Goal: Task Accomplishment & Management: Complete application form

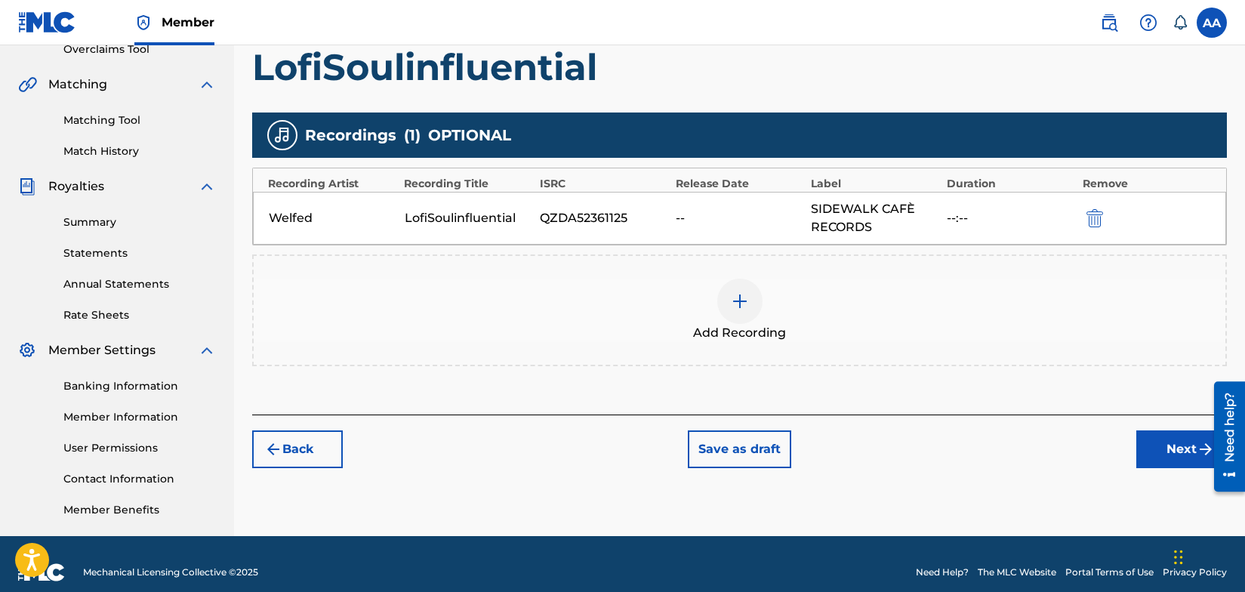
scroll to position [334, 0]
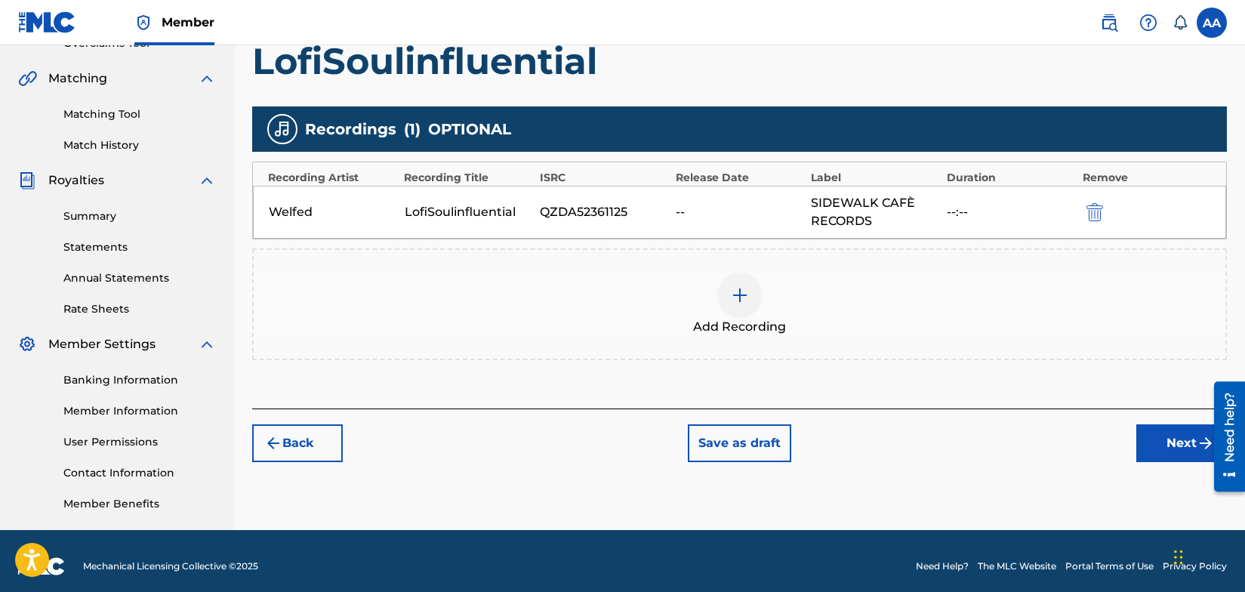
click at [1187, 441] on button "Next" at bounding box center [1182, 443] width 91 height 38
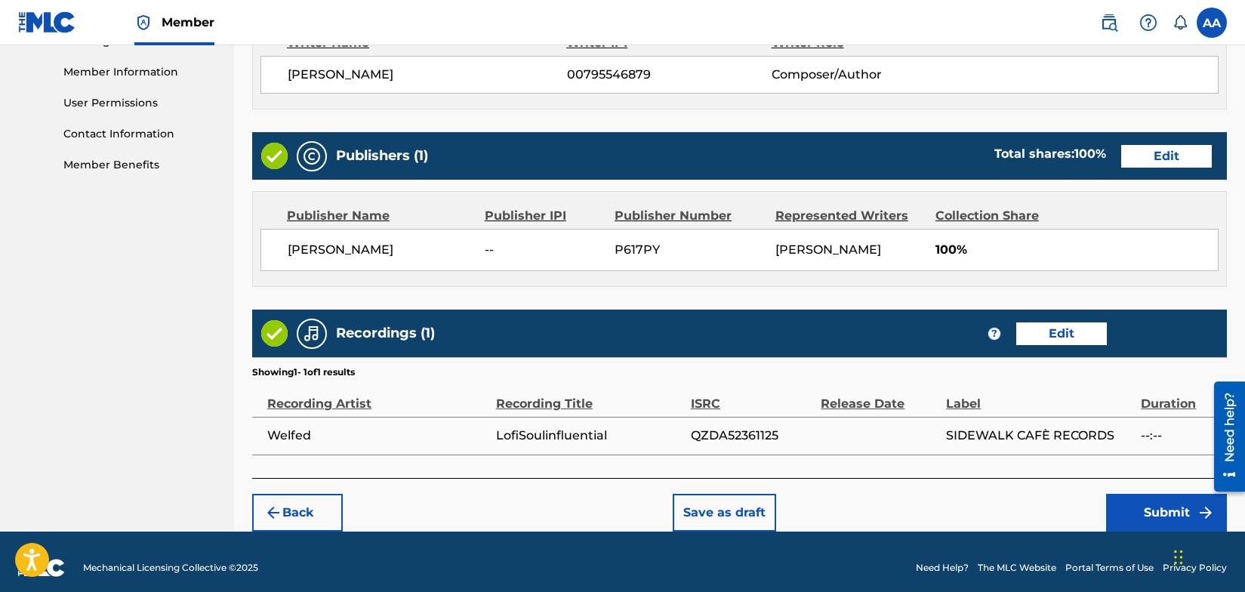
scroll to position [684, 0]
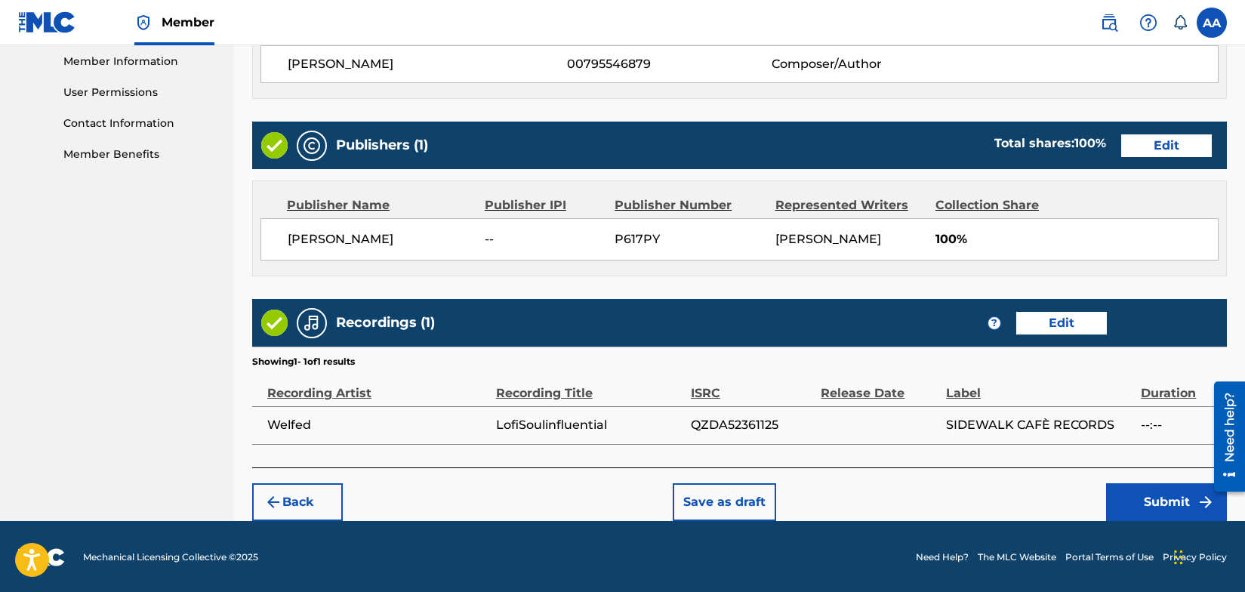
click at [1163, 496] on button "Submit" at bounding box center [1166, 502] width 121 height 38
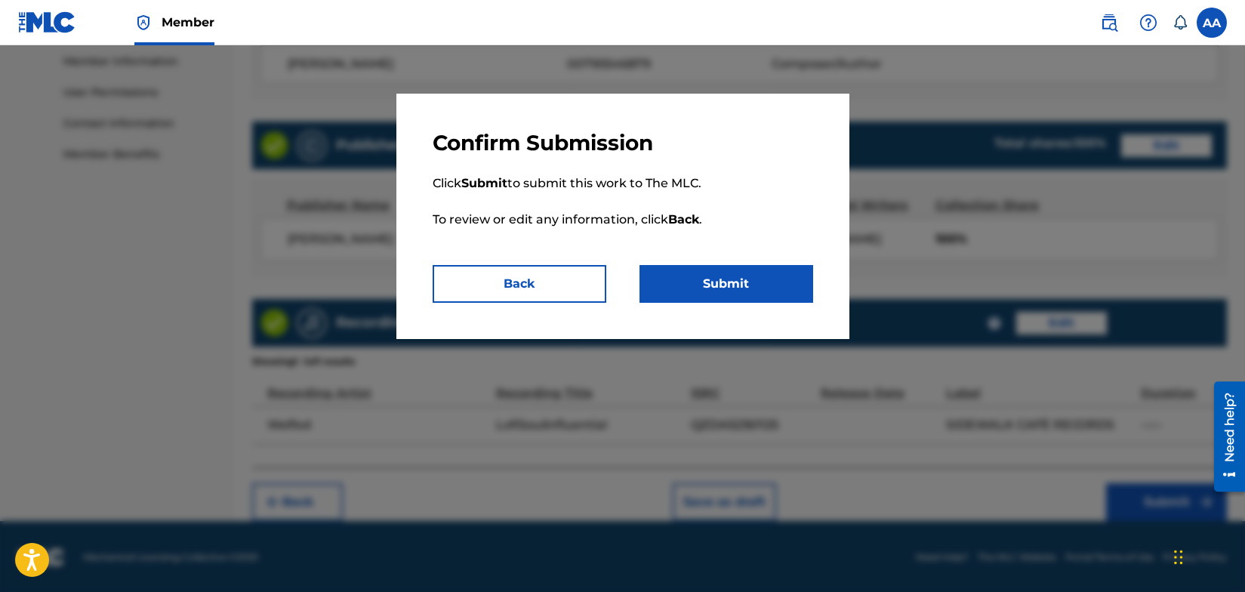
click at [752, 283] on button "Submit" at bounding box center [727, 284] width 174 height 38
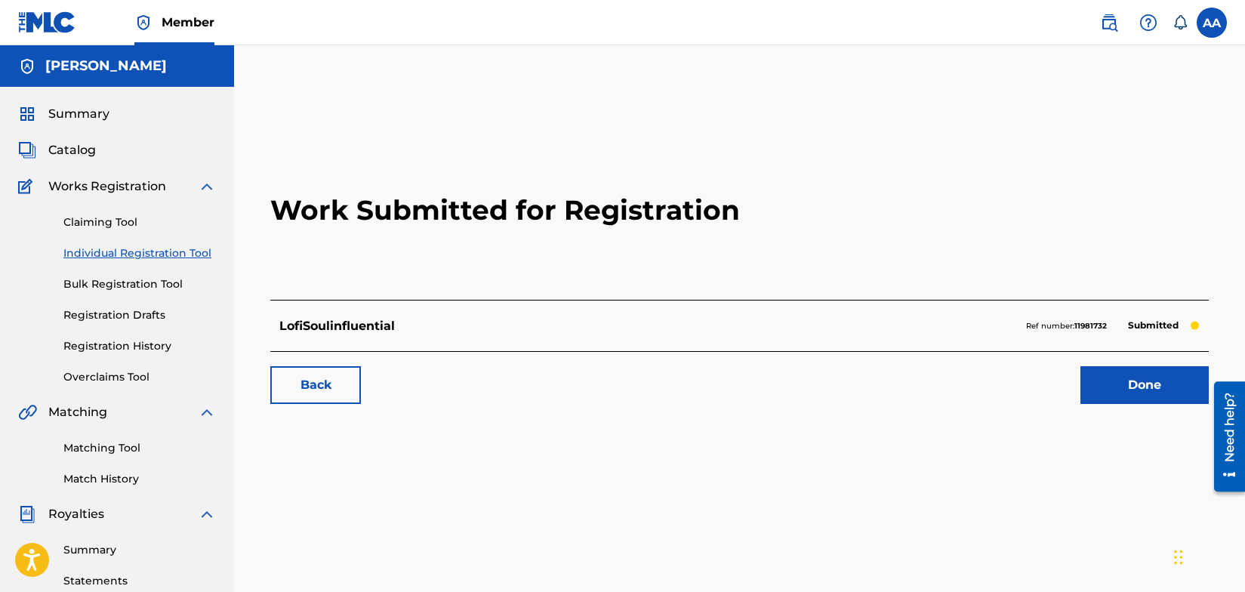
click at [319, 386] on link "Back" at bounding box center [315, 385] width 91 height 38
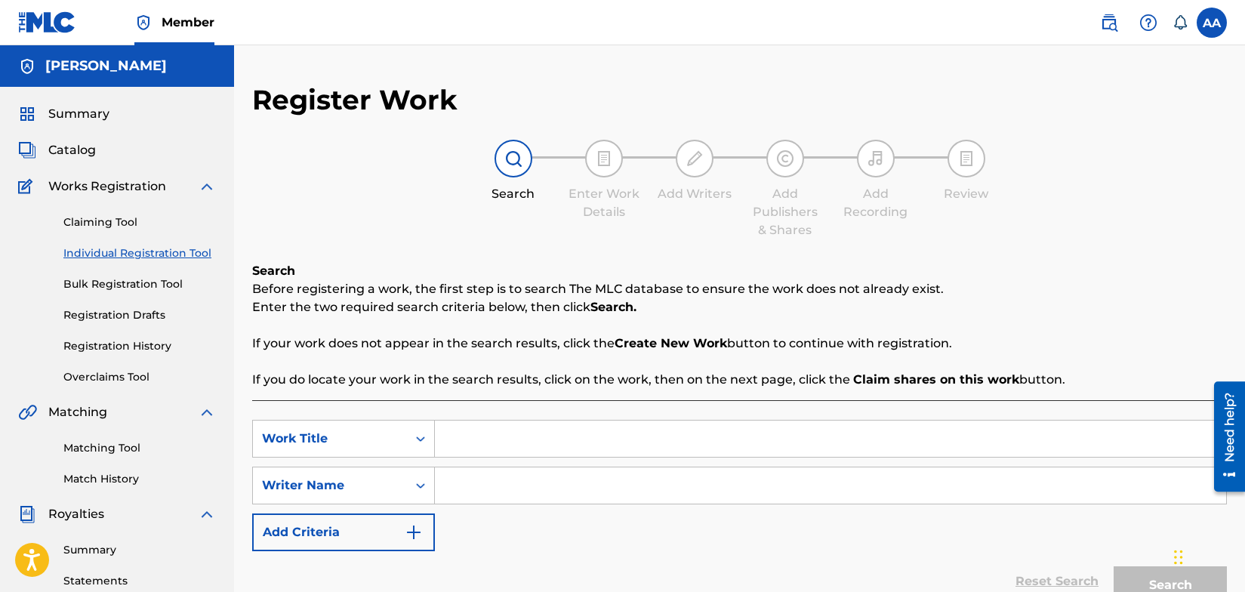
click at [48, 23] on img at bounding box center [47, 22] width 58 height 22
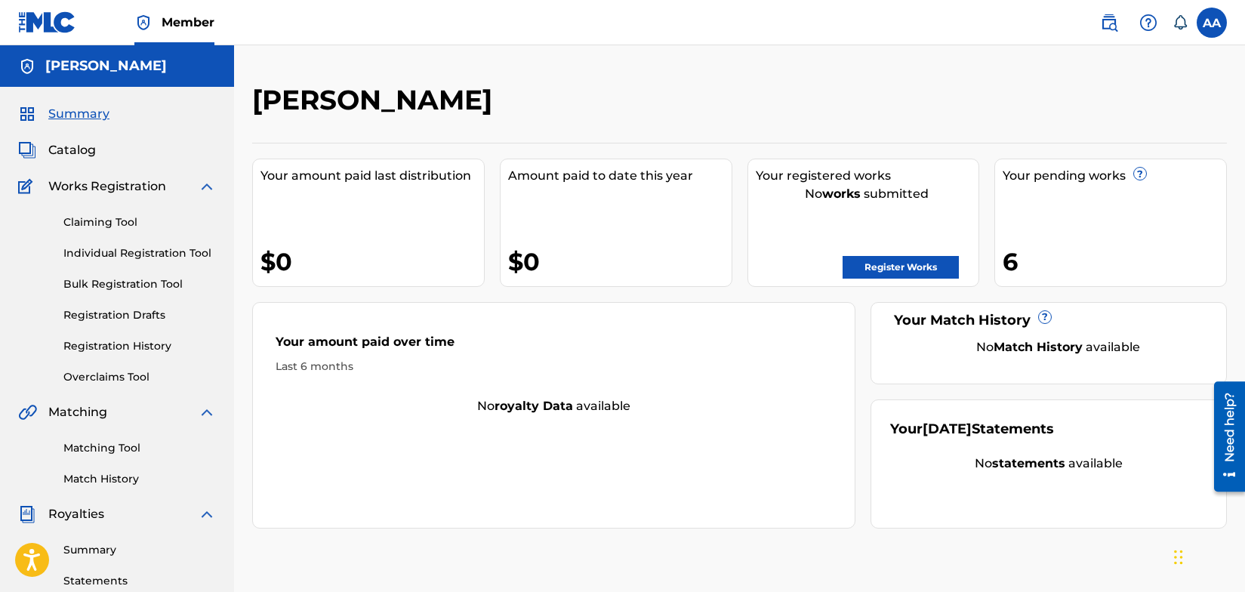
click at [915, 264] on link "Register Works" at bounding box center [901, 267] width 116 height 23
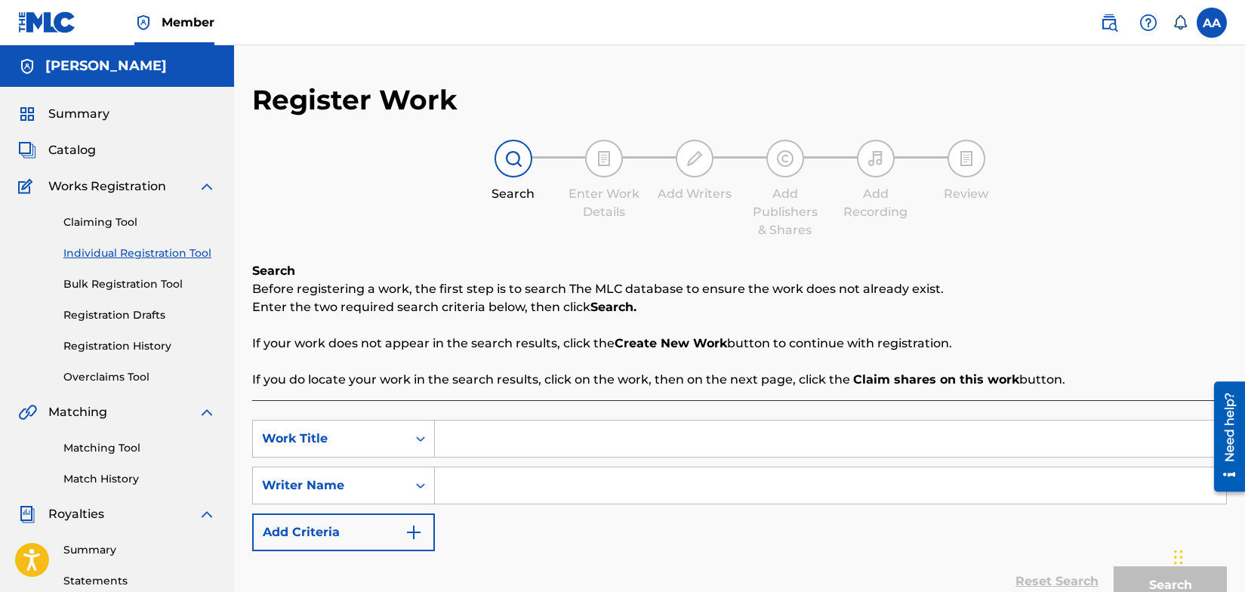
click at [106, 222] on link "Claiming Tool" at bounding box center [139, 223] width 153 height 16
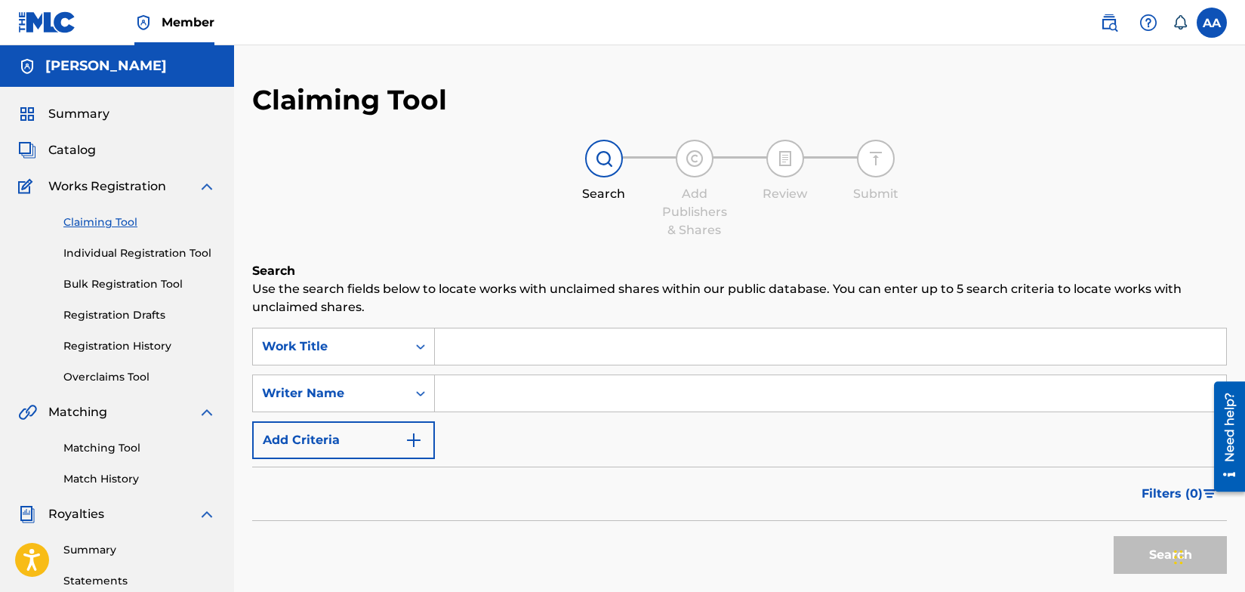
click at [115, 252] on link "Individual Registration Tool" at bounding box center [139, 253] width 153 height 16
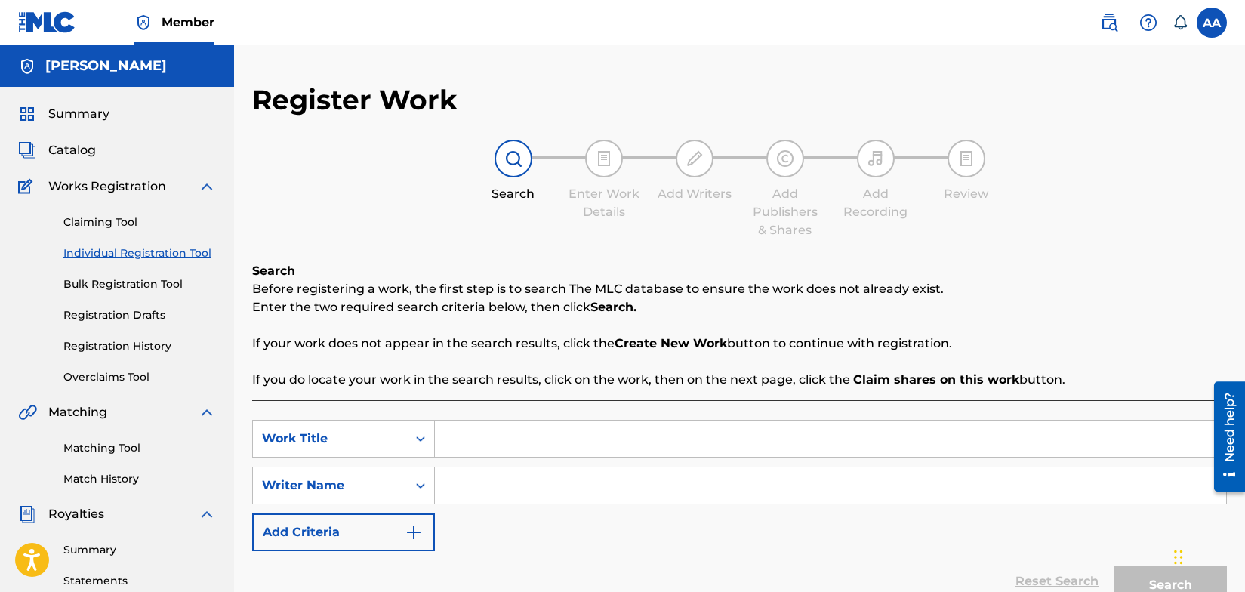
click at [1211, 26] on label at bounding box center [1212, 23] width 30 height 30
click at [1212, 23] on input "AA [PERSON_NAME] [EMAIL_ADDRESS][DOMAIN_NAME] Notification Preferences Profile …" at bounding box center [1212, 23] width 0 height 0
click at [1073, 91] on h3 "AA" at bounding box center [1071, 96] width 32 height 26
click at [1212, 23] on input "AA [PERSON_NAME] [EMAIL_ADDRESS][DOMAIN_NAME] Notification Preferences Profile …" at bounding box center [1212, 23] width 0 height 0
click at [1106, 23] on img at bounding box center [1109, 23] width 18 height 18
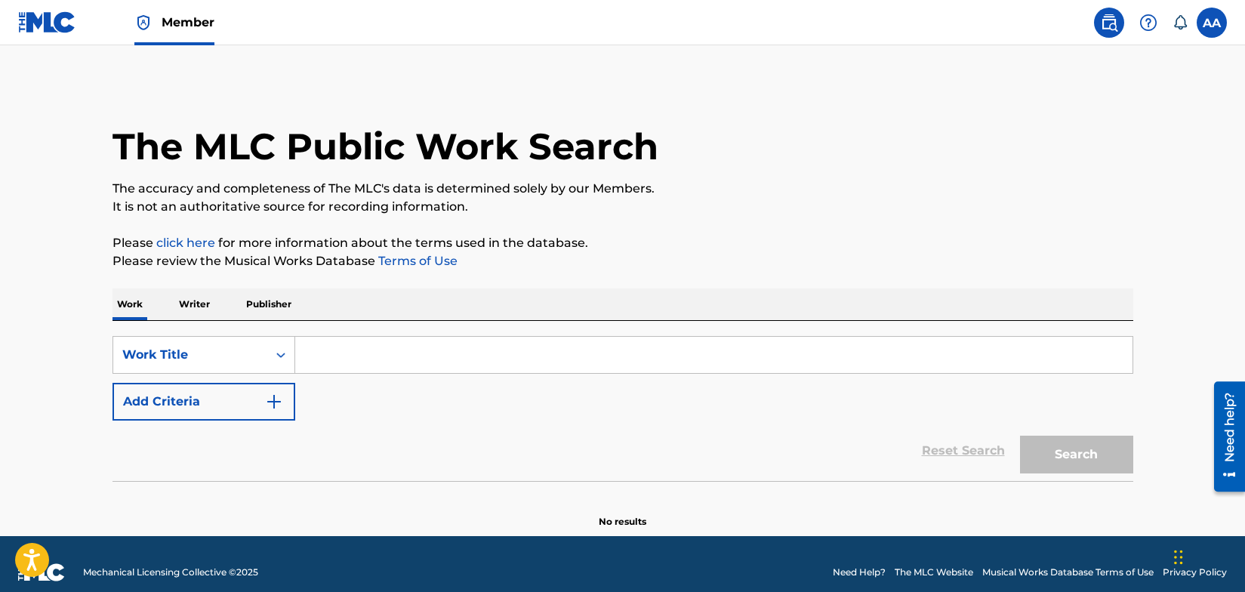
scroll to position [17, 0]
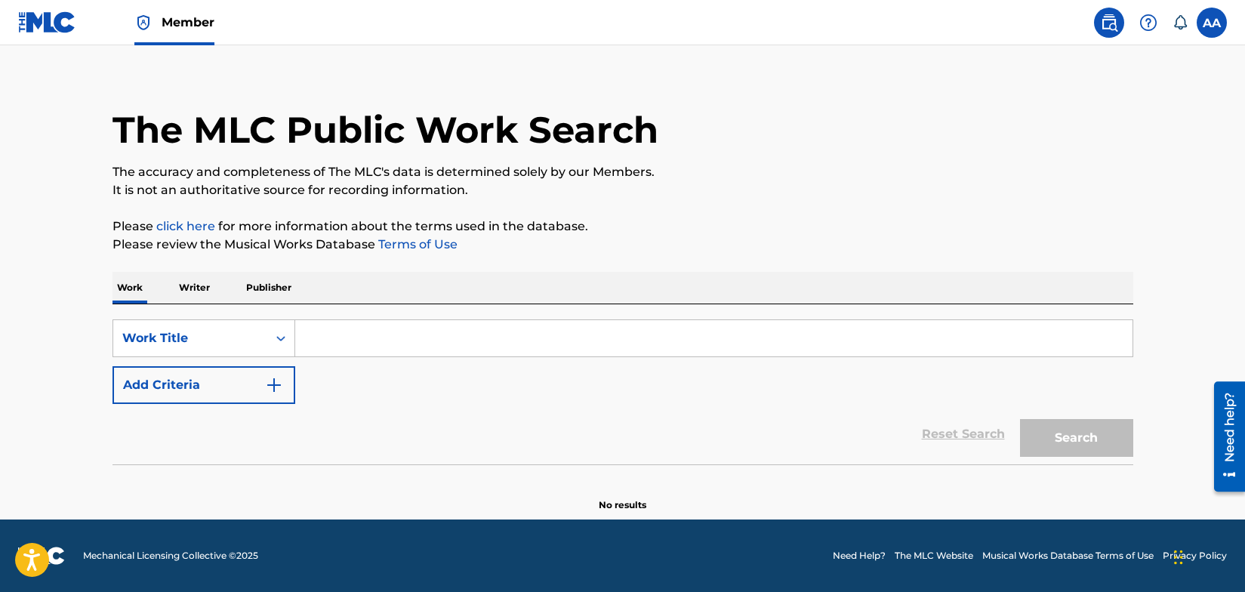
click at [312, 343] on input "Search Form" at bounding box center [714, 338] width 838 height 36
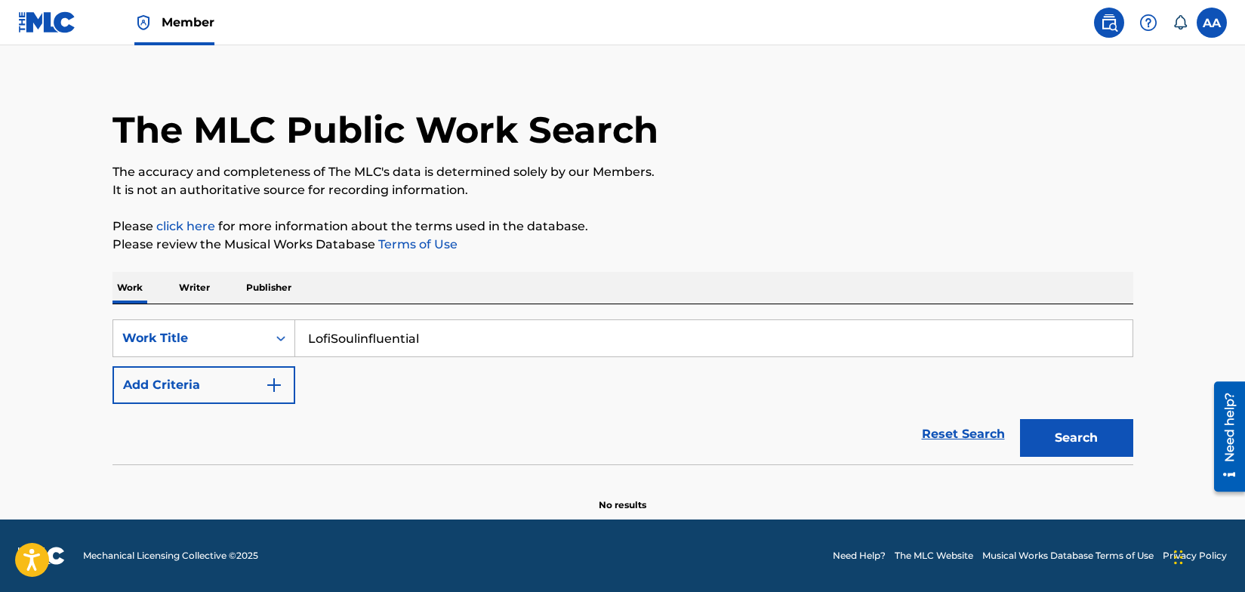
type input "LofiSoulinfluential"
click at [1075, 436] on button "Search" at bounding box center [1076, 438] width 113 height 38
click at [272, 384] on img "Search Form" at bounding box center [274, 385] width 18 height 18
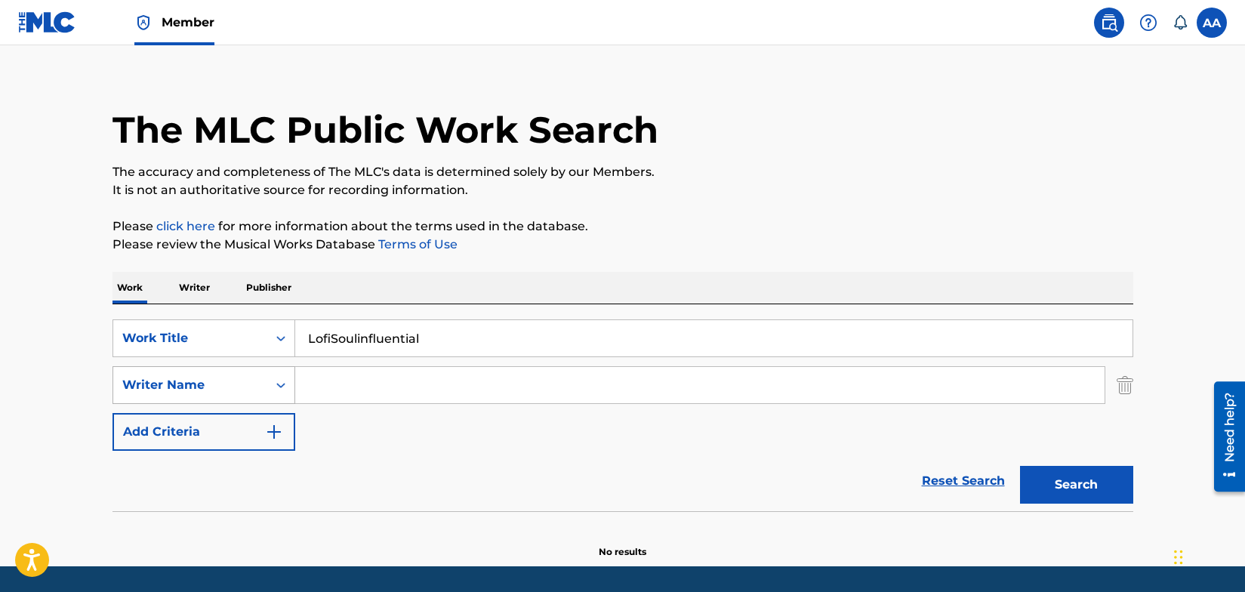
scroll to position [18, 0]
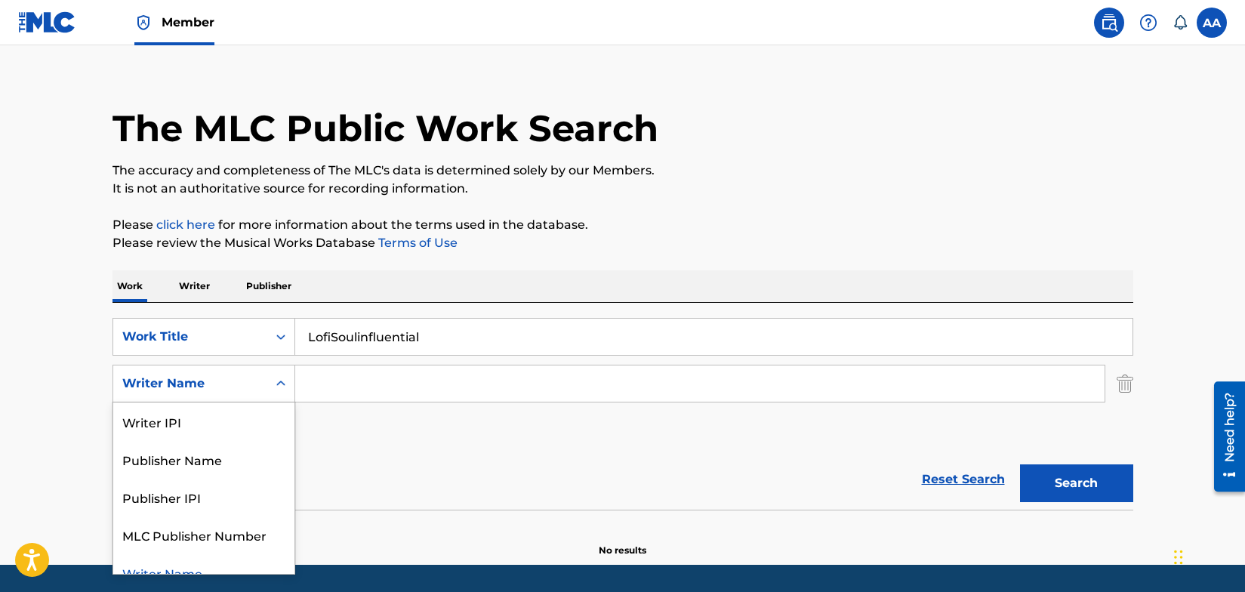
click at [279, 385] on icon "Search Form" at bounding box center [280, 383] width 15 height 15
click at [327, 391] on input "Search Form" at bounding box center [700, 384] width 810 height 36
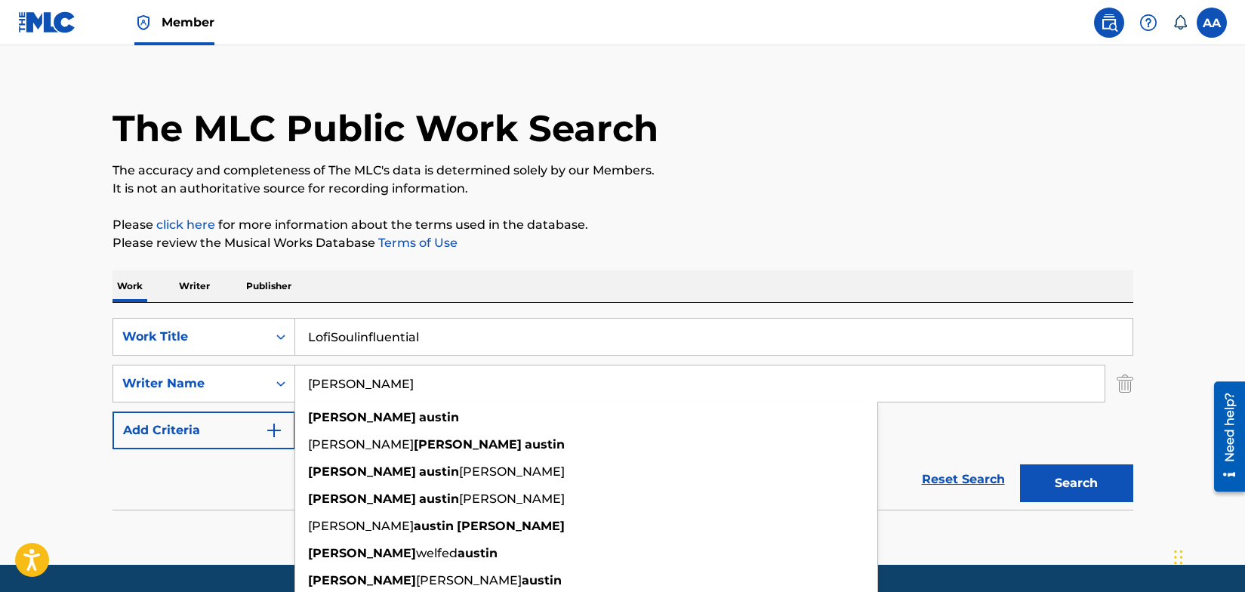
type input "[PERSON_NAME]"
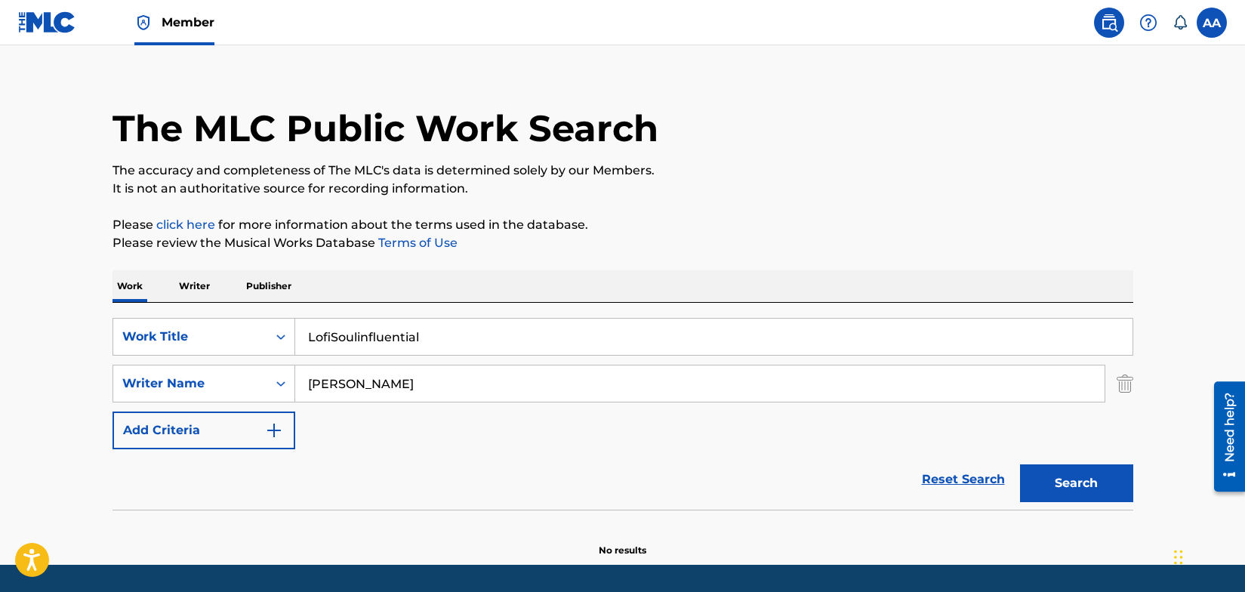
click at [1085, 477] on button "Search" at bounding box center [1076, 484] width 113 height 38
click at [273, 431] on img "Search Form" at bounding box center [274, 430] width 18 height 18
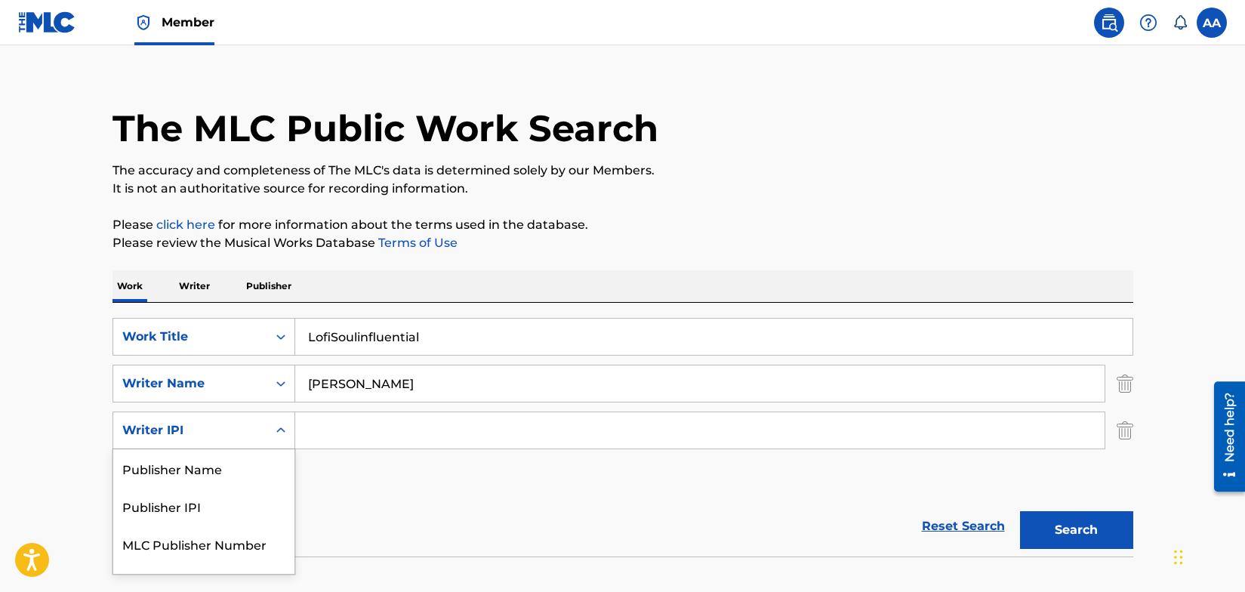
scroll to position [27, 0]
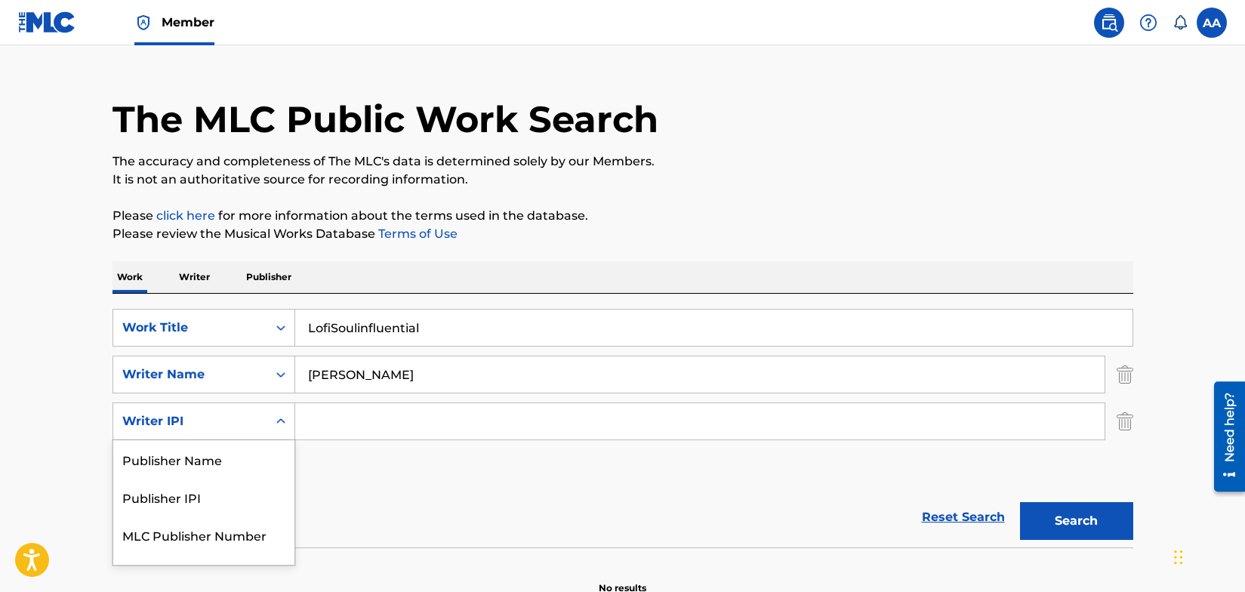
click at [280, 433] on div "Search Form" at bounding box center [280, 421] width 27 height 27
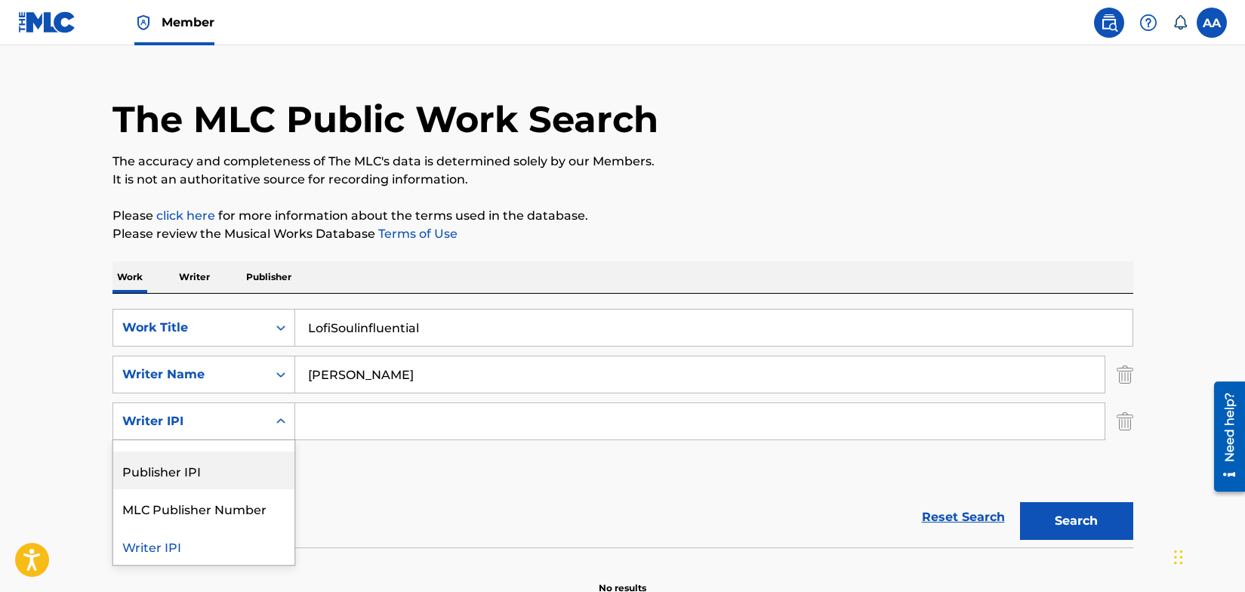
scroll to position [0, 0]
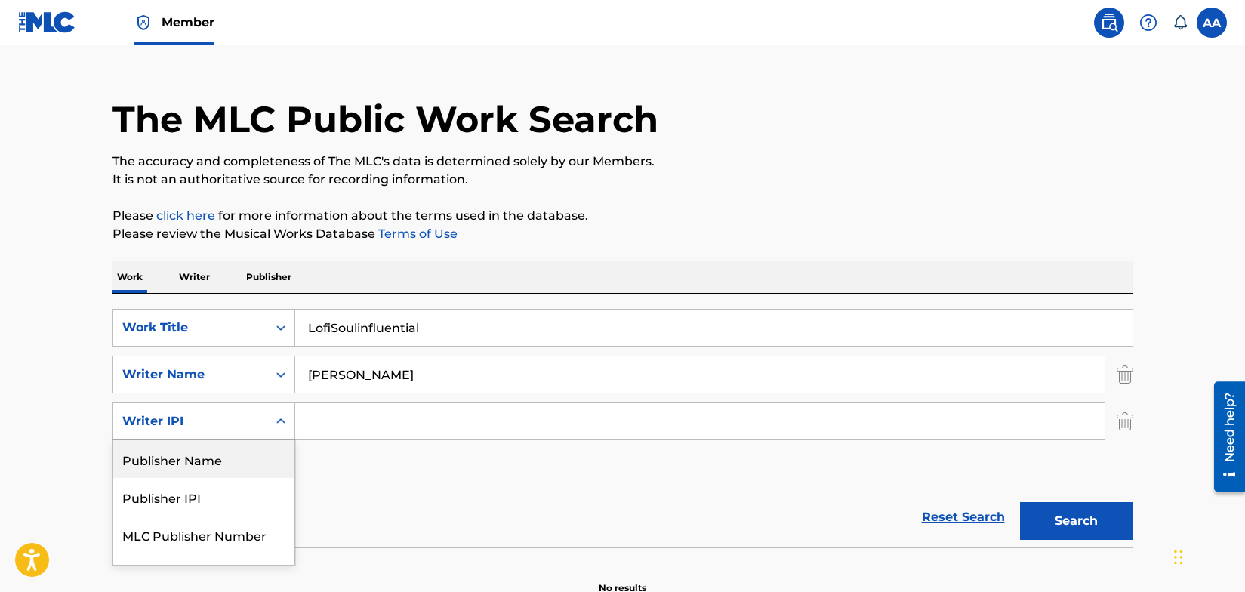
click at [209, 465] on div "Publisher Name" at bounding box center [203, 459] width 181 height 38
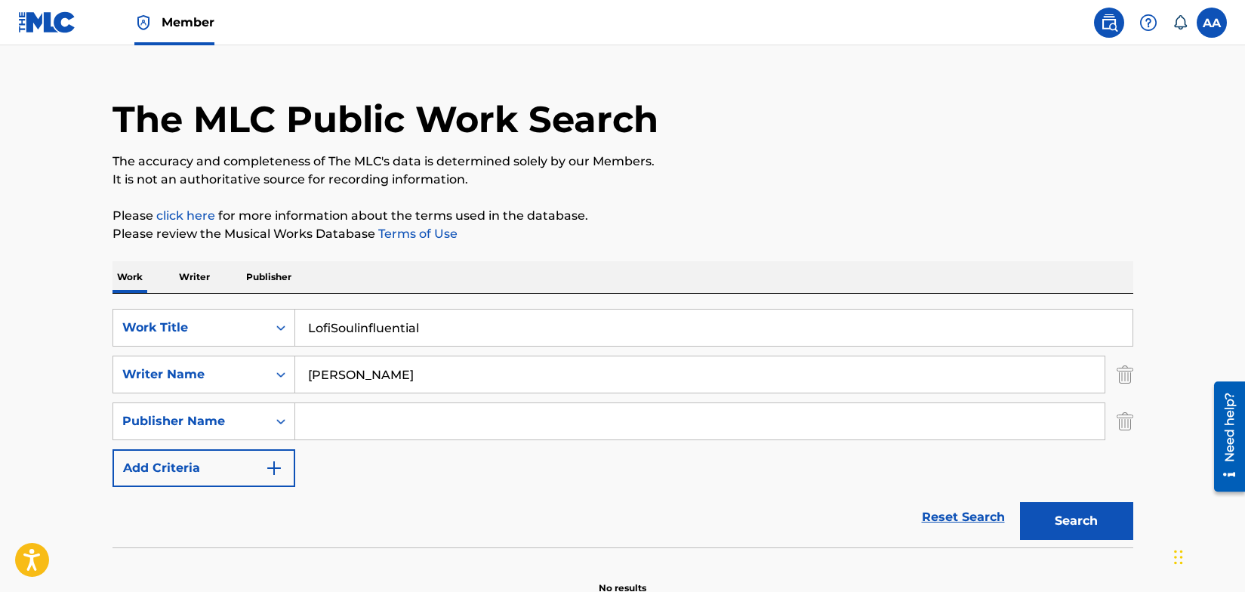
click at [346, 418] on input "Search Form" at bounding box center [700, 421] width 810 height 36
type input "[PERSON_NAME]"
click at [400, 375] on input "[PERSON_NAME]" at bounding box center [700, 374] width 810 height 36
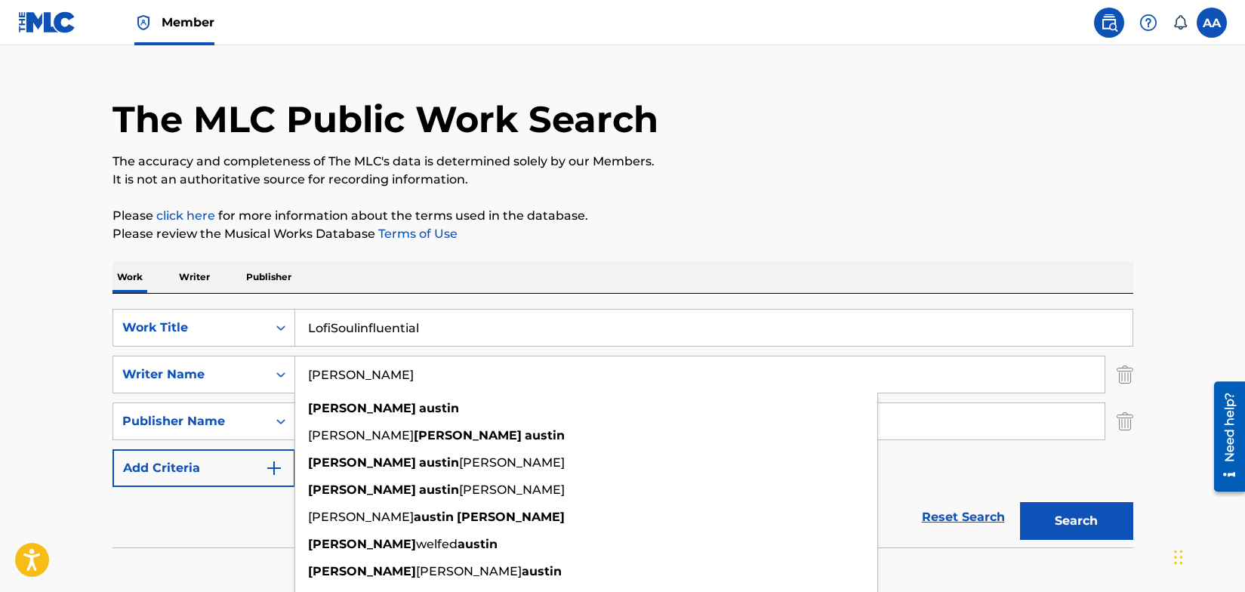
type input "[PERSON_NAME]"
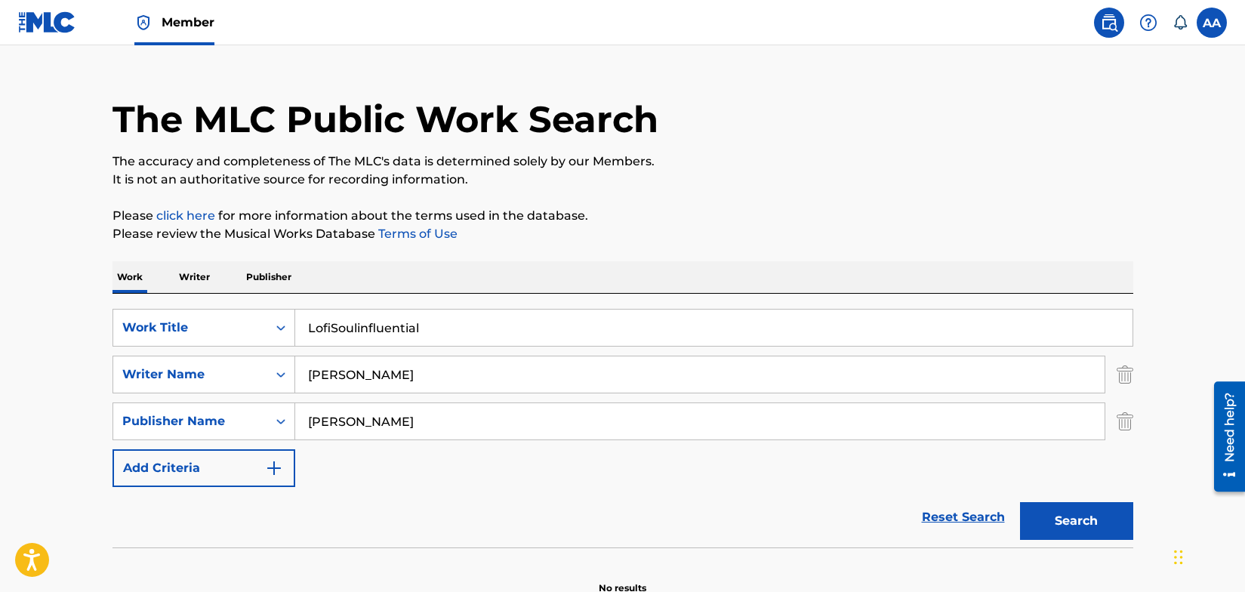
click at [1052, 517] on button "Search" at bounding box center [1076, 521] width 113 height 38
click at [272, 465] on img "Search Form" at bounding box center [274, 468] width 18 height 18
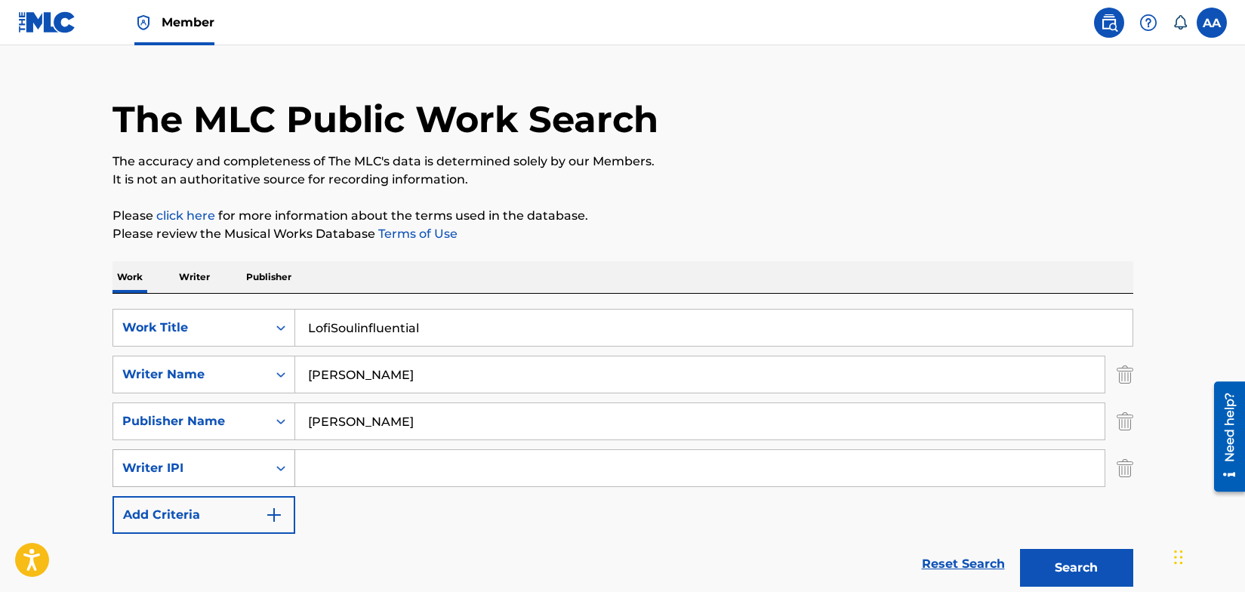
click at [276, 468] on icon "Search Form" at bounding box center [280, 468] width 15 height 15
click at [284, 468] on icon "Search Form" at bounding box center [280, 468] width 9 height 5
click at [284, 468] on icon "Search Form" at bounding box center [280, 467] width 9 height 5
click at [1123, 471] on img "Search Form" at bounding box center [1125, 468] width 17 height 38
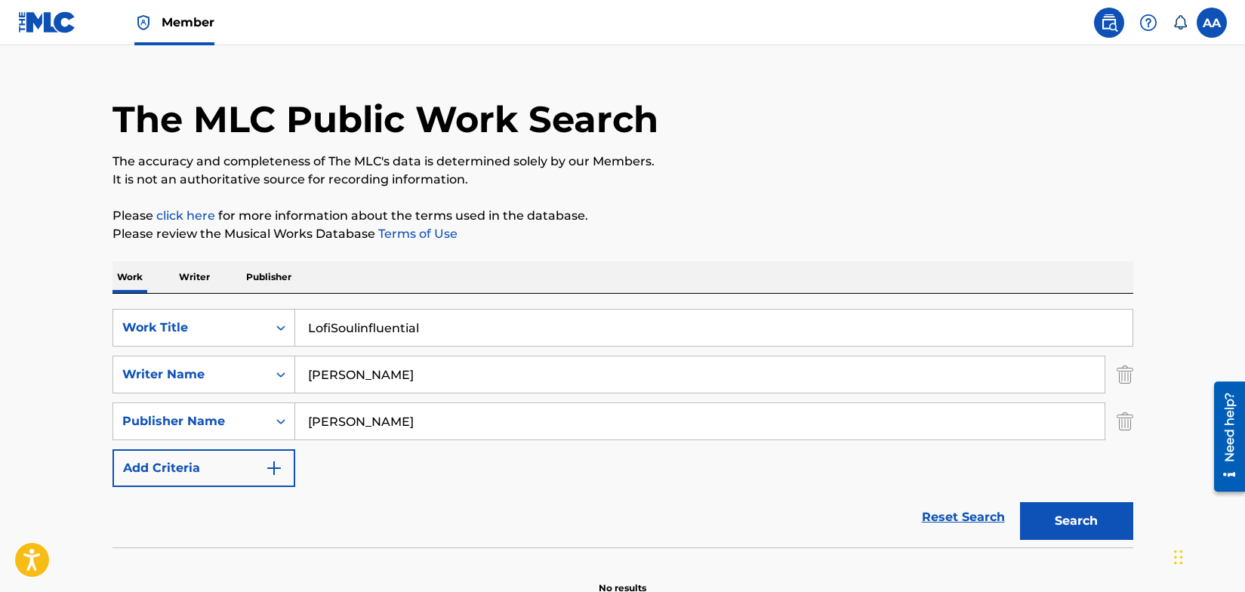
click at [1068, 521] on button "Search" at bounding box center [1076, 521] width 113 height 38
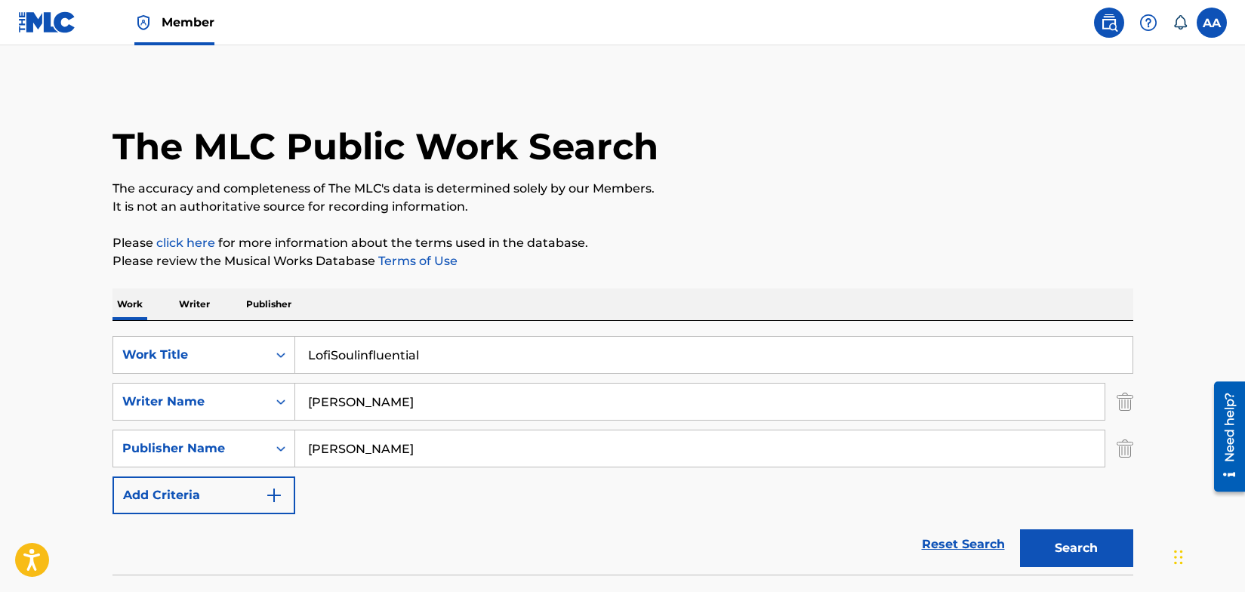
click at [40, 24] on img at bounding box center [47, 22] width 58 height 22
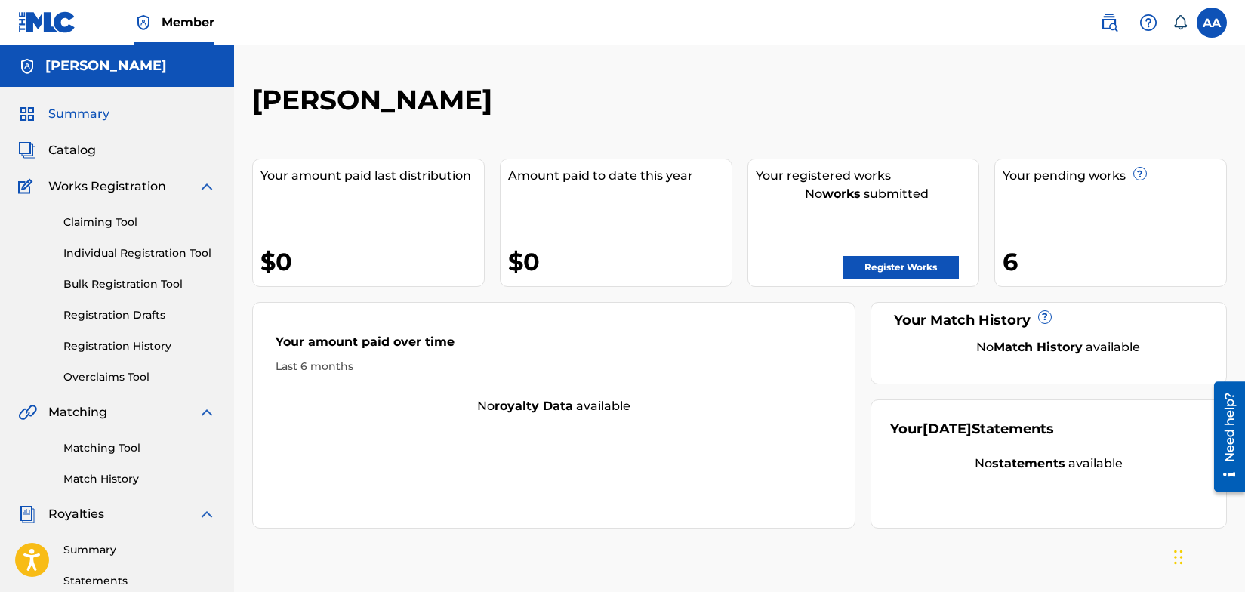
click at [124, 255] on link "Individual Registration Tool" at bounding box center [139, 253] width 153 height 16
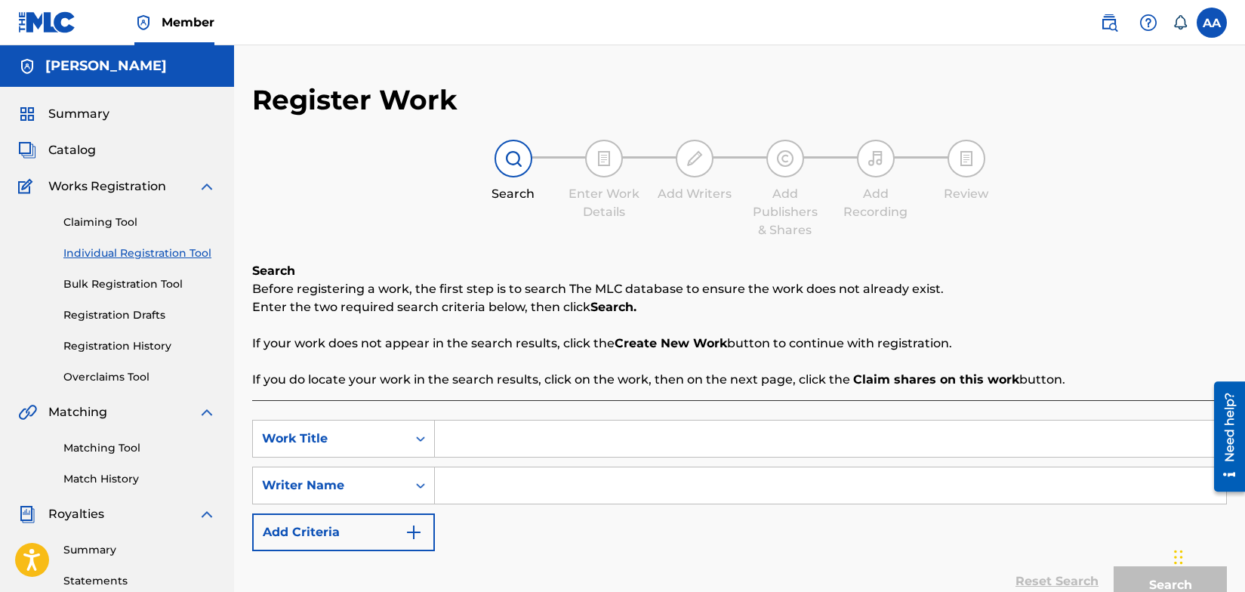
click at [35, 22] on img at bounding box center [47, 22] width 58 height 22
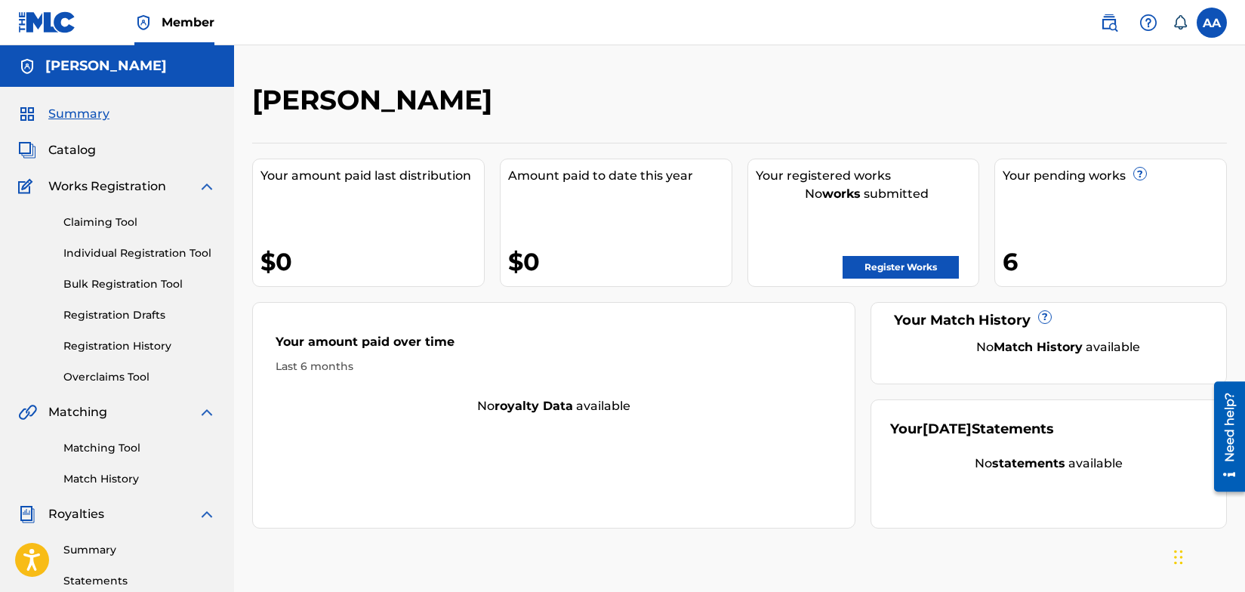
click at [1058, 212] on div "Your pending works ? 6" at bounding box center [1111, 223] width 233 height 128
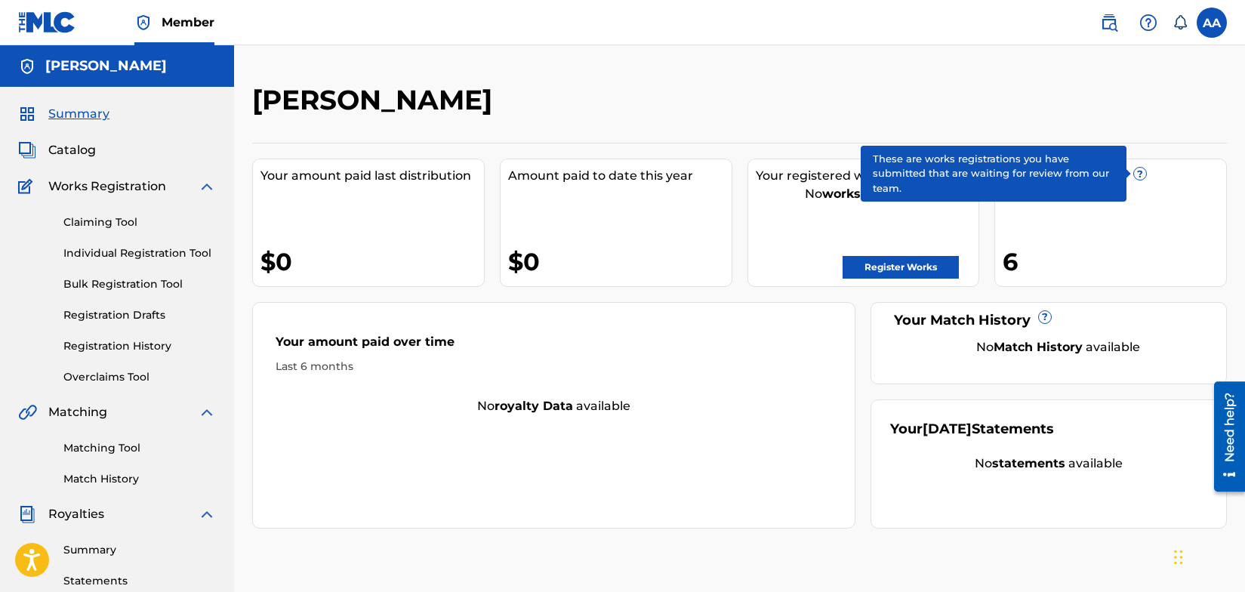
click at [1142, 178] on span "?" at bounding box center [1140, 174] width 12 height 12
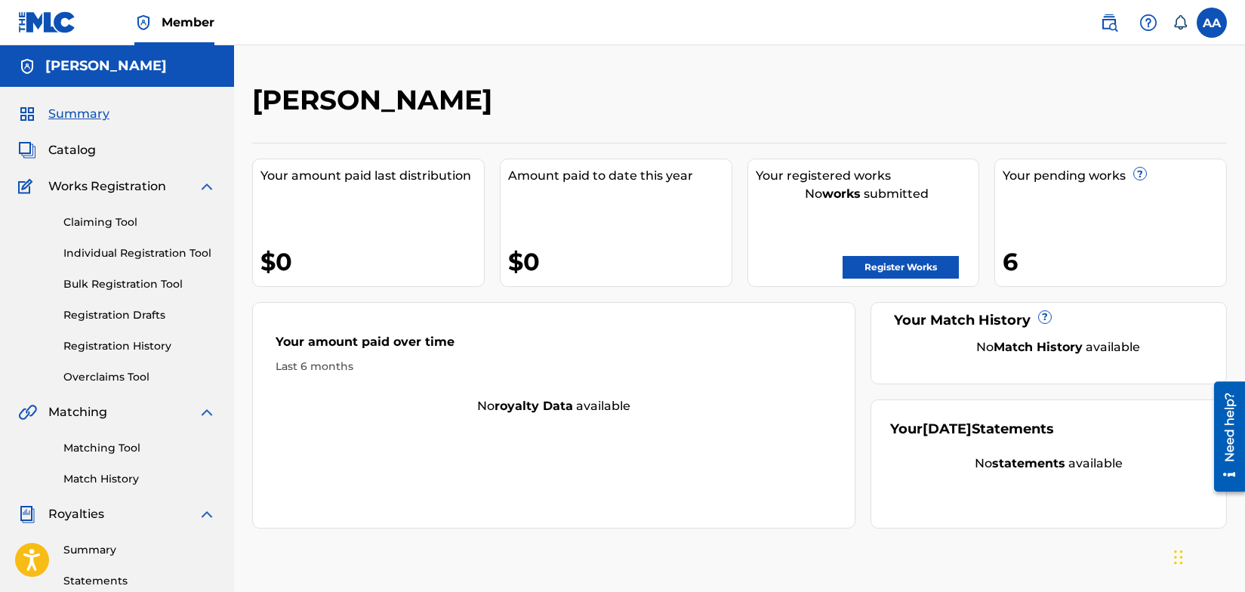
click at [1016, 263] on div "6" at bounding box center [1115, 262] width 224 height 34
click at [930, 265] on link "Register Works" at bounding box center [901, 267] width 116 height 23
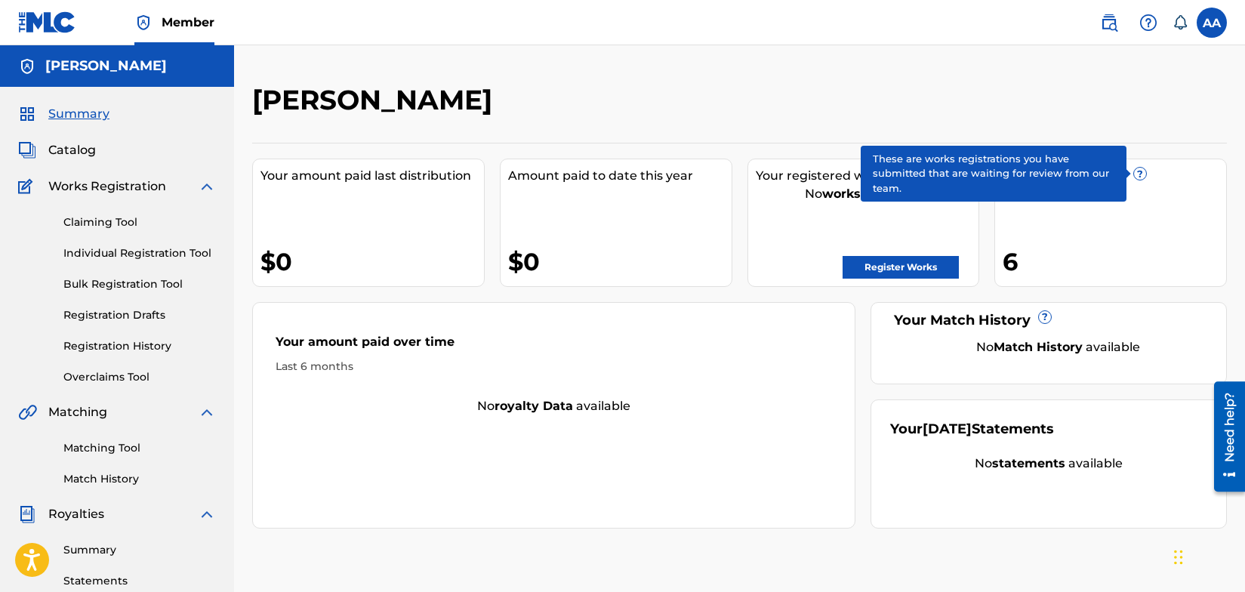
click at [1140, 174] on span "?" at bounding box center [1140, 174] width 12 height 12
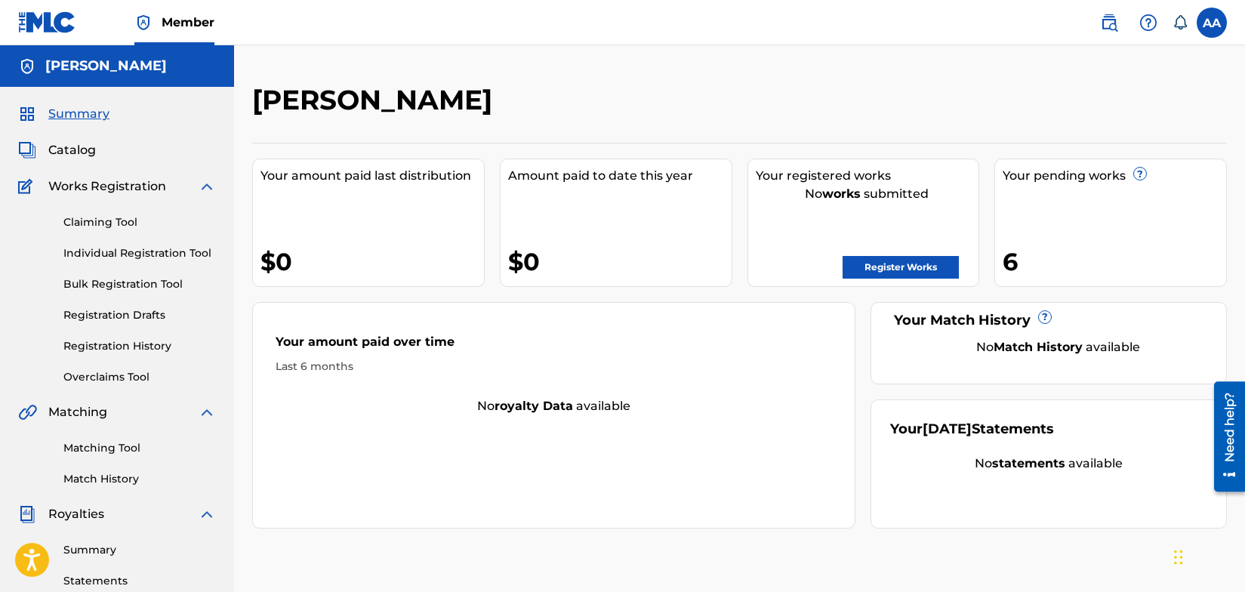
click at [1021, 252] on div "6" at bounding box center [1115, 262] width 224 height 34
click at [924, 265] on link "Register Works" at bounding box center [901, 267] width 116 height 23
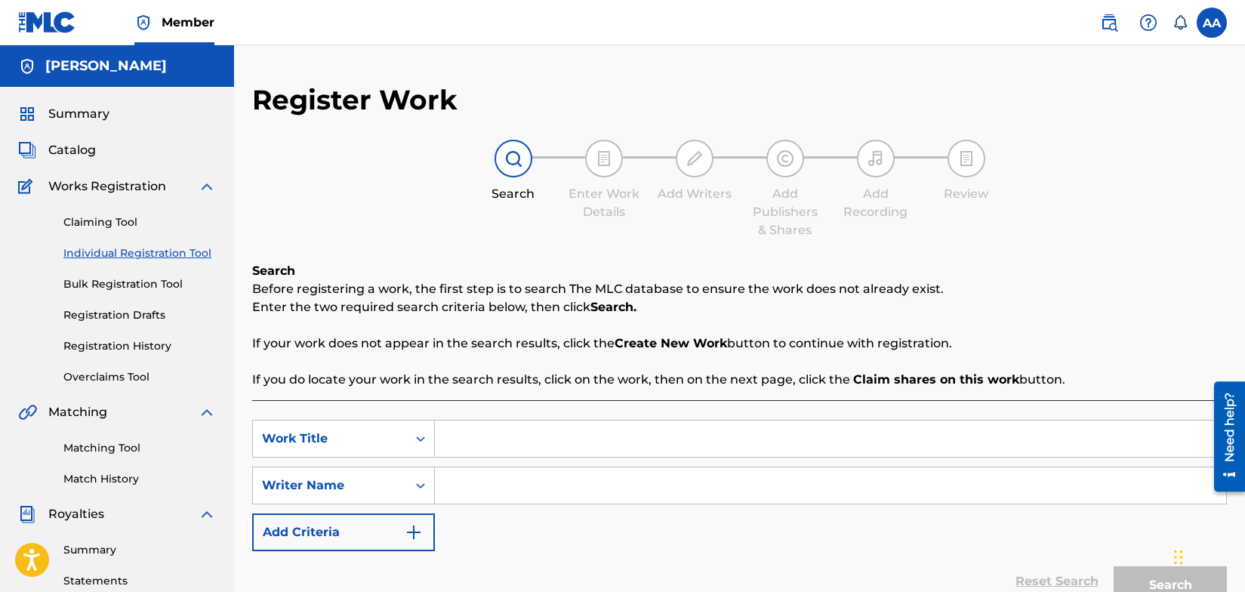
click at [113, 287] on link "Bulk Registration Tool" at bounding box center [139, 284] width 153 height 16
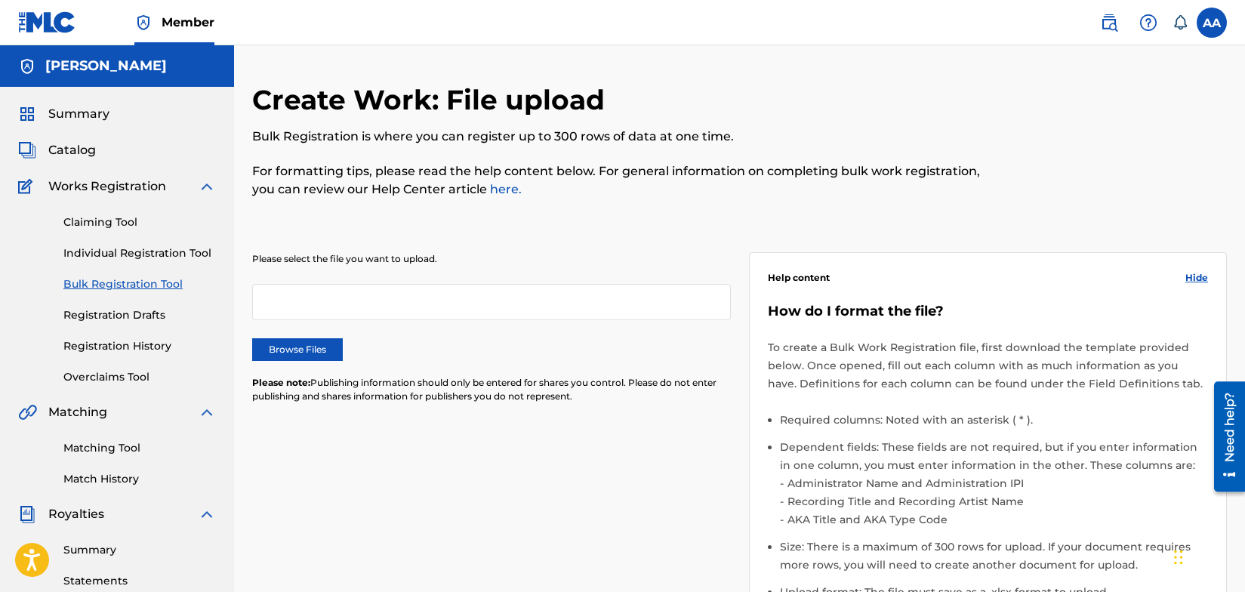
click at [135, 249] on link "Individual Registration Tool" at bounding box center [139, 253] width 153 height 16
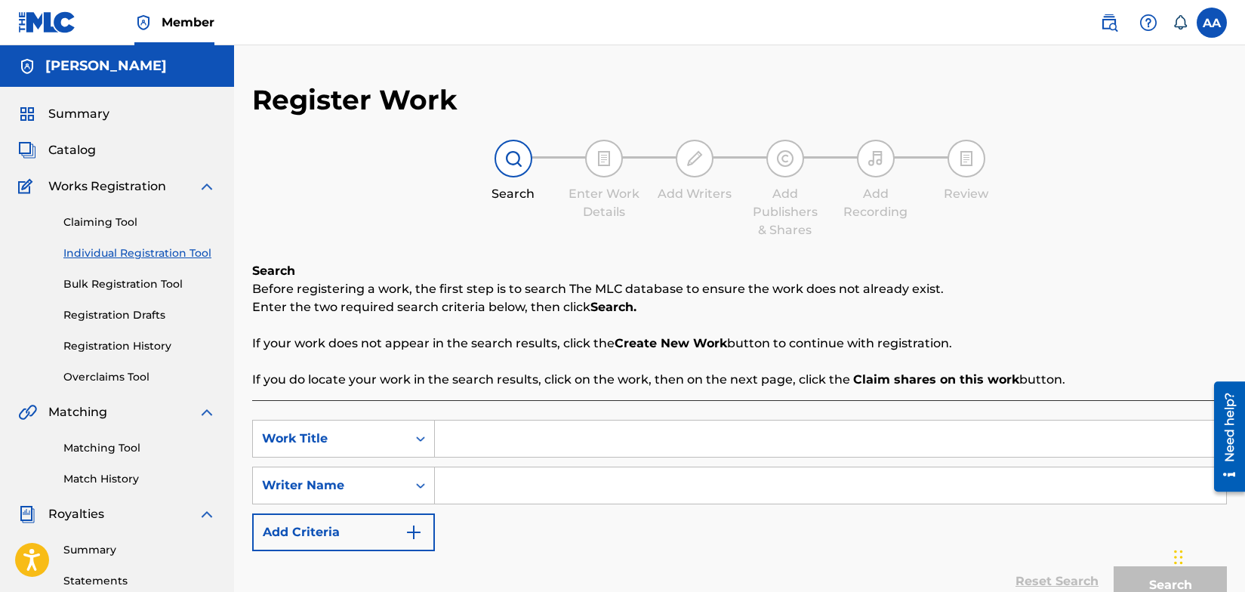
click at [211, 511] on img at bounding box center [207, 514] width 18 height 18
click at [205, 512] on img at bounding box center [207, 514] width 18 height 18
click at [189, 20] on span "Member" at bounding box center [188, 22] width 53 height 17
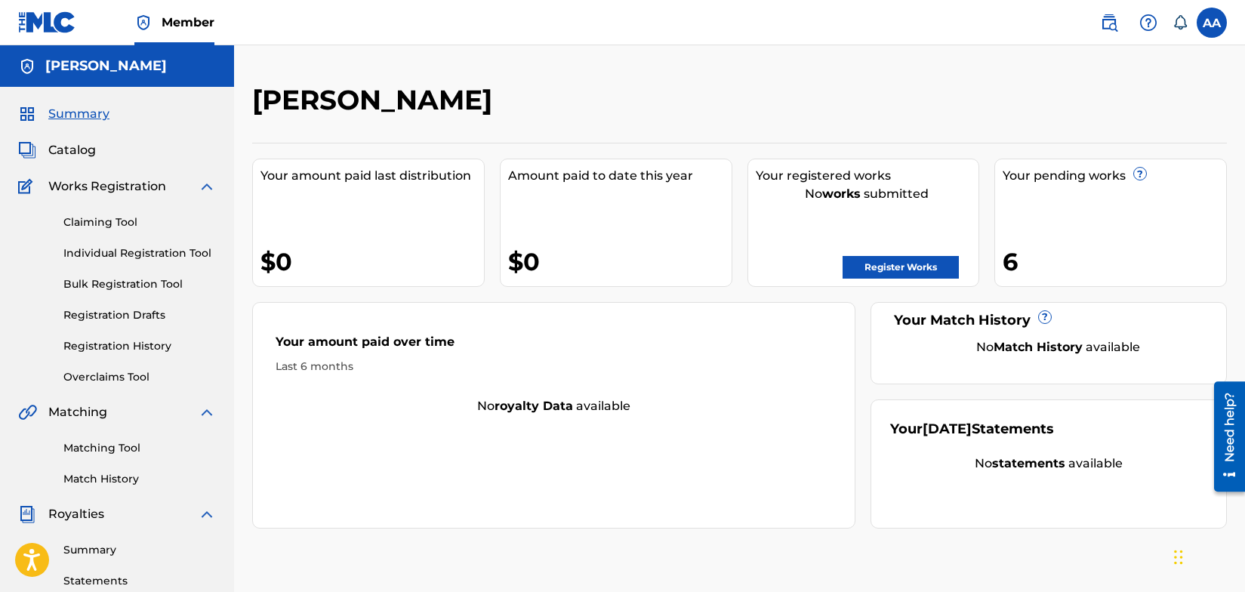
click at [82, 150] on span "Catalog" at bounding box center [72, 150] width 48 height 18
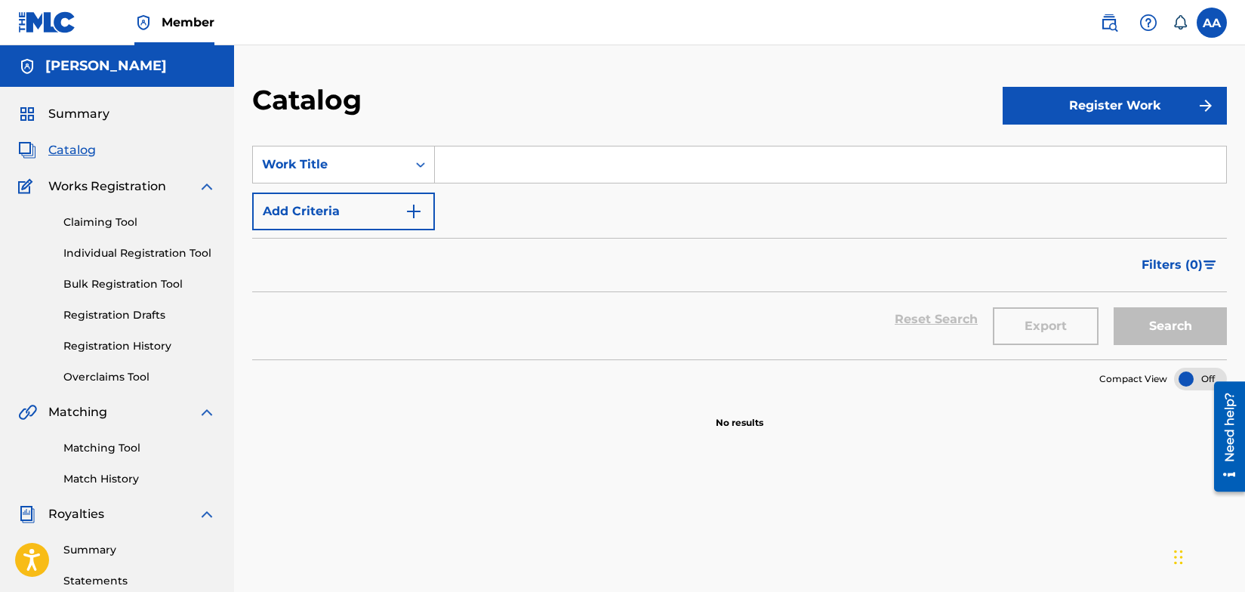
click at [1122, 109] on button "Register Work" at bounding box center [1115, 106] width 224 height 38
click at [880, 103] on div "Catalog" at bounding box center [627, 105] width 751 height 45
click at [856, 106] on div "Catalog" at bounding box center [627, 105] width 751 height 45
click at [473, 171] on input "Search Form" at bounding box center [831, 165] width 792 height 36
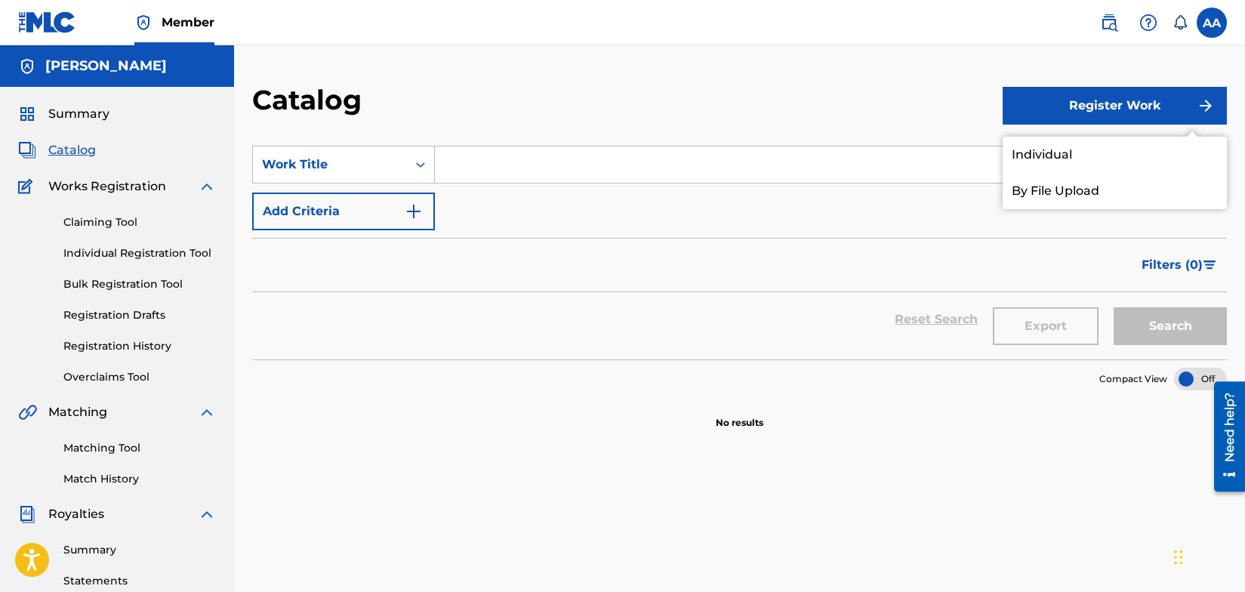
click at [1162, 100] on button "Register Work" at bounding box center [1115, 106] width 224 height 38
click at [1207, 105] on img "submit" at bounding box center [1206, 106] width 18 height 18
click at [1192, 152] on link "Individual" at bounding box center [1115, 155] width 224 height 36
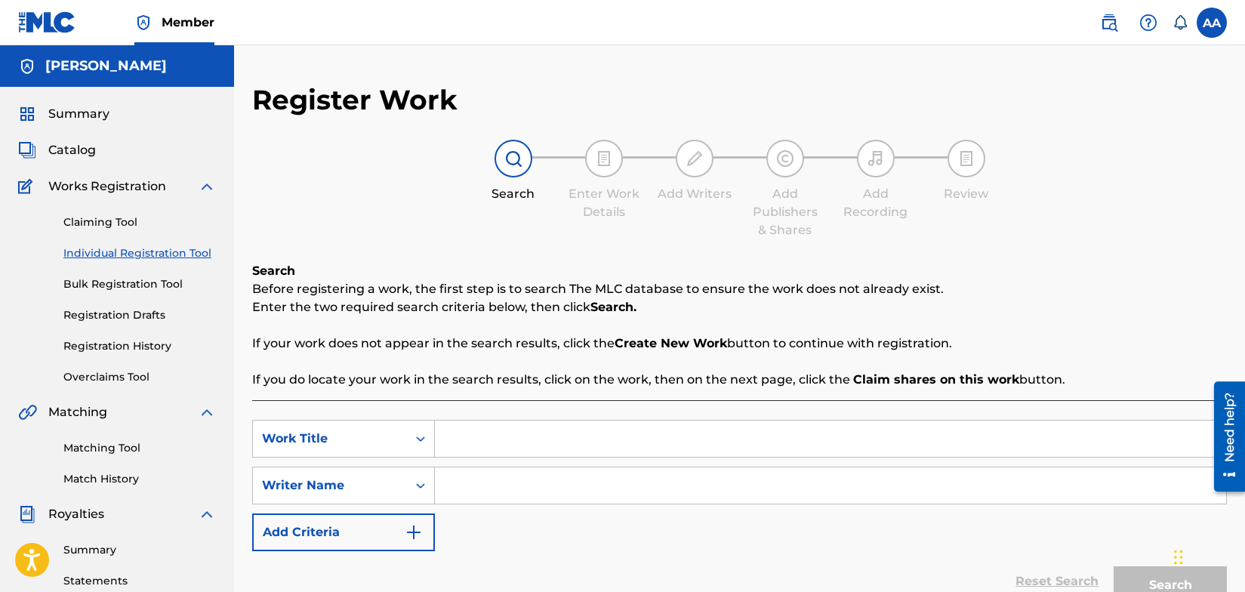
click at [110, 344] on link "Registration History" at bounding box center [139, 346] width 153 height 16
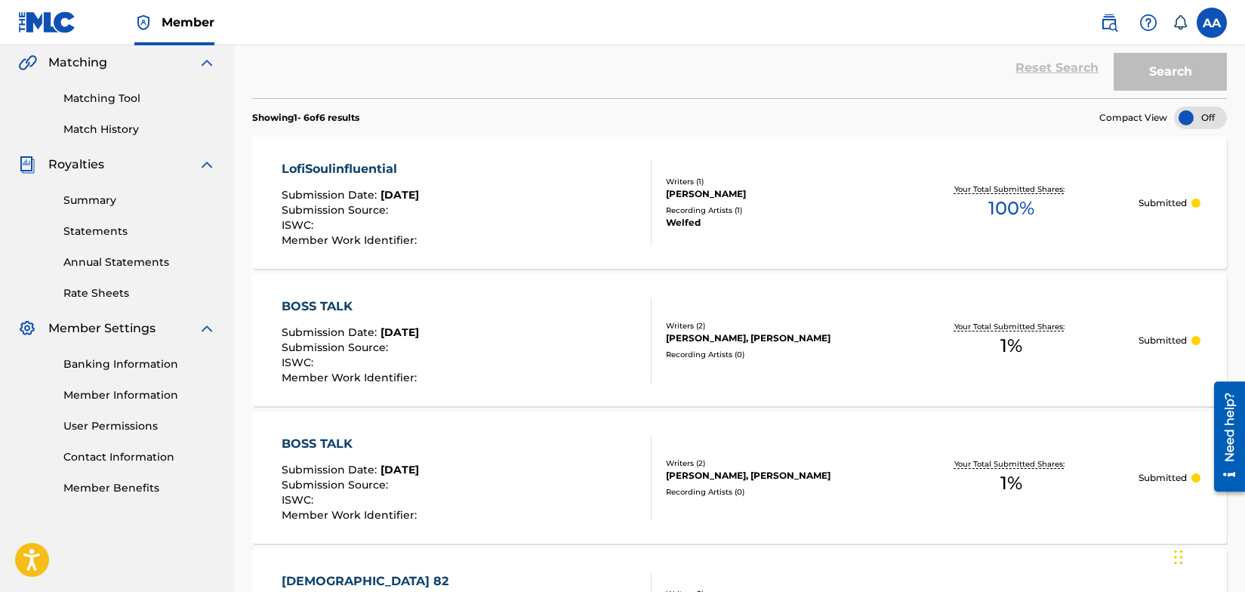
scroll to position [346, 0]
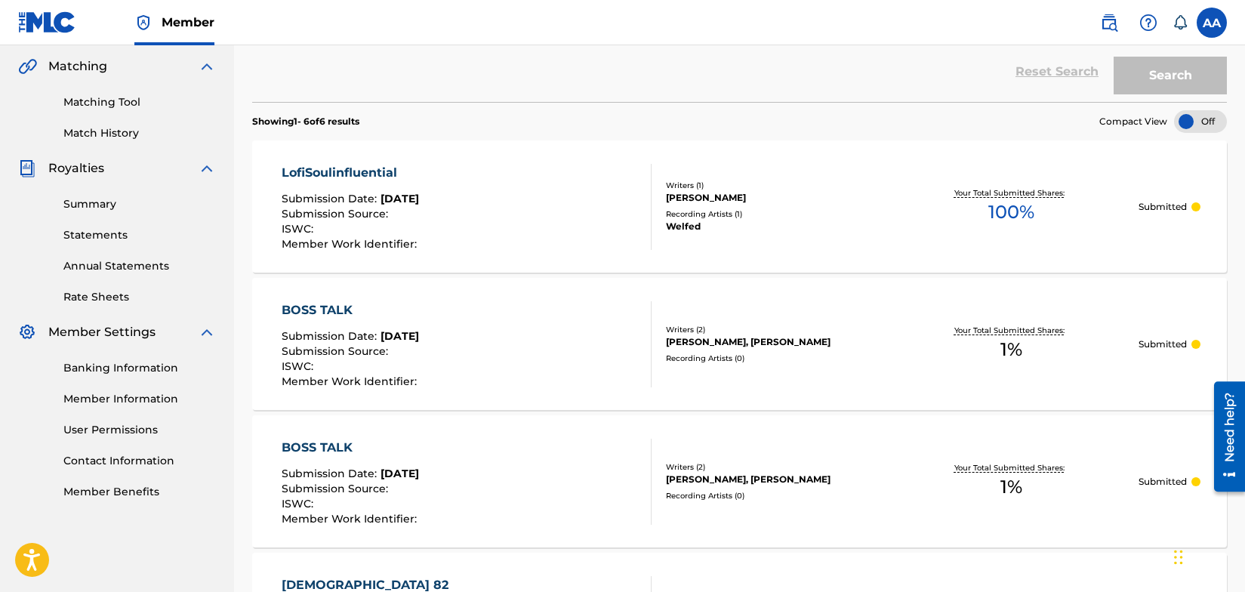
click at [464, 207] on div "LofiSoulinfluential Submission Date : [DATE] Submission Source : ISWC : Member …" at bounding box center [467, 207] width 371 height 86
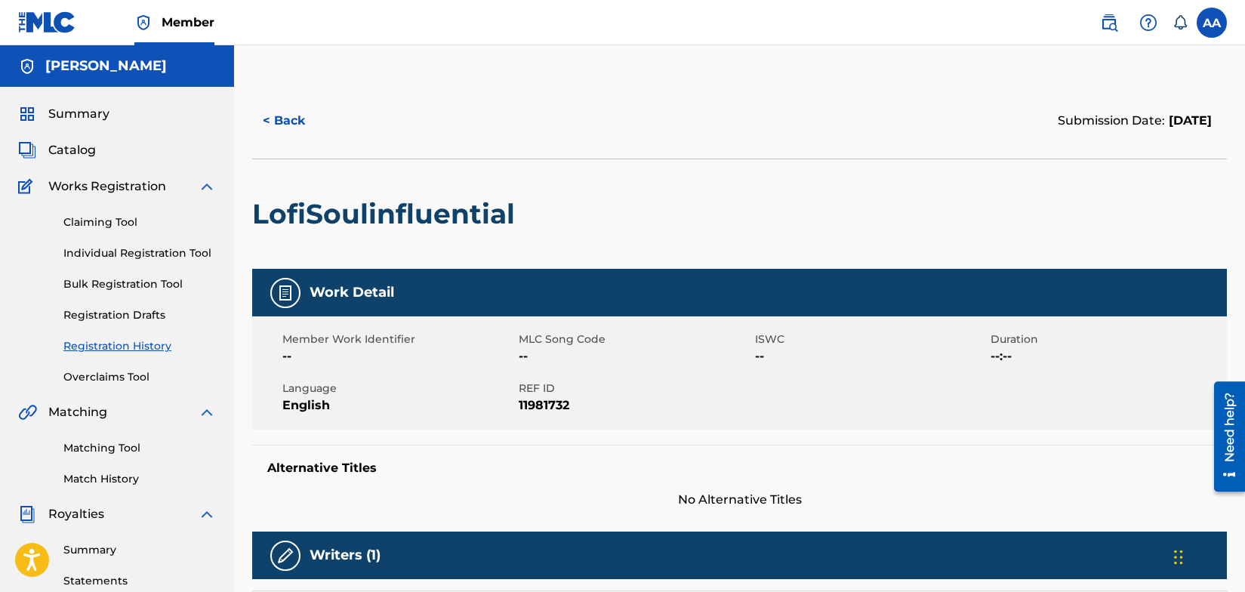
click at [264, 116] on button "< Back" at bounding box center [297, 121] width 91 height 38
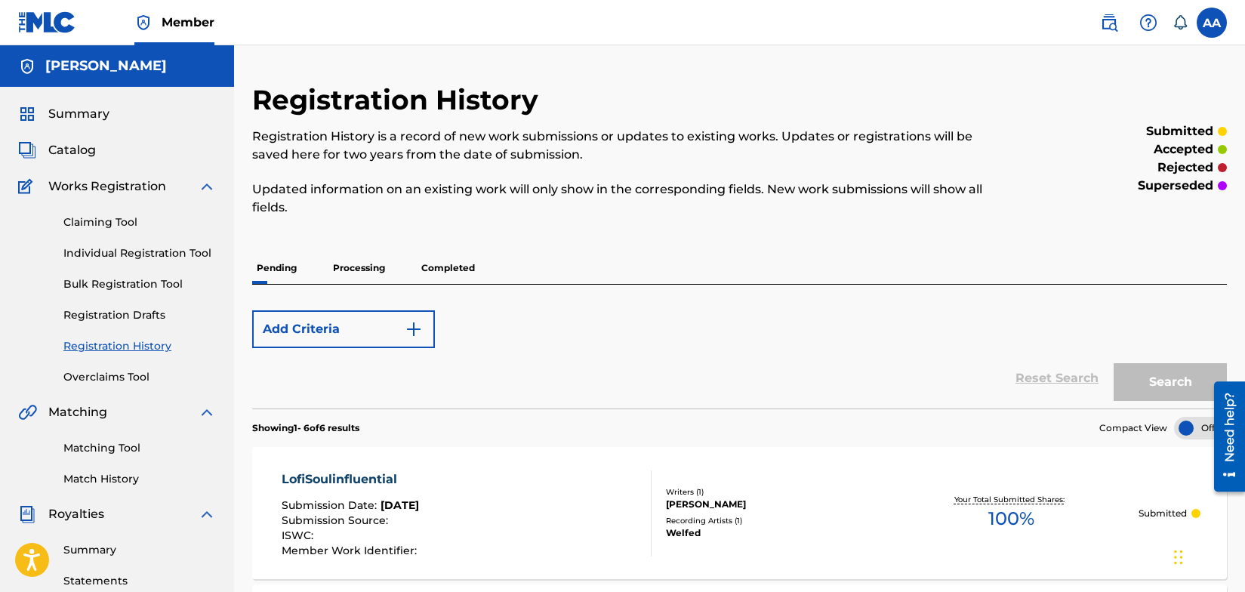
scroll to position [346, 0]
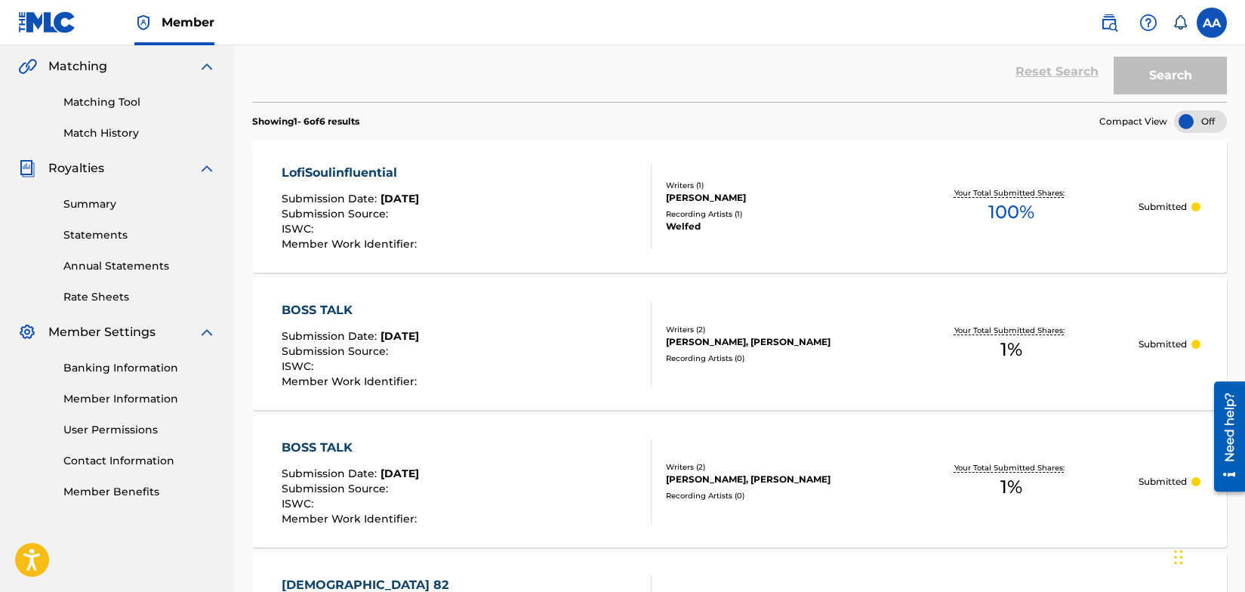
click at [1149, 208] on p "Submitted" at bounding box center [1163, 207] width 48 height 14
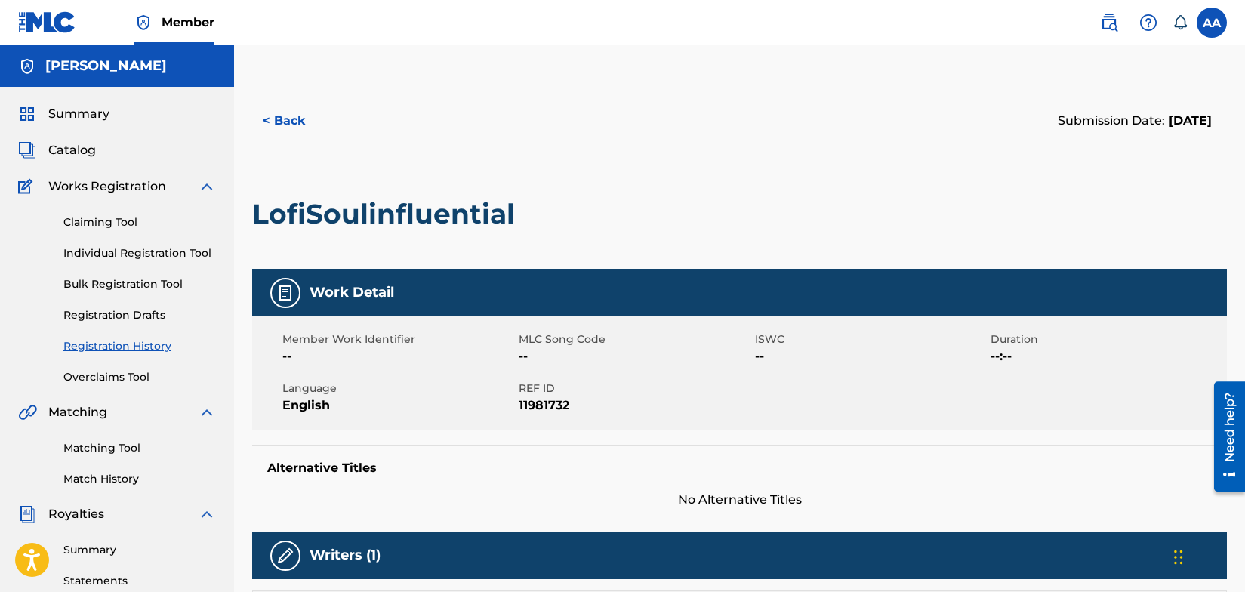
click at [125, 314] on link "Registration Drafts" at bounding box center [139, 315] width 153 height 16
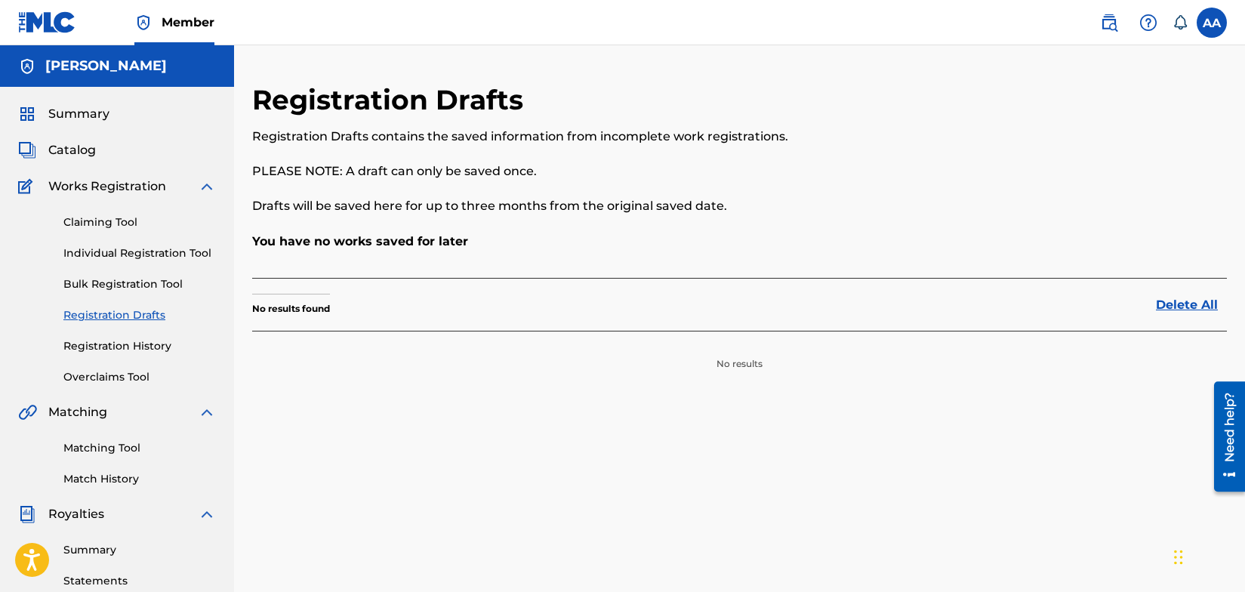
click at [280, 292] on section "No results found Delete All" at bounding box center [739, 304] width 975 height 53
click at [125, 255] on link "Individual Registration Tool" at bounding box center [139, 253] width 153 height 16
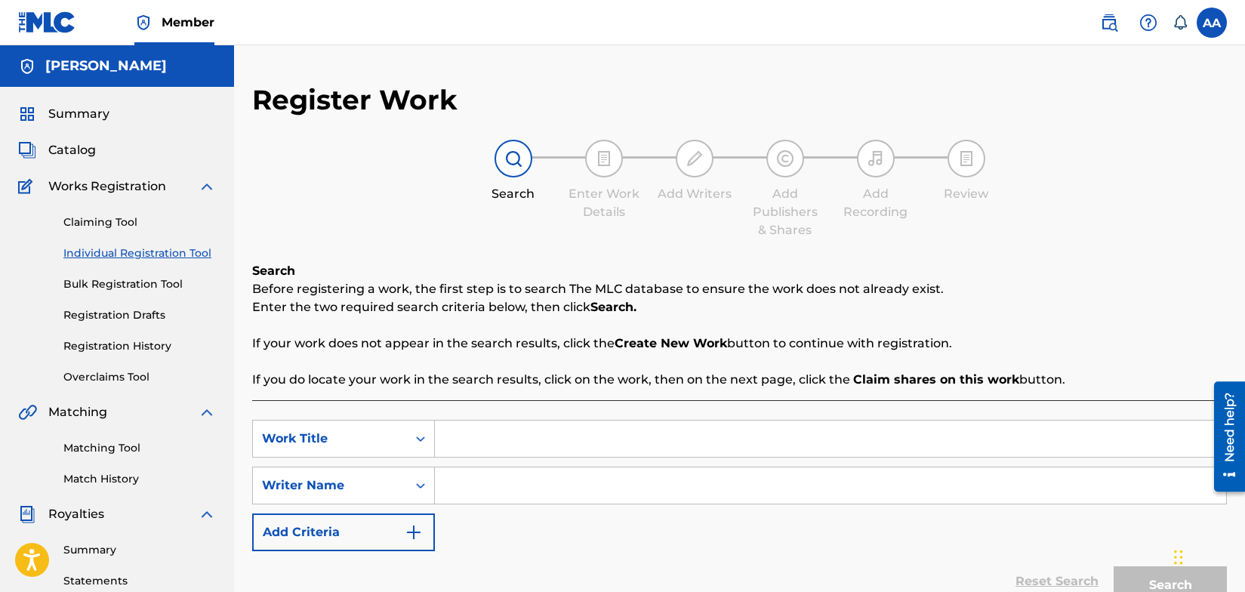
click at [480, 445] on input "Search Form" at bounding box center [831, 439] width 792 height 36
type input "LofiSoulinfluential"
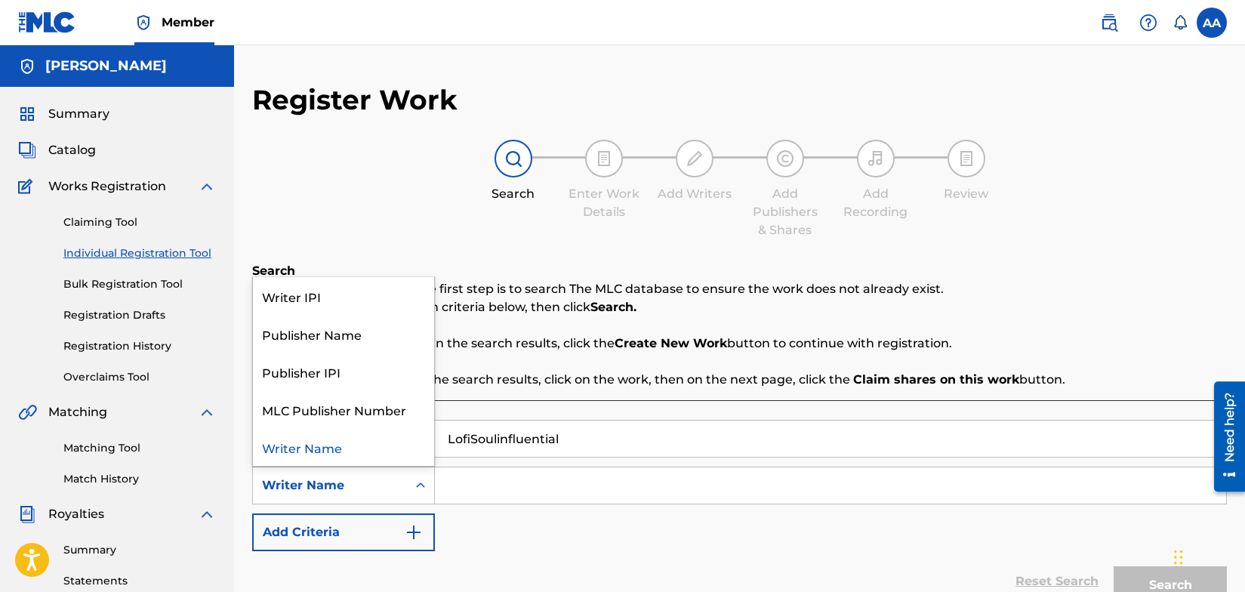
click at [424, 484] on icon "Search Form" at bounding box center [420, 485] width 9 height 5
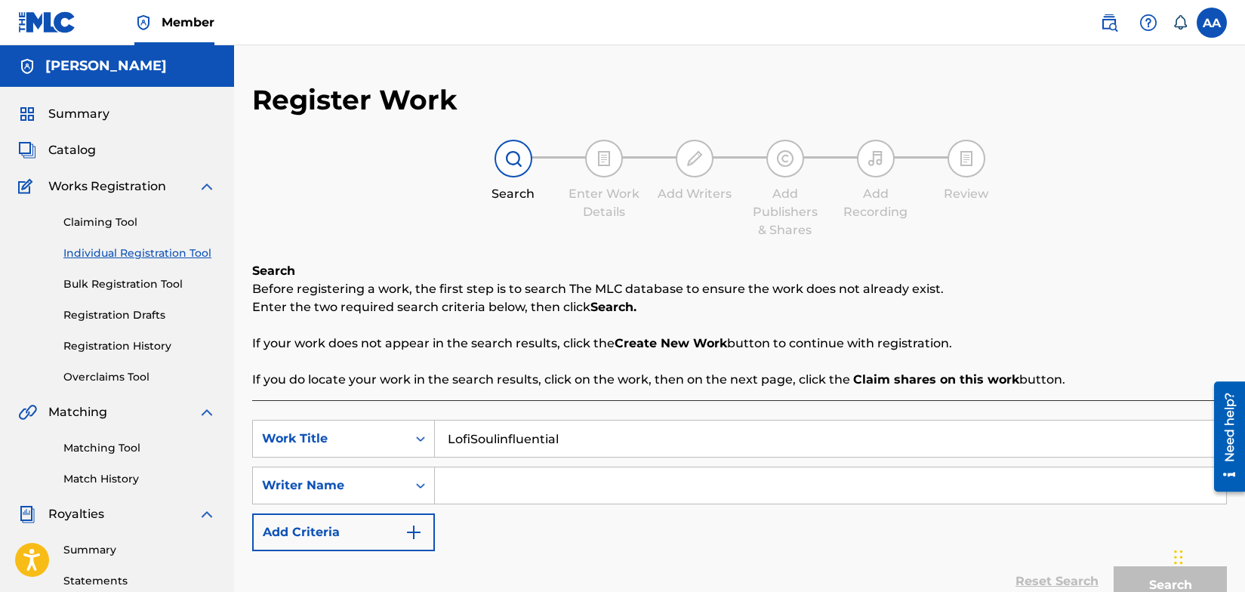
click at [471, 490] on input "Search Form" at bounding box center [831, 486] width 792 height 36
type input "[PERSON_NAME]"
click at [413, 531] on img "Search Form" at bounding box center [414, 532] width 18 height 18
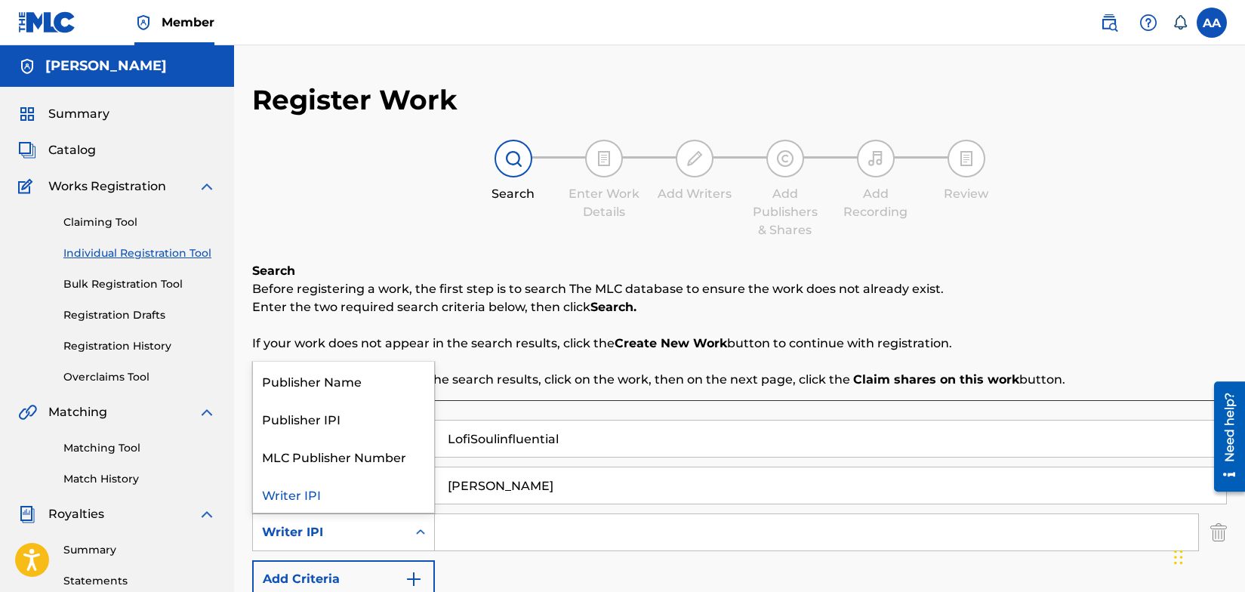
click at [419, 532] on icon "Search Form" at bounding box center [420, 531] width 9 height 5
click at [372, 381] on div "Publisher Name" at bounding box center [343, 381] width 181 height 38
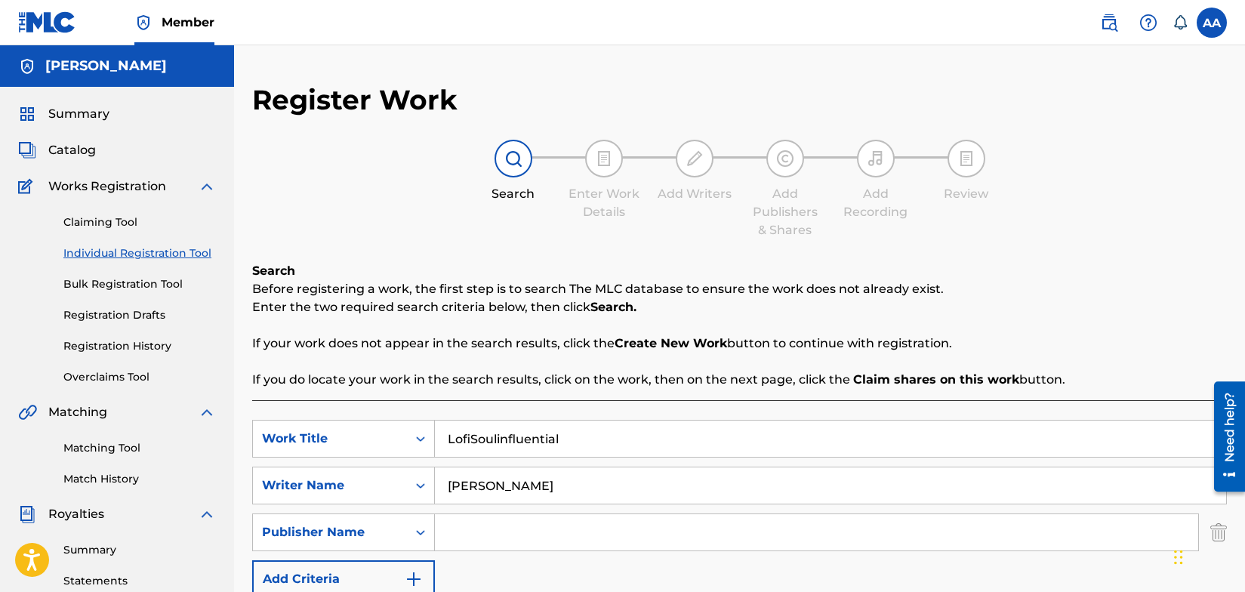
click at [483, 537] on input "Search Form" at bounding box center [817, 532] width 764 height 36
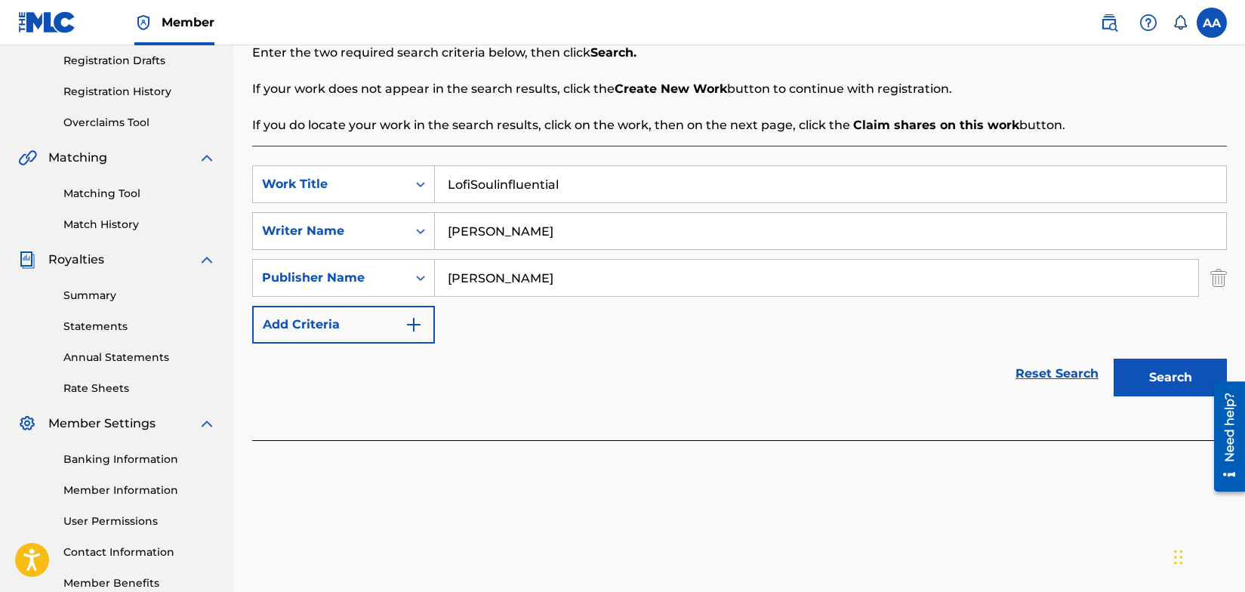
scroll to position [344, 0]
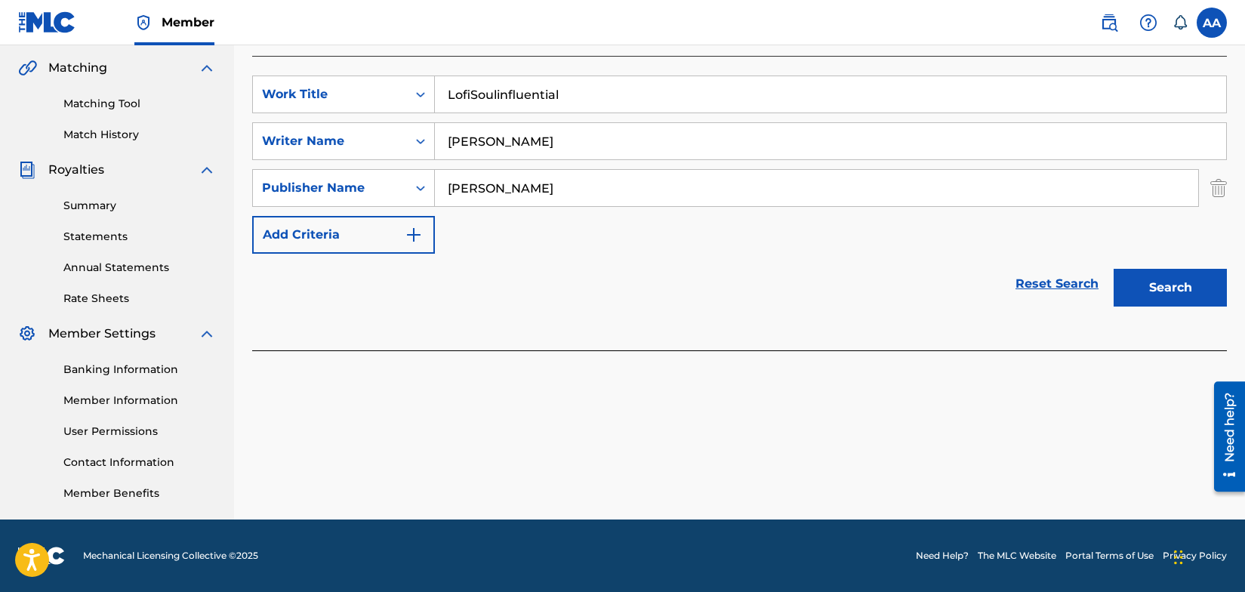
type input "[PERSON_NAME]"
click at [1181, 284] on button "Search" at bounding box center [1170, 288] width 113 height 38
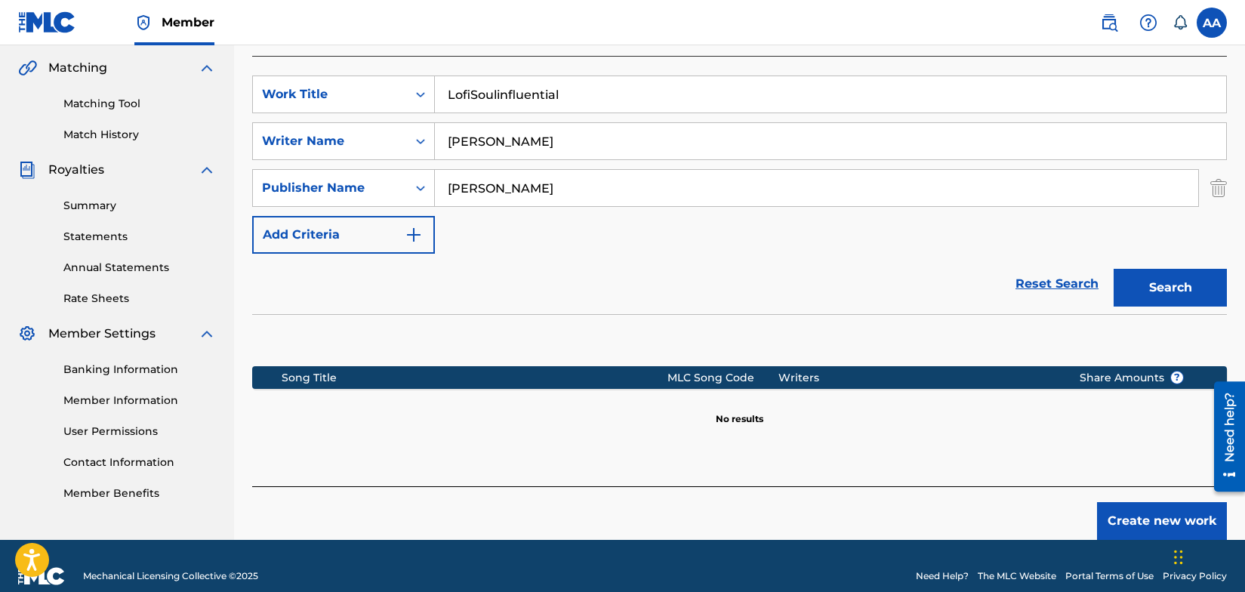
click at [1142, 522] on button "Create new work" at bounding box center [1162, 521] width 130 height 38
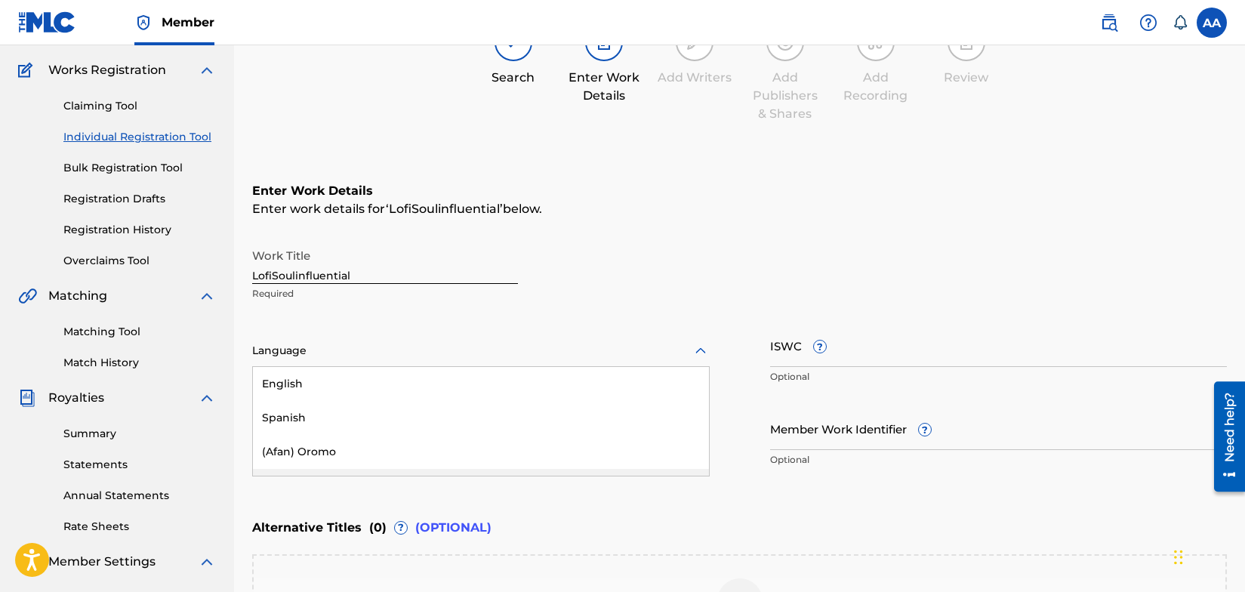
scroll to position [119, 0]
click at [699, 365] on div "[PERSON_NAME], 4 of 153. 153 results available. Use Up and Down to choose optio…" at bounding box center [481, 349] width 458 height 32
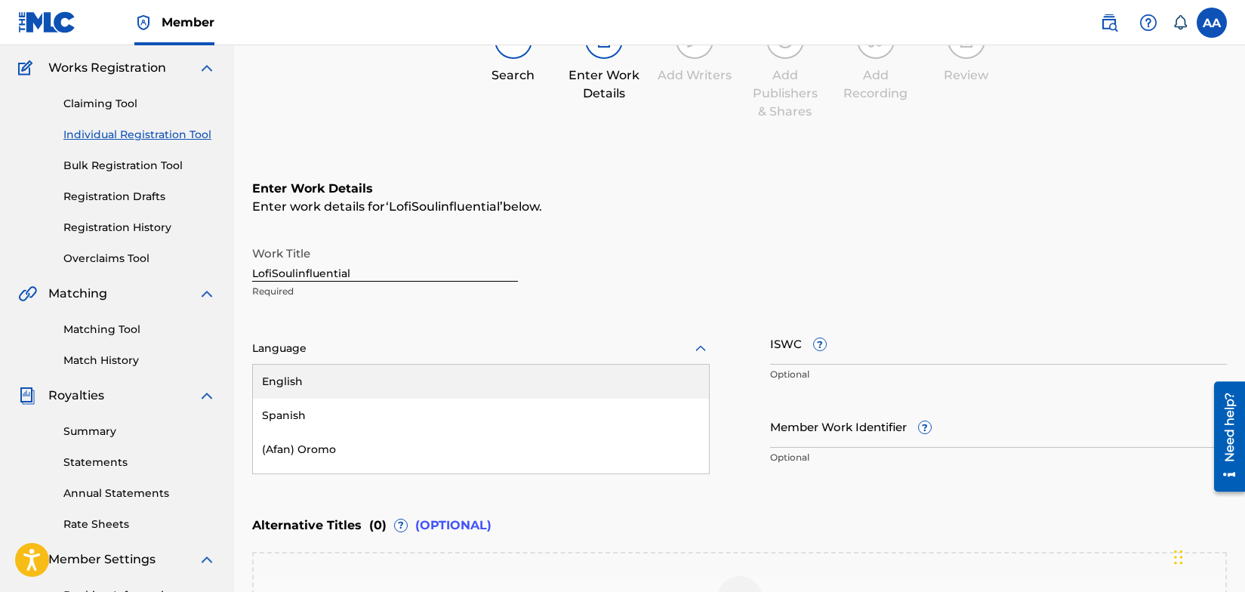
click at [400, 385] on div "English" at bounding box center [481, 382] width 456 height 34
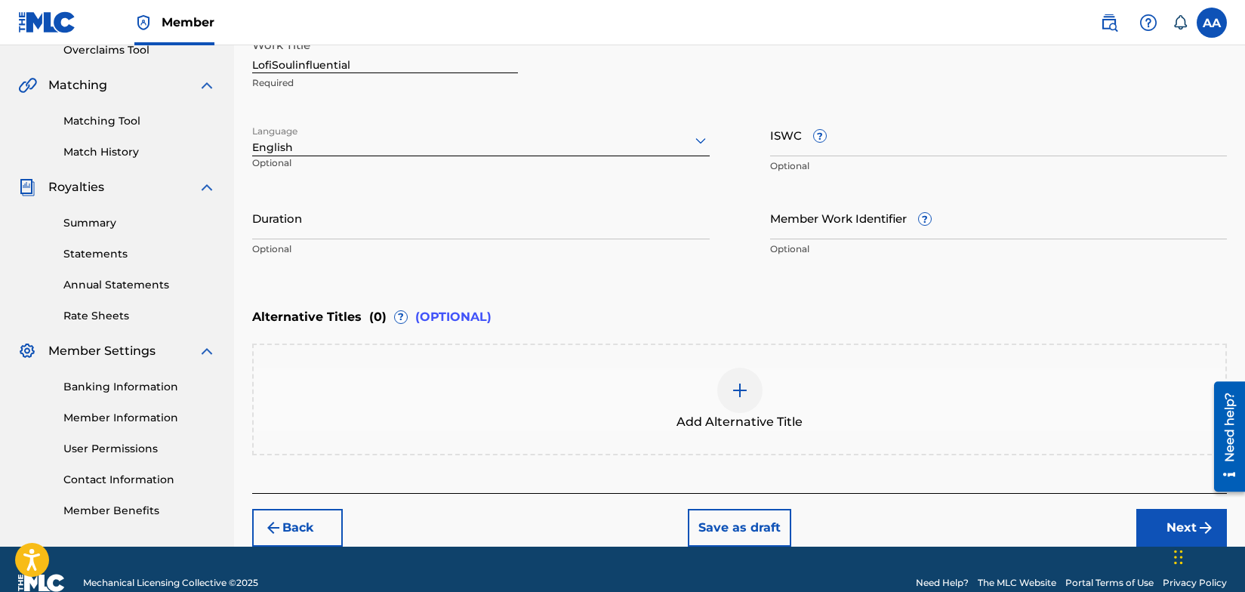
scroll to position [353, 0]
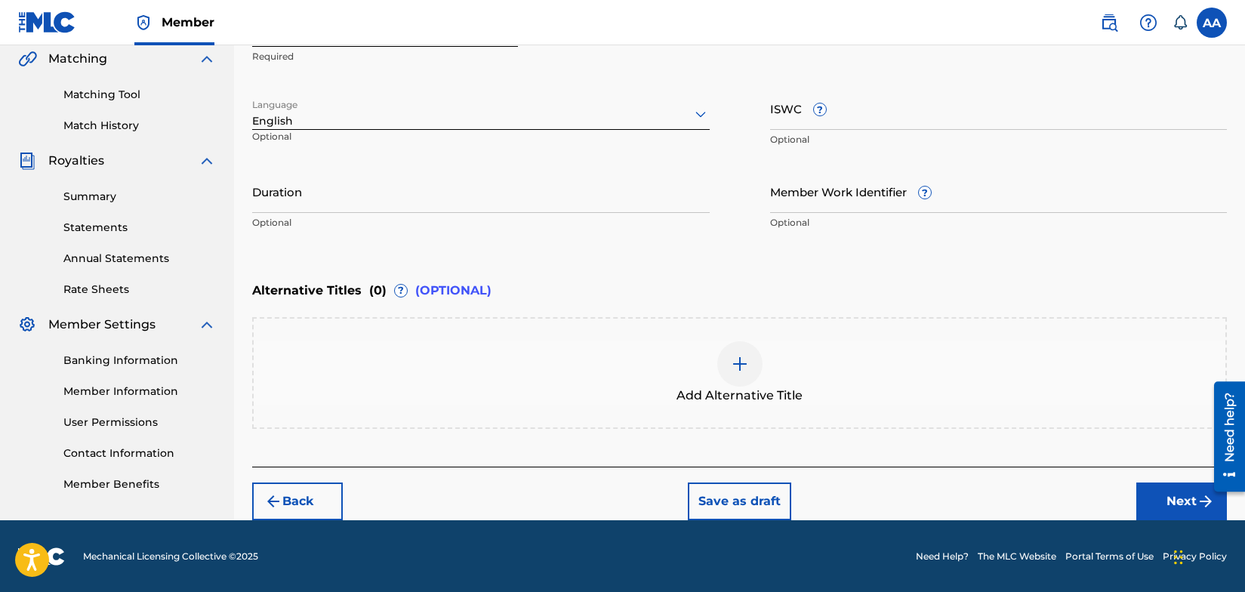
click at [1184, 497] on button "Next" at bounding box center [1182, 502] width 91 height 38
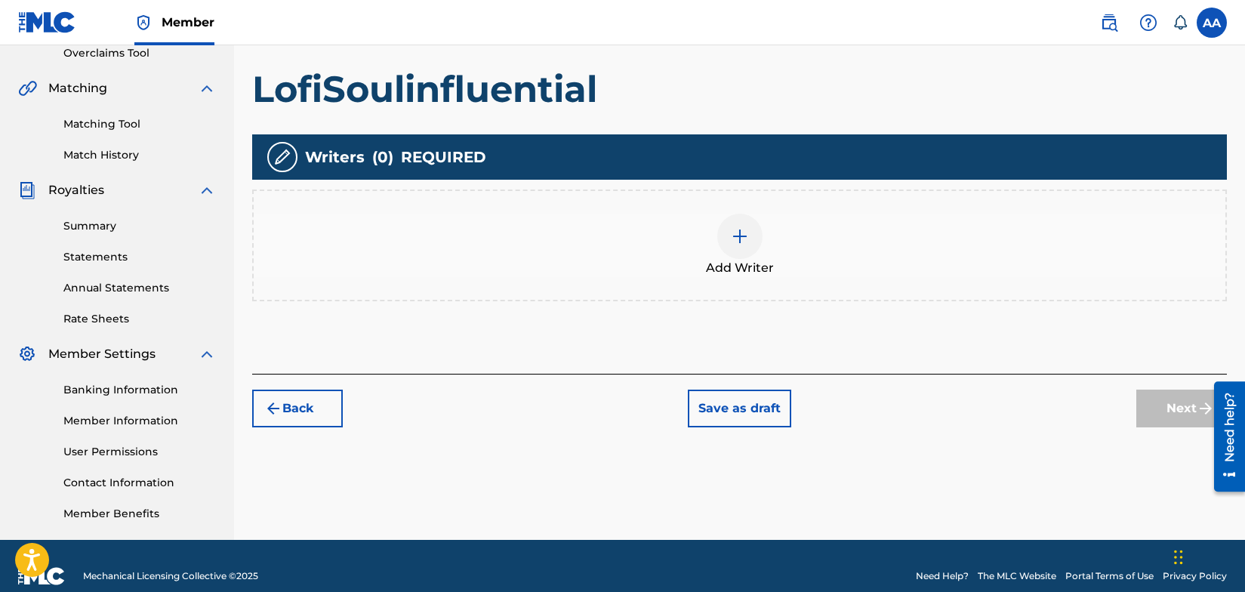
scroll to position [328, 0]
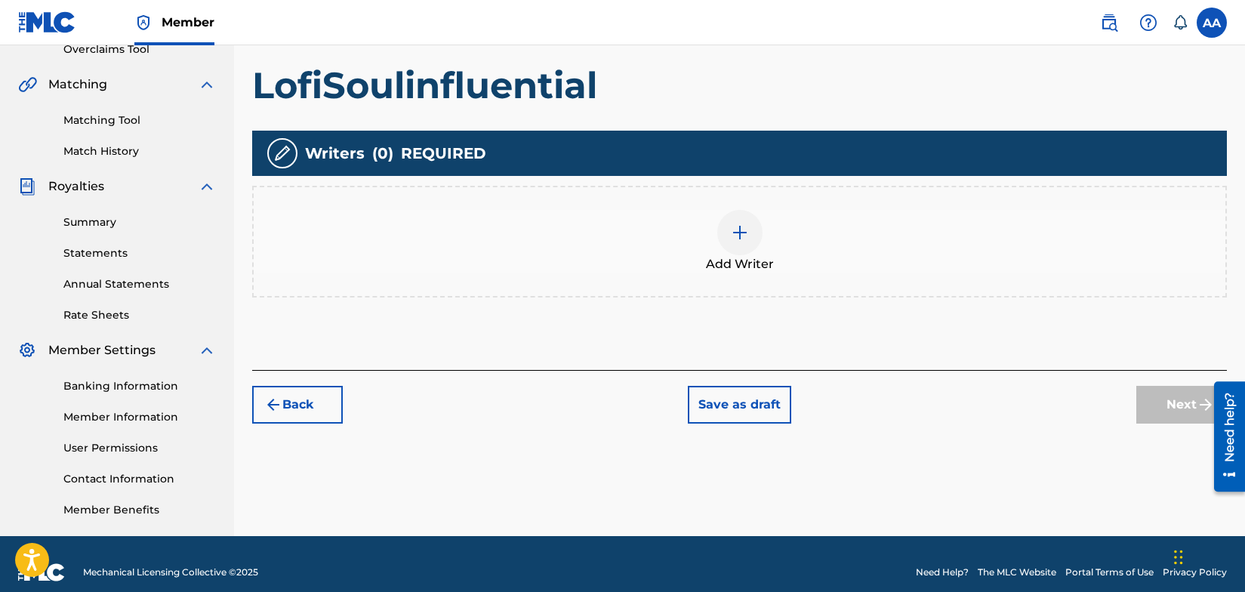
click at [735, 228] on img at bounding box center [740, 233] width 18 height 18
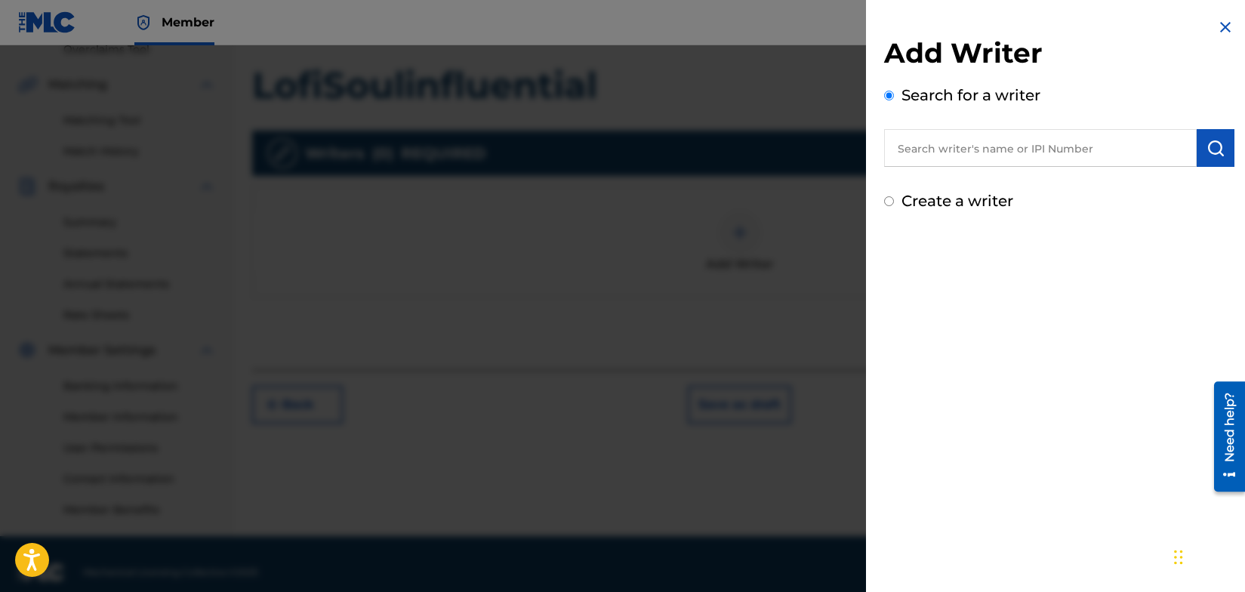
click at [972, 150] on input "text" at bounding box center [1040, 148] width 313 height 38
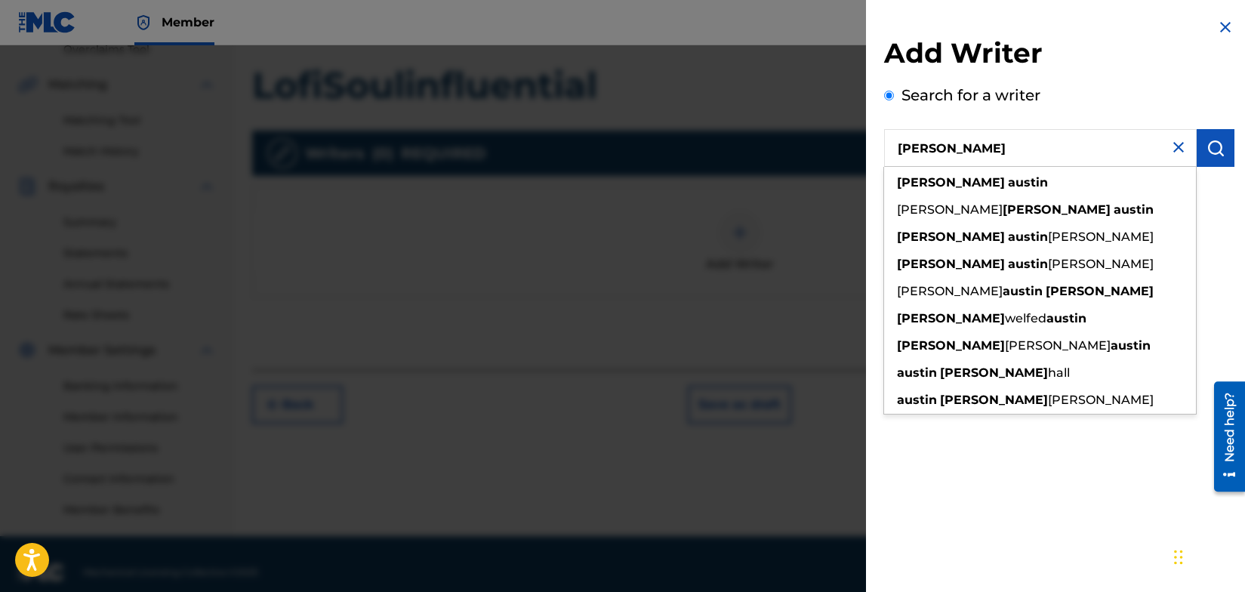
type input "[PERSON_NAME]"
click at [1215, 150] on img "submit" at bounding box center [1216, 148] width 18 height 18
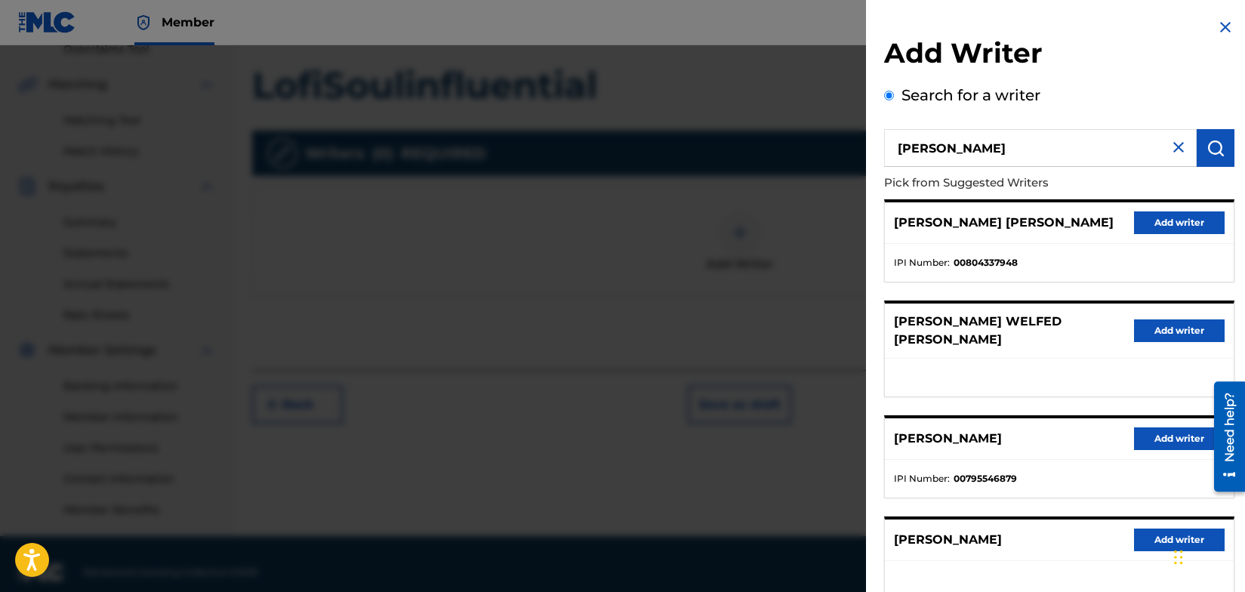
click at [1156, 427] on button "Add writer" at bounding box center [1179, 438] width 91 height 23
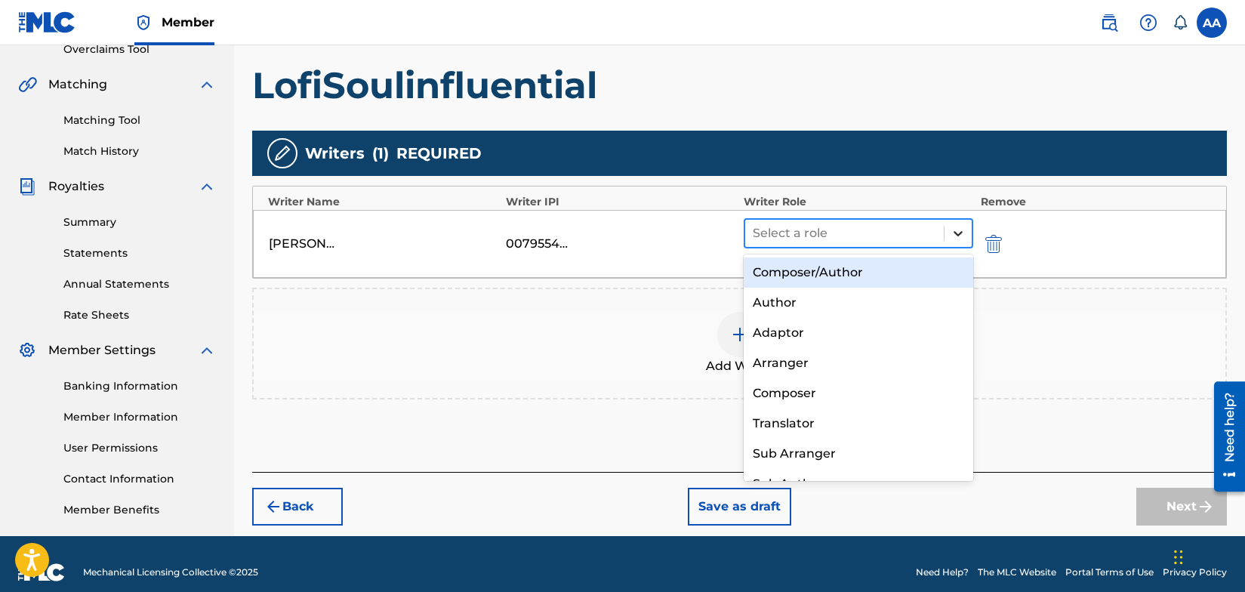
click at [958, 231] on icon at bounding box center [958, 233] width 15 height 15
click at [878, 268] on div "Composer/Author" at bounding box center [859, 273] width 230 height 30
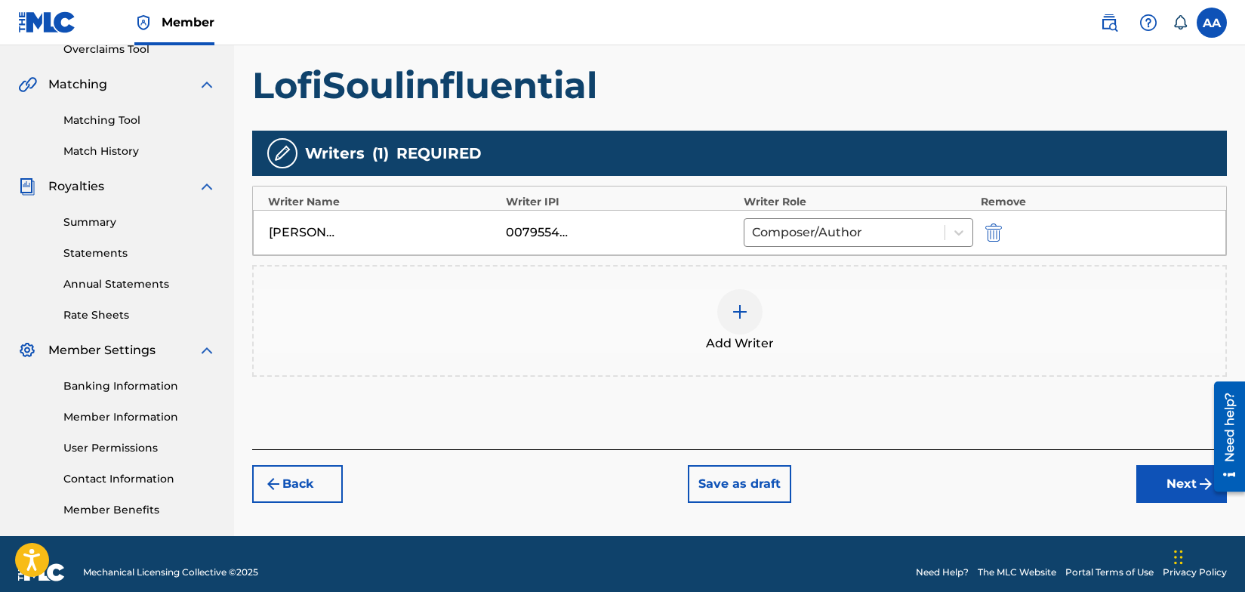
click at [1172, 482] on button "Next" at bounding box center [1182, 484] width 91 height 38
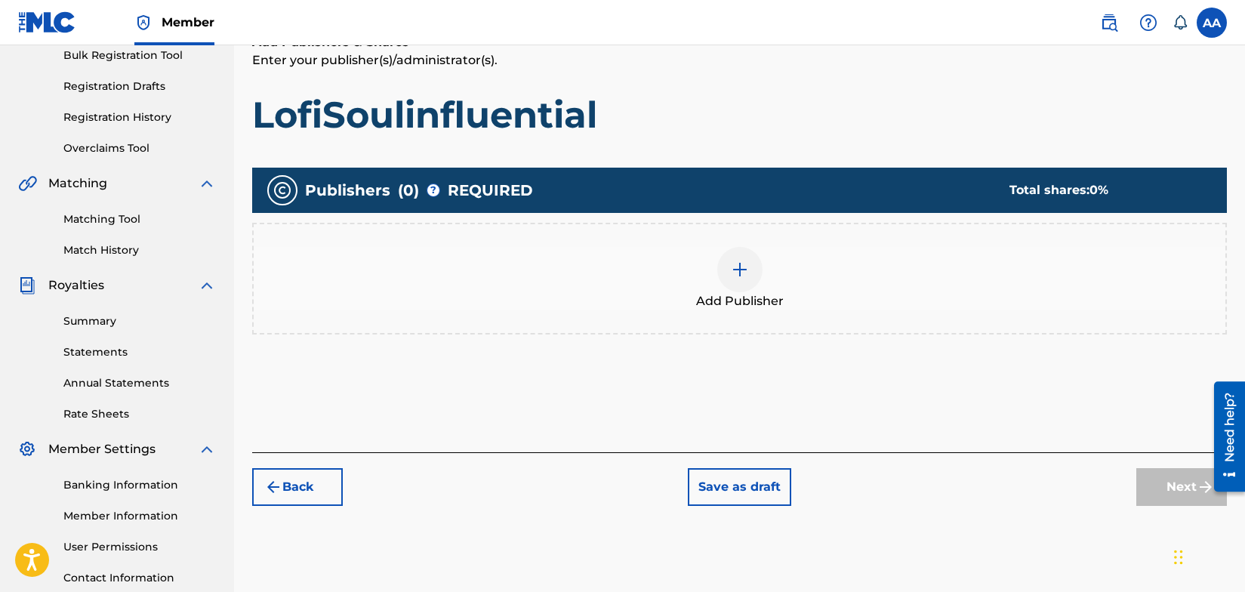
scroll to position [236, 0]
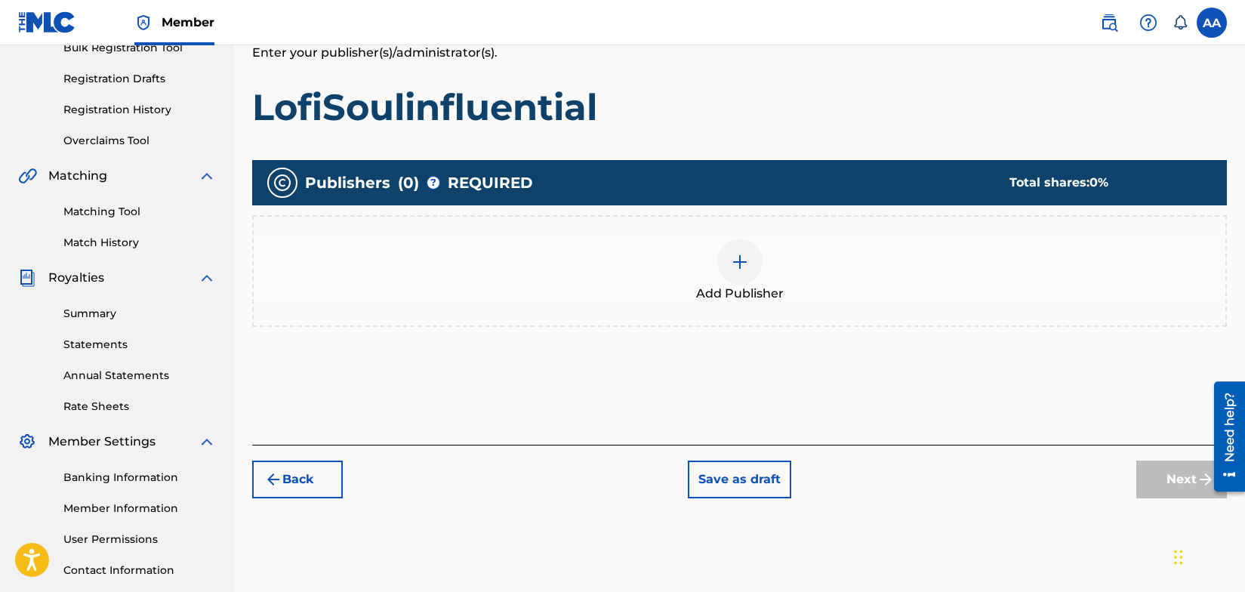
click at [745, 262] on img at bounding box center [740, 262] width 18 height 18
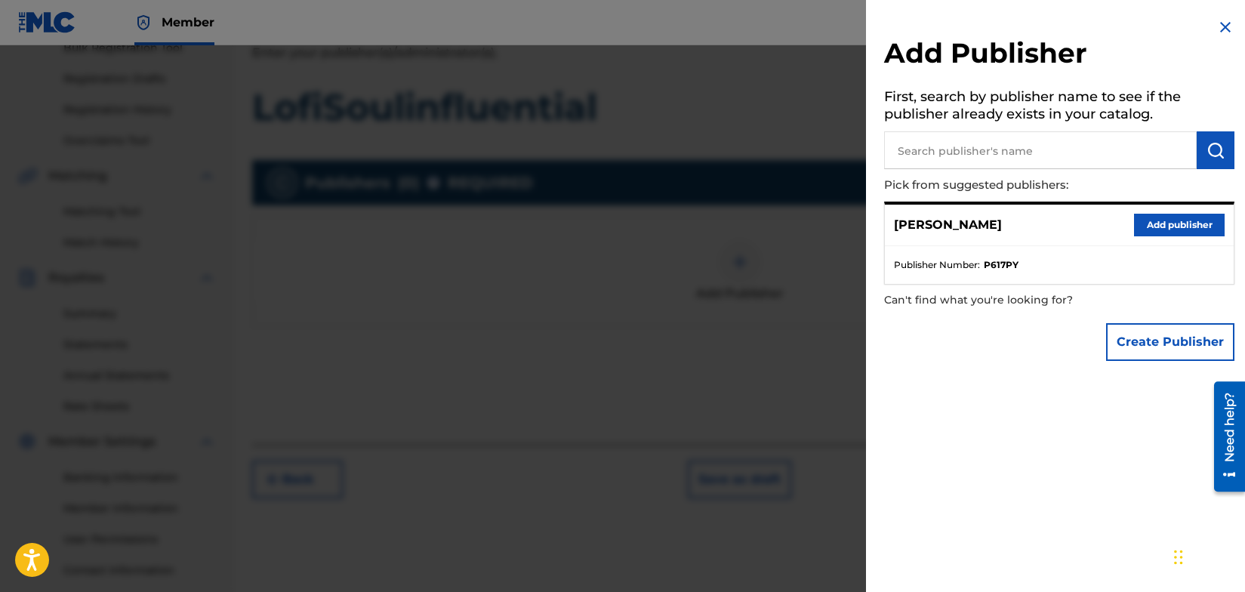
click at [1175, 221] on button "Add publisher" at bounding box center [1179, 225] width 91 height 23
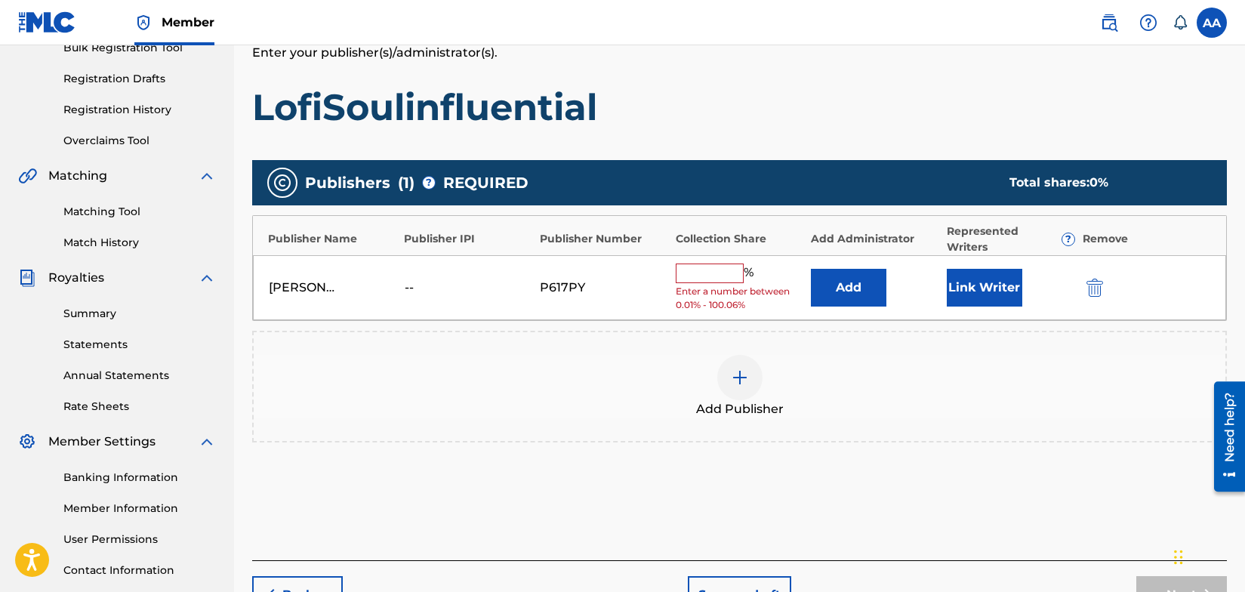
click at [711, 276] on input "text" at bounding box center [710, 274] width 68 height 20
type input "100"
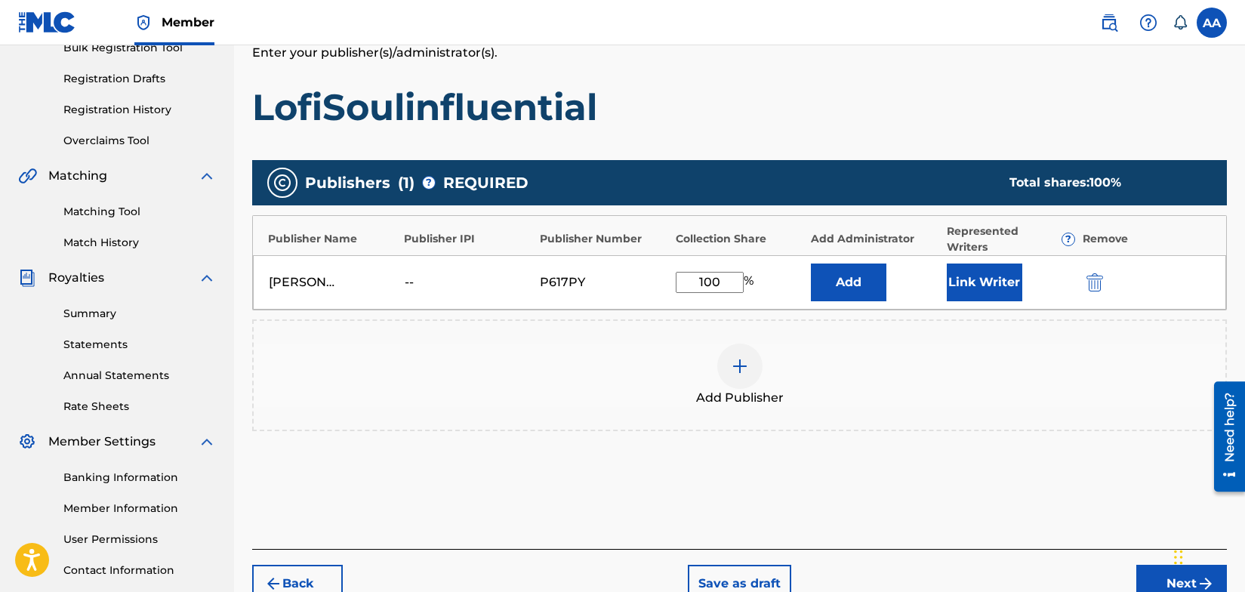
click at [976, 283] on button "Link Writer" at bounding box center [985, 283] width 76 height 38
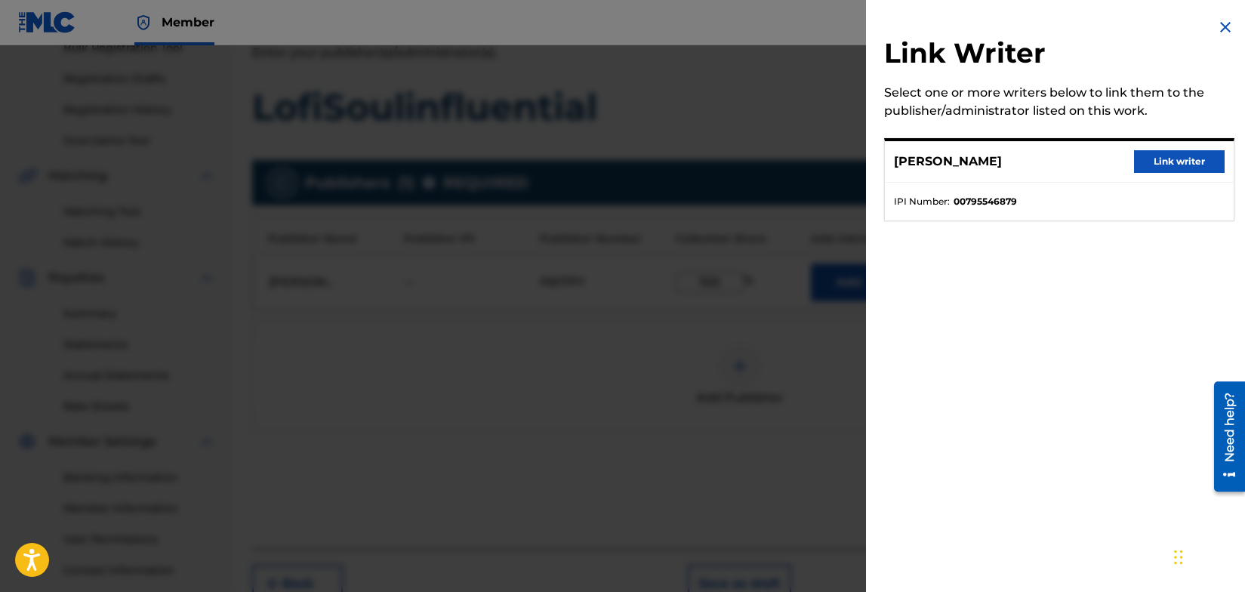
click at [1175, 160] on button "Link writer" at bounding box center [1179, 161] width 91 height 23
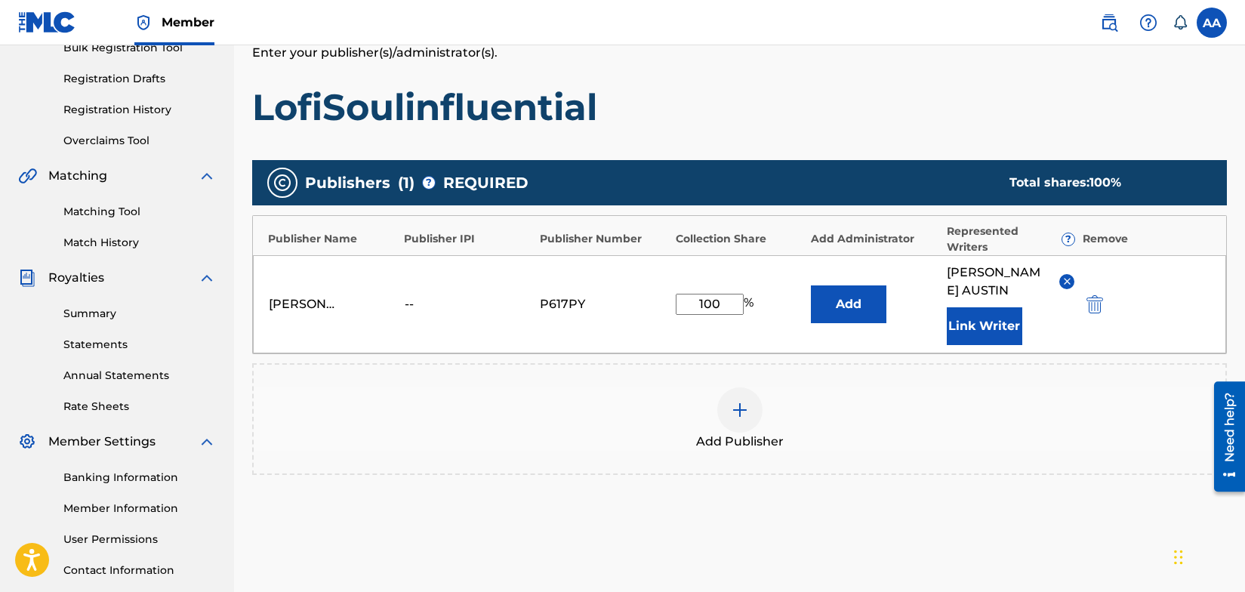
scroll to position [363, 0]
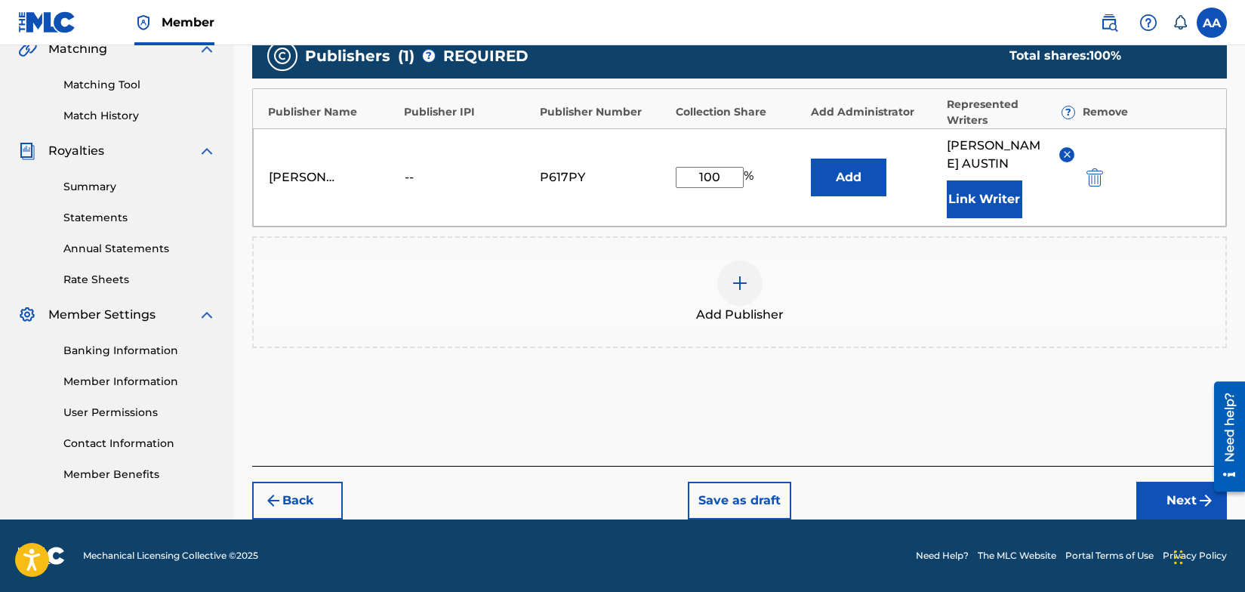
click at [1181, 498] on button "Next" at bounding box center [1182, 501] width 91 height 38
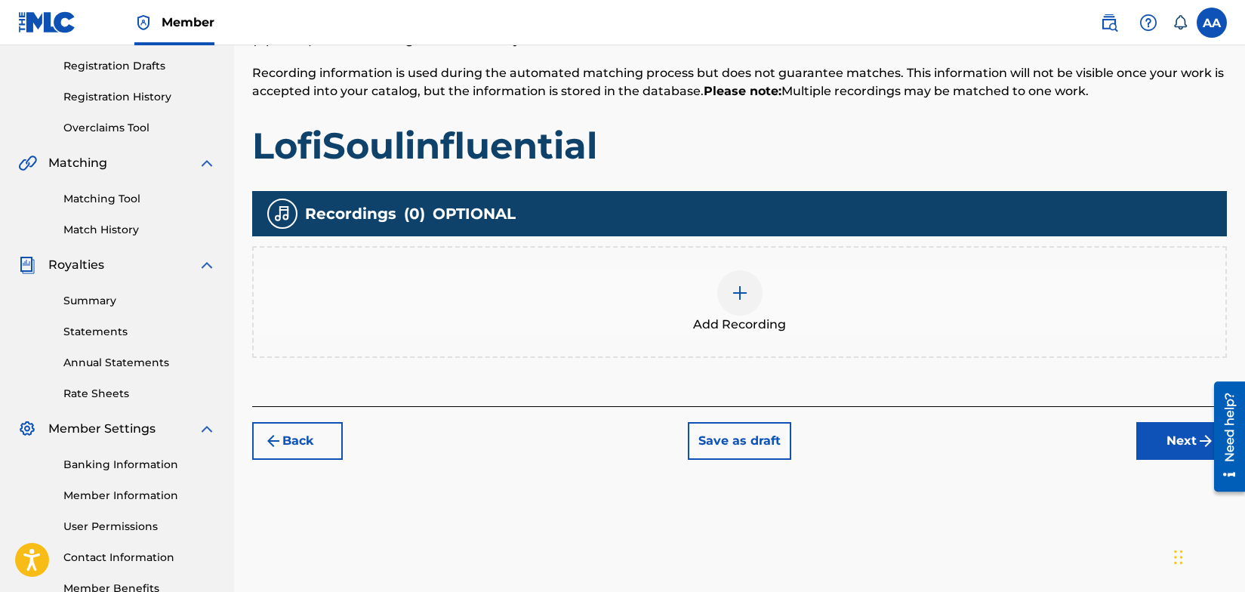
scroll to position [344, 0]
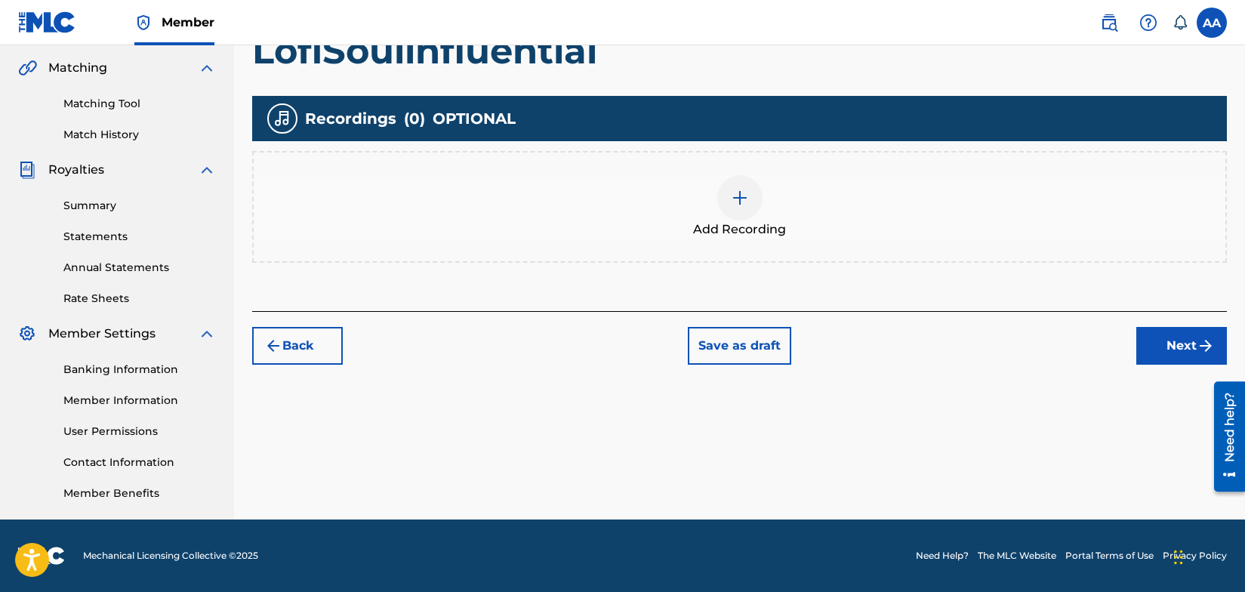
click at [736, 198] on img at bounding box center [740, 198] width 18 height 18
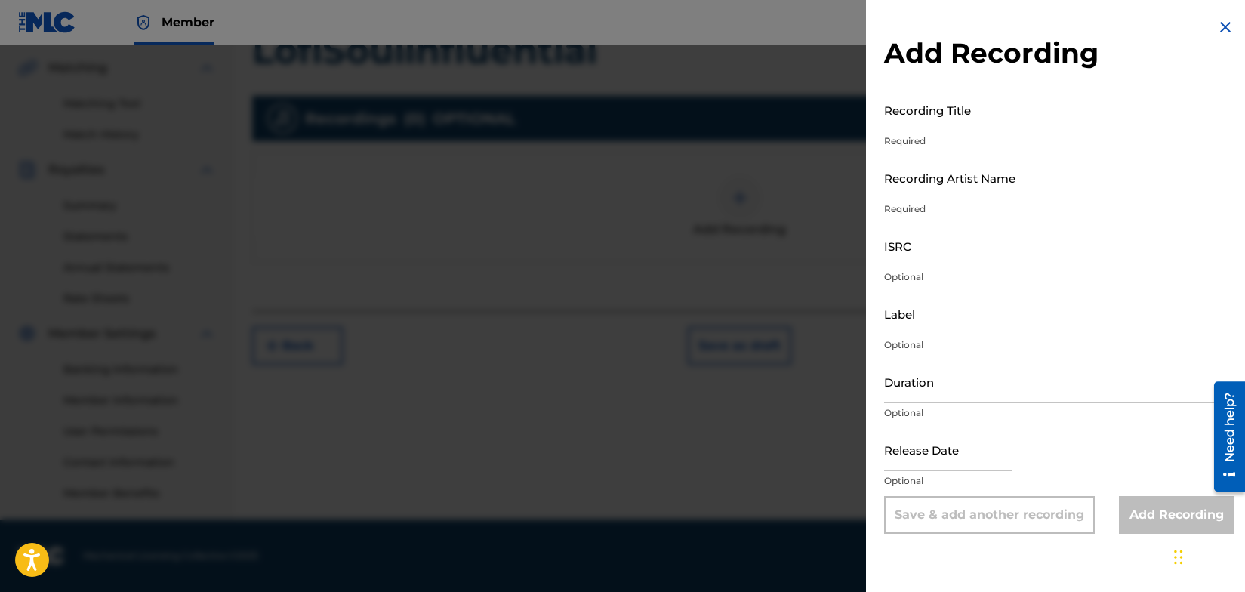
click at [952, 120] on input "Recording Title" at bounding box center [1059, 109] width 350 height 43
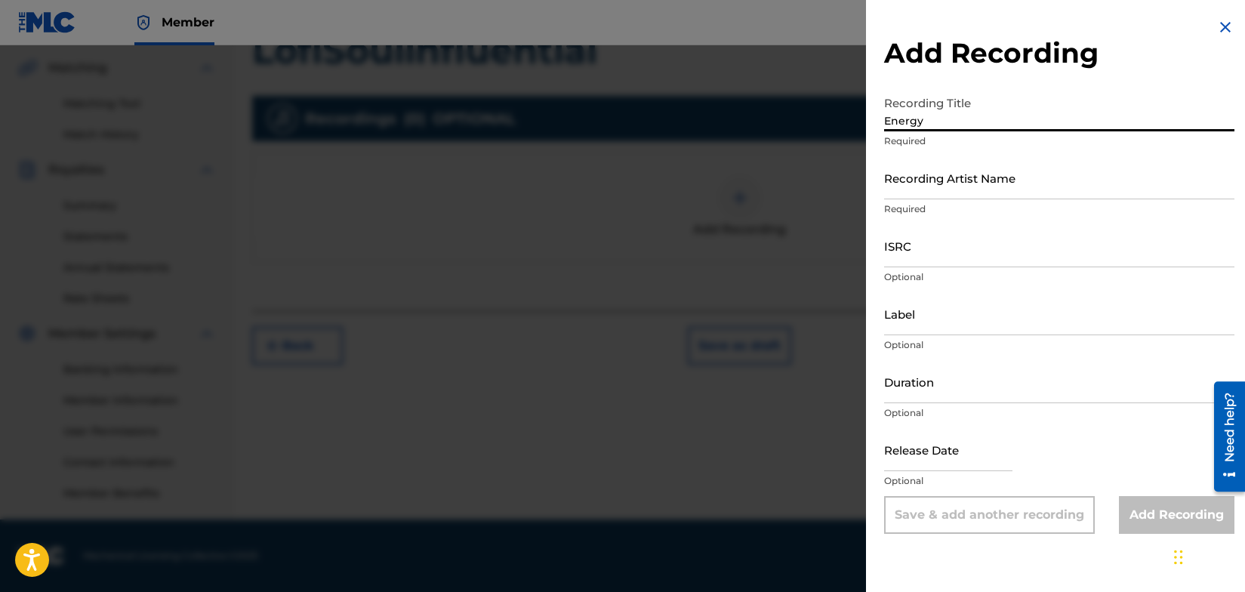
type input "Energy"
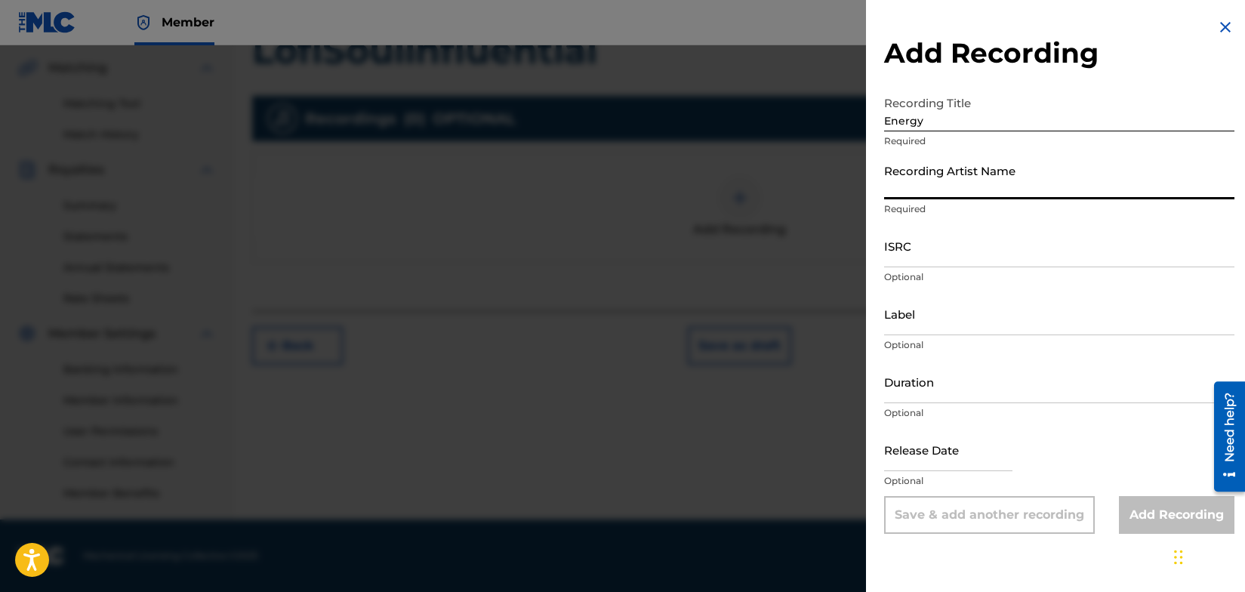
click at [1014, 185] on input "Recording Artist Name" at bounding box center [1059, 177] width 350 height 43
type input "Welfed"
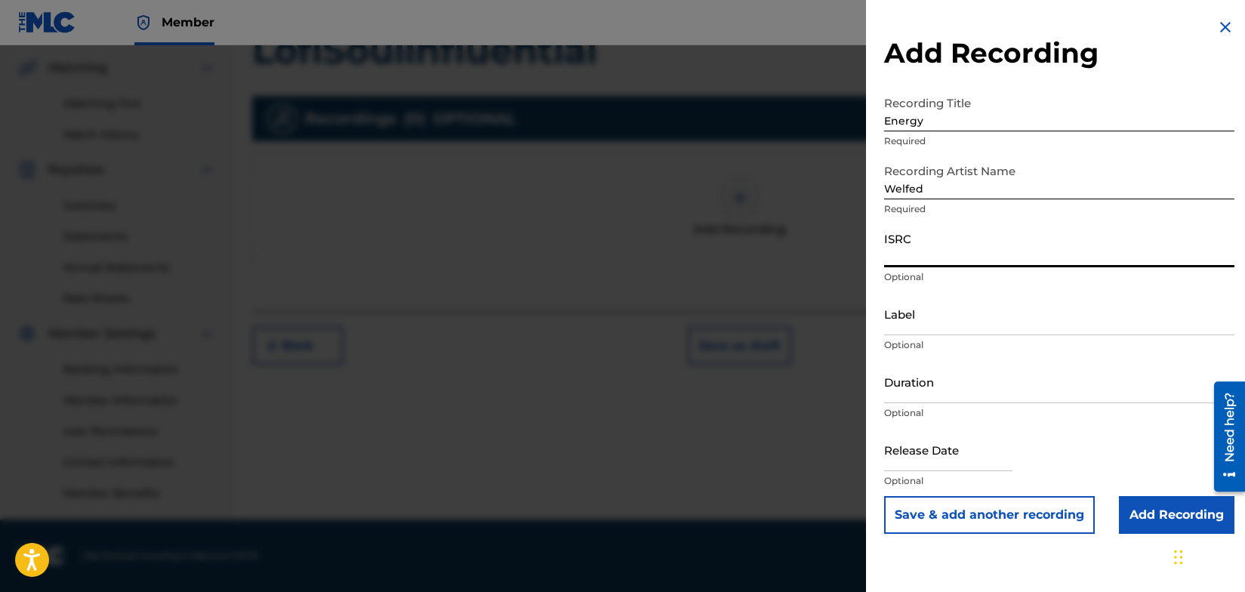
click at [947, 261] on input "ISRC" at bounding box center [1059, 245] width 350 height 43
type input "QZDA52361125"
click at [966, 319] on input "Label" at bounding box center [1059, 313] width 350 height 43
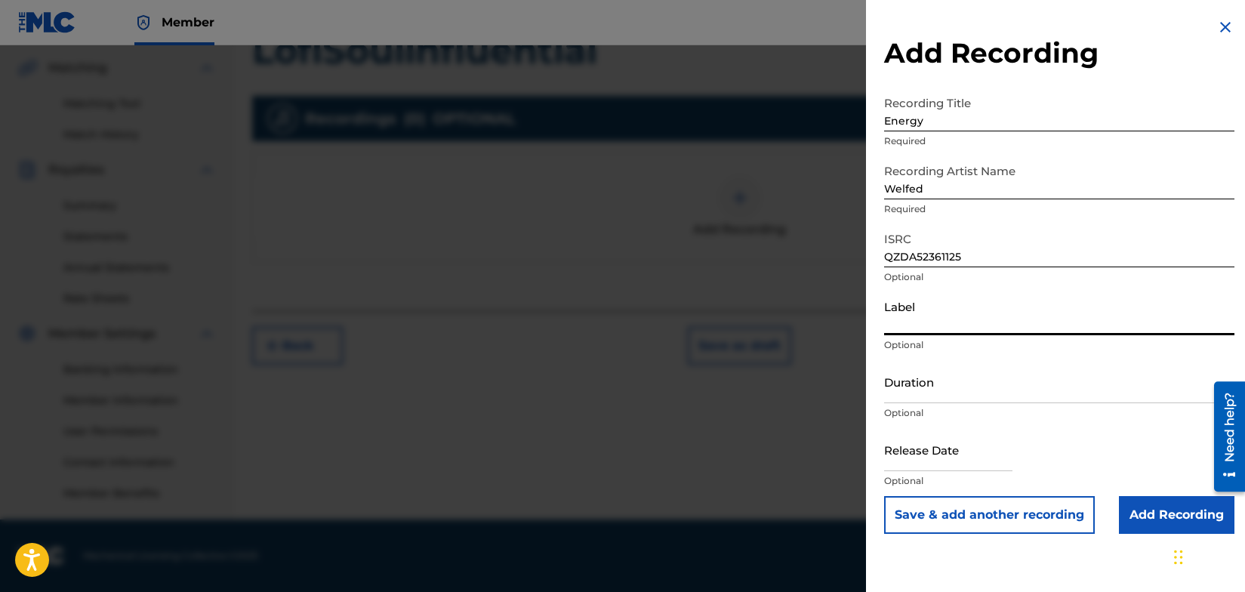
type input "SIDEWALK CAFÈ RECORDS"
click at [1150, 517] on input "Add Recording" at bounding box center [1177, 515] width 116 height 38
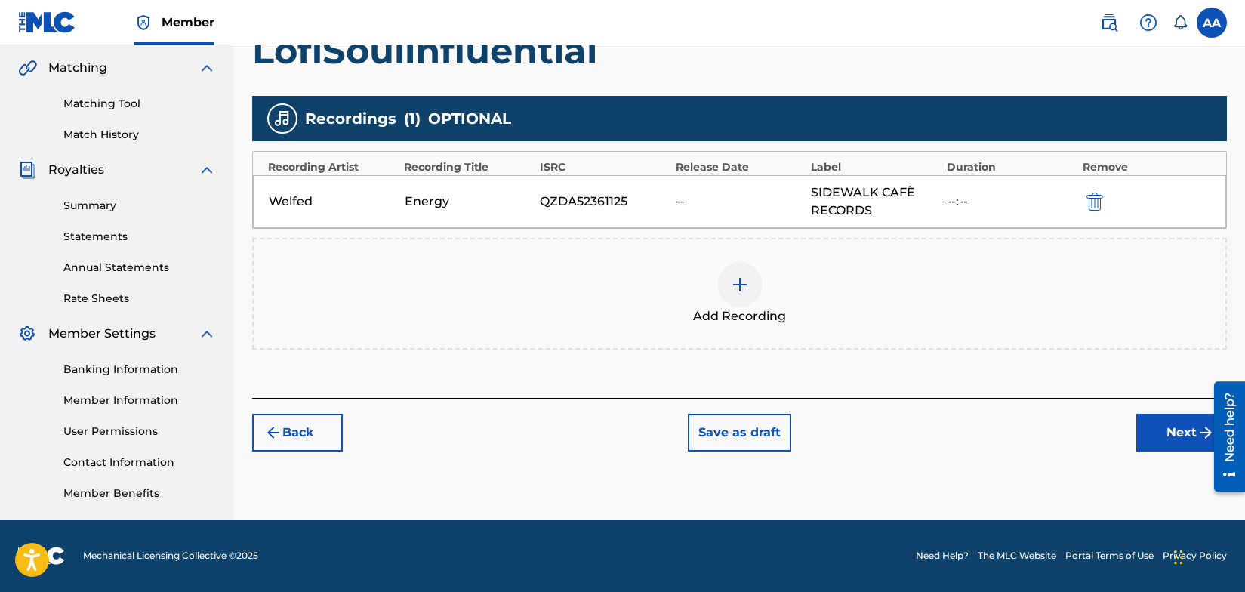
click at [1174, 428] on button "Next" at bounding box center [1182, 433] width 91 height 38
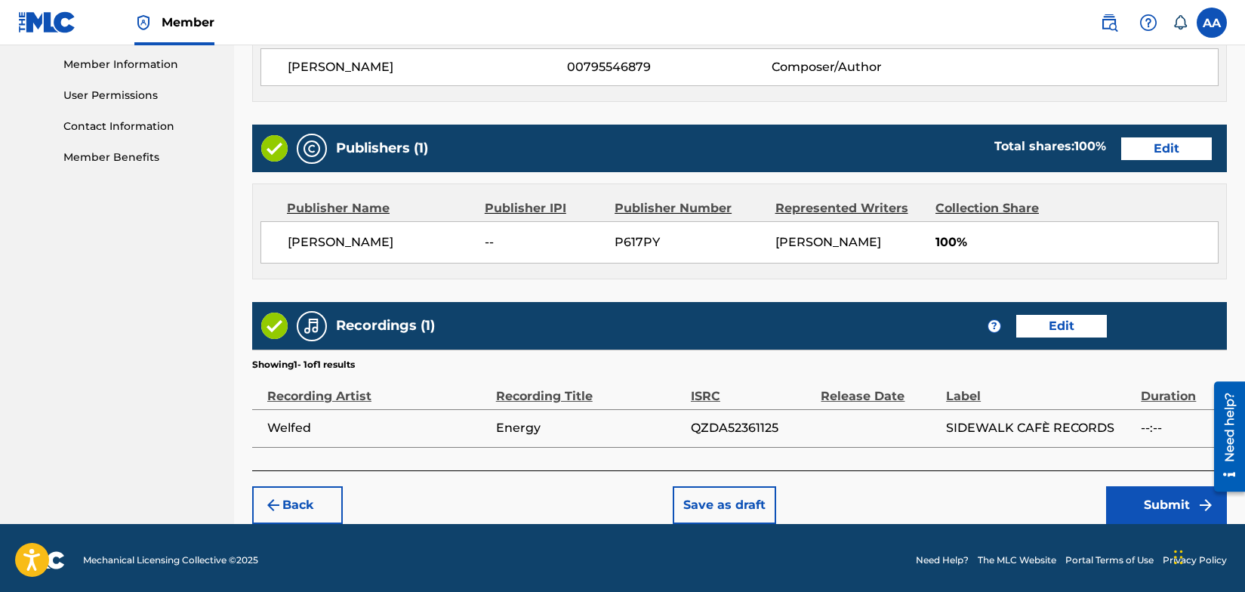
scroll to position [684, 0]
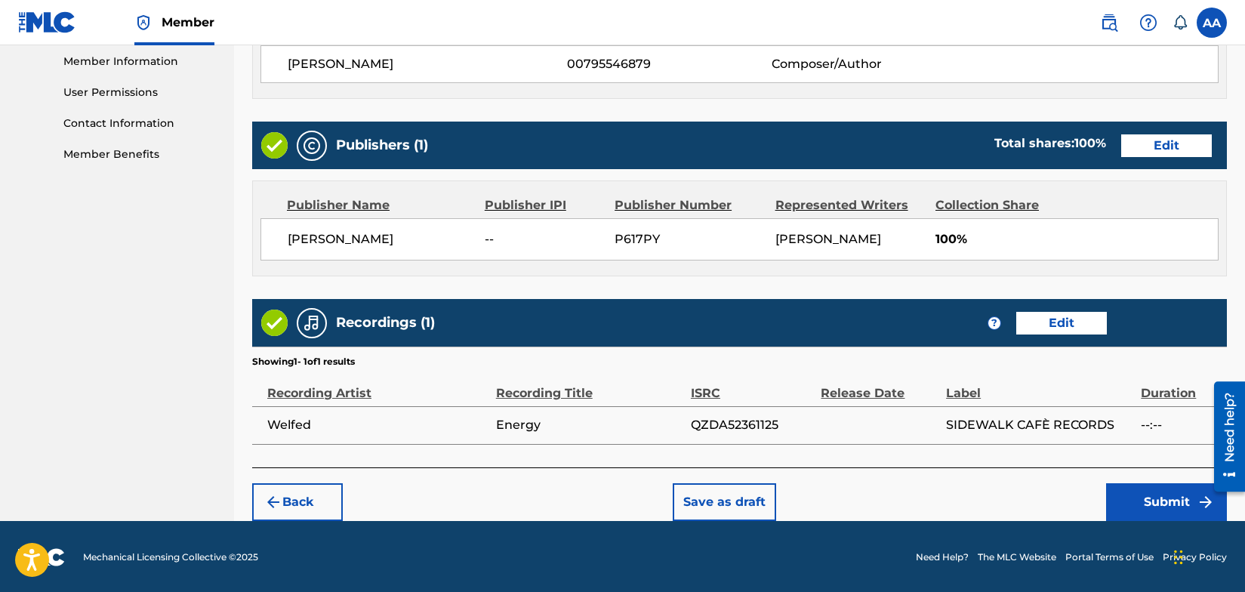
click at [1159, 498] on button "Submit" at bounding box center [1166, 502] width 121 height 38
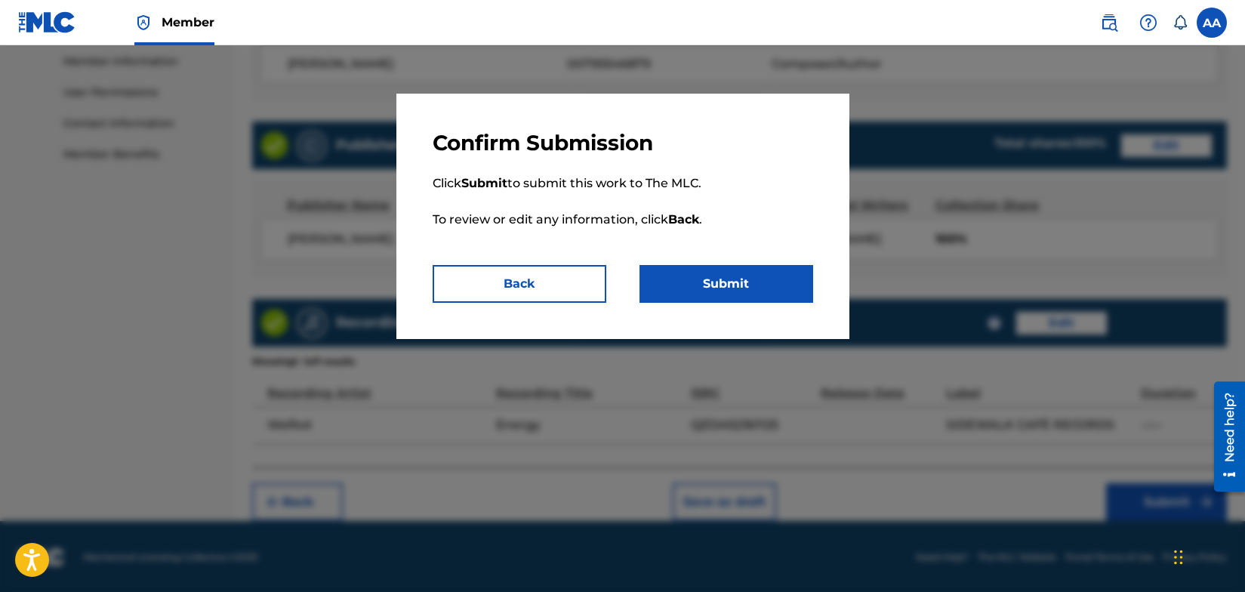
click at [758, 280] on button "Submit" at bounding box center [727, 284] width 174 height 38
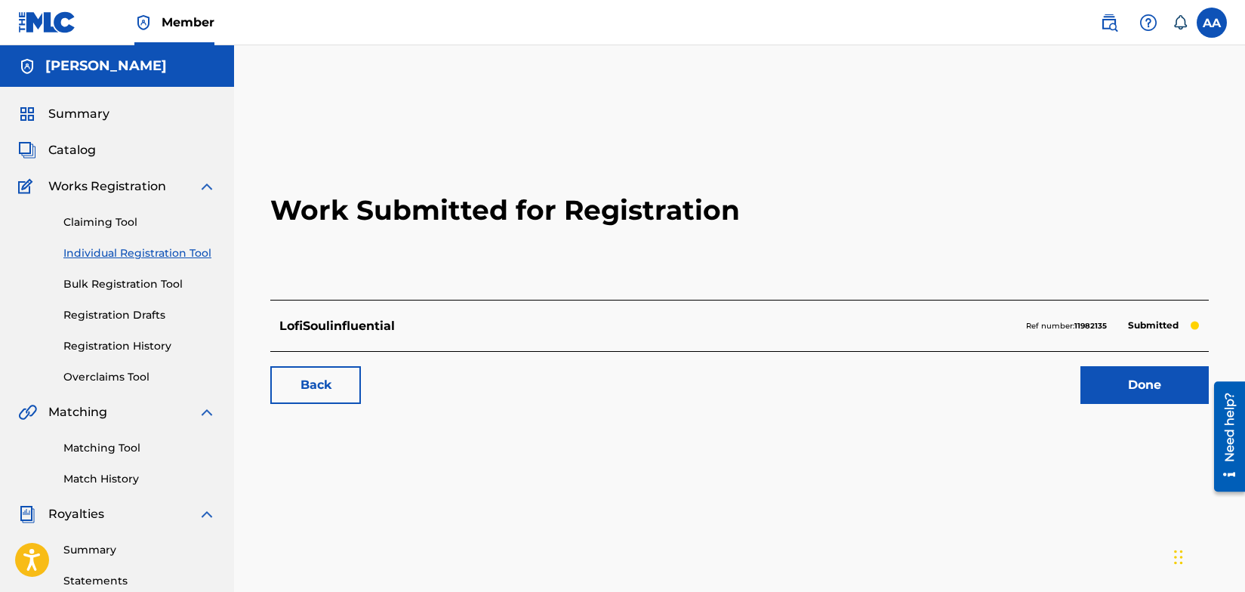
click at [1140, 381] on link "Done" at bounding box center [1145, 385] width 128 height 38
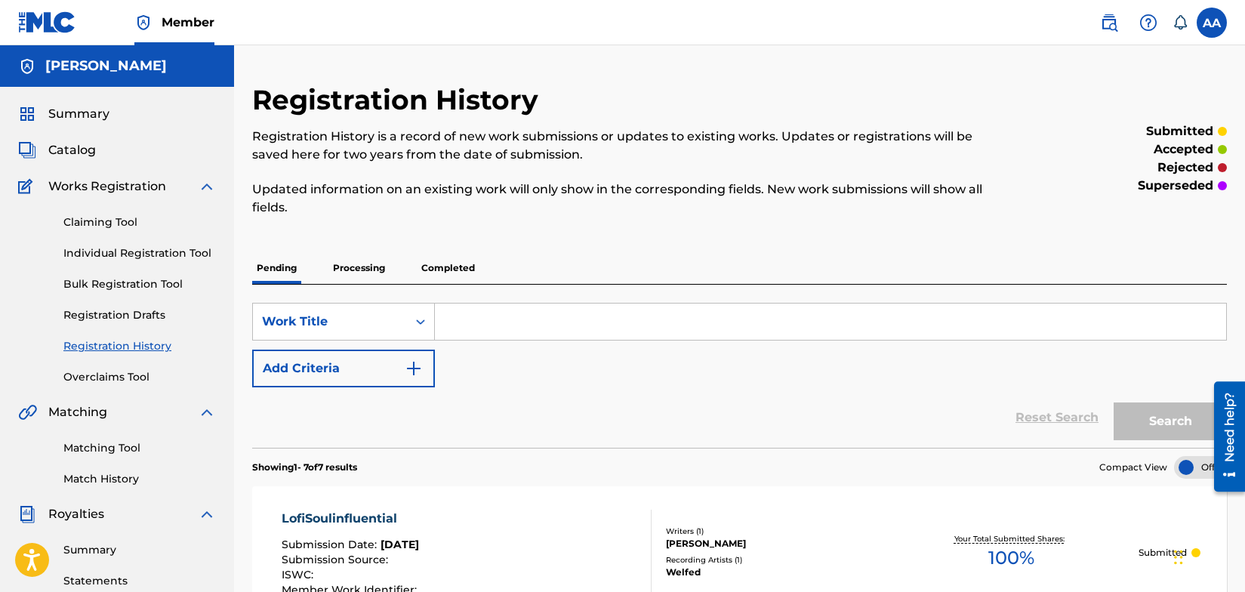
click at [371, 272] on p "Processing" at bounding box center [359, 268] width 61 height 32
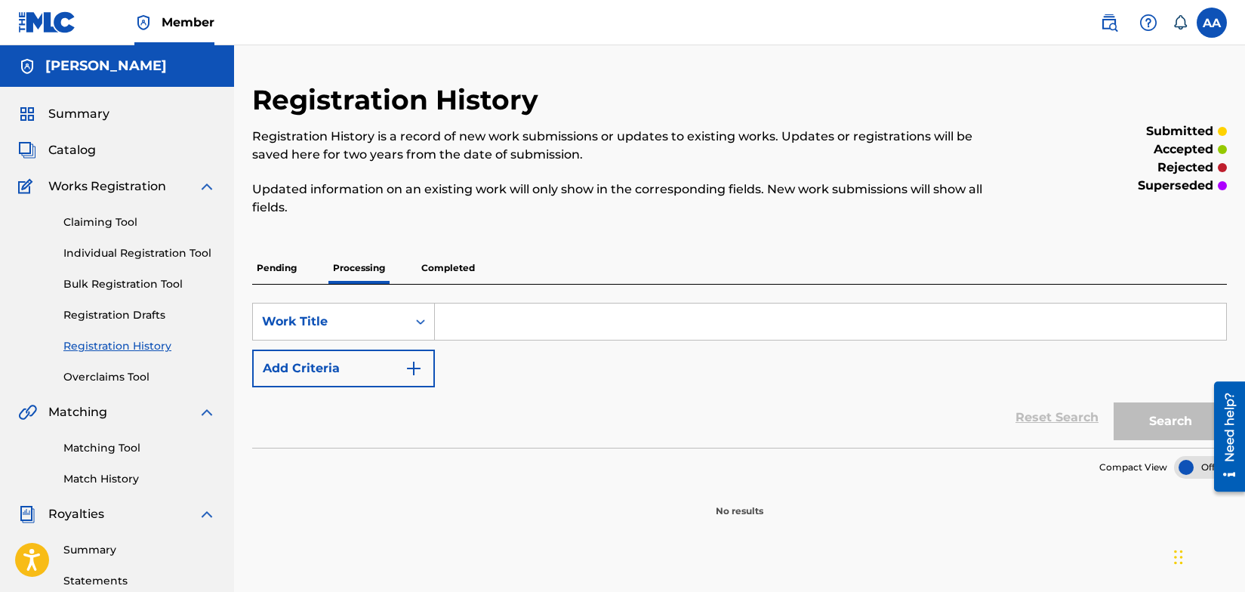
click at [440, 266] on p "Completed" at bounding box center [448, 268] width 63 height 32
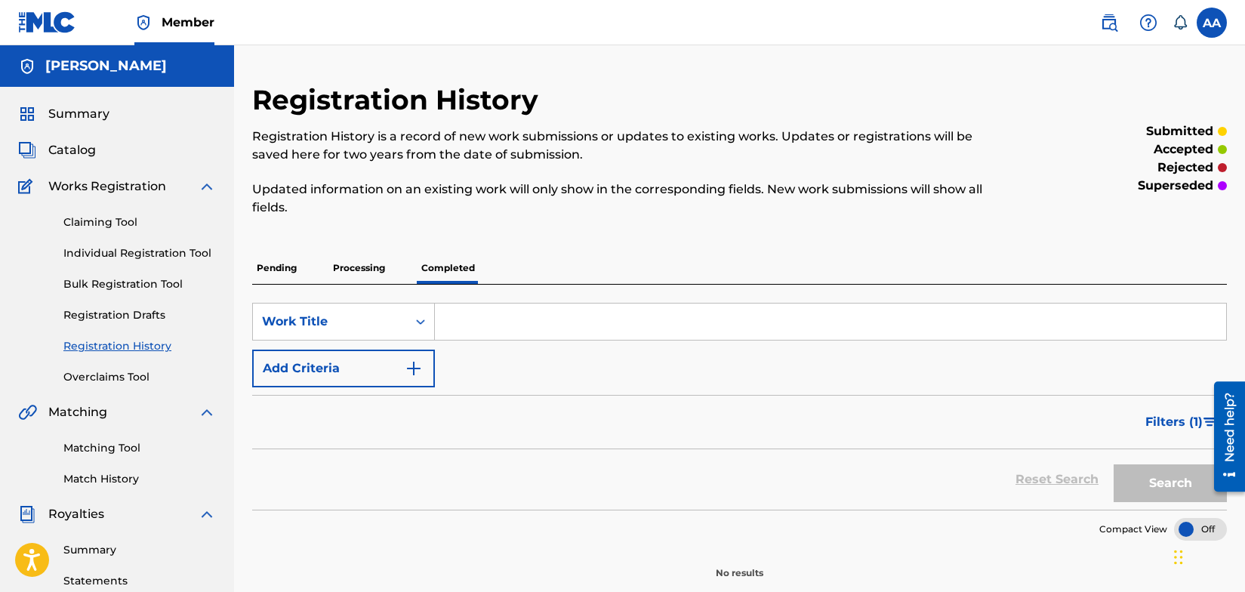
click at [281, 267] on p "Pending" at bounding box center [276, 268] width 49 height 32
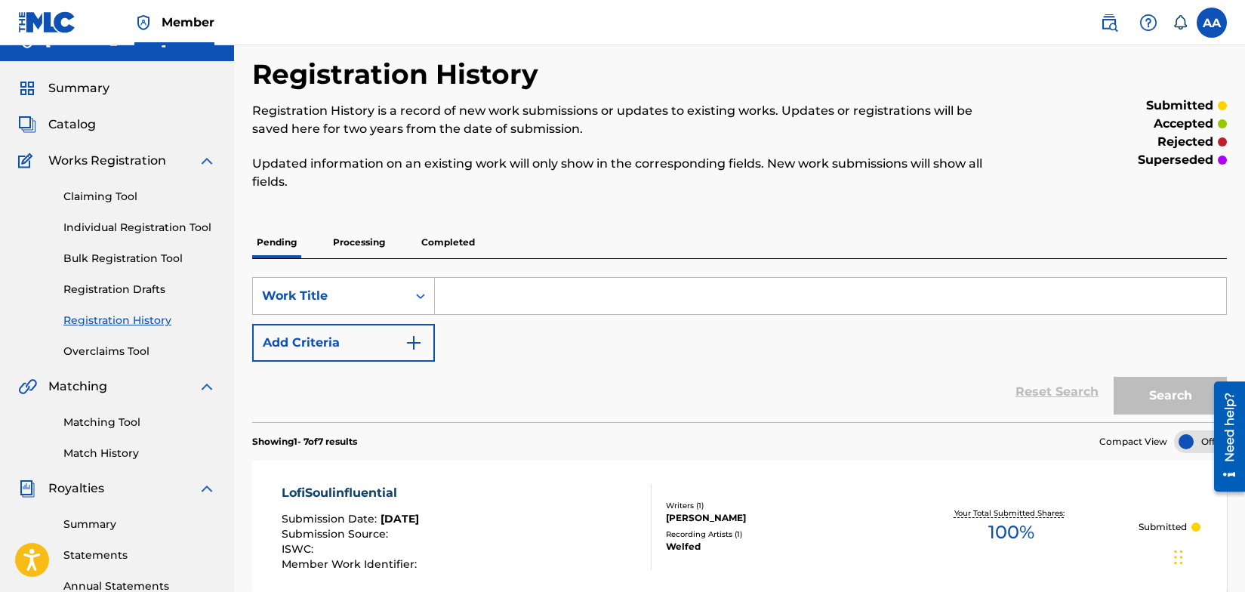
scroll to position [45, 0]
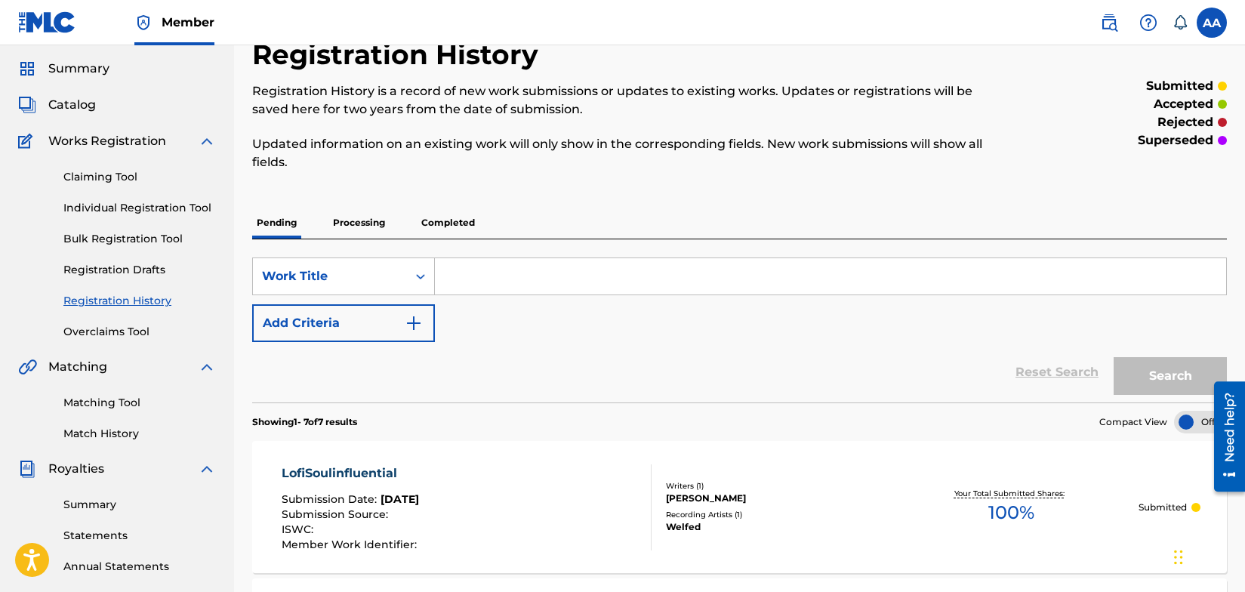
click at [458, 278] on input "Search Form" at bounding box center [831, 276] width 792 height 36
click at [137, 210] on link "Individual Registration Tool" at bounding box center [139, 208] width 153 height 16
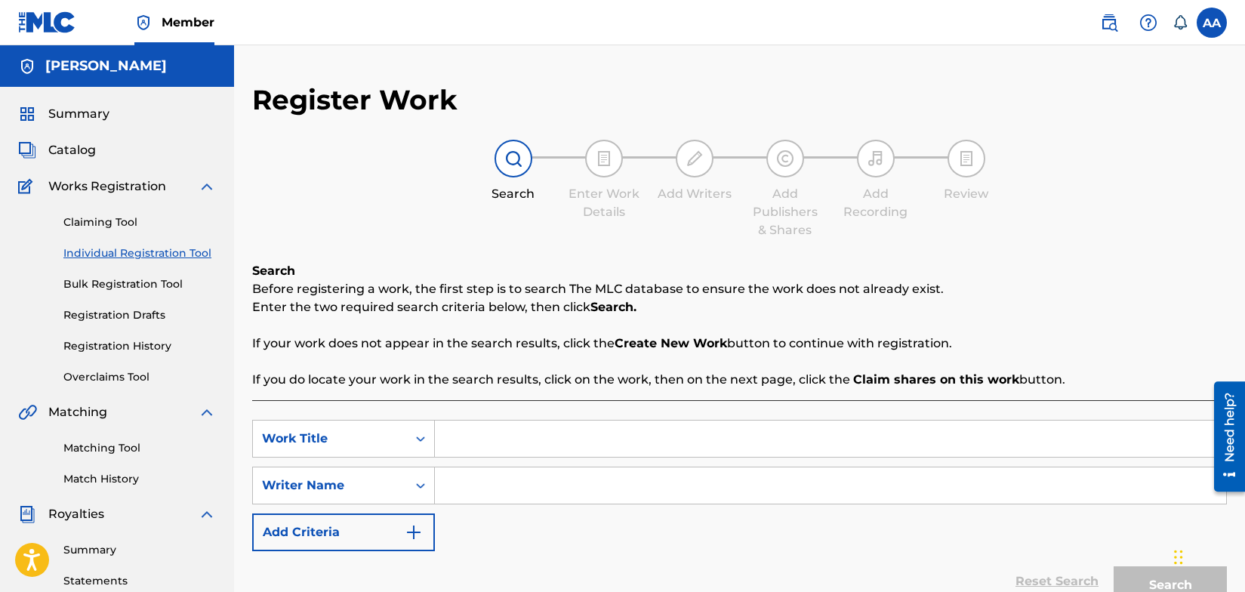
click at [464, 440] on input "Search Form" at bounding box center [831, 439] width 792 height 36
click at [471, 439] on input "L" at bounding box center [831, 439] width 792 height 36
type input "LofiSoulinfluential"
click at [470, 487] on input "Search Form" at bounding box center [831, 486] width 792 height 36
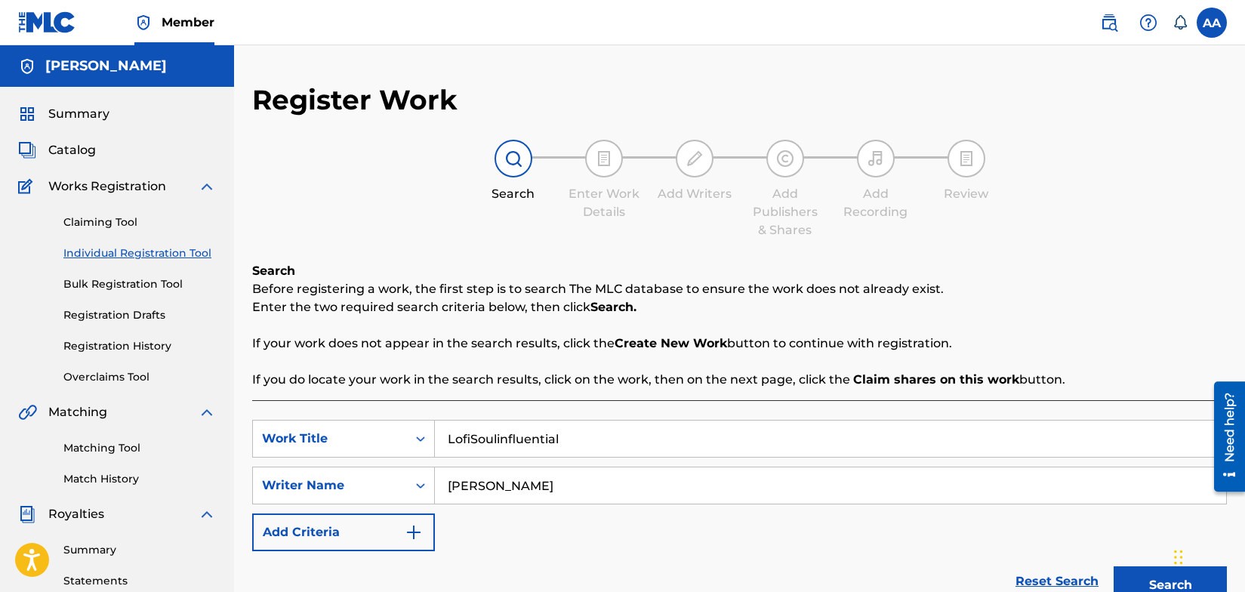
type input "[PERSON_NAME]"
click at [411, 533] on img "Search Form" at bounding box center [414, 532] width 18 height 18
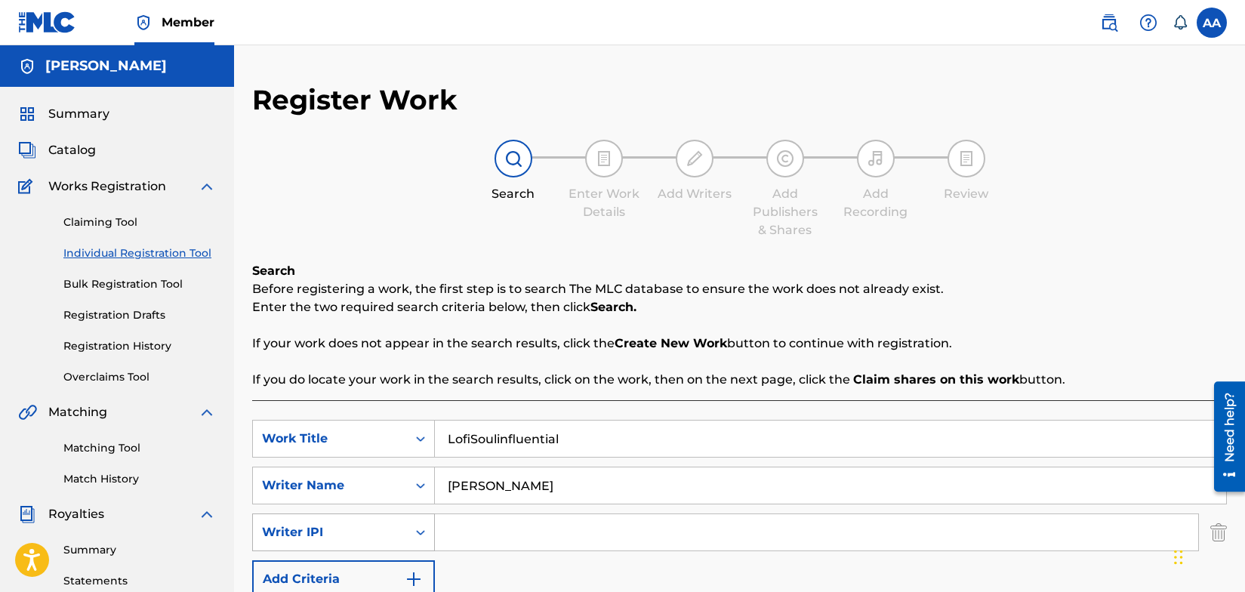
click at [423, 535] on icon "Search Form" at bounding box center [420, 532] width 15 height 15
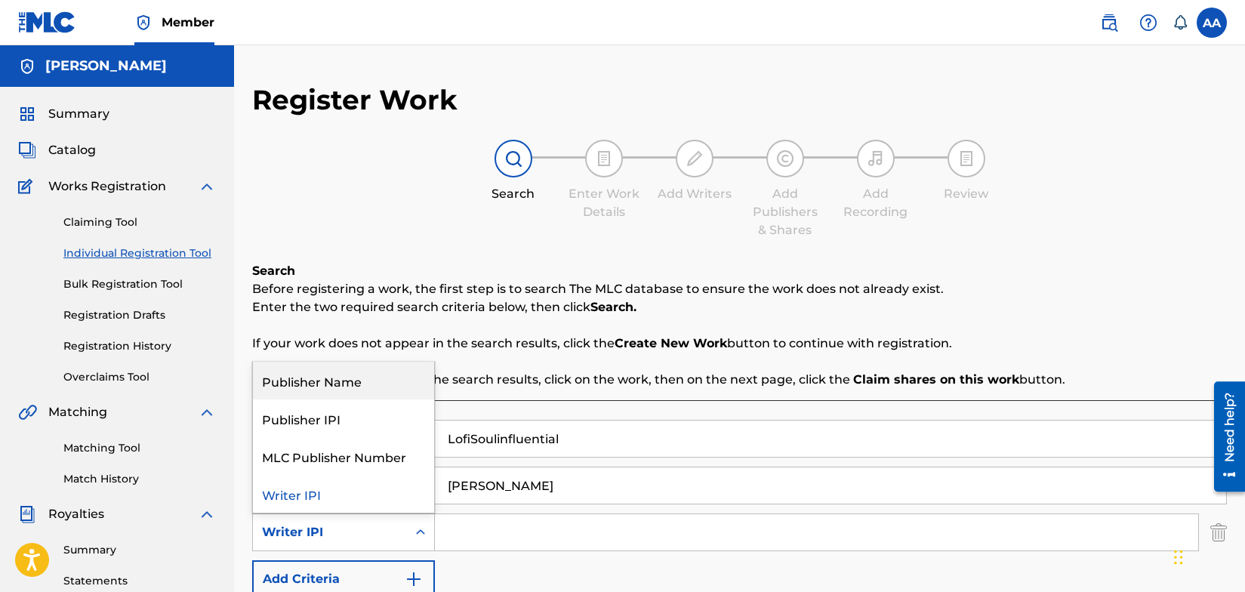
click at [356, 383] on div "Publisher Name" at bounding box center [343, 381] width 181 height 38
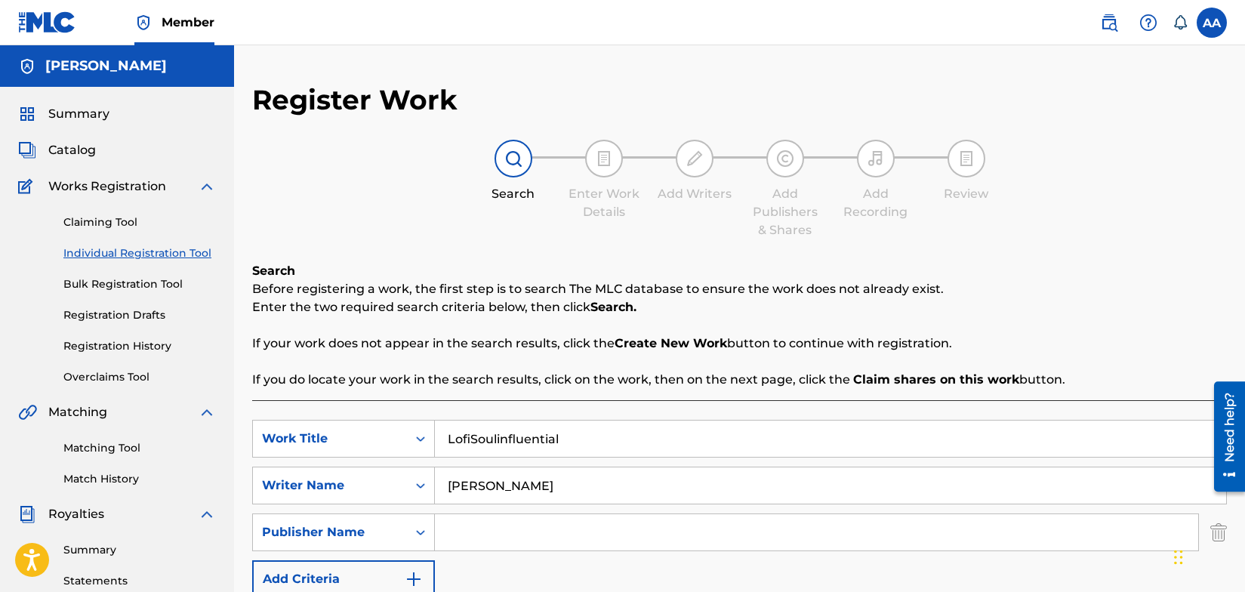
click at [465, 537] on input "Search Form" at bounding box center [817, 532] width 764 height 36
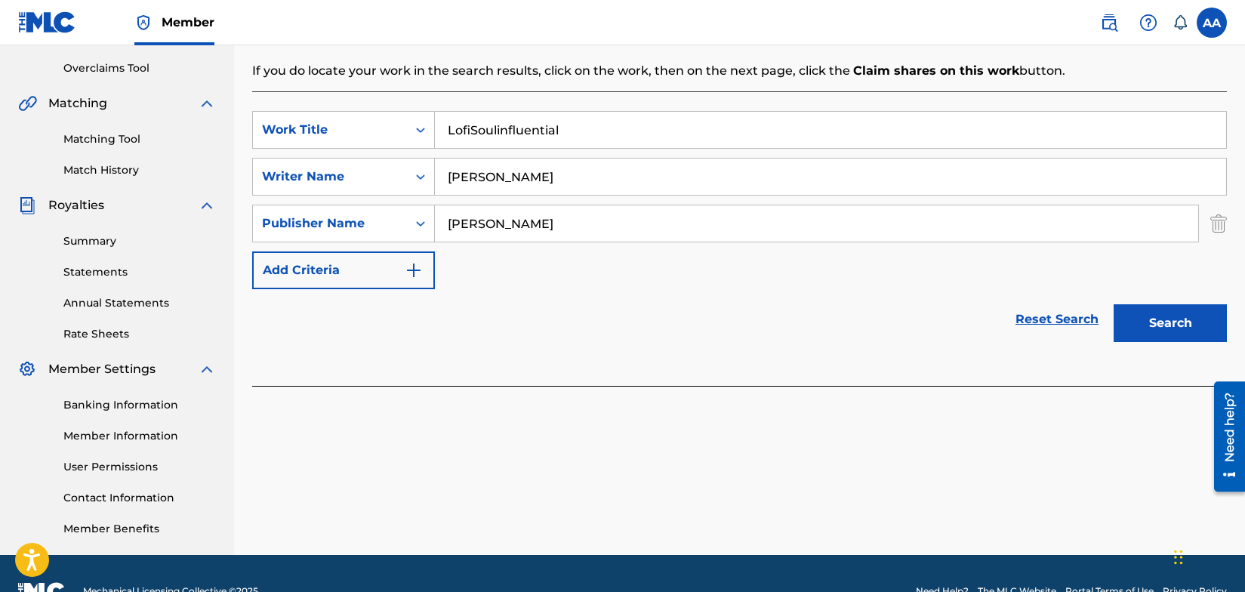
scroll to position [344, 0]
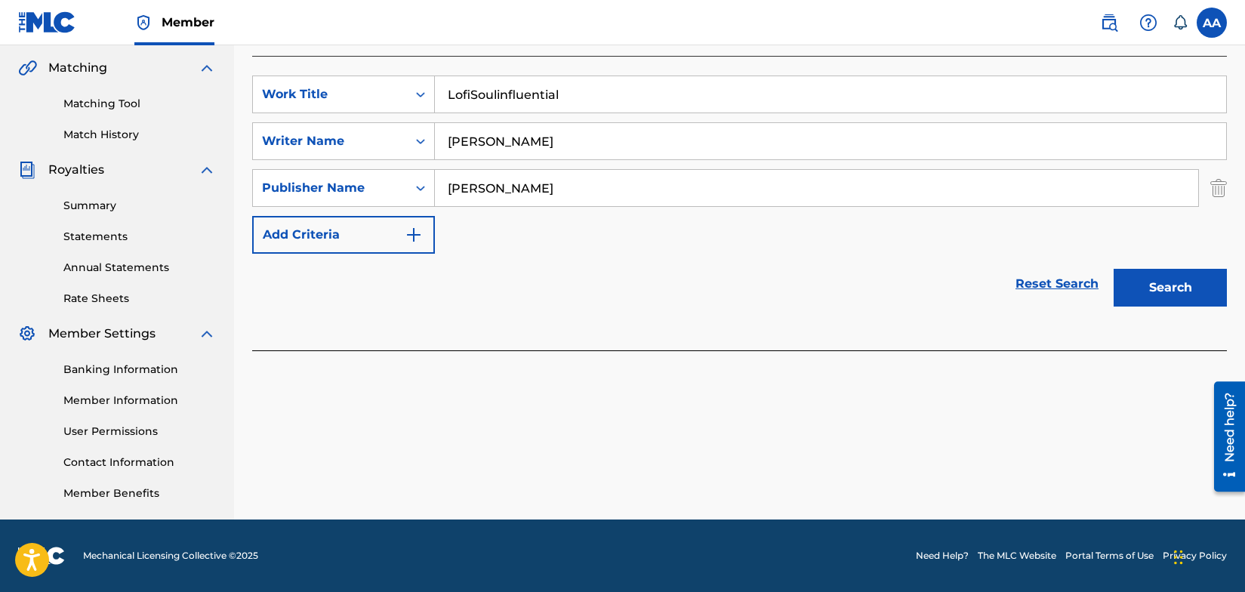
type input "[PERSON_NAME]"
click at [1176, 290] on button "Search" at bounding box center [1170, 288] width 113 height 38
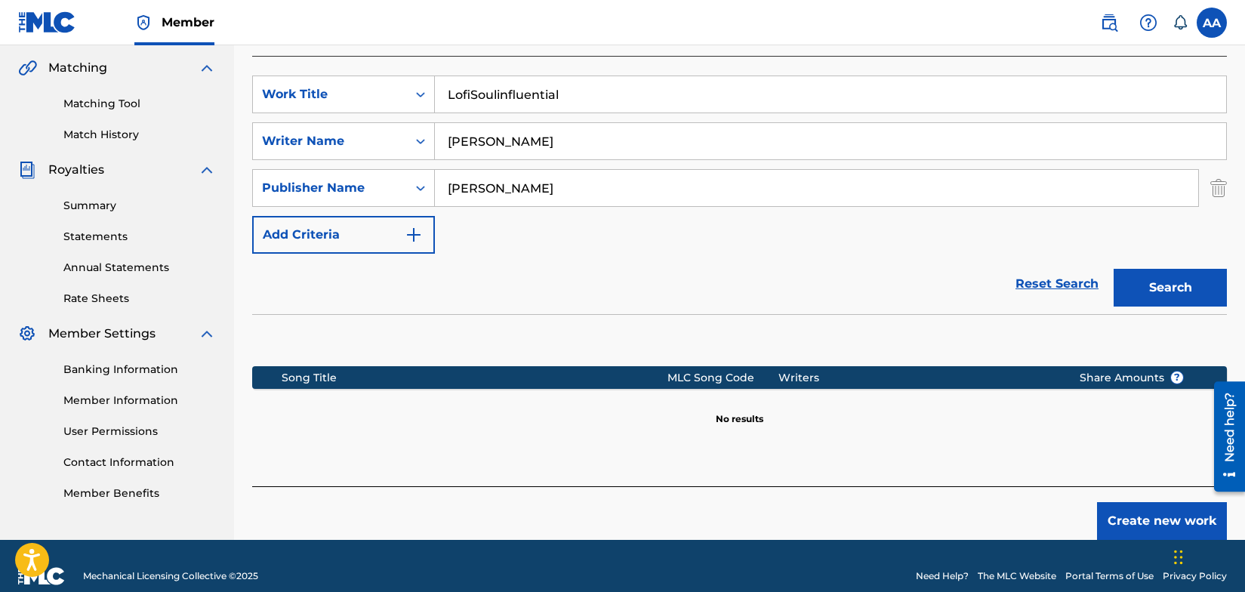
click at [1163, 520] on button "Create new work" at bounding box center [1162, 521] width 130 height 38
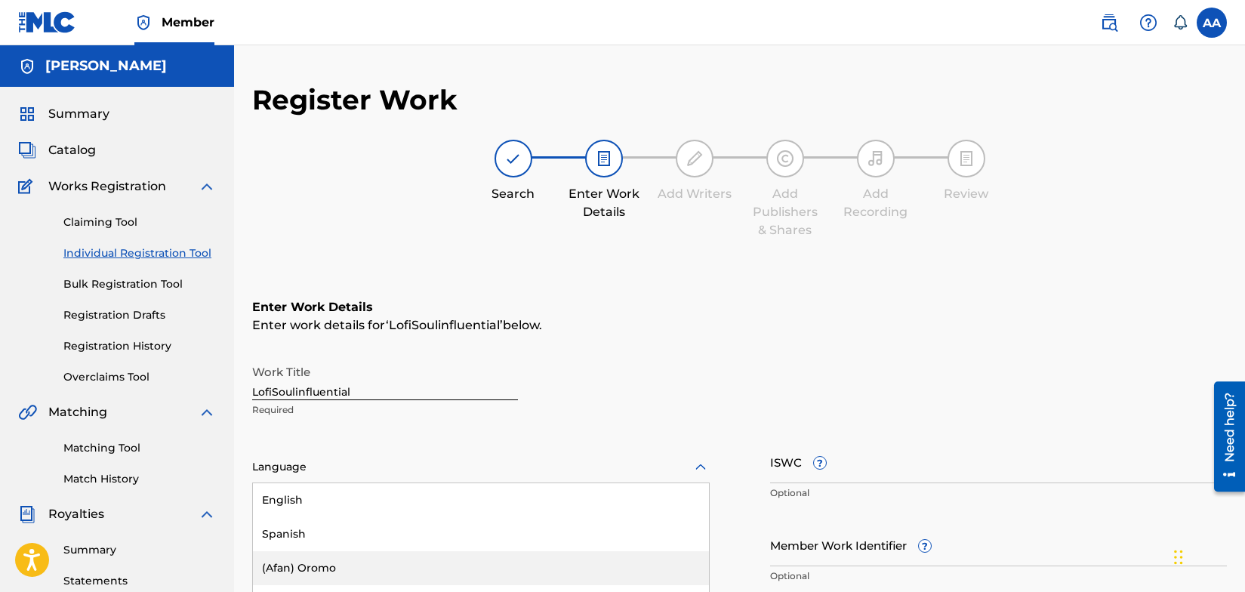
scroll to position [119, 0]
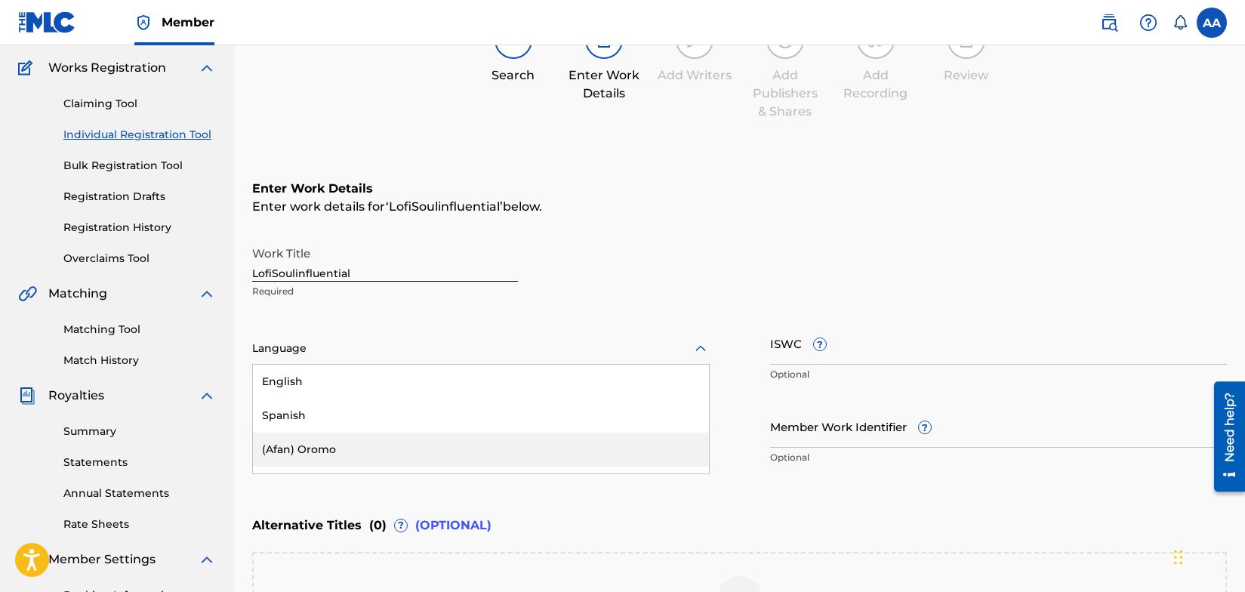
click at [701, 365] on div "(Afan) Oromo, 3 of 153. 153 results available. Use Up and Down to choose option…" at bounding box center [481, 349] width 458 height 32
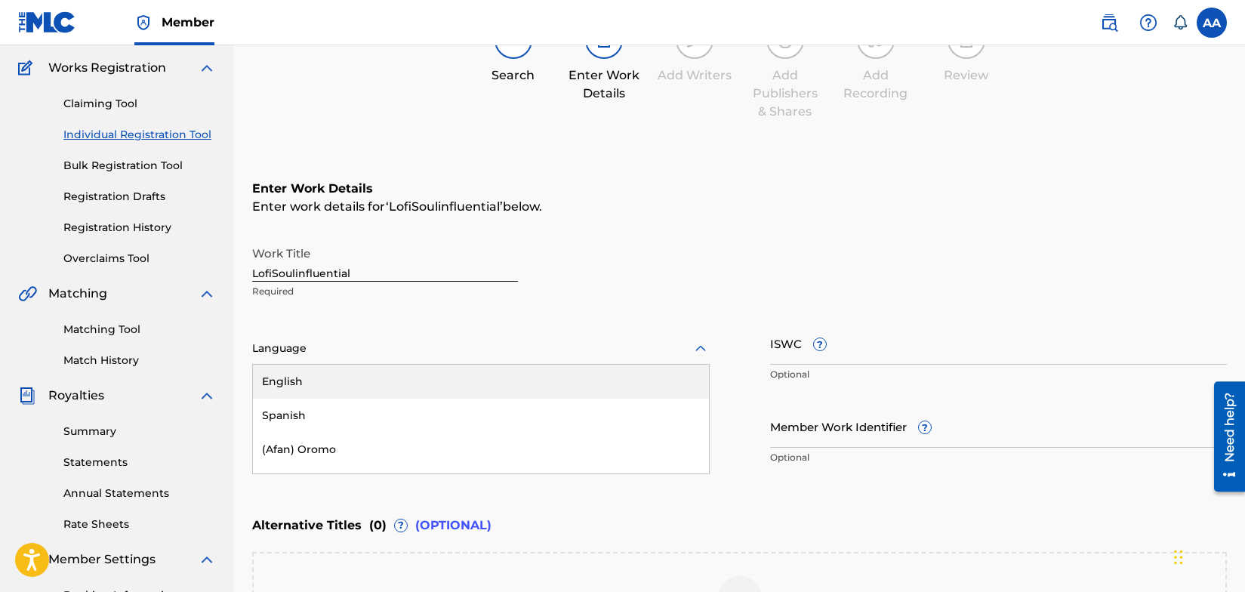
click at [318, 388] on div "English" at bounding box center [481, 382] width 456 height 34
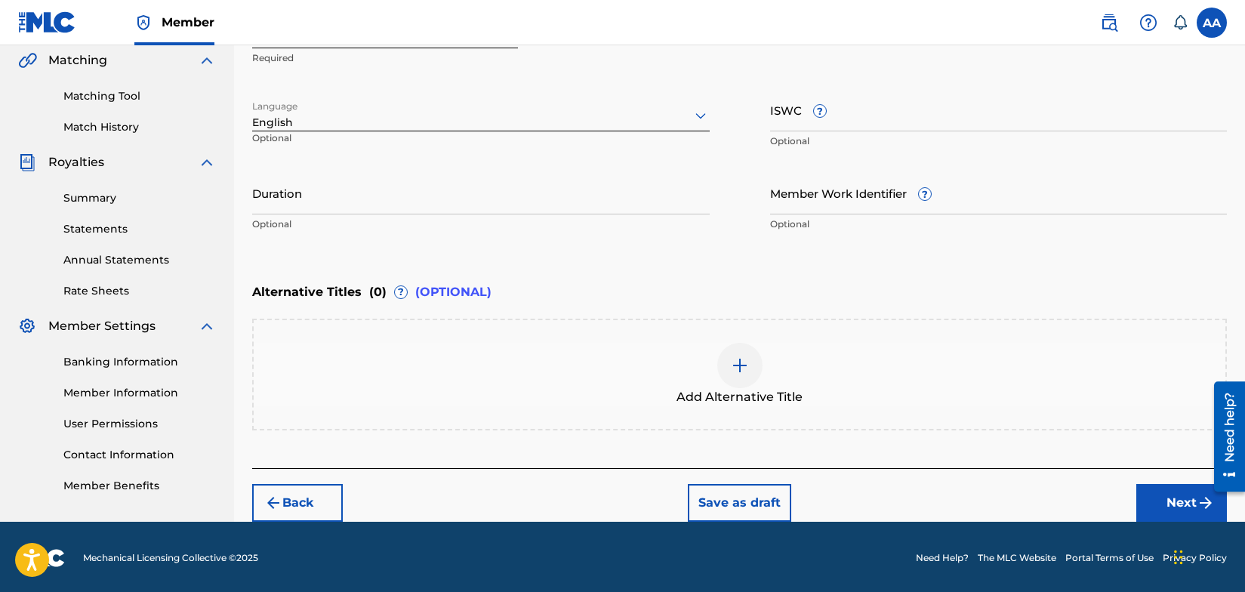
scroll to position [353, 0]
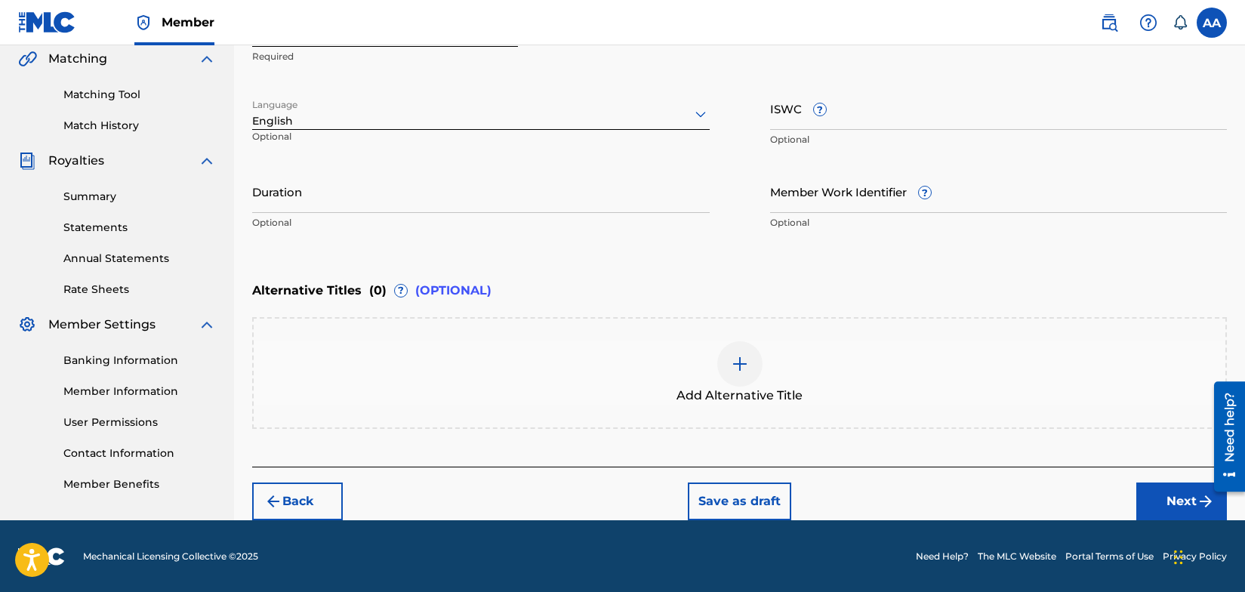
click at [1190, 496] on button "Next" at bounding box center [1182, 502] width 91 height 38
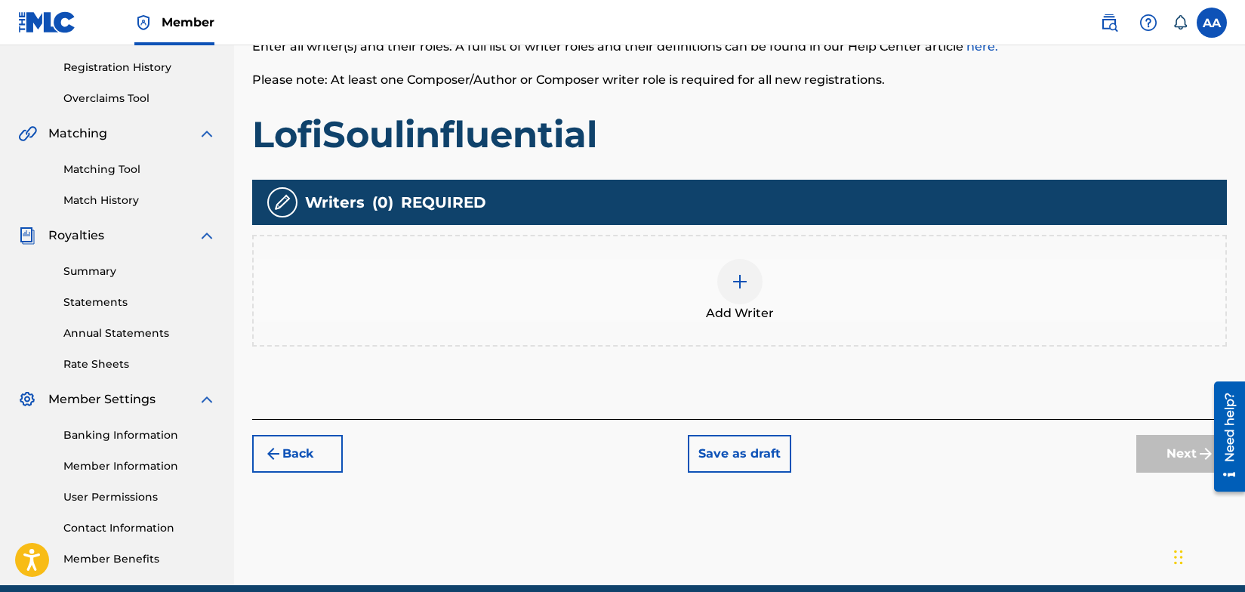
scroll to position [285, 0]
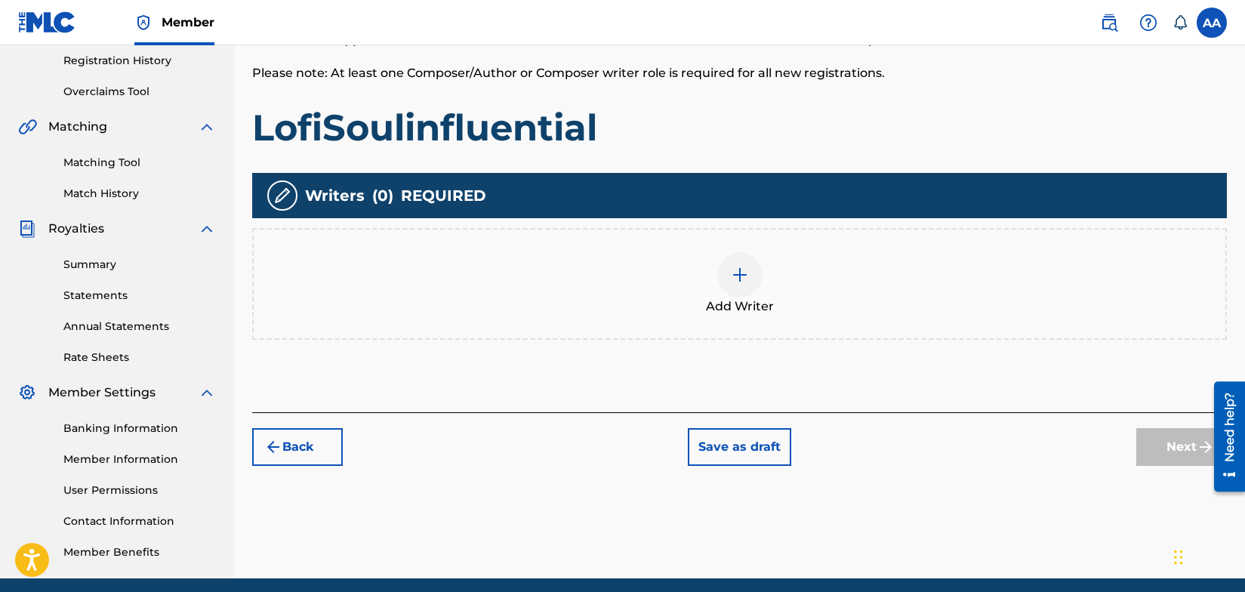
click at [739, 277] on img at bounding box center [740, 275] width 18 height 18
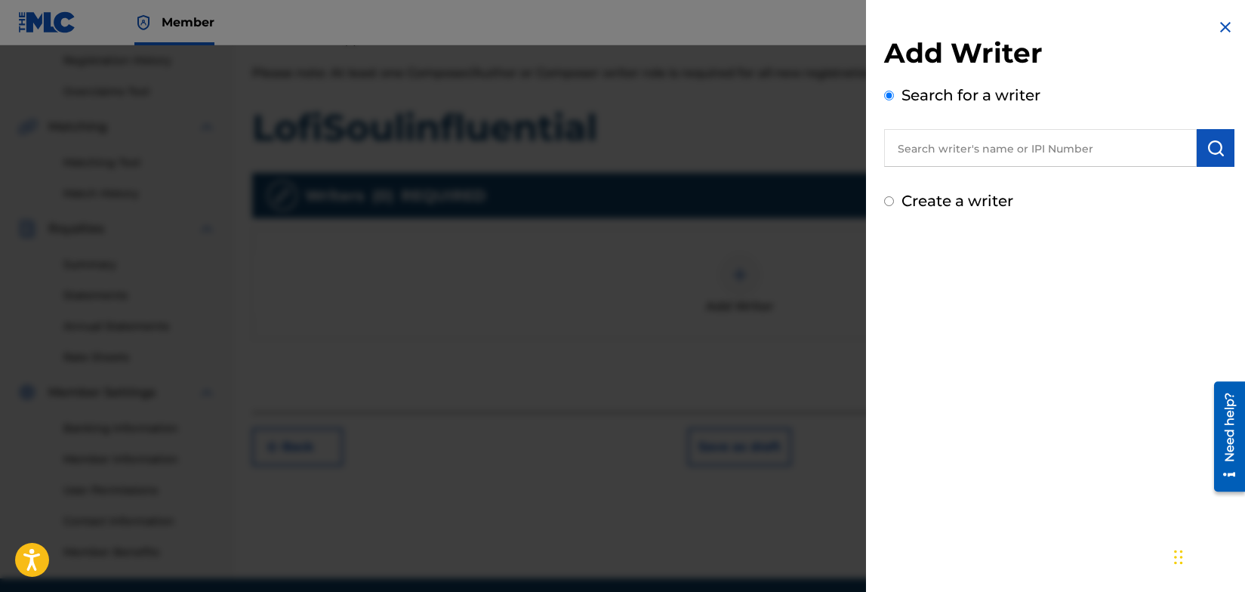
click at [987, 158] on input "text" at bounding box center [1040, 148] width 313 height 38
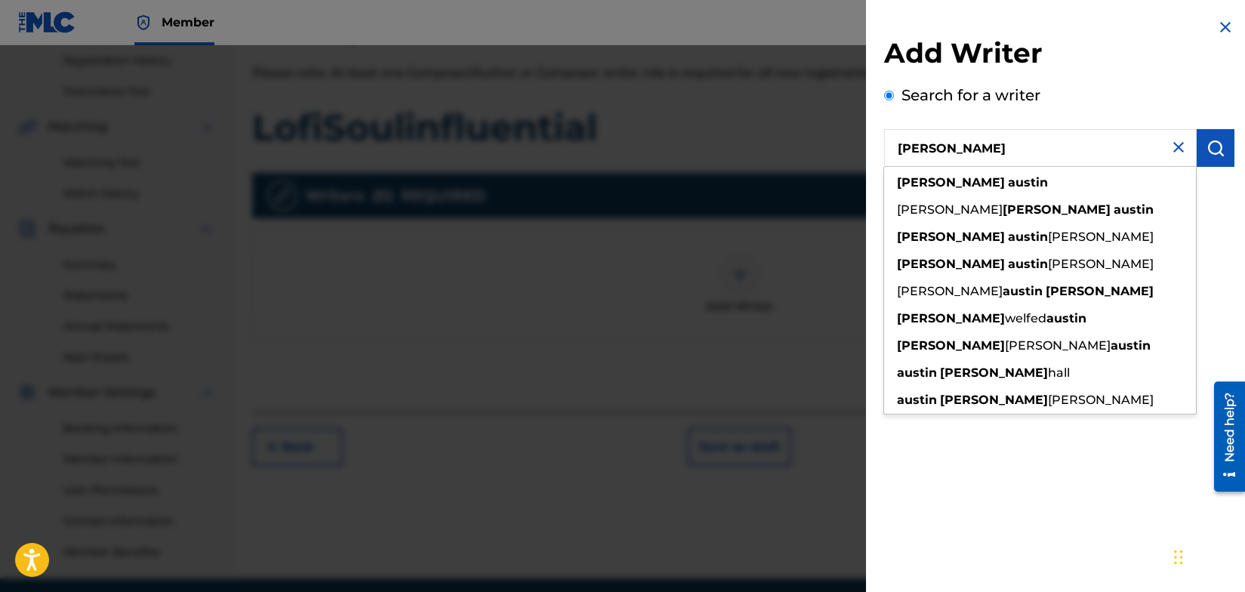
type input "[PERSON_NAME]"
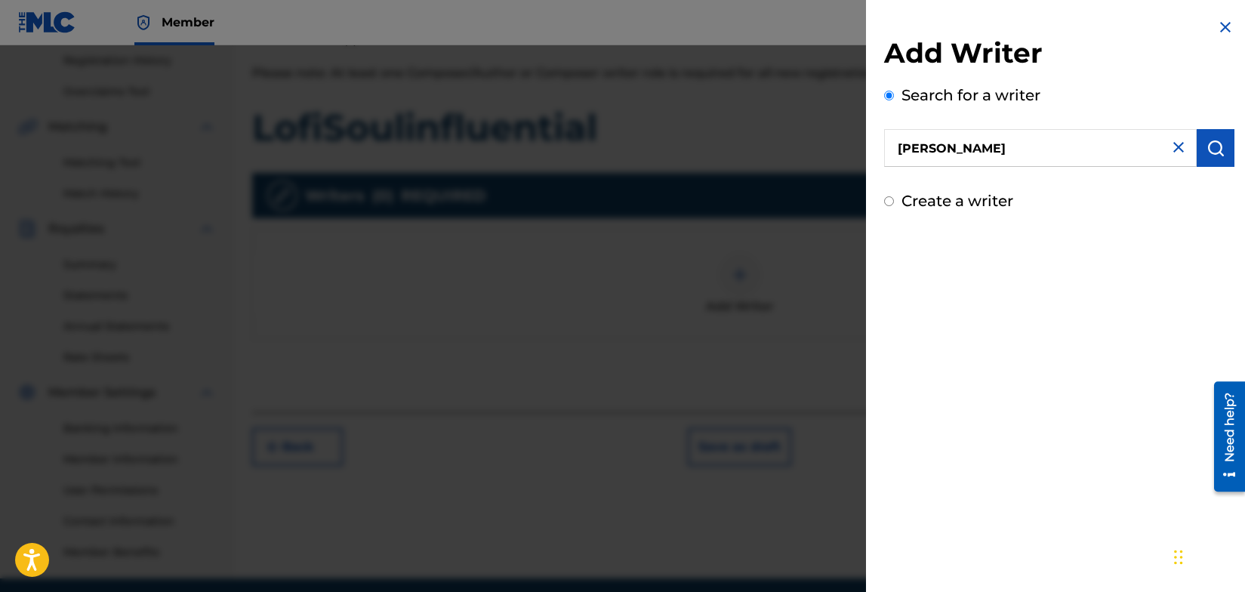
click at [1214, 149] on img "submit" at bounding box center [1216, 148] width 18 height 18
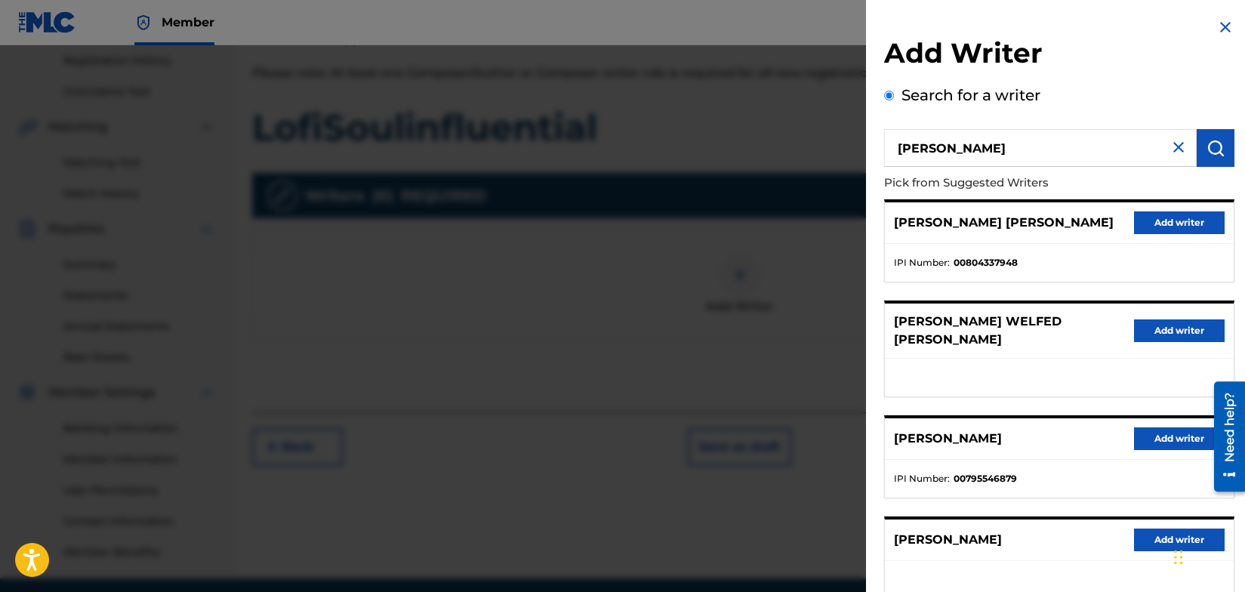
click at [1168, 427] on button "Add writer" at bounding box center [1179, 438] width 91 height 23
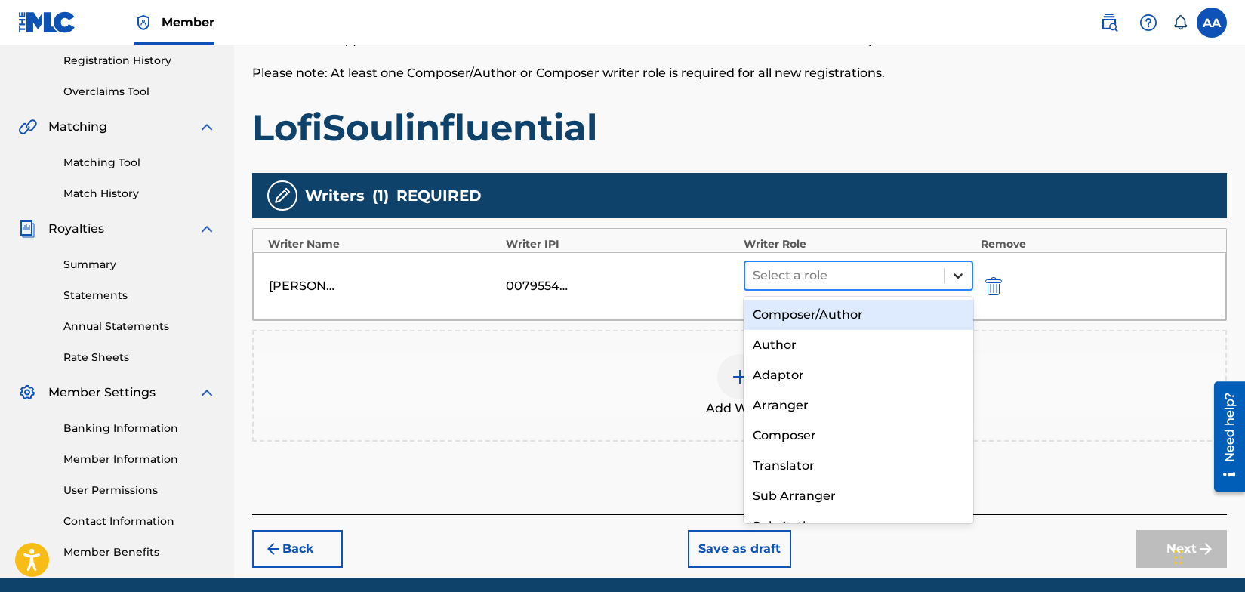
click at [958, 271] on icon at bounding box center [958, 275] width 15 height 15
click at [863, 310] on div "Composer/Author" at bounding box center [859, 315] width 230 height 30
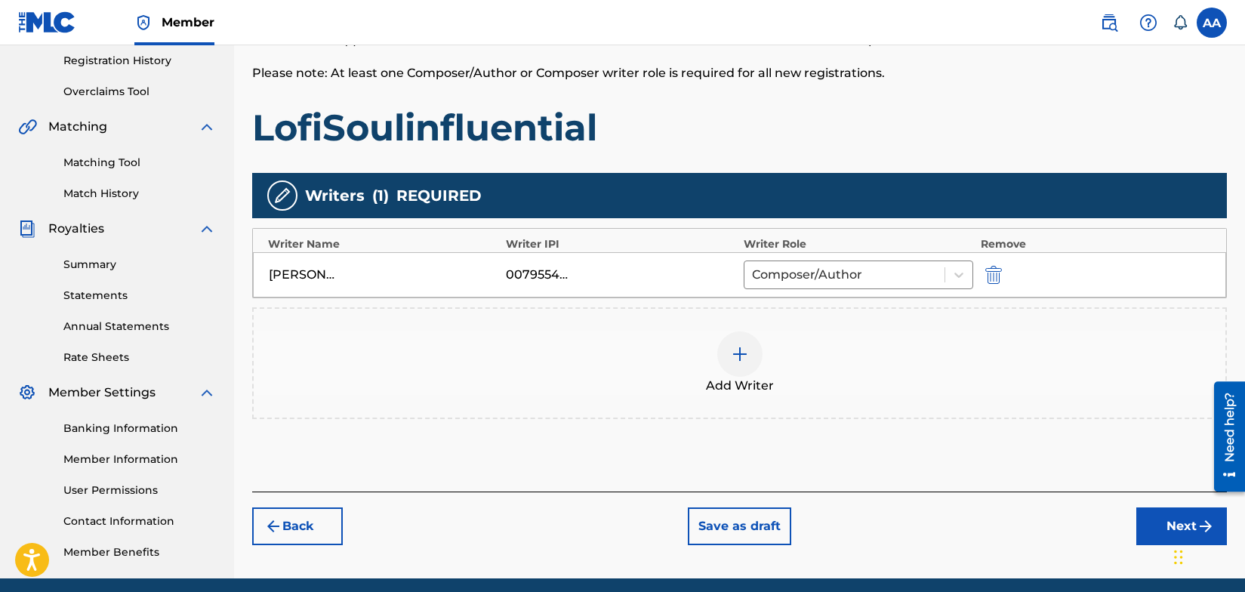
click at [1167, 528] on button "Next" at bounding box center [1182, 527] width 91 height 38
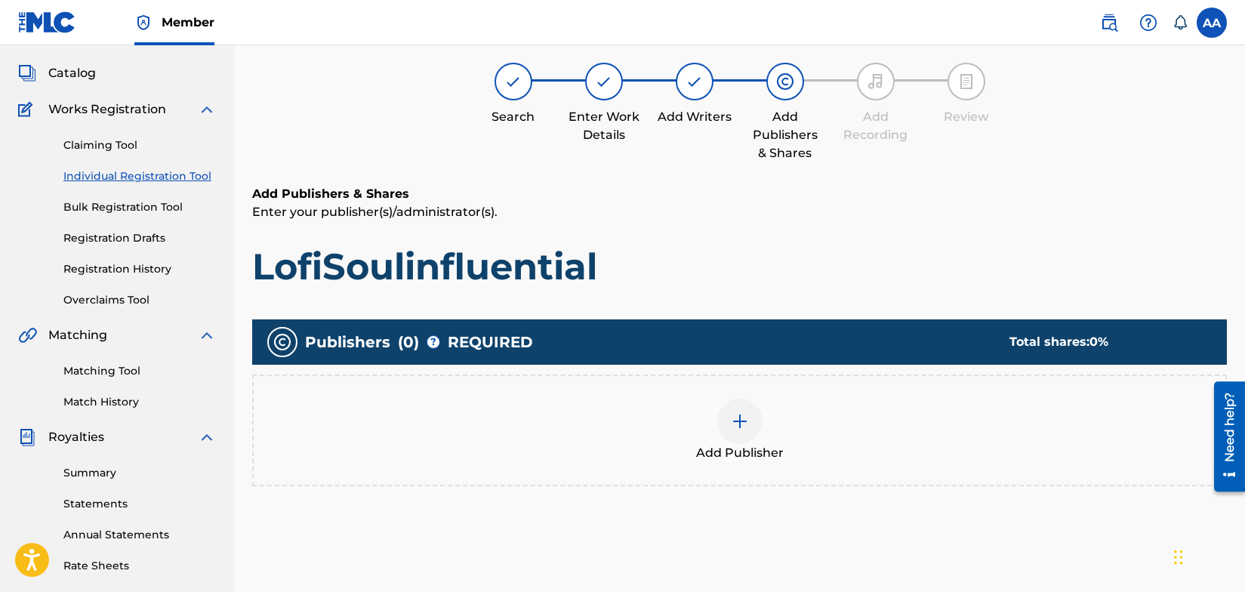
scroll to position [68, 0]
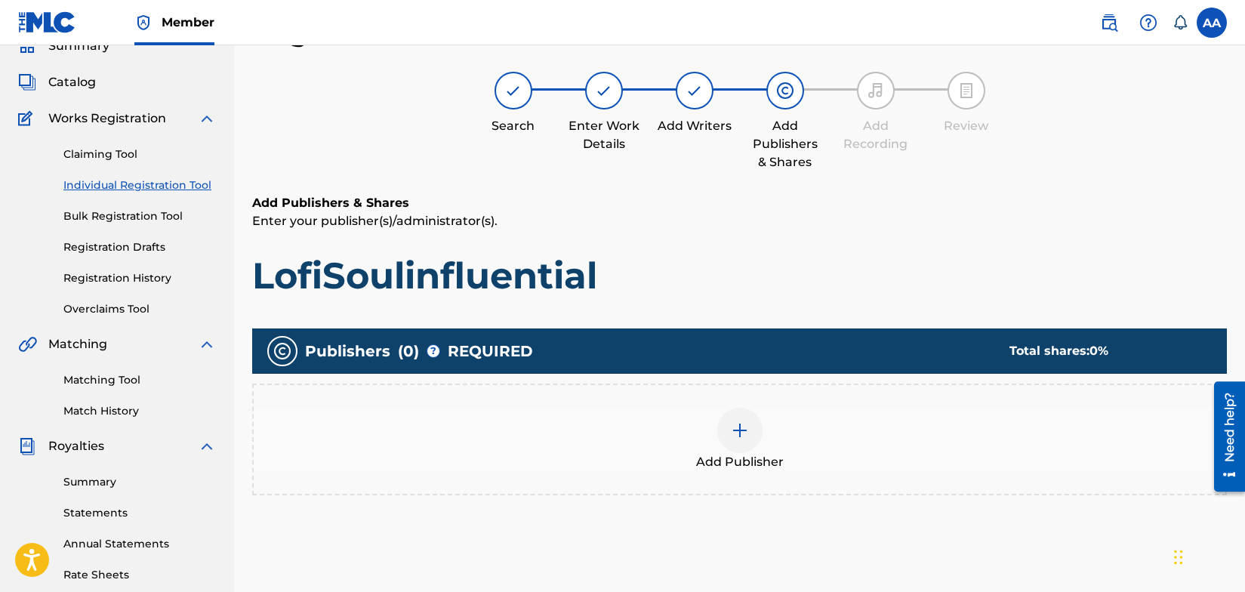
click at [736, 424] on img at bounding box center [740, 430] width 18 height 18
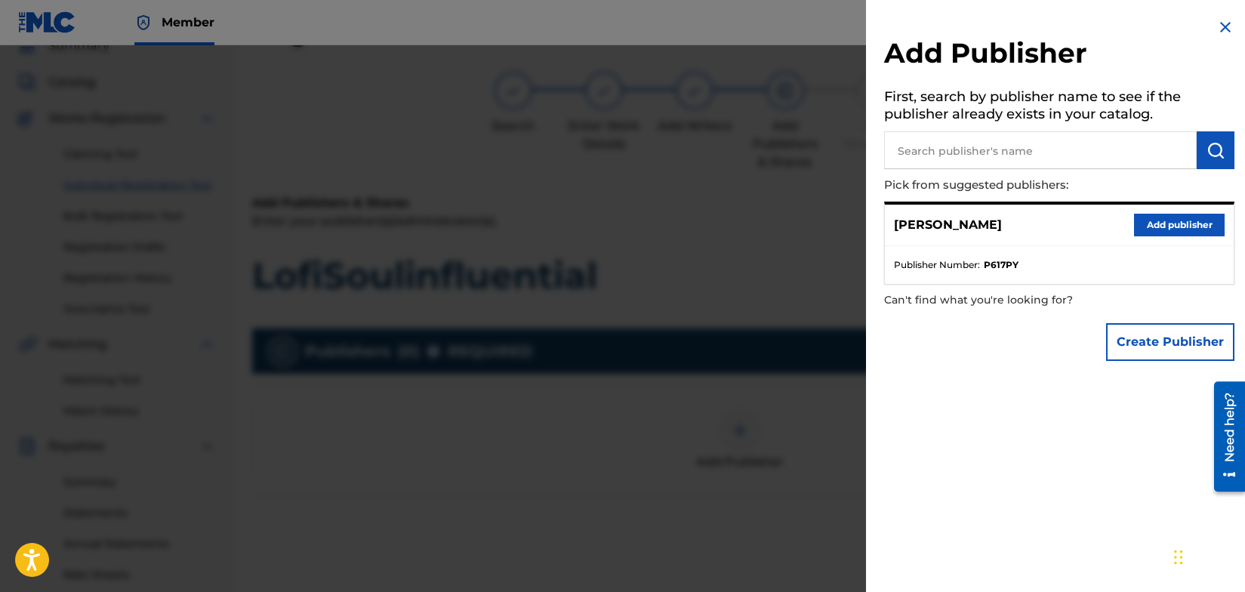
click at [1185, 222] on button "Add publisher" at bounding box center [1179, 225] width 91 height 23
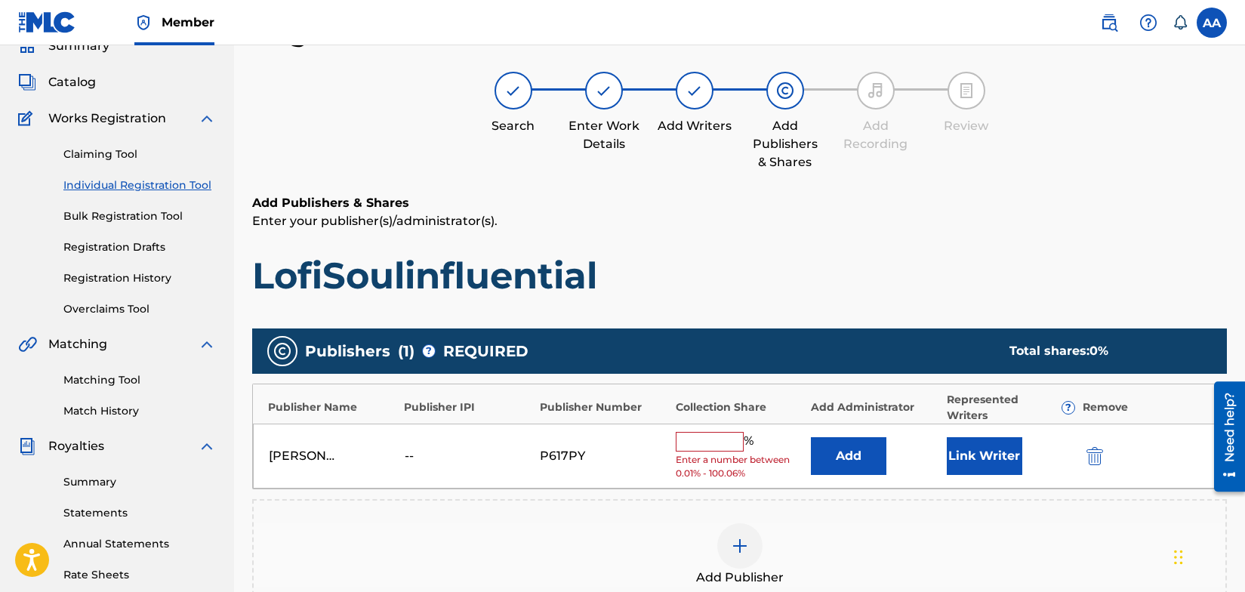
click at [718, 440] on input "text" at bounding box center [710, 442] width 68 height 20
type input "100"
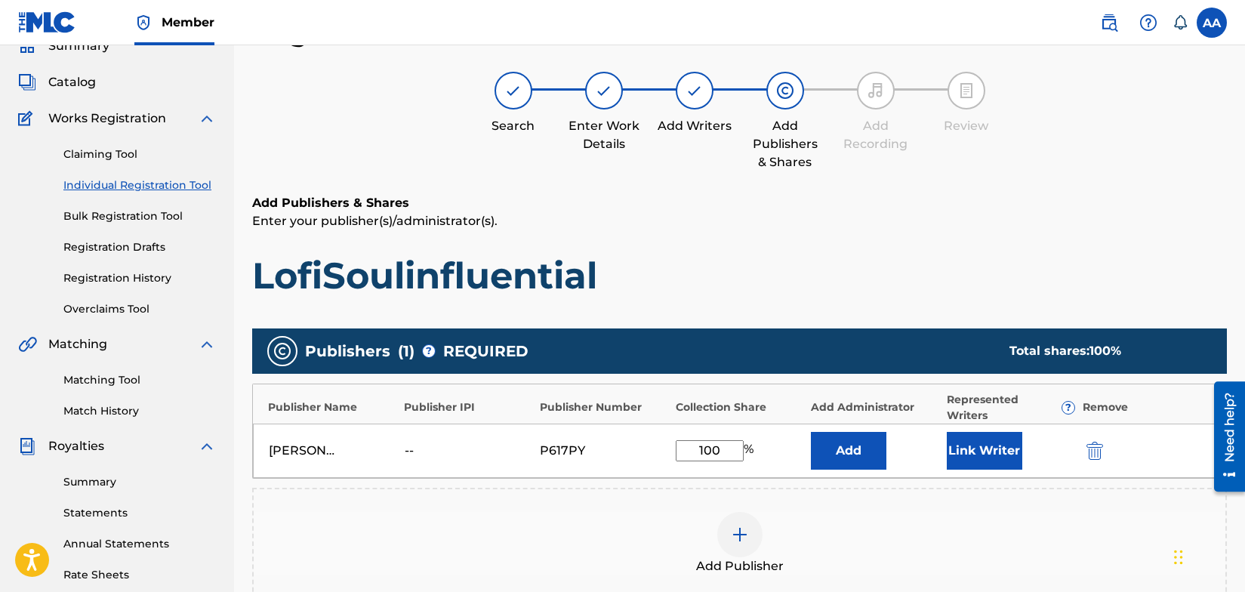
click at [850, 446] on button "Add" at bounding box center [849, 451] width 76 height 38
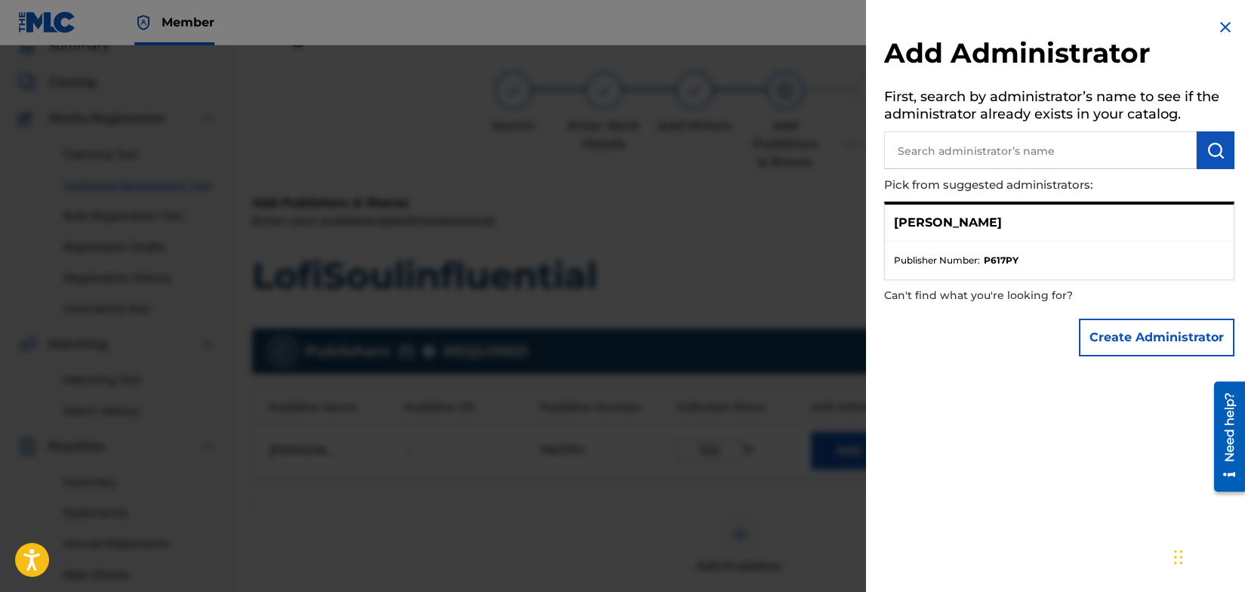
click at [998, 224] on div "[PERSON_NAME]" at bounding box center [1059, 223] width 349 height 37
click at [978, 221] on p "[PERSON_NAME]" at bounding box center [948, 223] width 108 height 18
click at [1002, 242] on ul "Publisher Number : P617PY" at bounding box center [1059, 261] width 349 height 38
click at [961, 261] on span "Publisher Number :" at bounding box center [937, 261] width 86 height 14
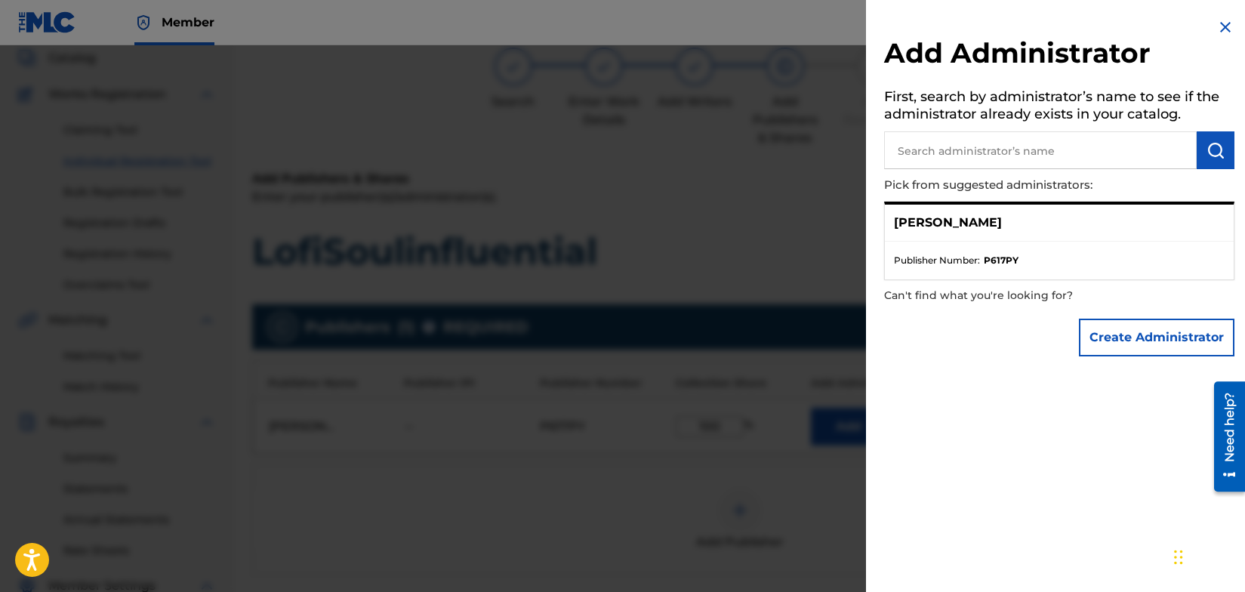
scroll to position [82, 0]
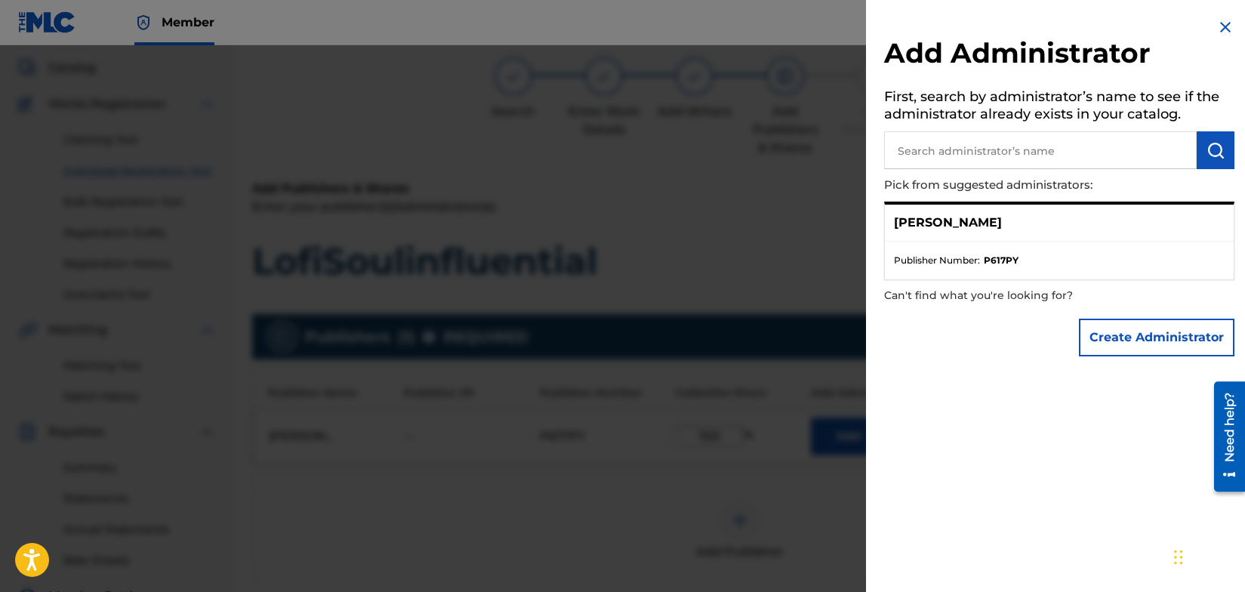
click at [1218, 20] on img at bounding box center [1226, 27] width 18 height 18
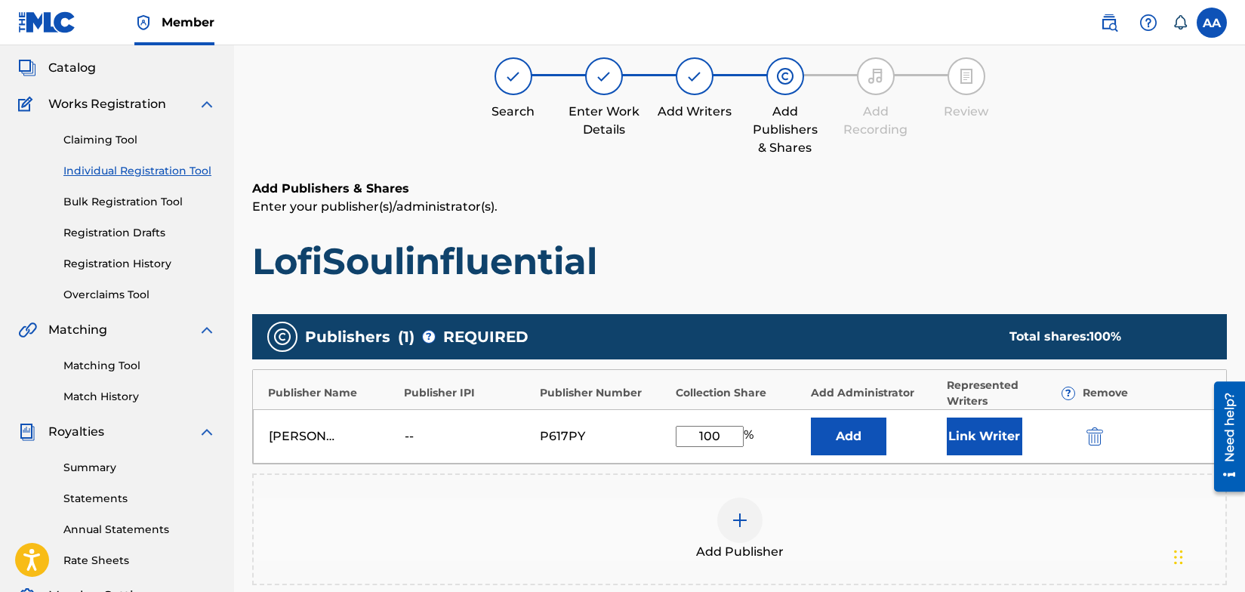
click at [958, 434] on button "Link Writer" at bounding box center [985, 437] width 76 height 38
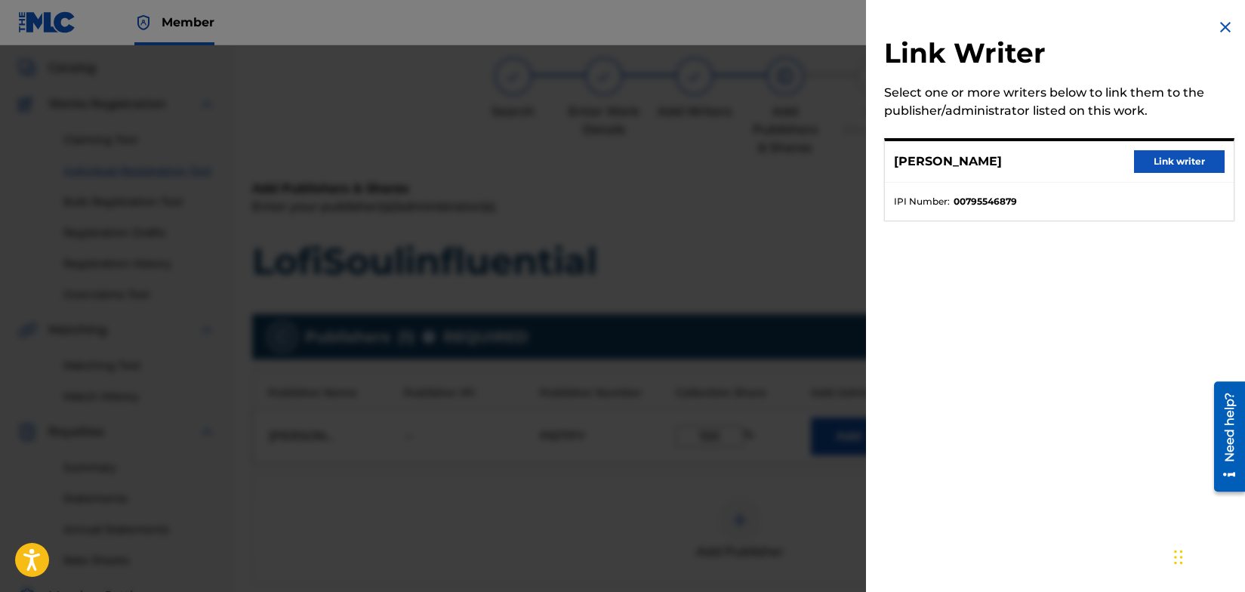
click at [1182, 155] on button "Link writer" at bounding box center [1179, 161] width 91 height 23
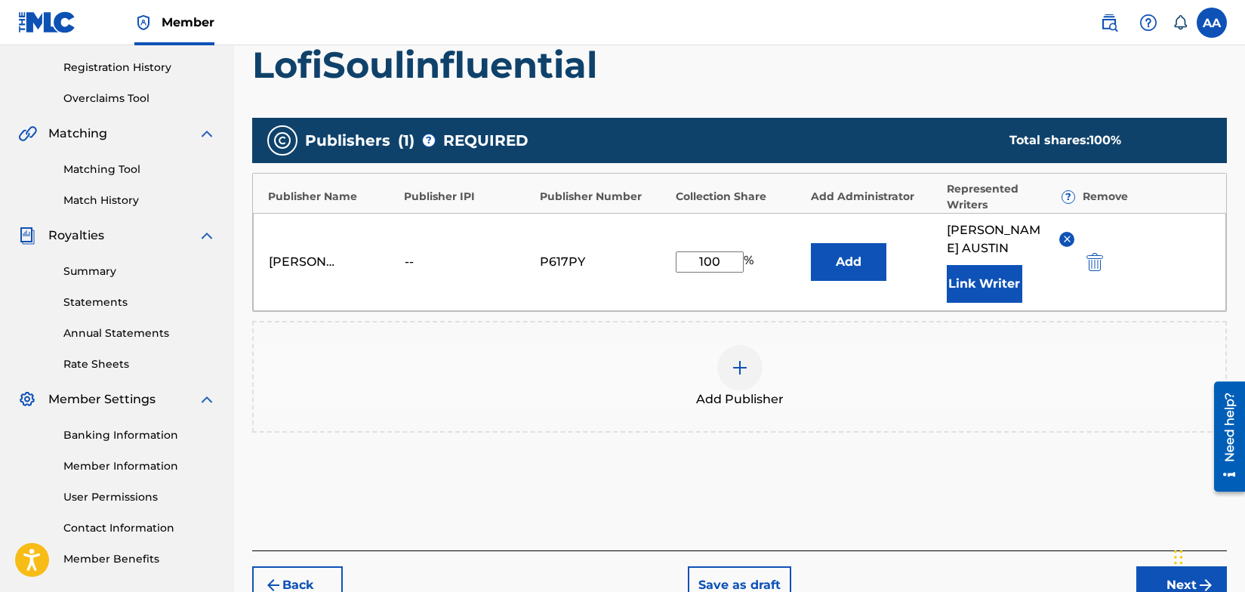
scroll to position [363, 0]
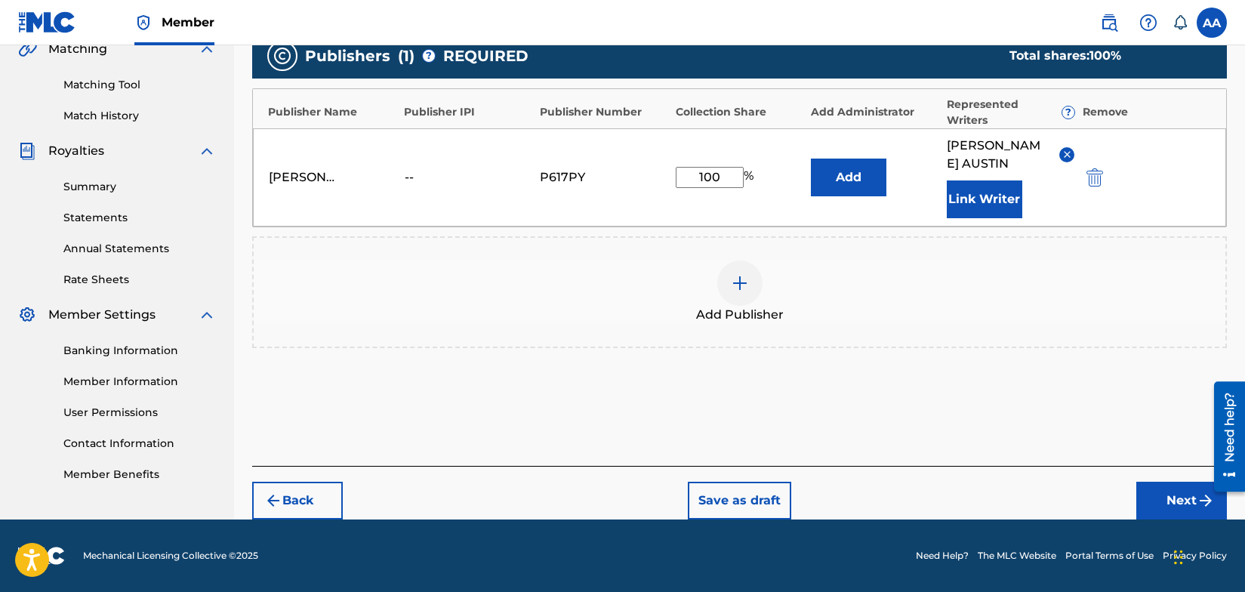
click at [1182, 500] on button "Next" at bounding box center [1182, 501] width 91 height 38
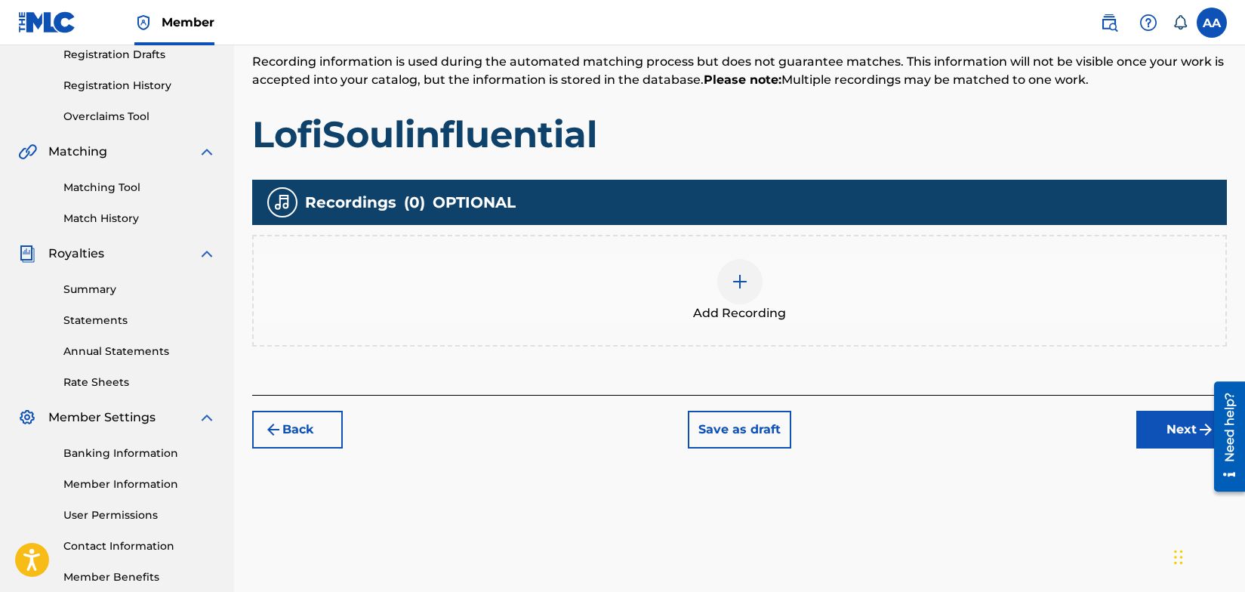
scroll to position [261, 0]
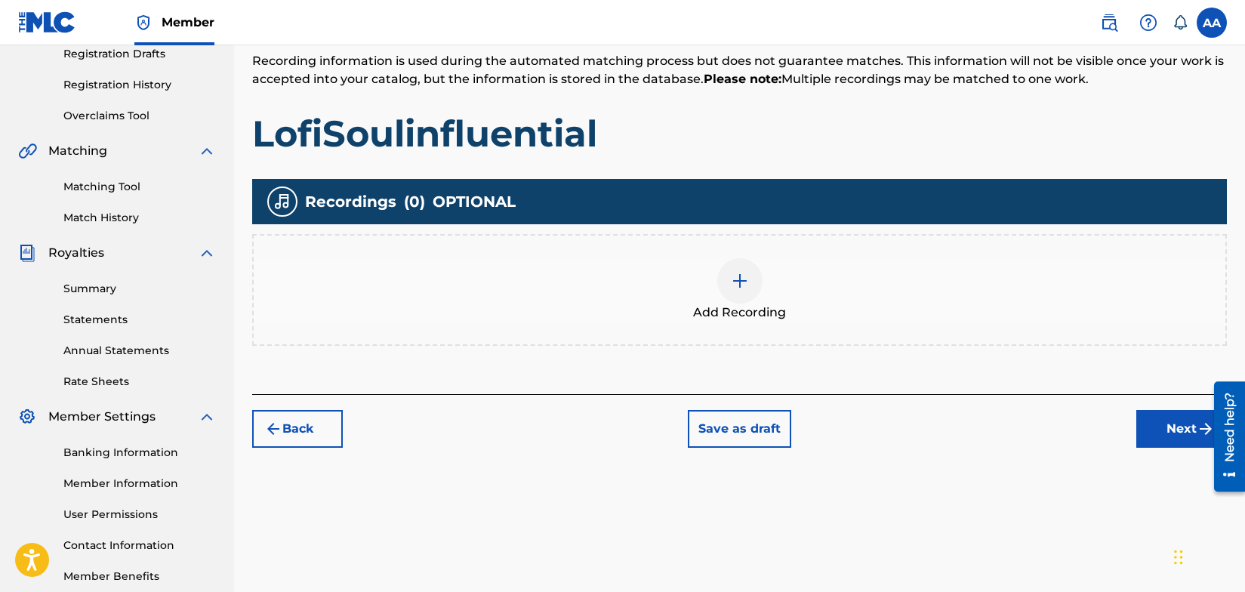
click at [740, 282] on img at bounding box center [740, 281] width 18 height 18
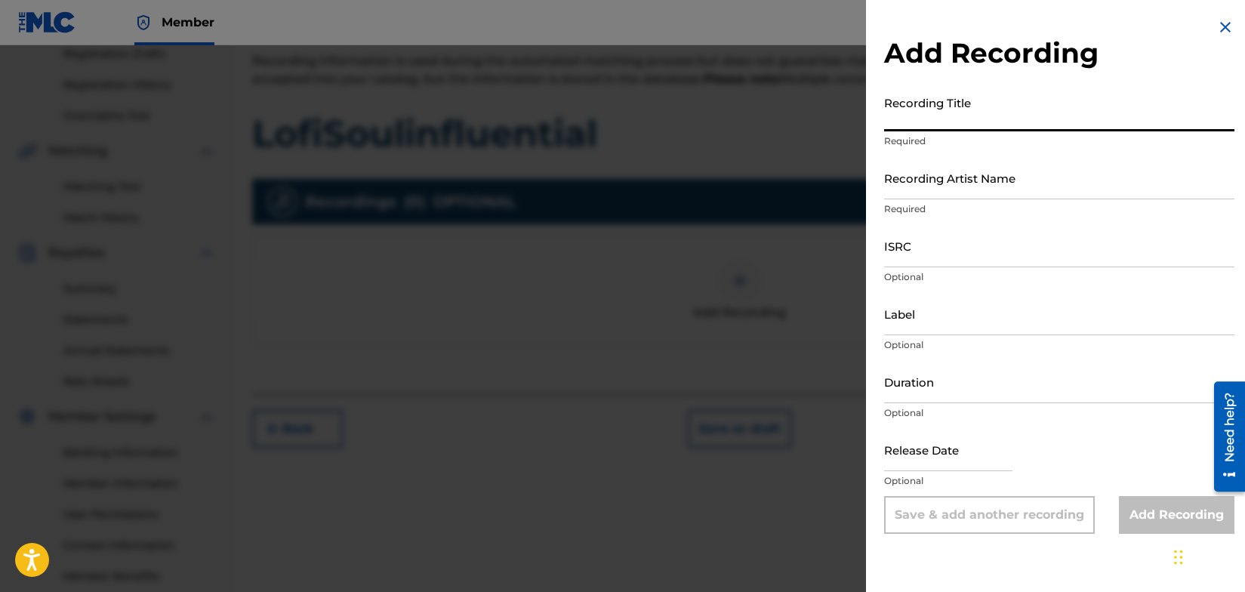
click at [975, 119] on input "Recording Title" at bounding box center [1059, 109] width 350 height 43
type input "I Provide"
click at [964, 190] on input "Recording Artist Name" at bounding box center [1059, 177] width 350 height 43
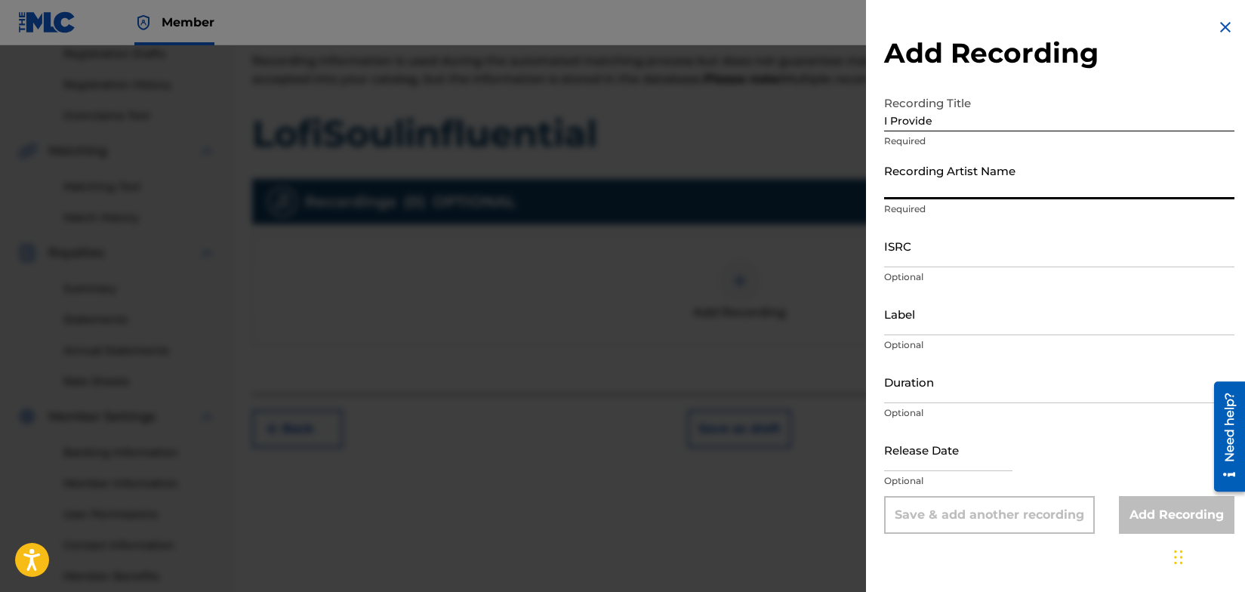
type input "Welfed"
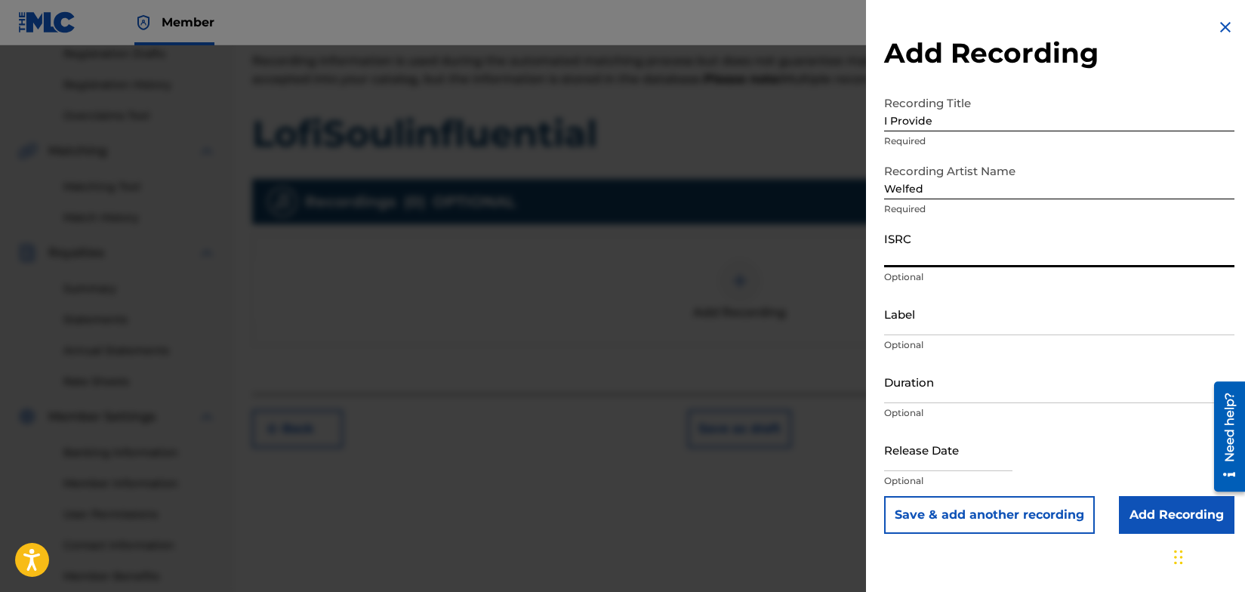
click at [939, 255] on input "ISRC" at bounding box center [1059, 245] width 350 height 43
type input "QZDA52361128"
click at [989, 328] on input "Label" at bounding box center [1059, 313] width 350 height 43
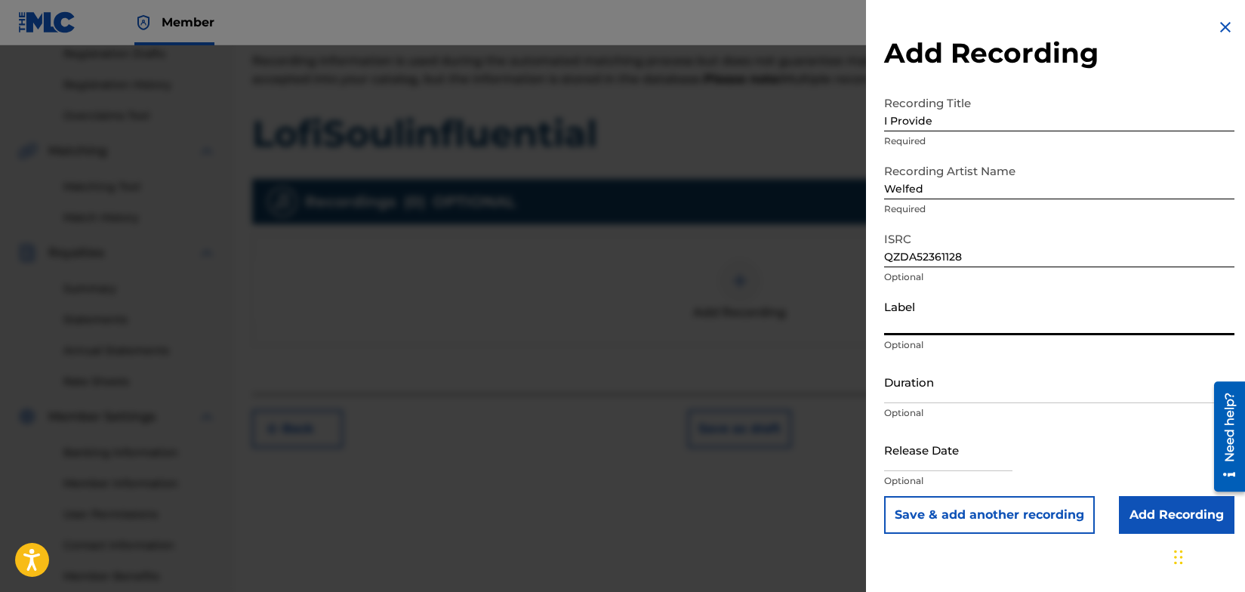
type input "SIDEWALK CAFÈ RECORDS"
click at [1152, 510] on input "Add Recording" at bounding box center [1177, 515] width 116 height 38
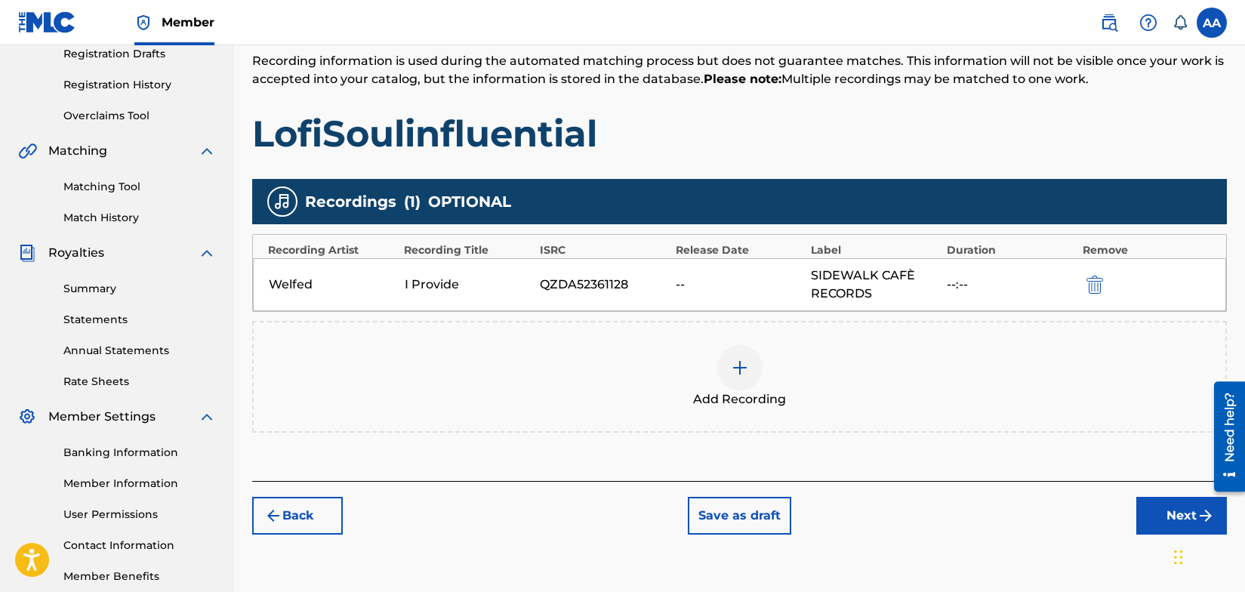
click at [1178, 514] on button "Next" at bounding box center [1182, 516] width 91 height 38
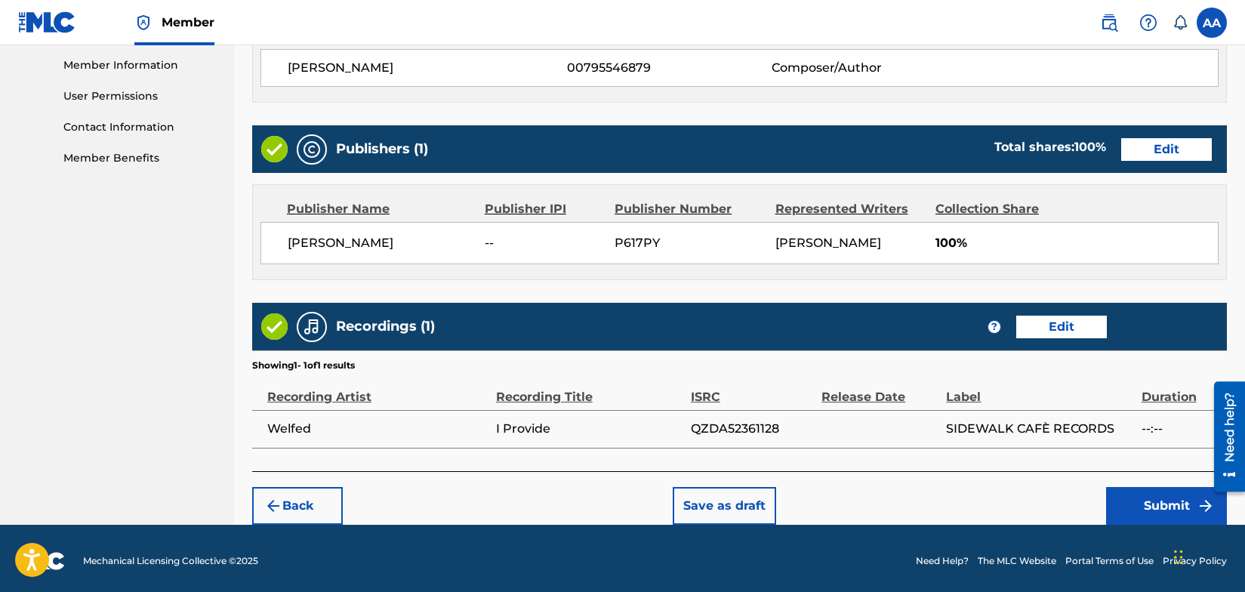
scroll to position [684, 0]
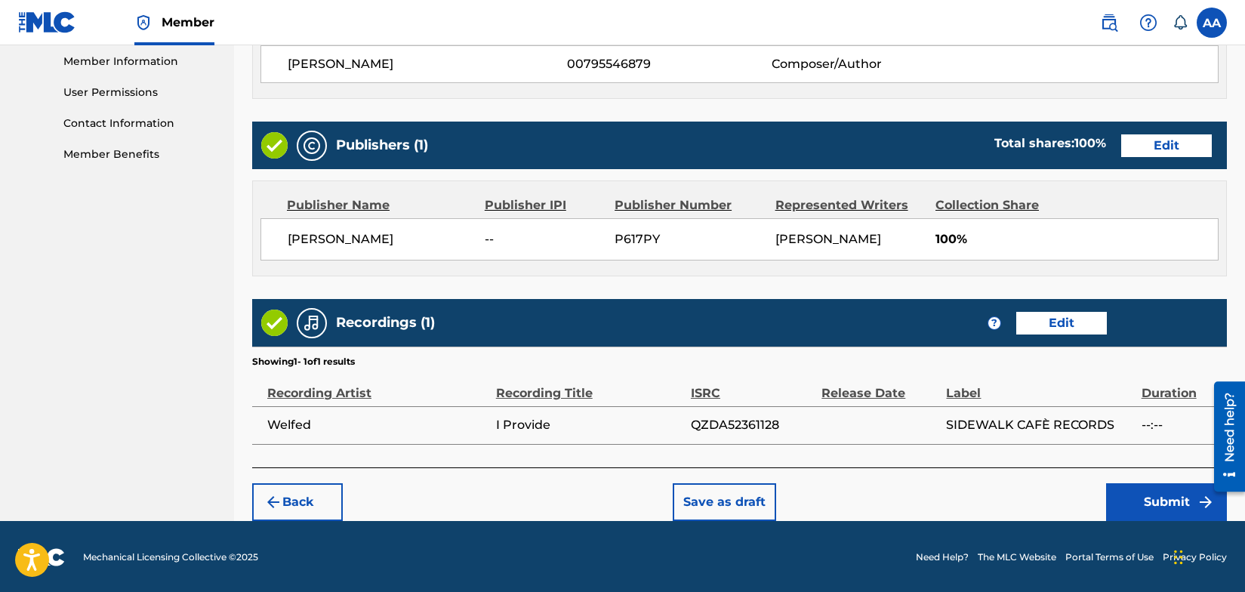
click at [1159, 497] on button "Submit" at bounding box center [1166, 502] width 121 height 38
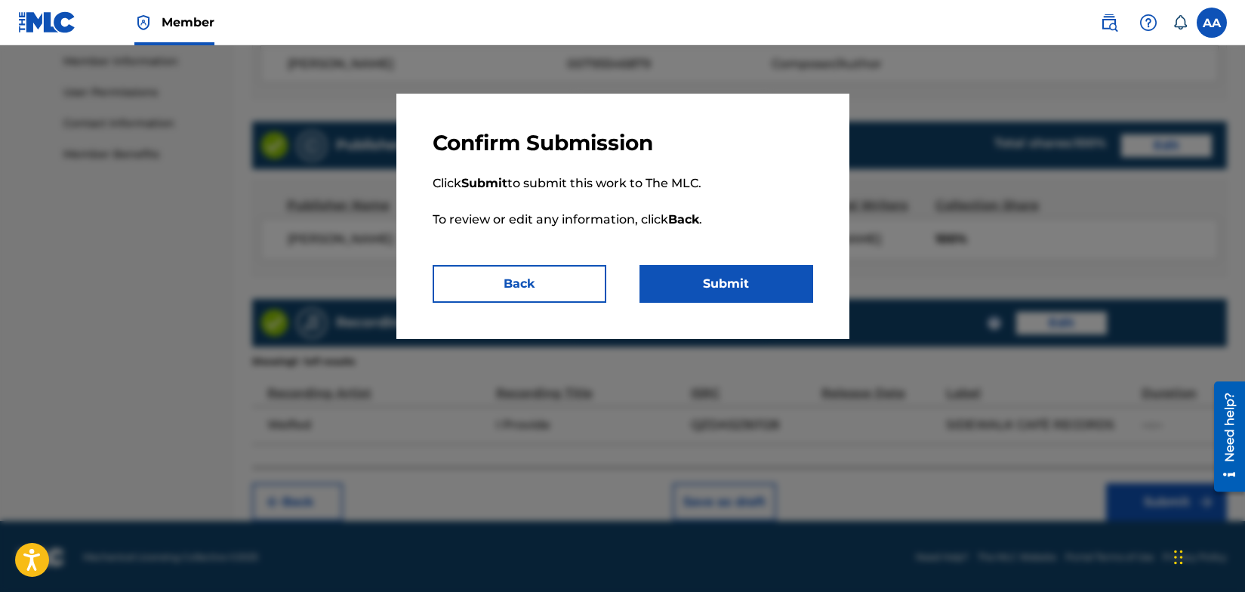
click at [742, 283] on button "Submit" at bounding box center [727, 284] width 174 height 38
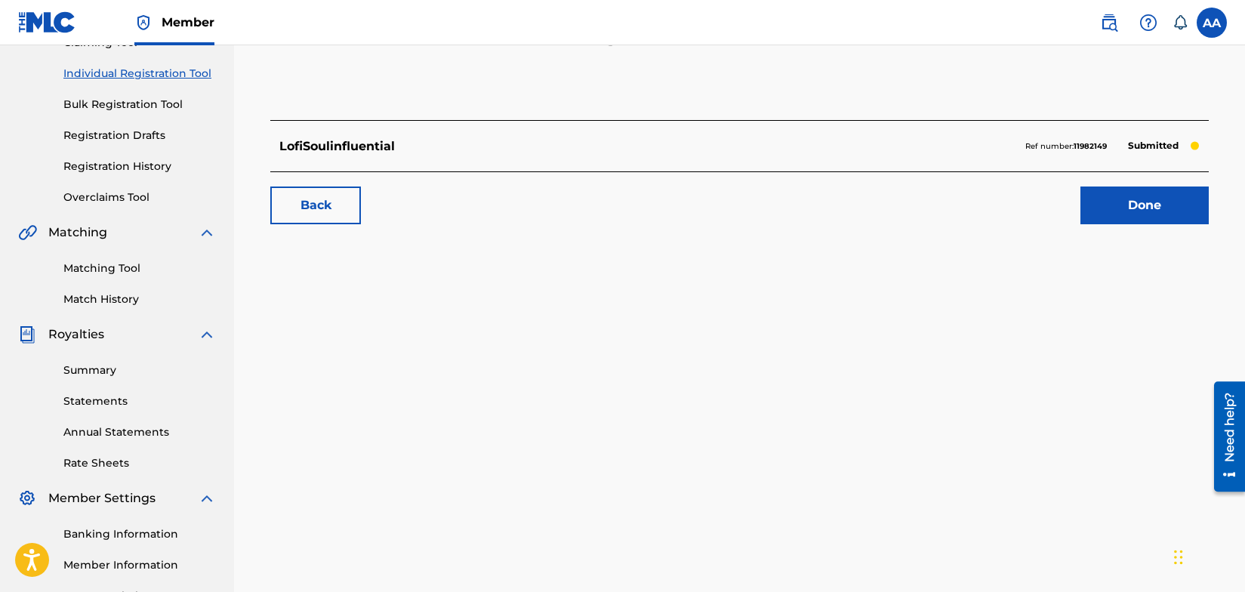
scroll to position [143, 0]
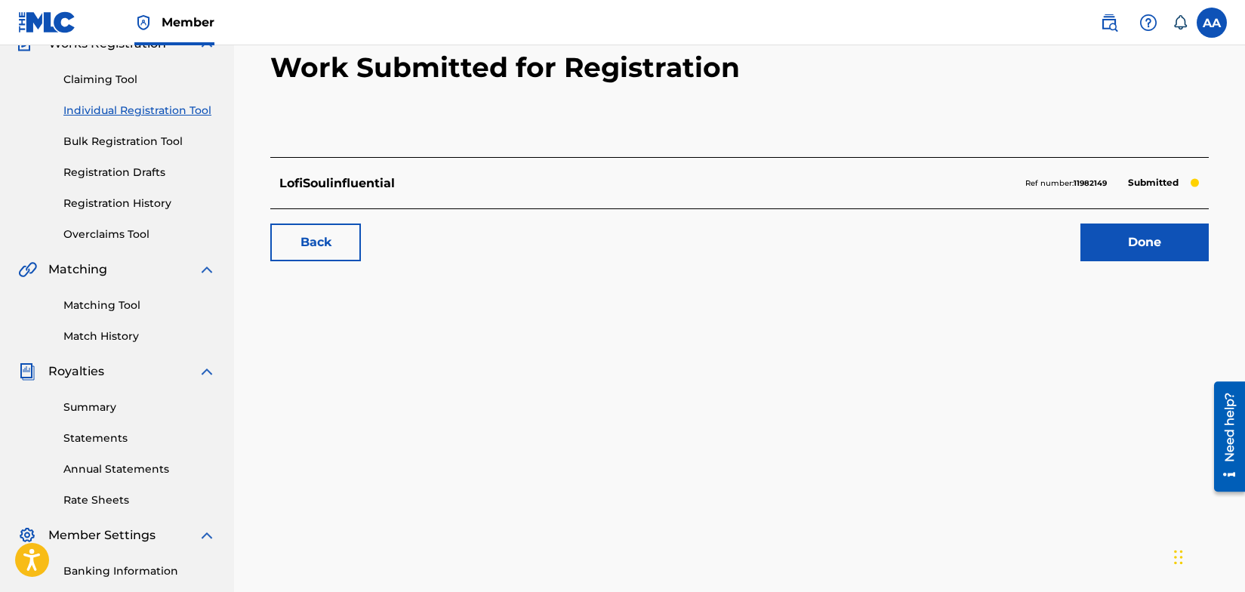
click at [1125, 242] on link "Done" at bounding box center [1145, 243] width 128 height 38
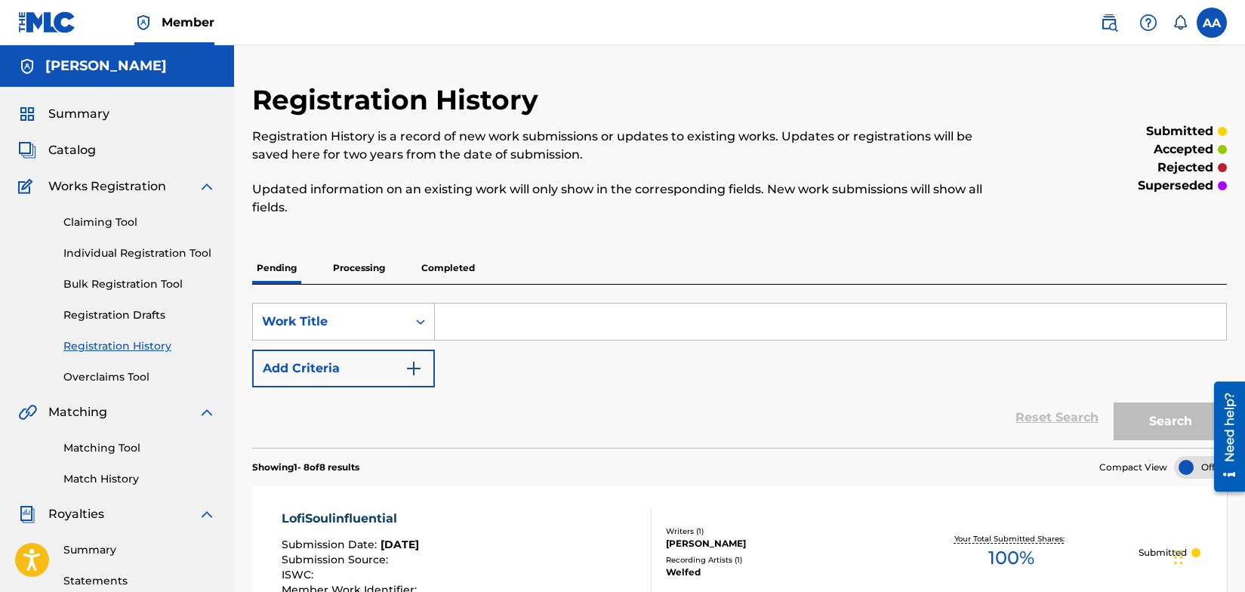
click at [131, 255] on link "Individual Registration Tool" at bounding box center [139, 253] width 153 height 16
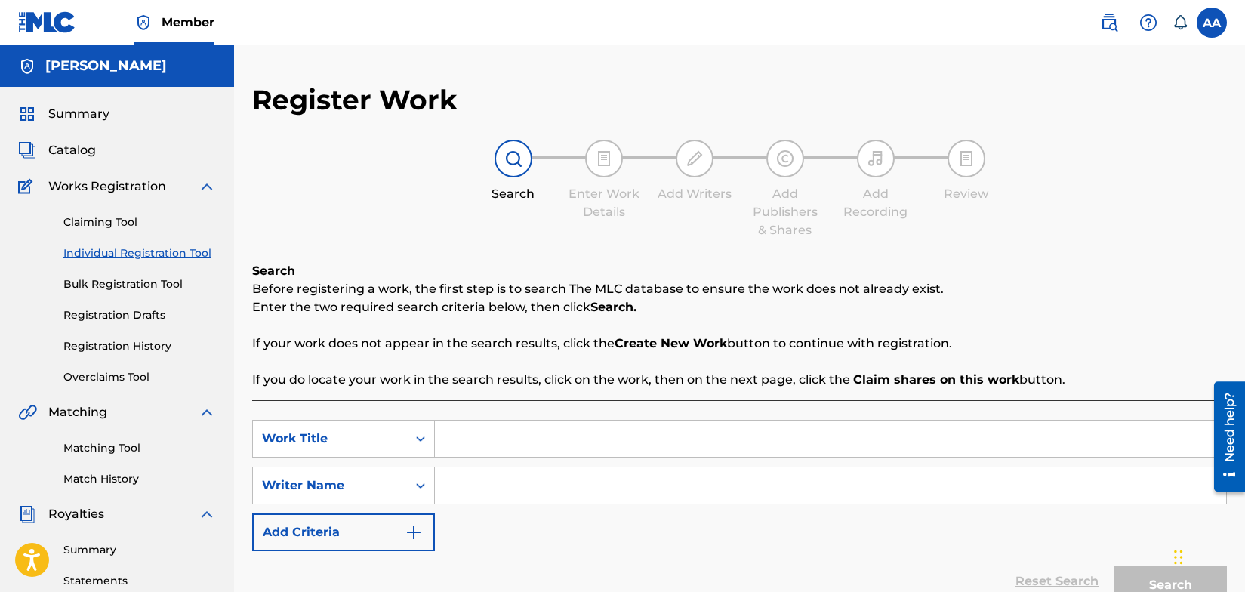
click at [474, 441] on input "Search Form" at bounding box center [831, 439] width 792 height 36
type input "l"
type input "LofiSoulinfluential"
click at [491, 488] on input "Search Form" at bounding box center [831, 486] width 792 height 36
type input "a"
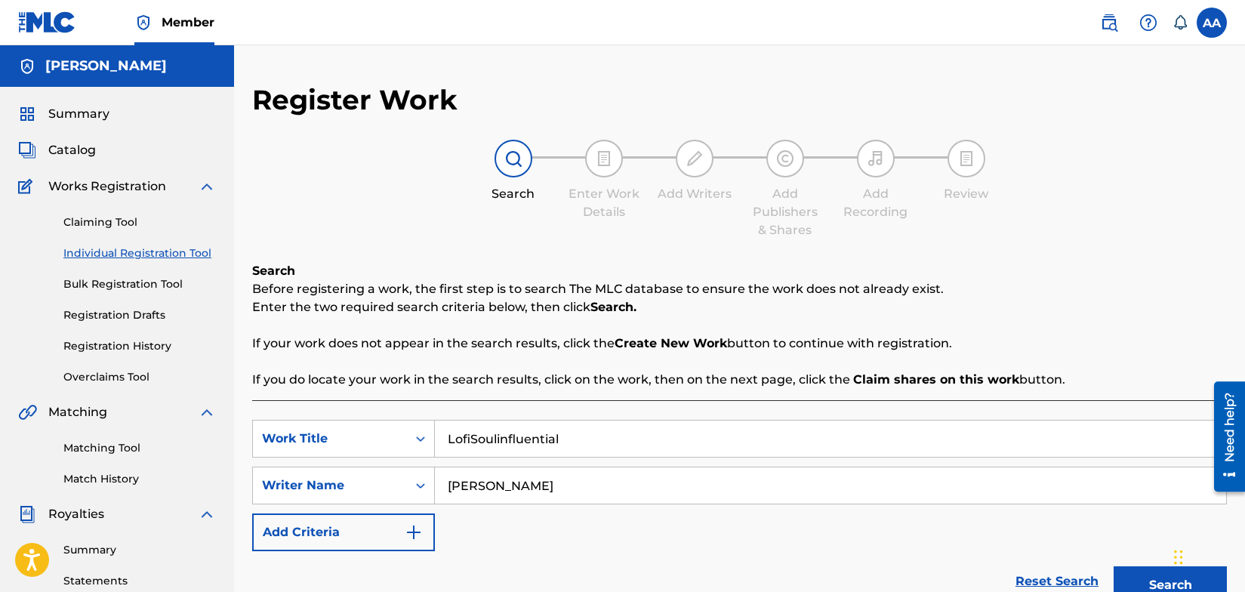
type input "[PERSON_NAME]"
click at [418, 531] on img "Search Form" at bounding box center [414, 532] width 18 height 18
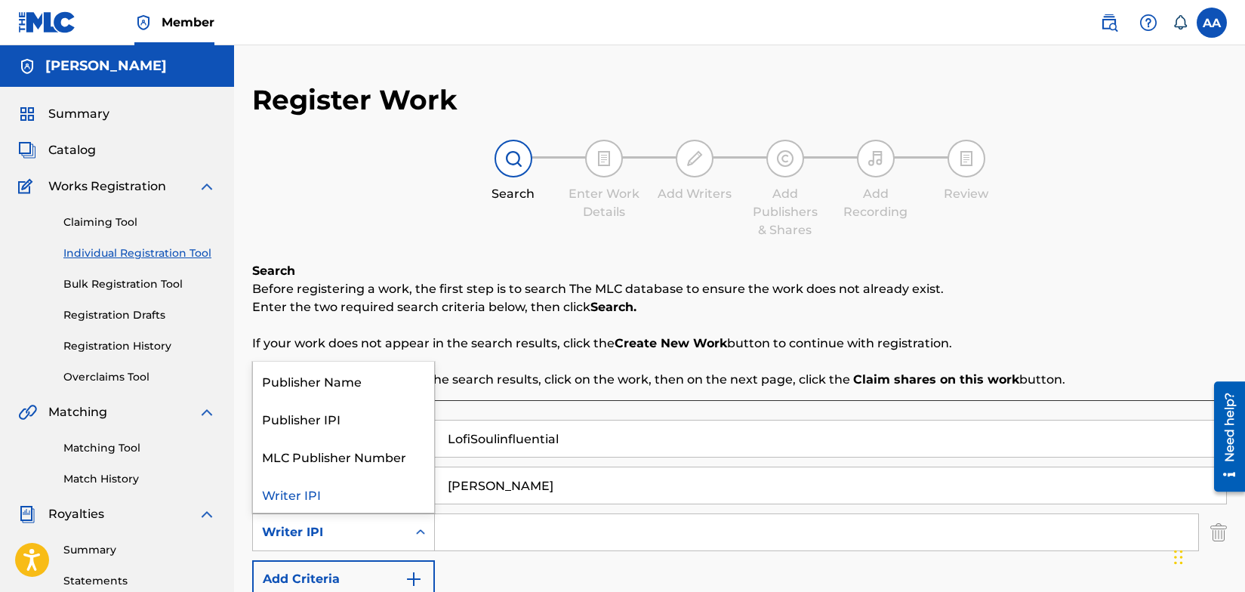
click at [421, 536] on icon "Search Form" at bounding box center [420, 532] width 15 height 15
click at [403, 384] on div "Publisher Name" at bounding box center [343, 381] width 181 height 38
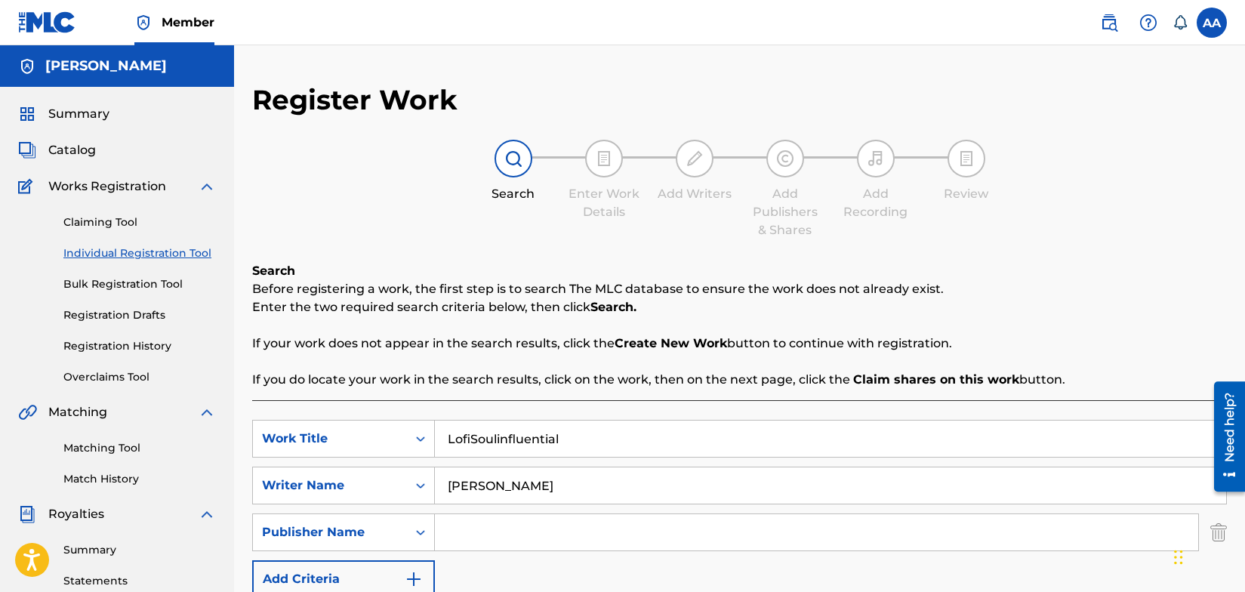
click at [482, 527] on input "Search Form" at bounding box center [817, 532] width 764 height 36
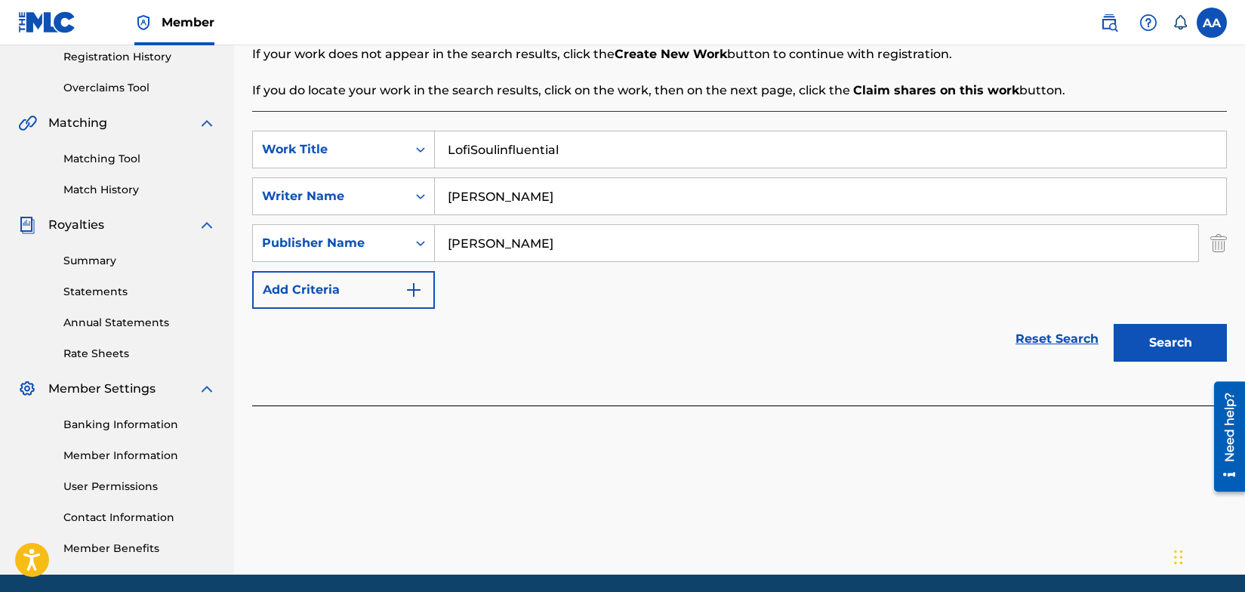
scroll to position [310, 0]
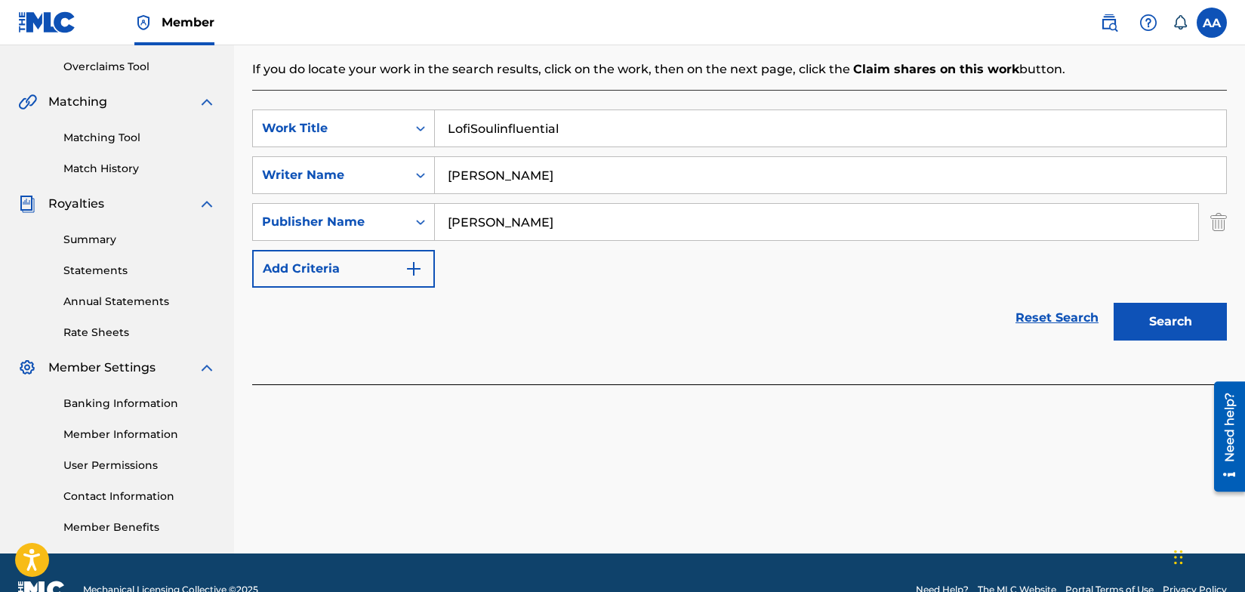
type input "[PERSON_NAME]"
click at [1180, 322] on button "Search" at bounding box center [1170, 322] width 113 height 38
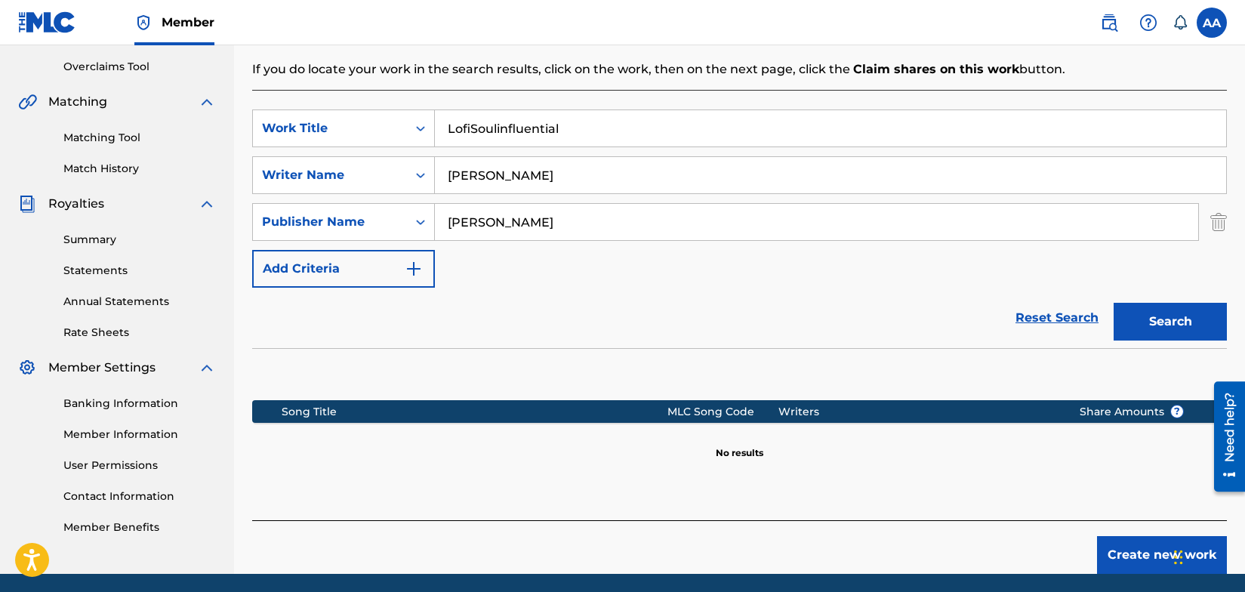
click at [1122, 551] on button "Create new work" at bounding box center [1162, 555] width 130 height 38
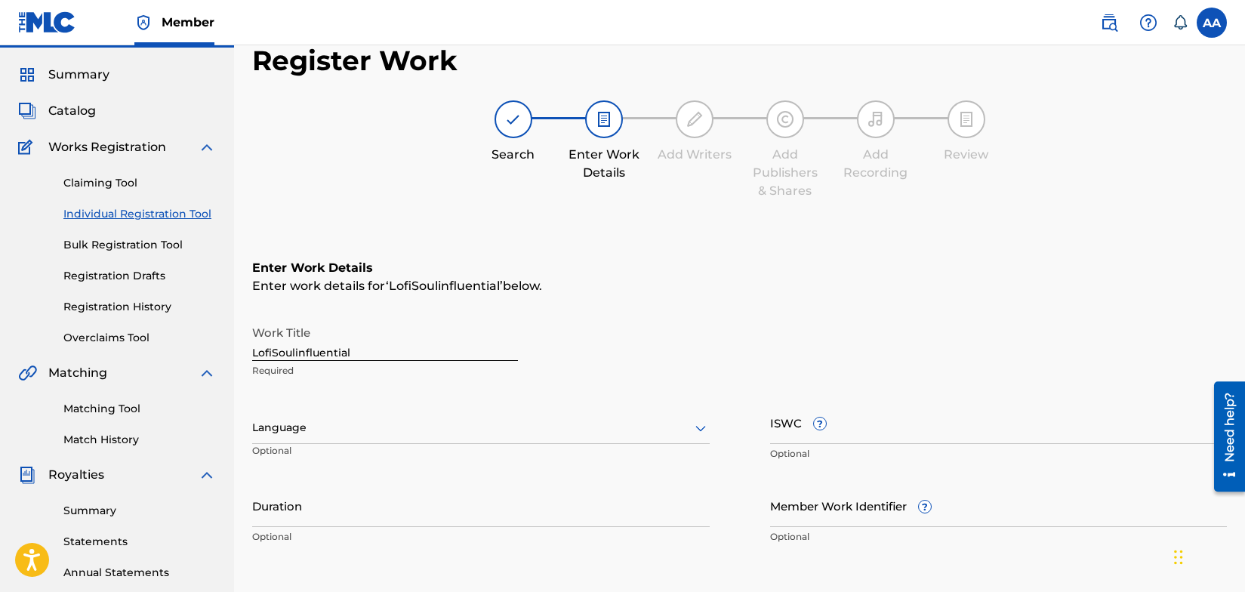
scroll to position [39, 0]
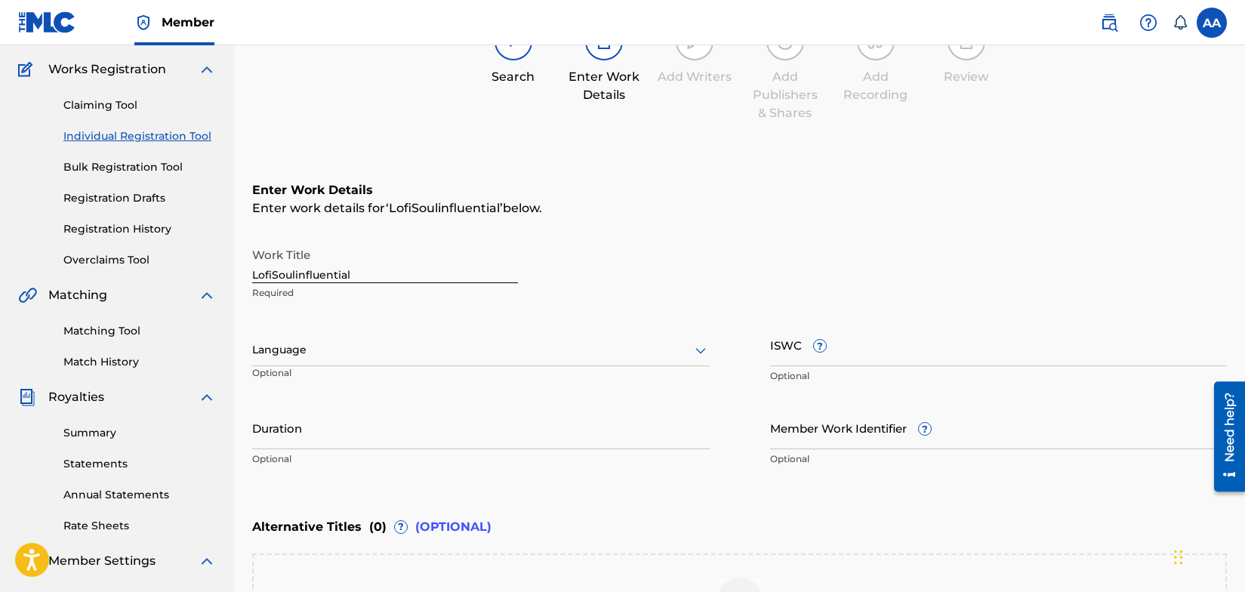
click at [699, 366] on div "Language" at bounding box center [481, 351] width 458 height 32
click at [417, 387] on div "English" at bounding box center [481, 382] width 456 height 34
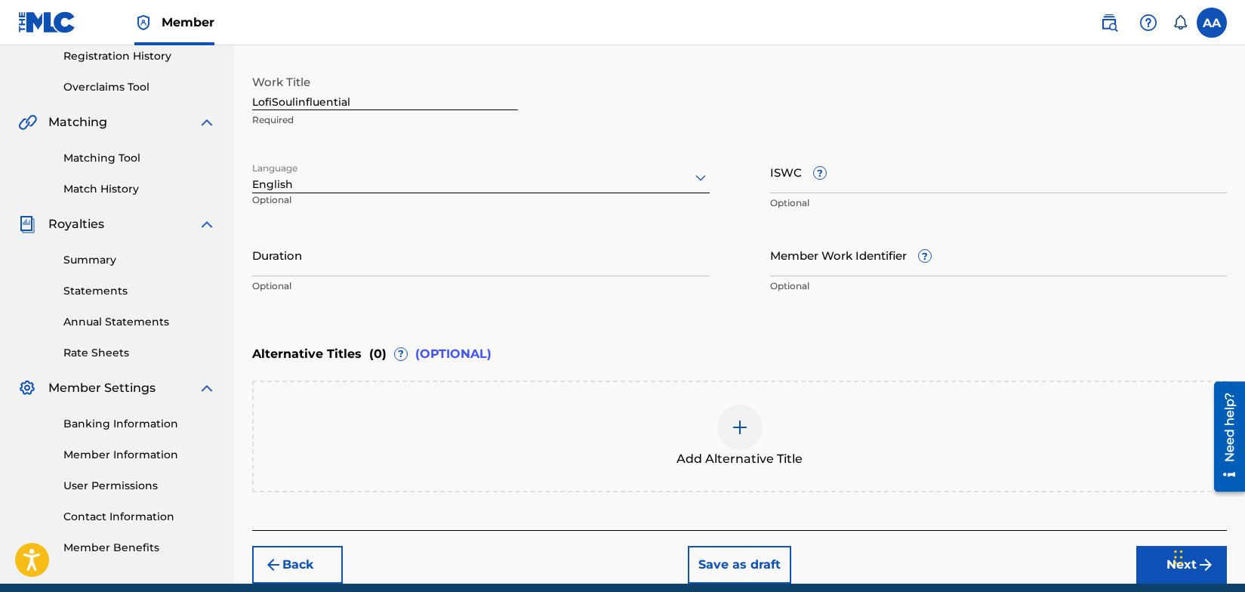
scroll to position [353, 0]
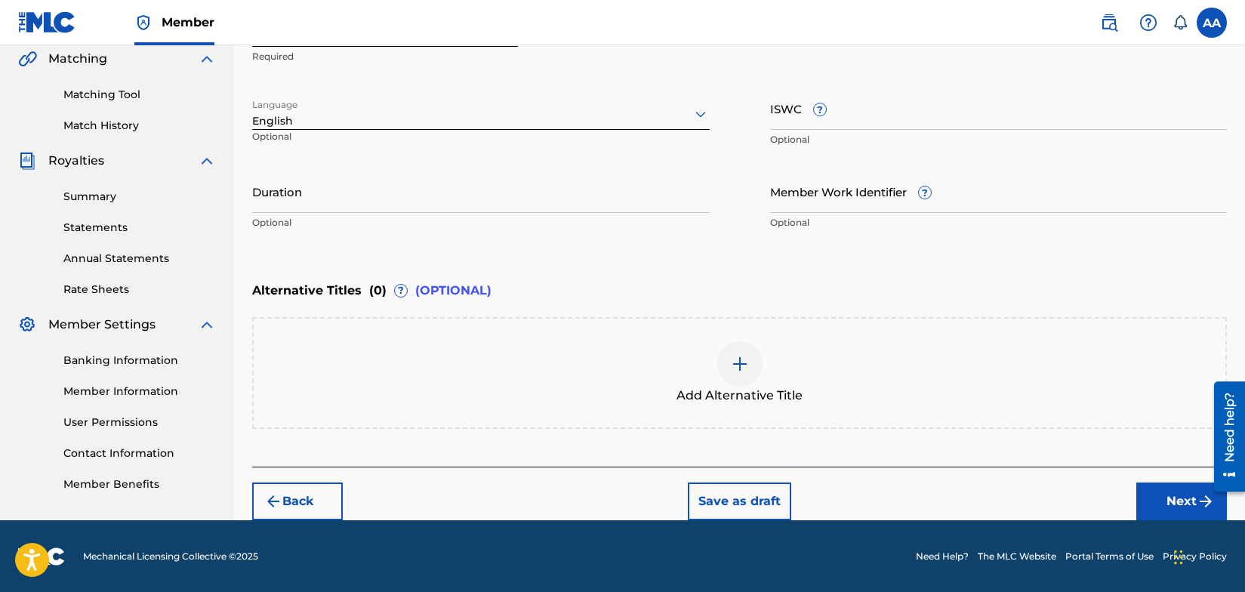
click at [1180, 503] on button "Next" at bounding box center [1182, 502] width 91 height 38
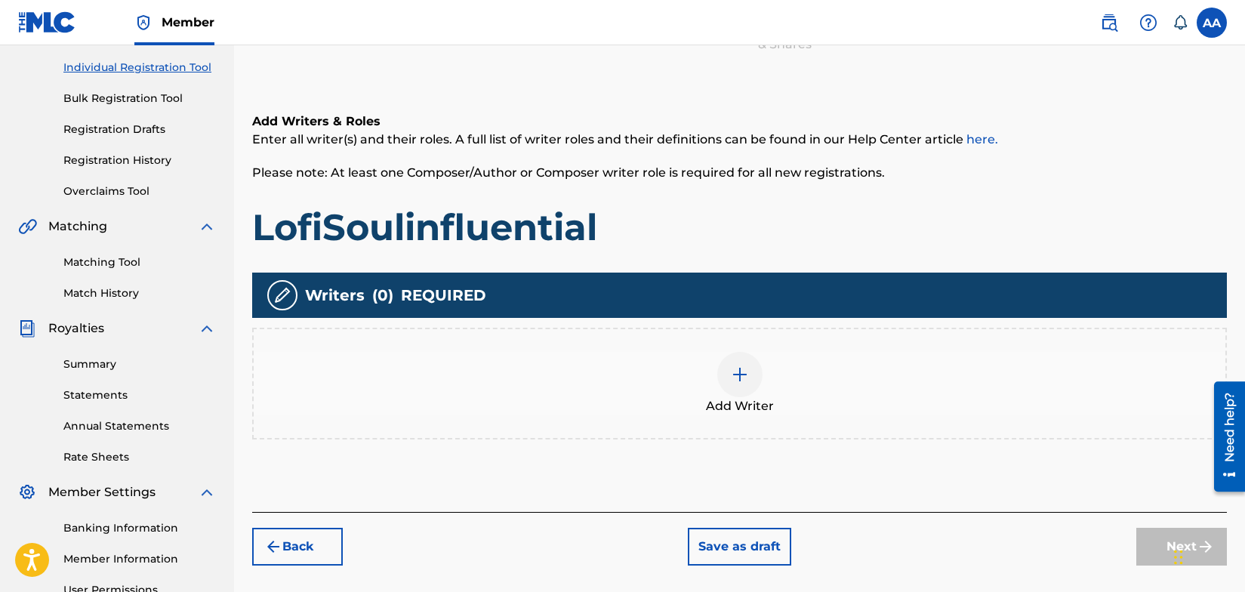
scroll to position [202, 0]
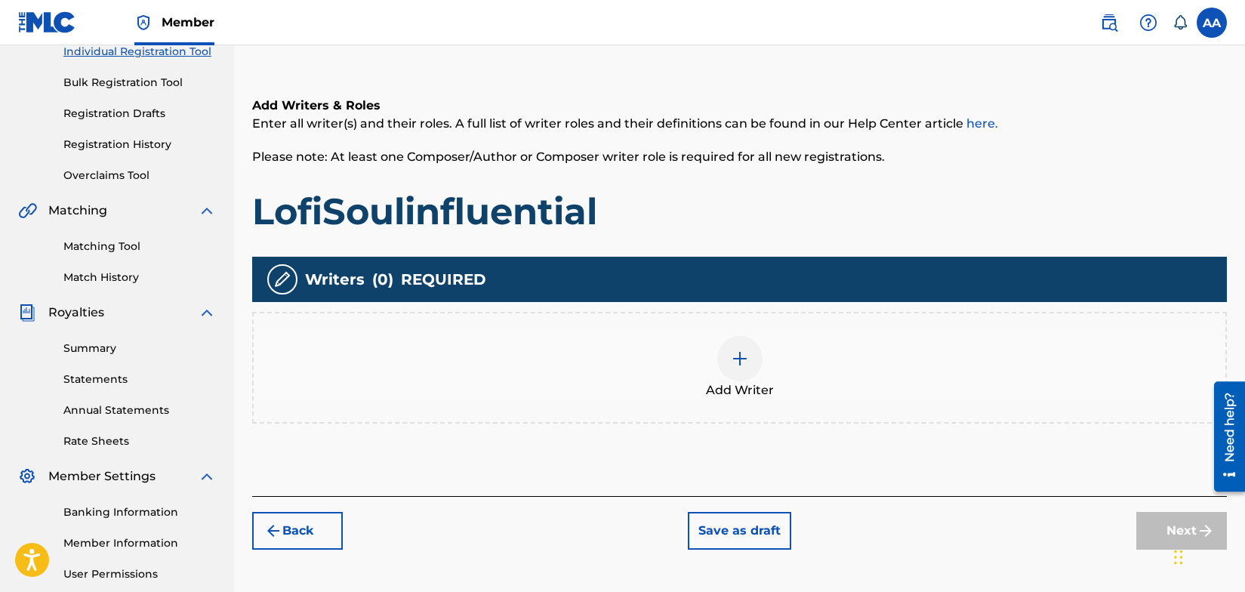
click at [738, 357] on img at bounding box center [740, 359] width 18 height 18
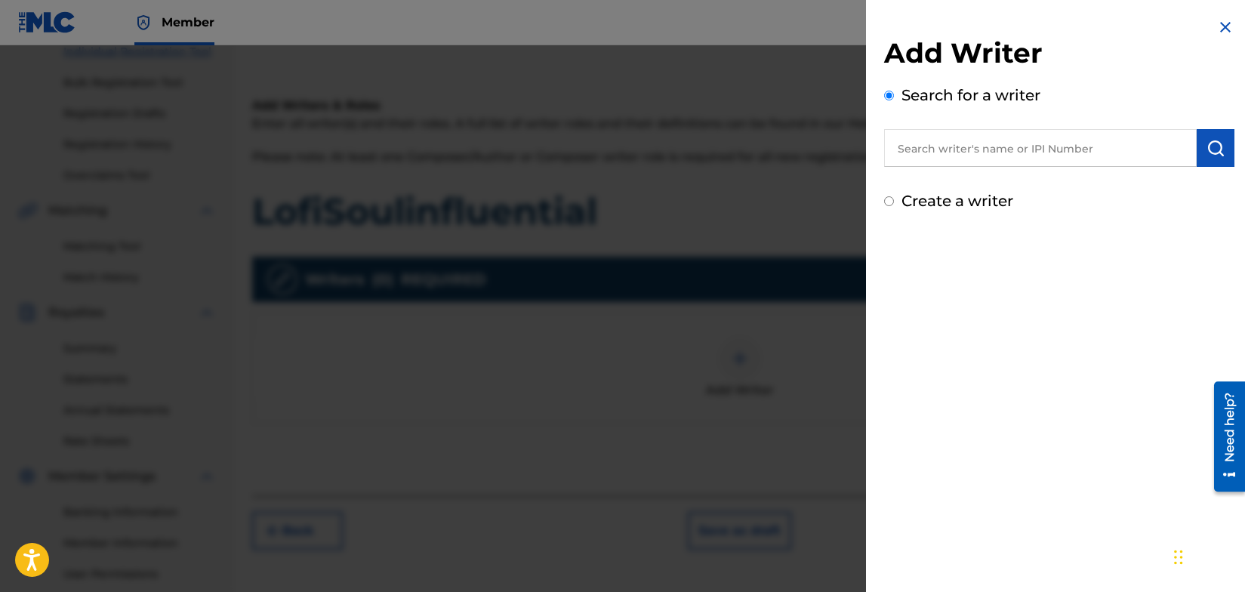
click at [963, 152] on input "text" at bounding box center [1040, 148] width 313 height 38
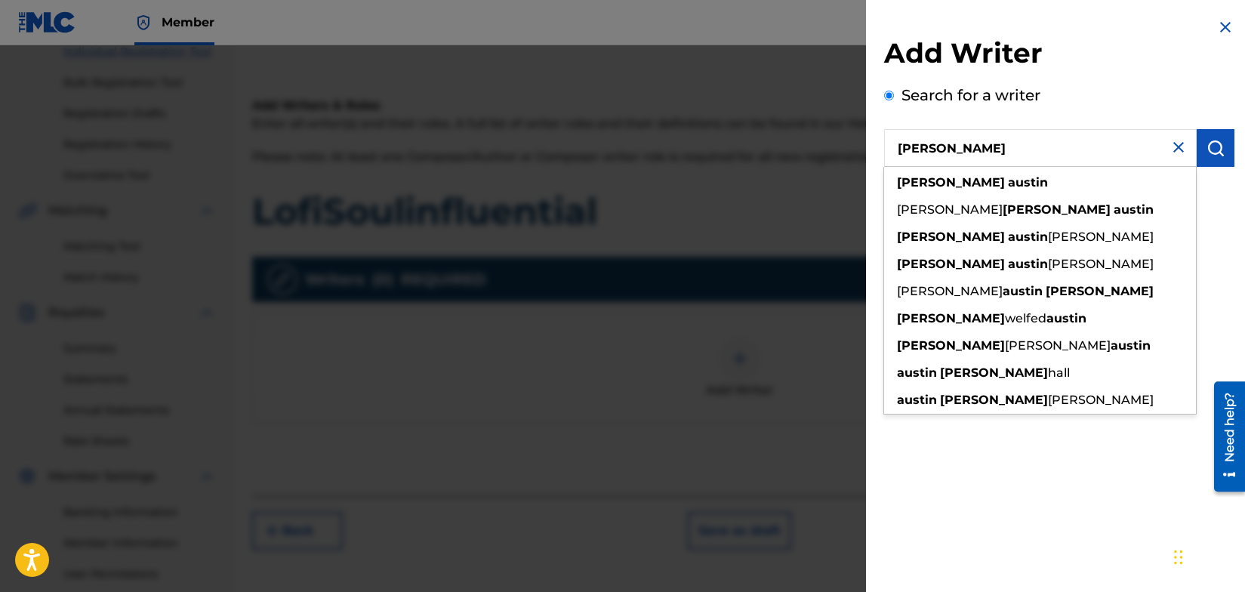
type input "[PERSON_NAME]"
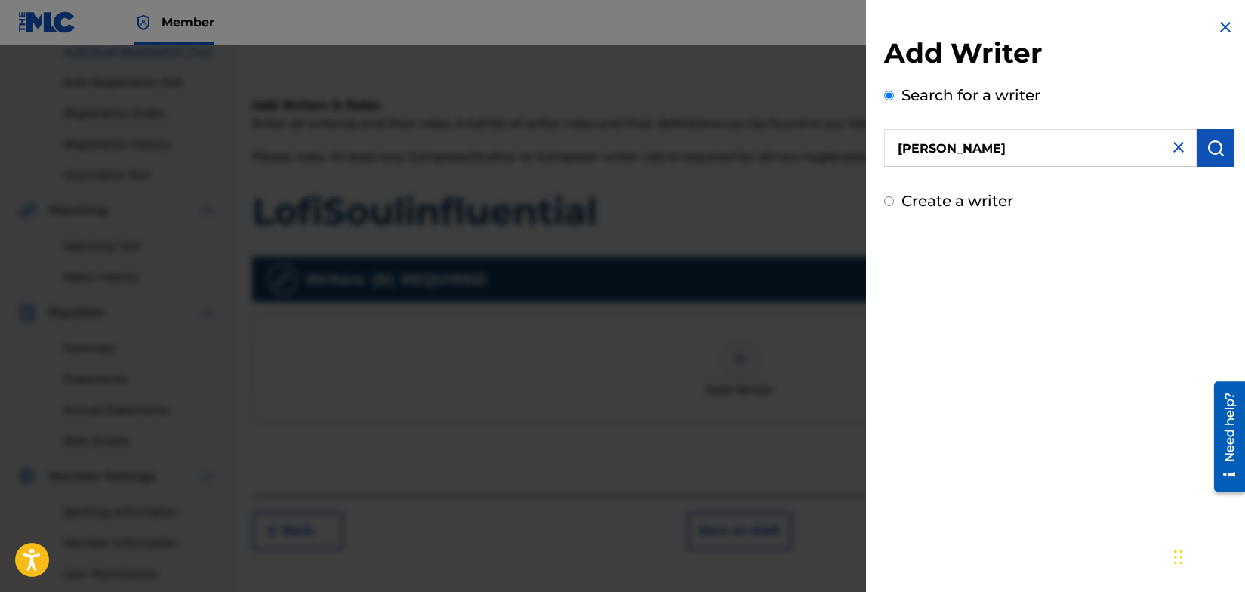
click at [1211, 149] on img "submit" at bounding box center [1216, 148] width 18 height 18
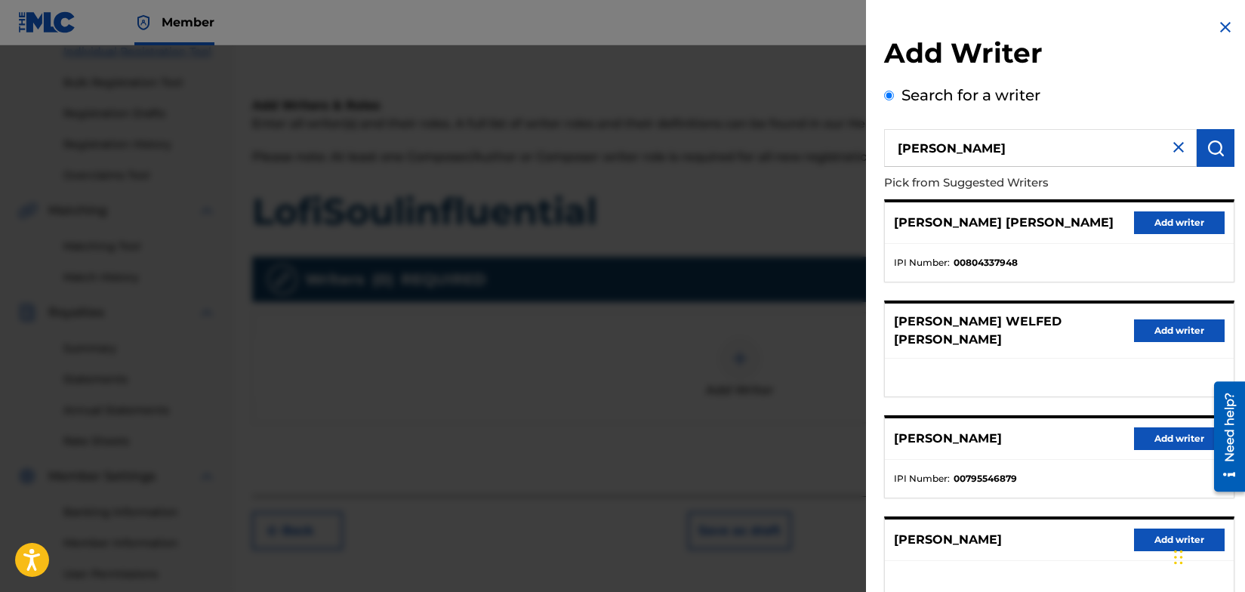
click at [1145, 427] on button "Add writer" at bounding box center [1179, 438] width 91 height 23
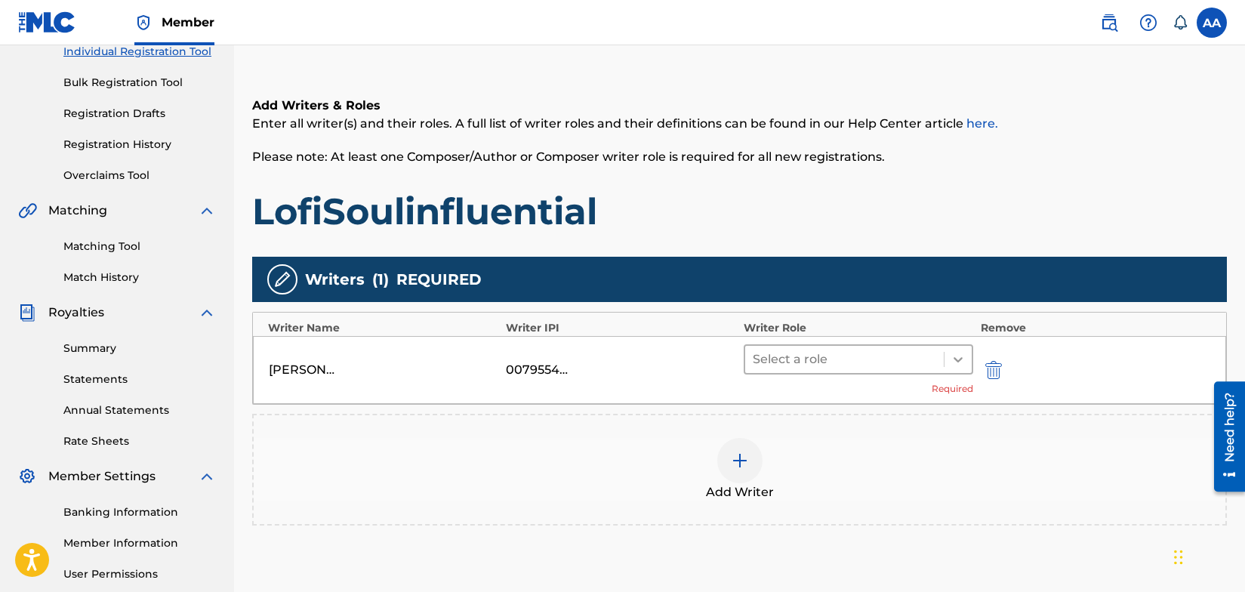
click at [958, 361] on icon at bounding box center [958, 359] width 9 height 5
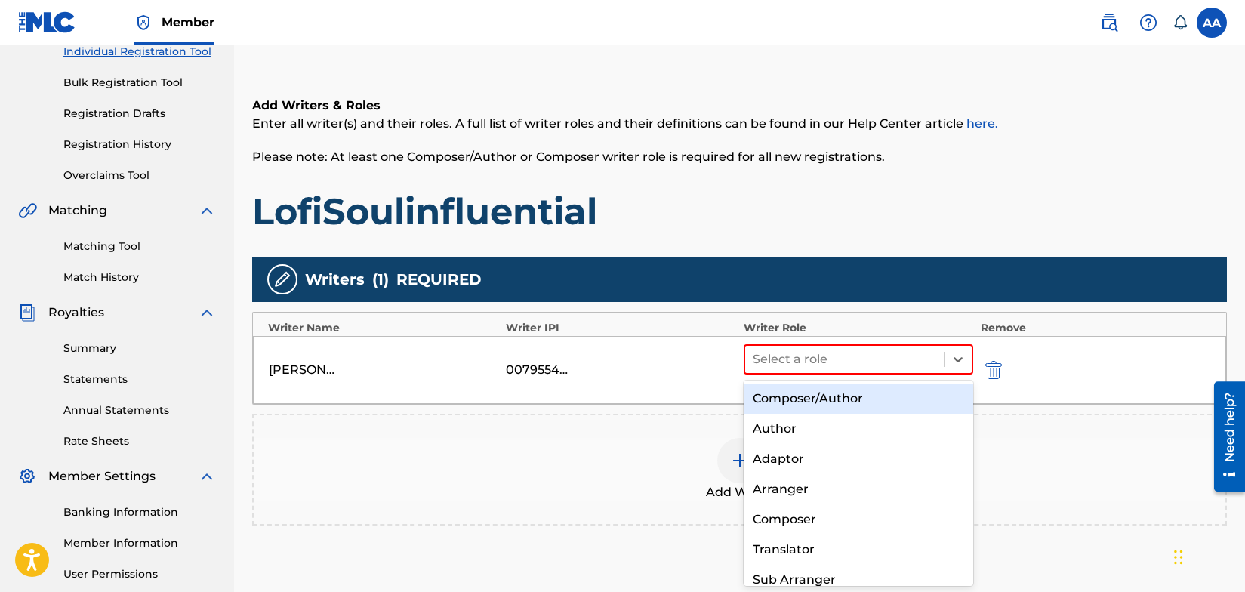
click at [907, 397] on div "Composer/Author" at bounding box center [859, 399] width 230 height 30
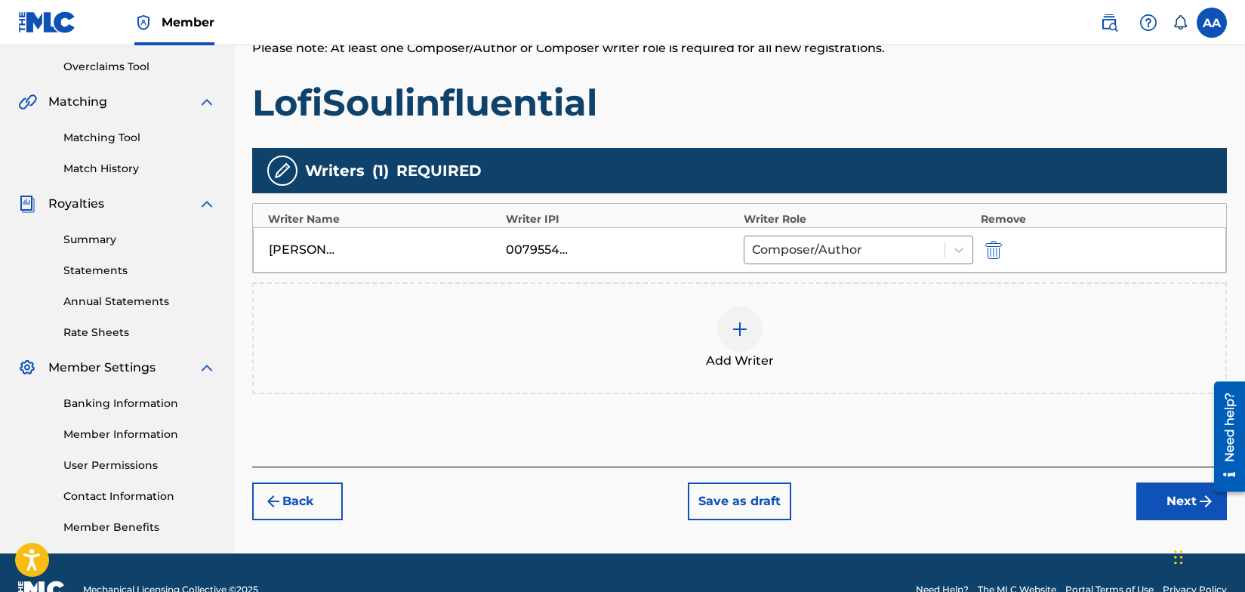
scroll to position [344, 0]
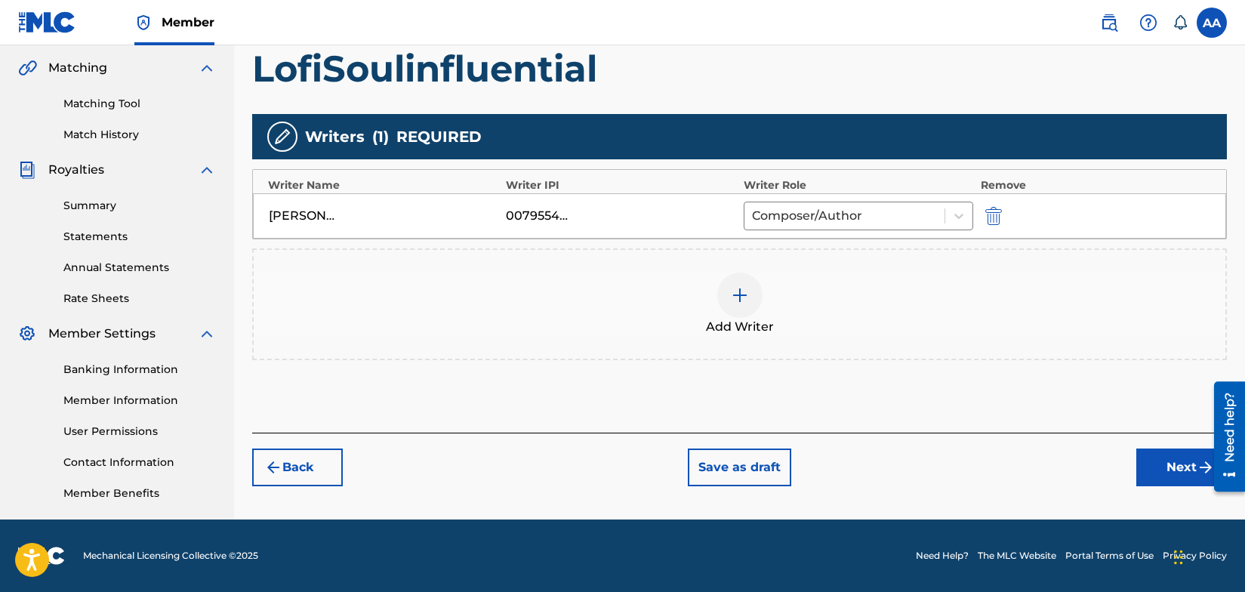
click at [1187, 460] on button "Next" at bounding box center [1182, 468] width 91 height 38
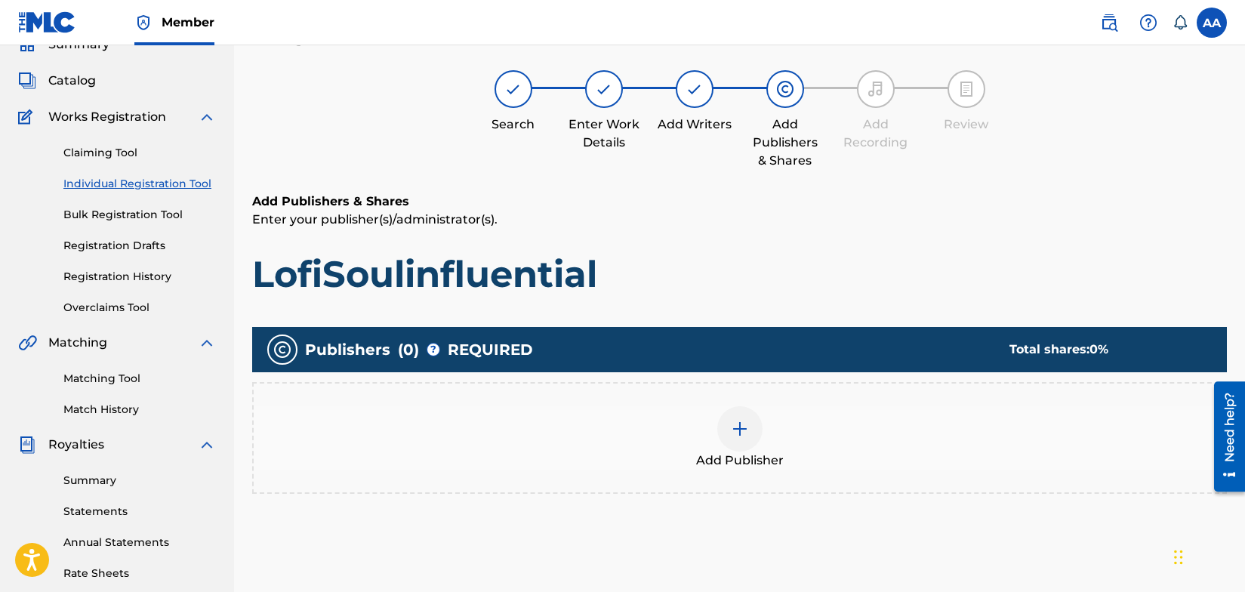
scroll to position [68, 0]
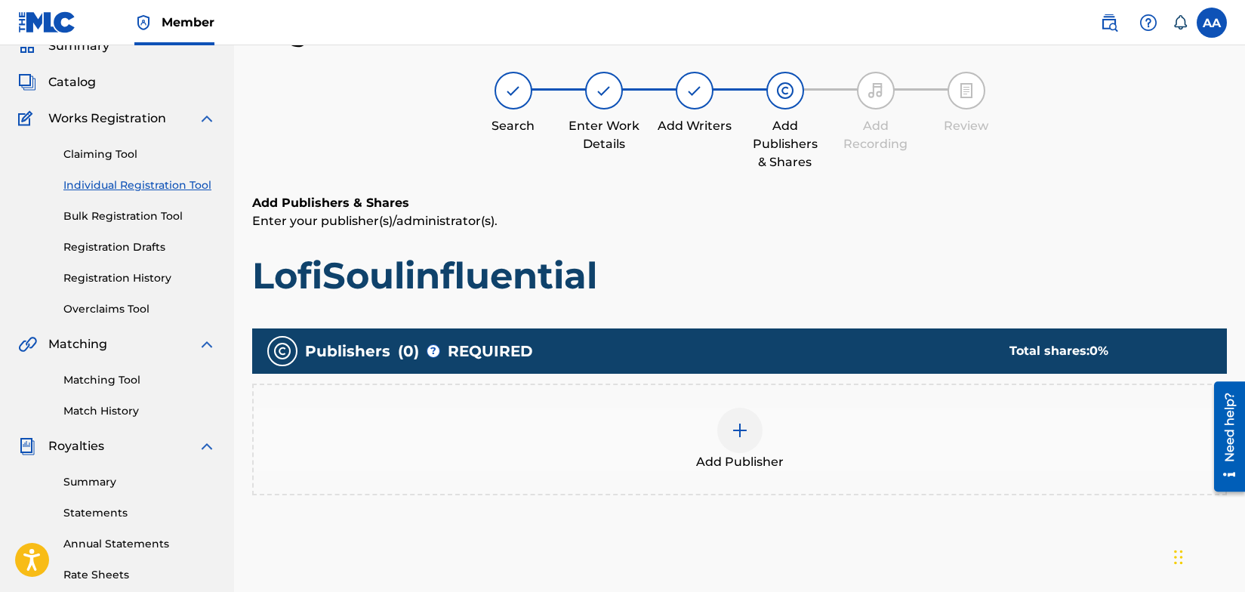
click at [733, 434] on img at bounding box center [740, 430] width 18 height 18
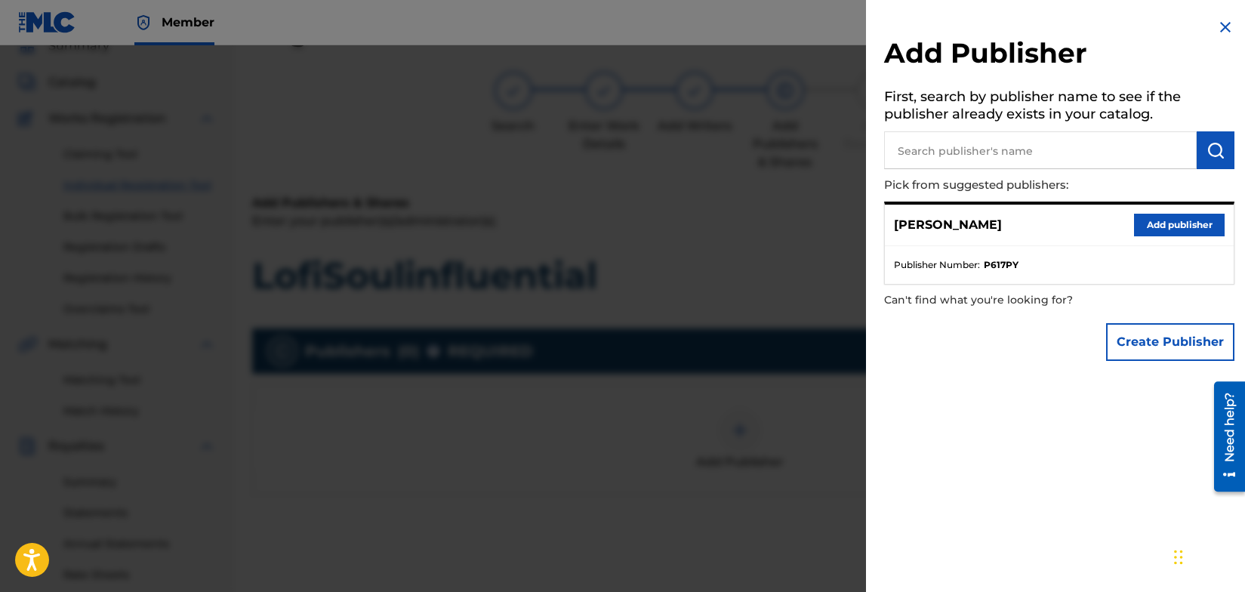
click at [1187, 222] on button "Add publisher" at bounding box center [1179, 225] width 91 height 23
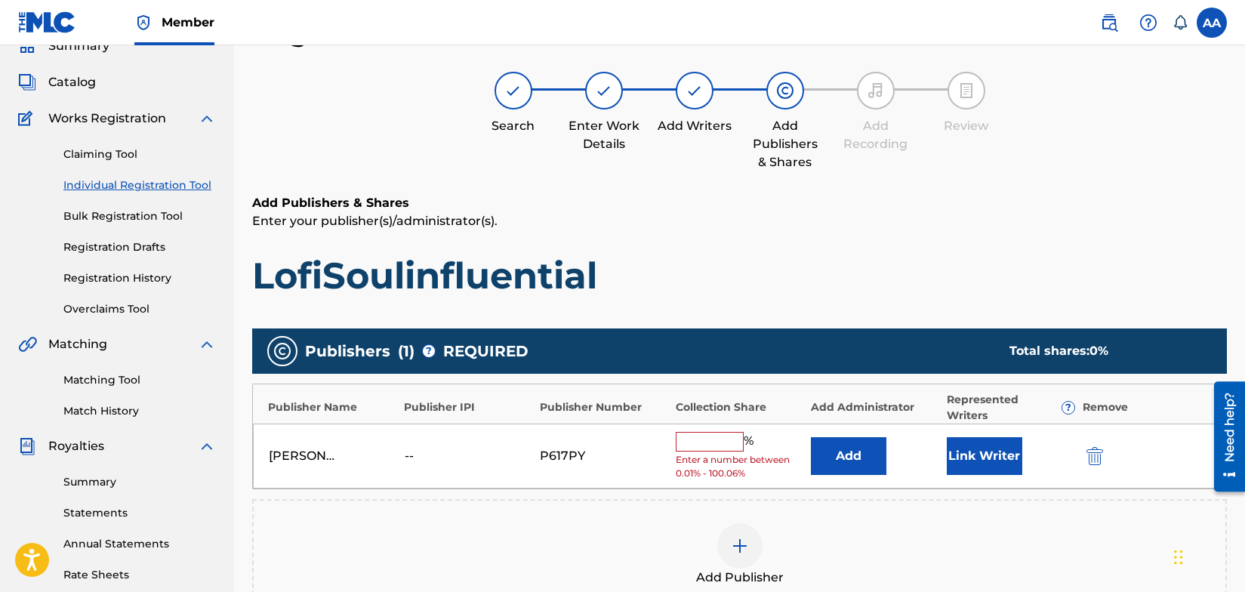
click at [711, 440] on input "text" at bounding box center [710, 442] width 68 height 20
type input "100"
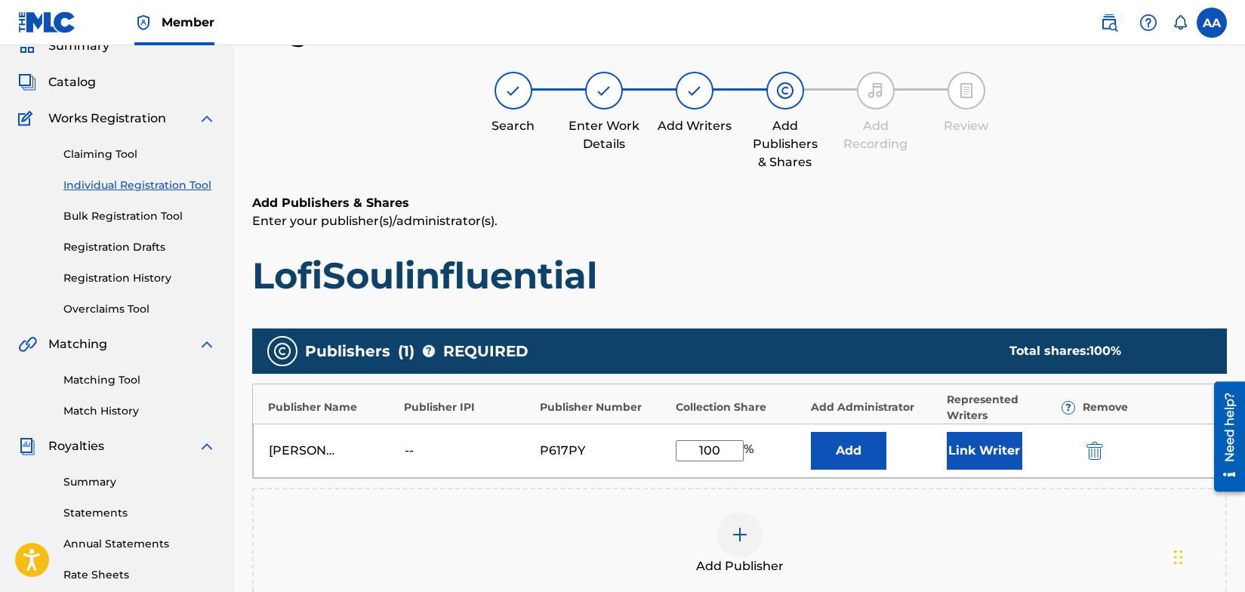
click at [981, 452] on button "Link Writer" at bounding box center [985, 451] width 76 height 38
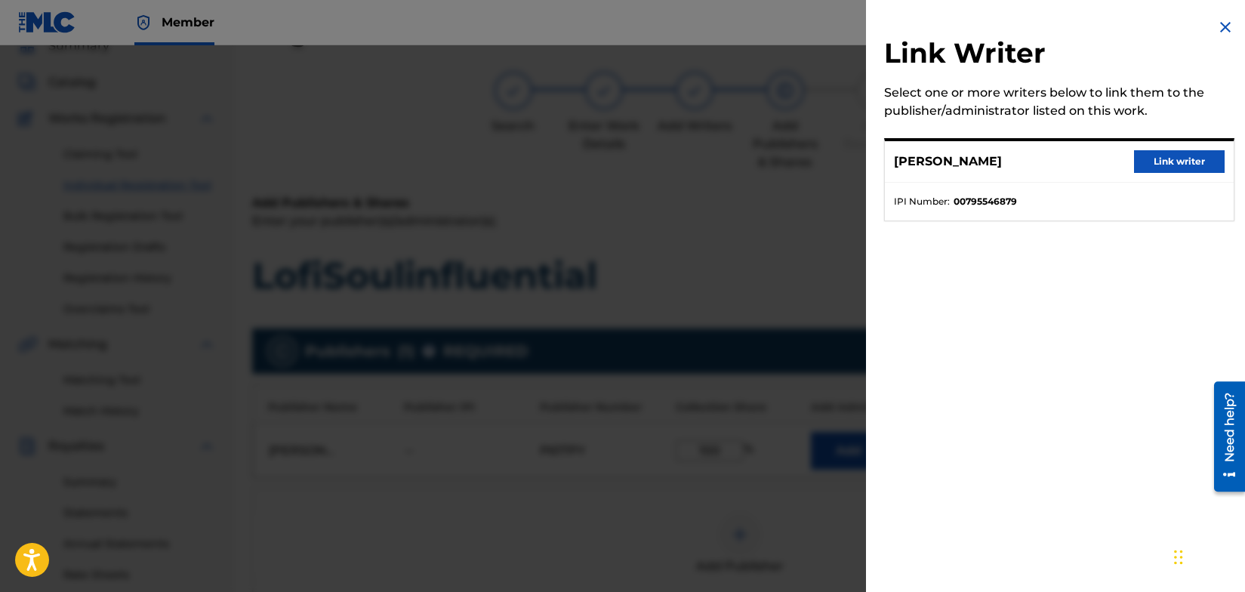
click at [1171, 162] on button "Link writer" at bounding box center [1179, 161] width 91 height 23
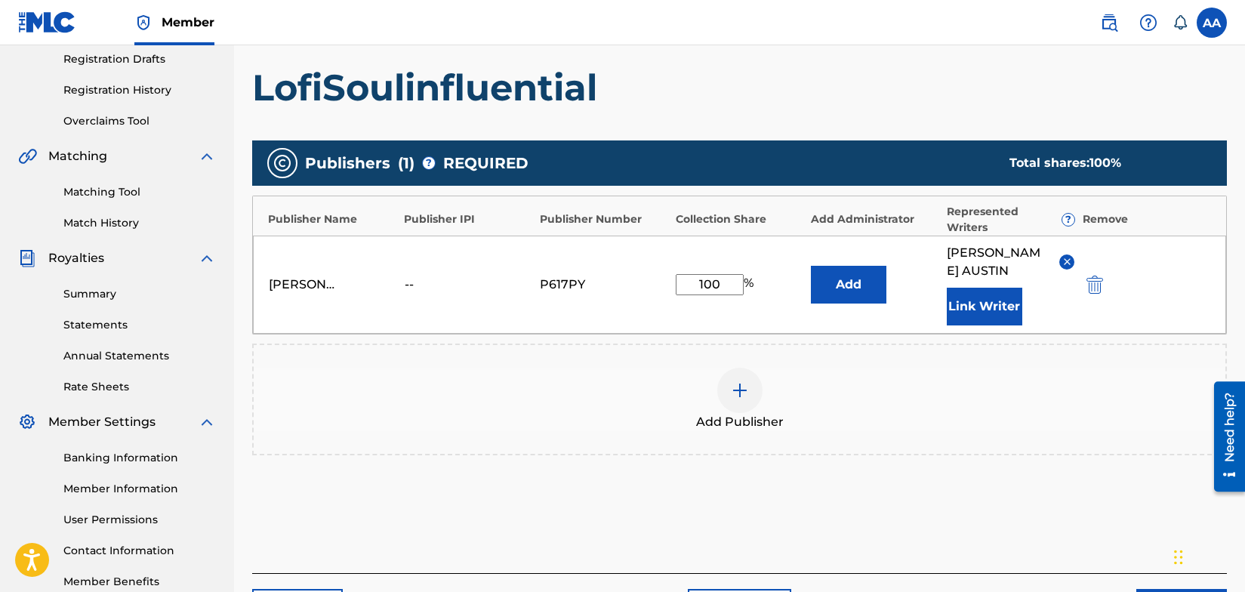
scroll to position [363, 0]
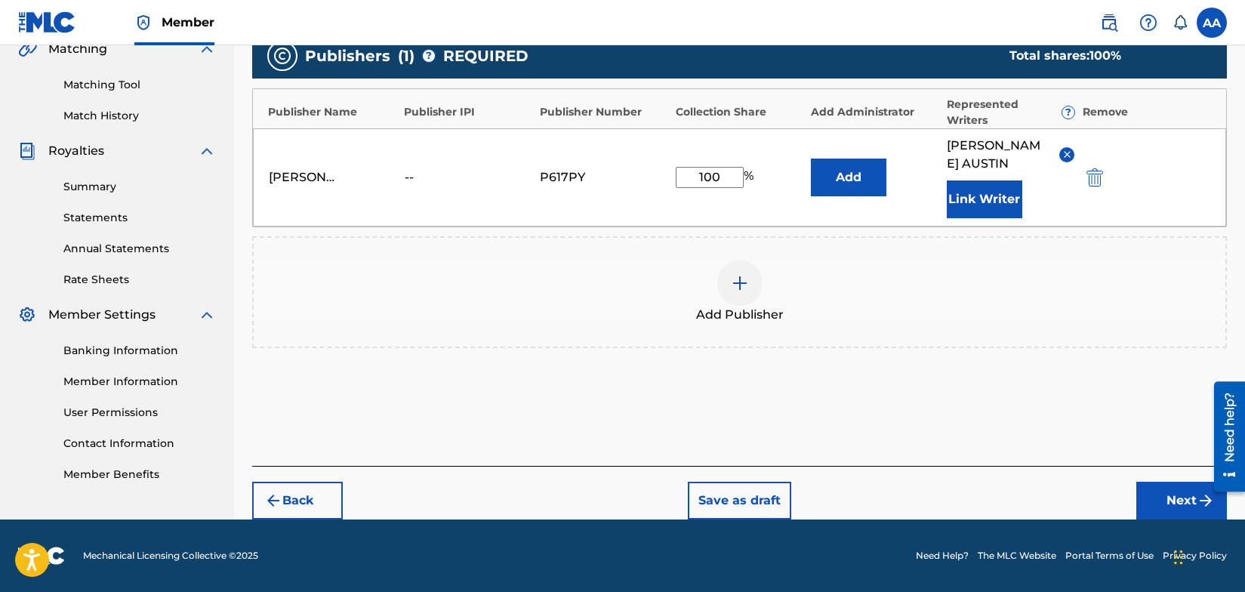
click at [1181, 499] on button "Next" at bounding box center [1182, 501] width 91 height 38
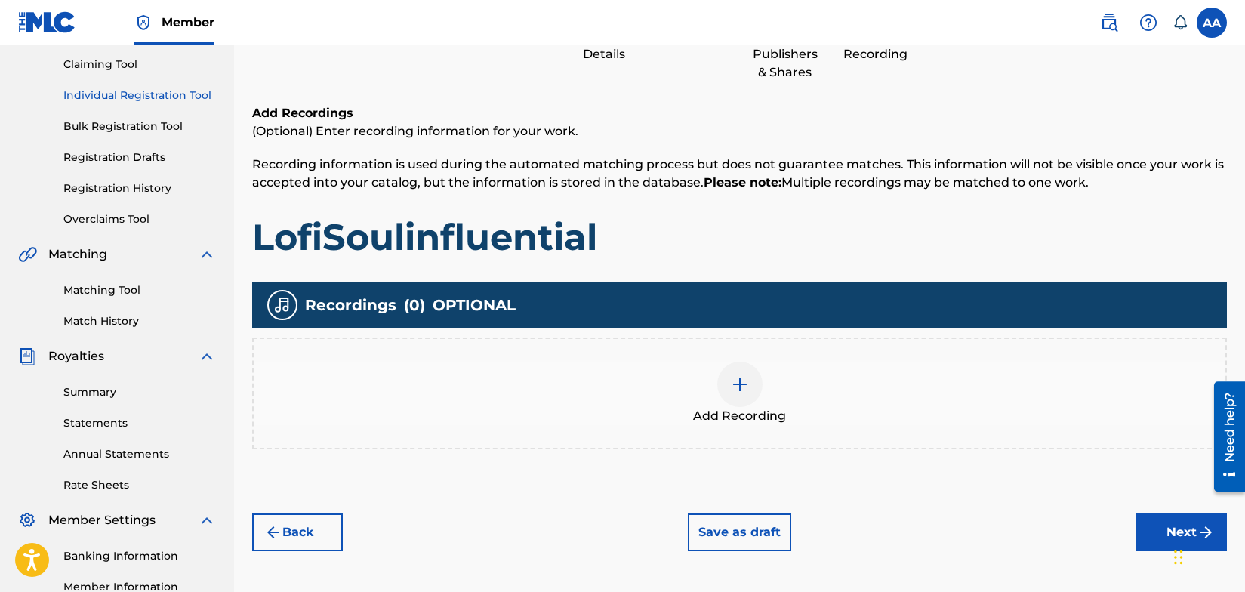
scroll to position [156, 0]
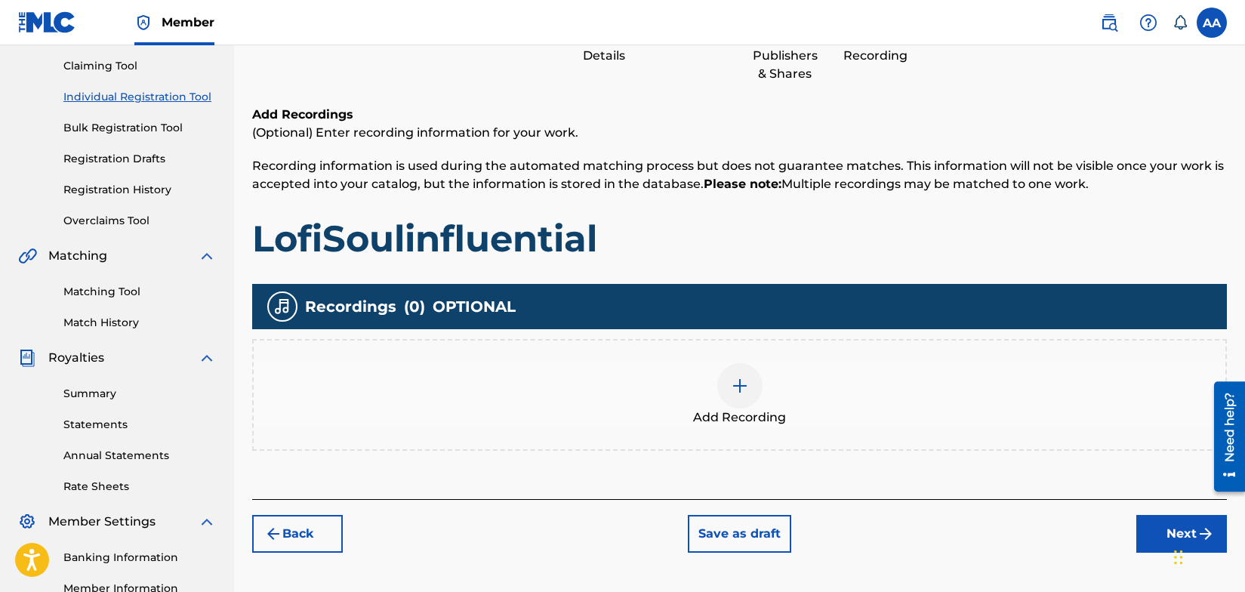
click at [742, 382] on img at bounding box center [740, 386] width 18 height 18
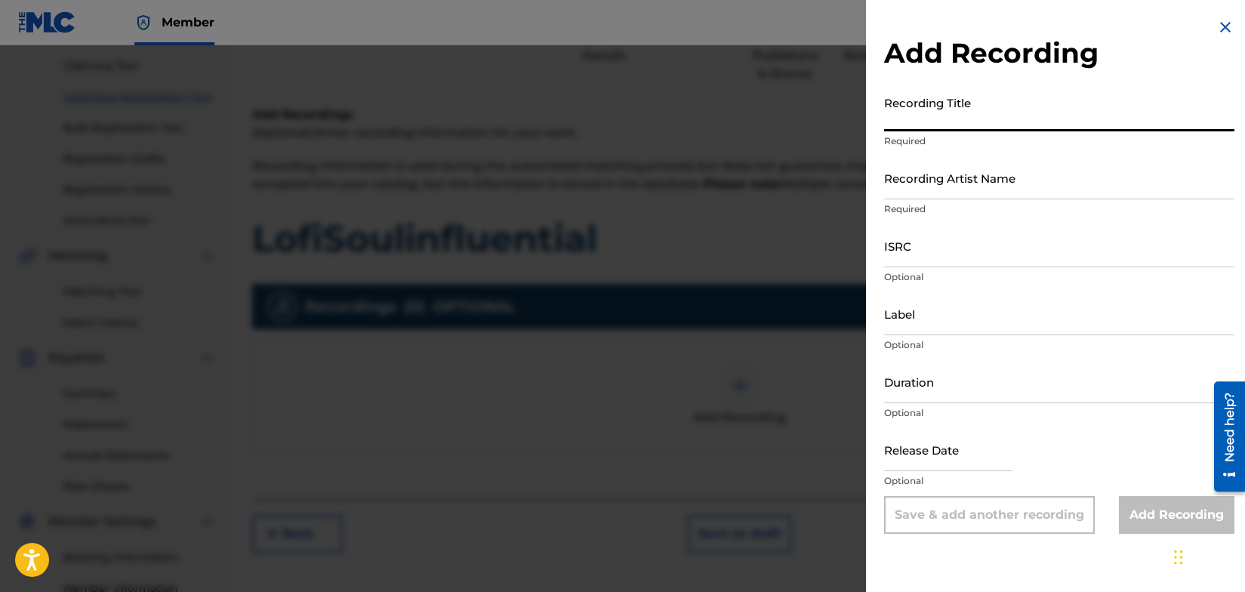
click at [974, 122] on input "Recording Title" at bounding box center [1059, 109] width 350 height 43
type input "Temporary Put"
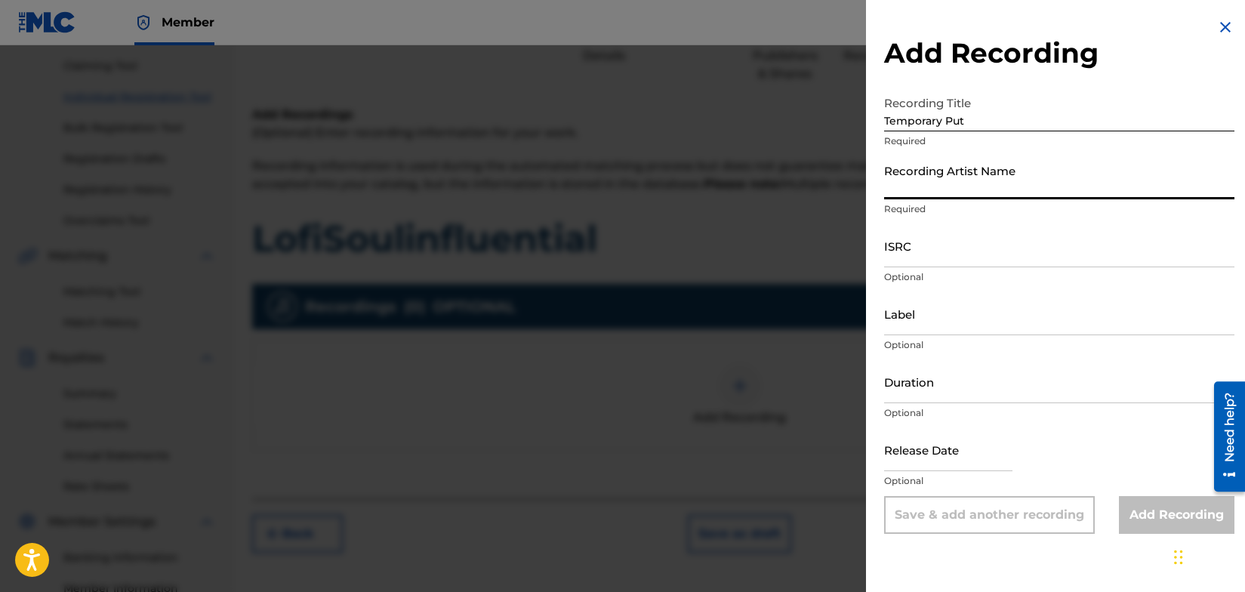
click at [949, 193] on input "Recording Artist Name" at bounding box center [1059, 177] width 350 height 43
type input "Welfed"
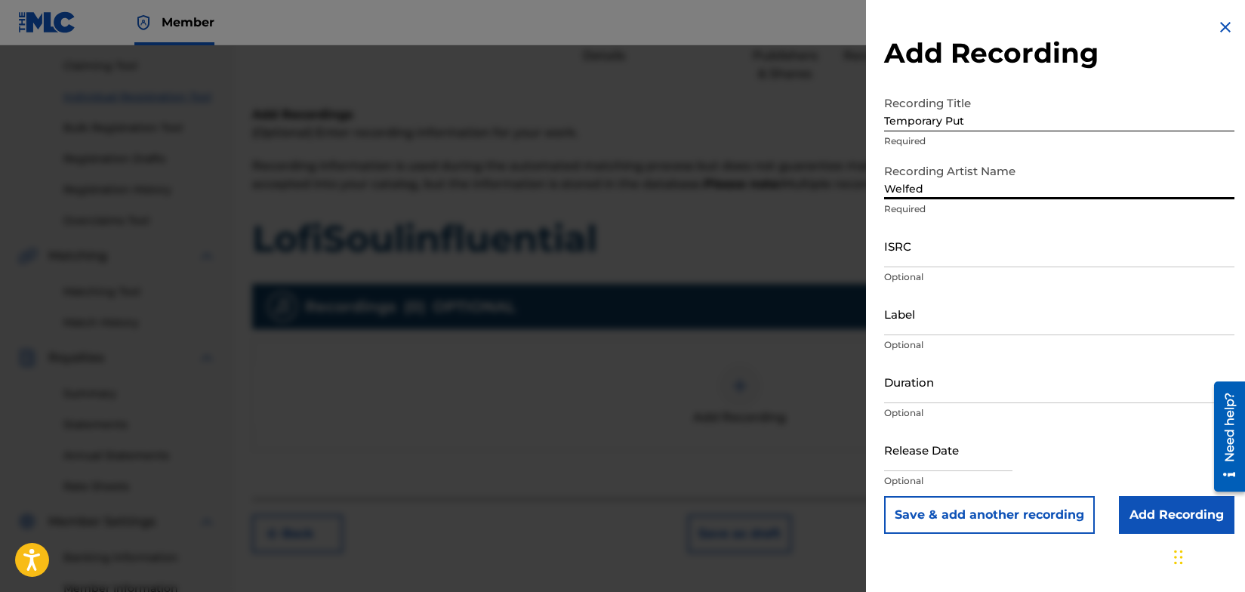
click at [958, 263] on input "ISRC" at bounding box center [1059, 245] width 350 height 43
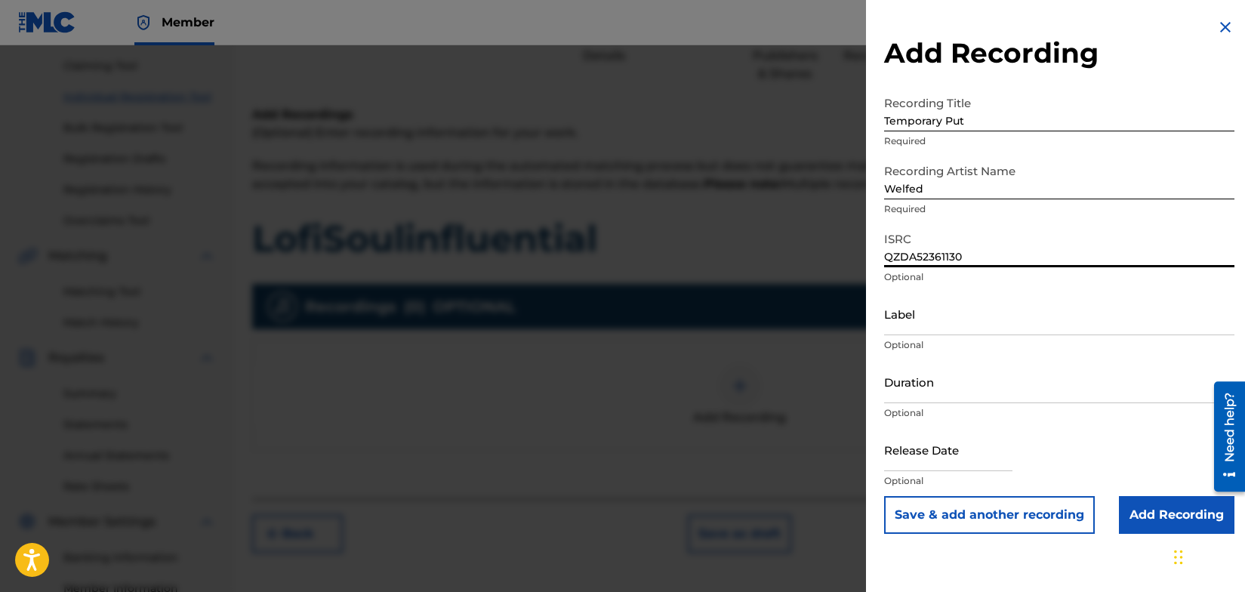
type input "QZDA52361130"
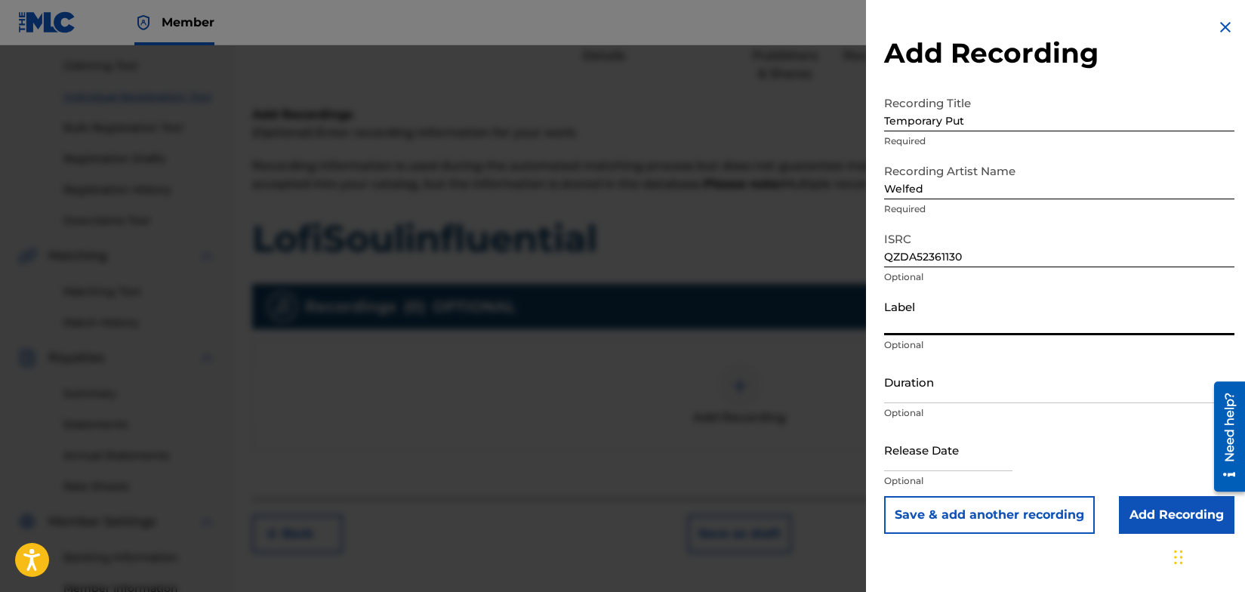
click at [947, 322] on input "Label" at bounding box center [1059, 313] width 350 height 43
type input "SIDEWALK CAFÈ RECORDS"
click at [1160, 514] on input "Add Recording" at bounding box center [1177, 515] width 116 height 38
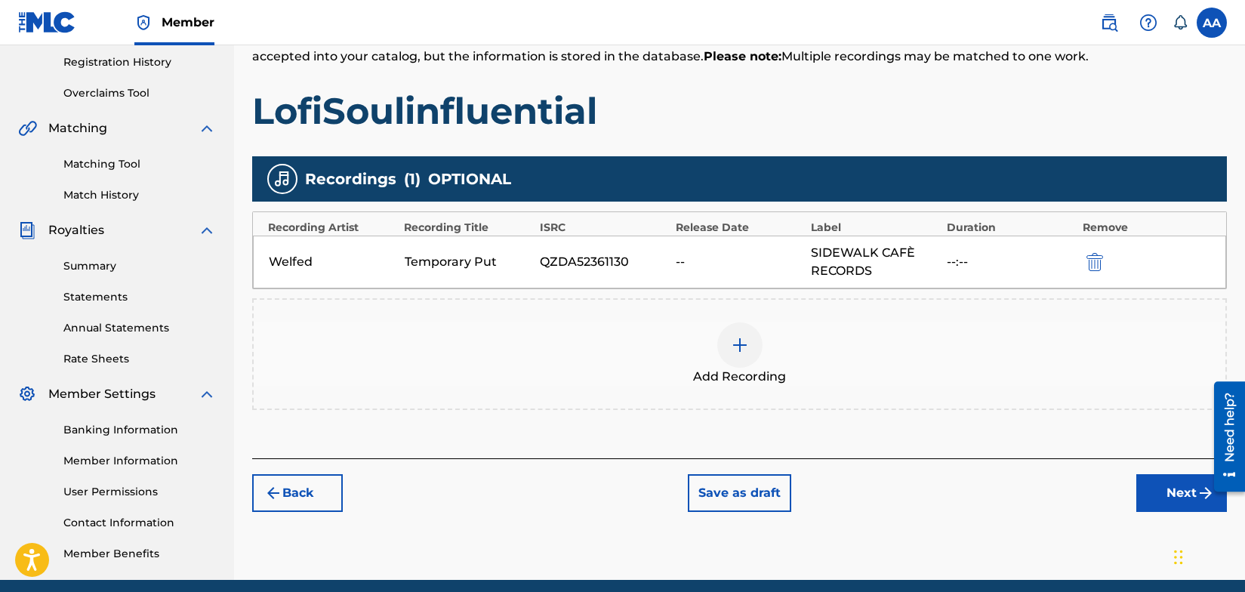
scroll to position [344, 0]
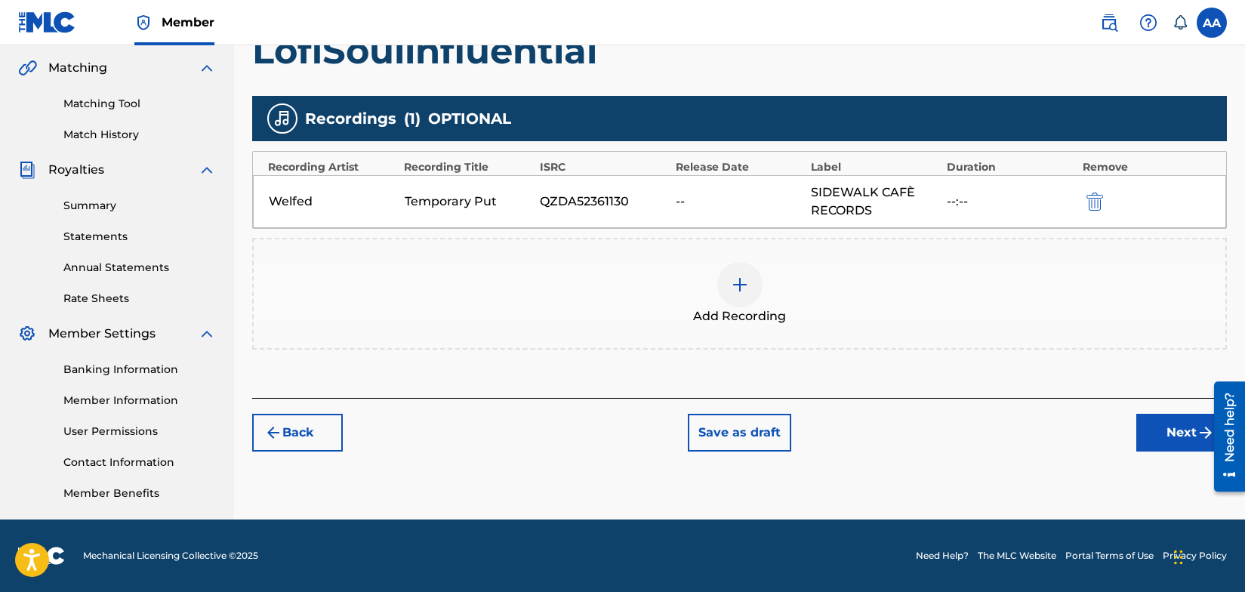
click at [1176, 431] on button "Next" at bounding box center [1182, 433] width 91 height 38
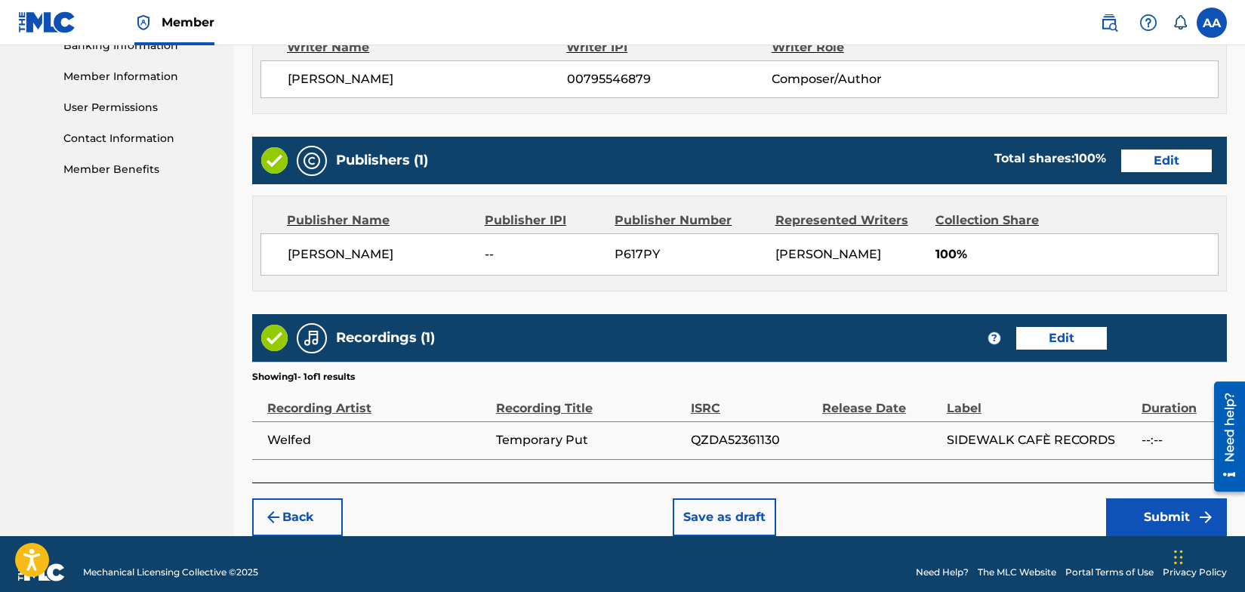
scroll to position [684, 0]
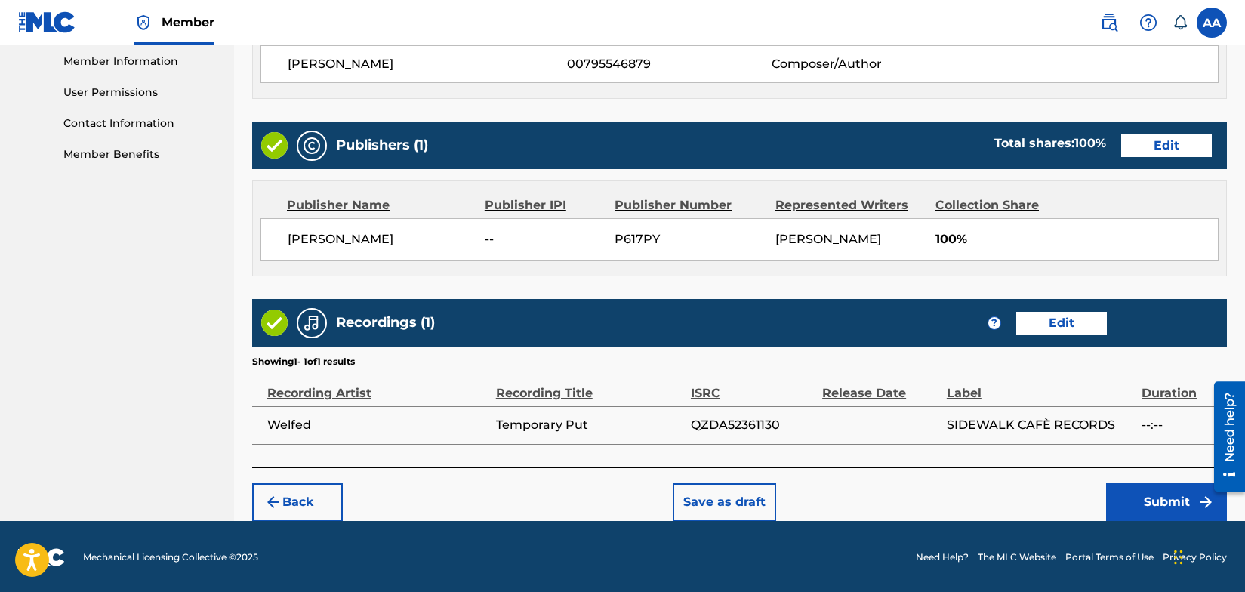
click at [1160, 499] on button "Submit" at bounding box center [1166, 502] width 121 height 38
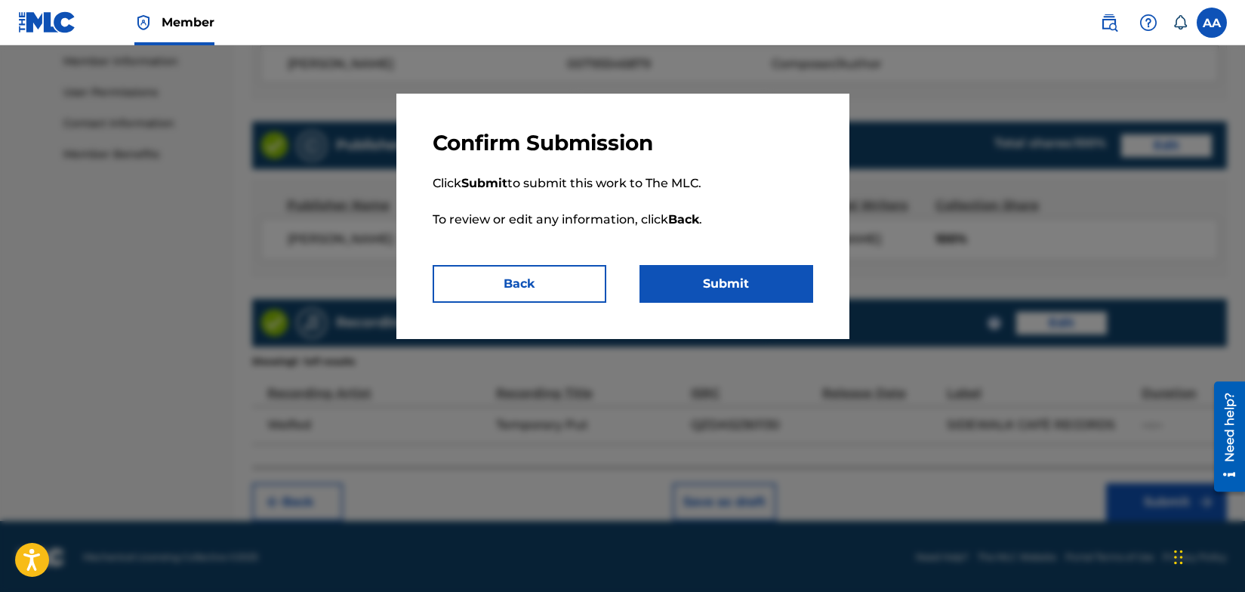
click at [744, 285] on button "Submit" at bounding box center [727, 284] width 174 height 38
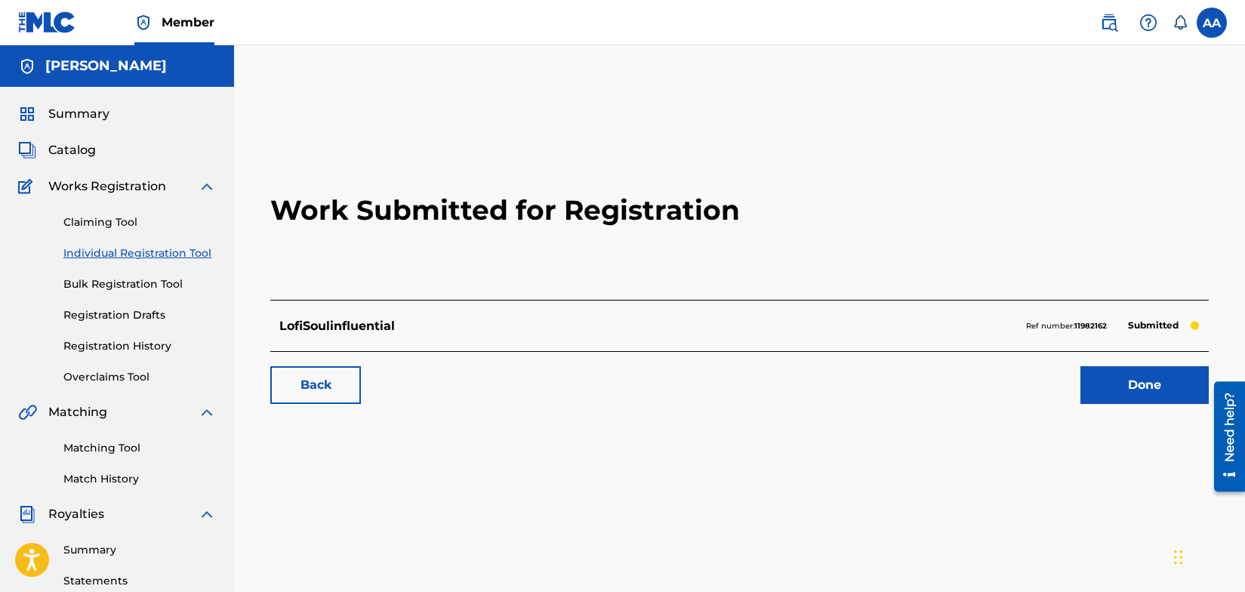
click at [1134, 385] on link "Done" at bounding box center [1145, 385] width 128 height 38
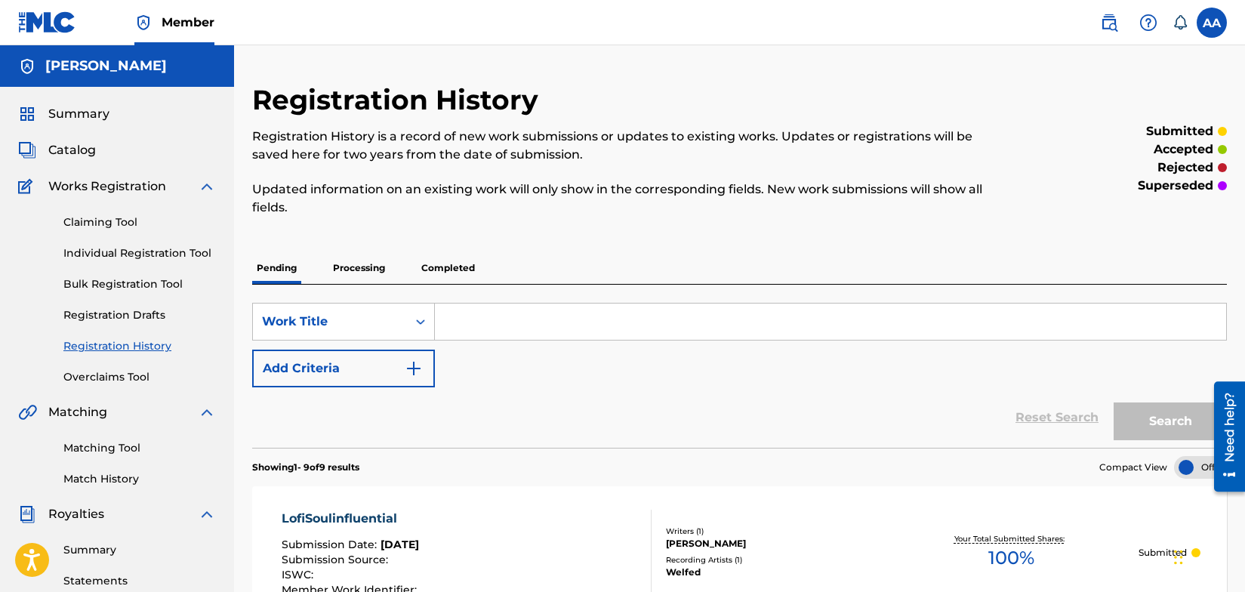
click at [150, 255] on link "Individual Registration Tool" at bounding box center [139, 253] width 153 height 16
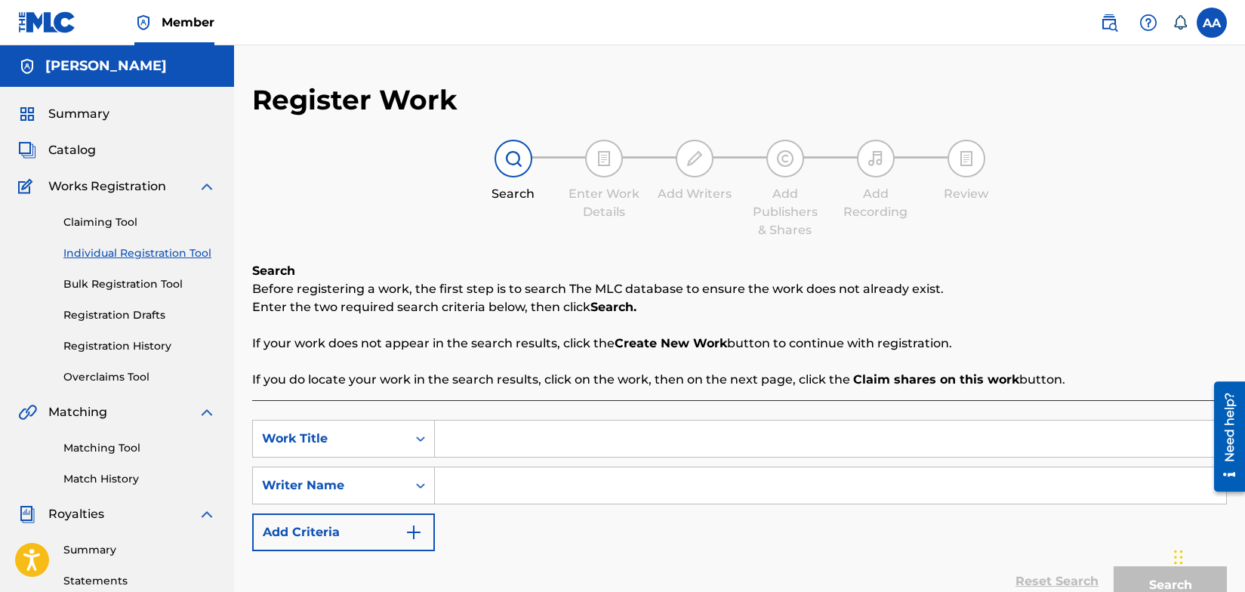
click at [460, 437] on input "Search Form" at bounding box center [831, 439] width 792 height 36
type input "LofiSoulinfluential"
click at [456, 481] on input "Search Form" at bounding box center [831, 486] width 792 height 36
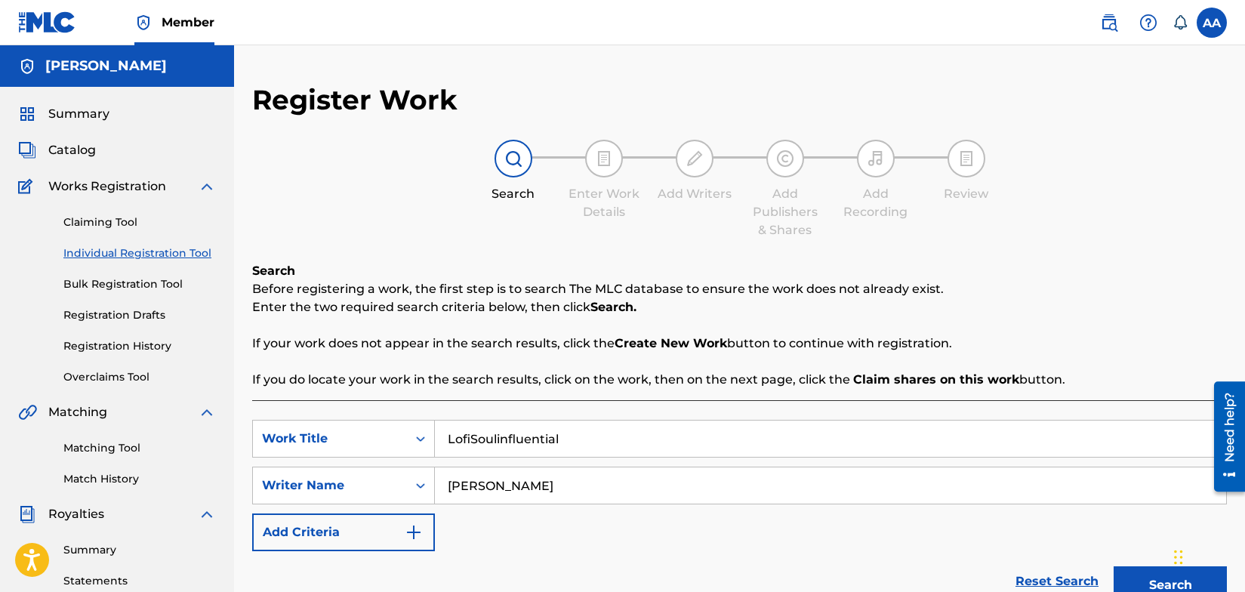
type input "[PERSON_NAME]"
click at [414, 529] on img "Search Form" at bounding box center [414, 532] width 18 height 18
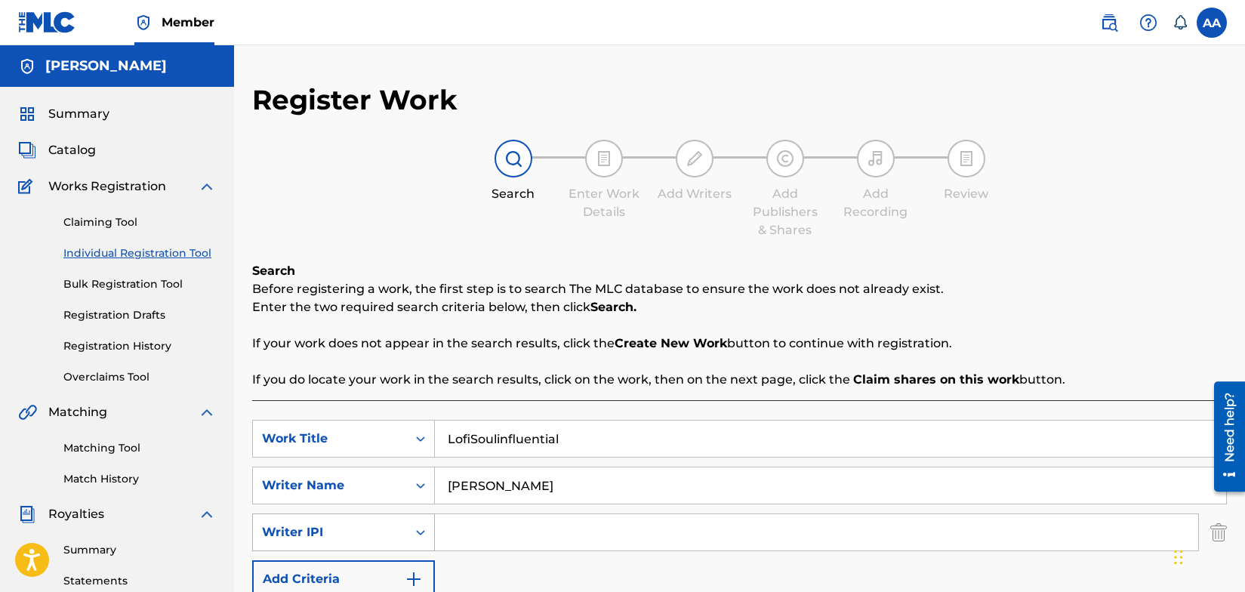
click at [421, 533] on icon "Search Form" at bounding box center [420, 532] width 15 height 15
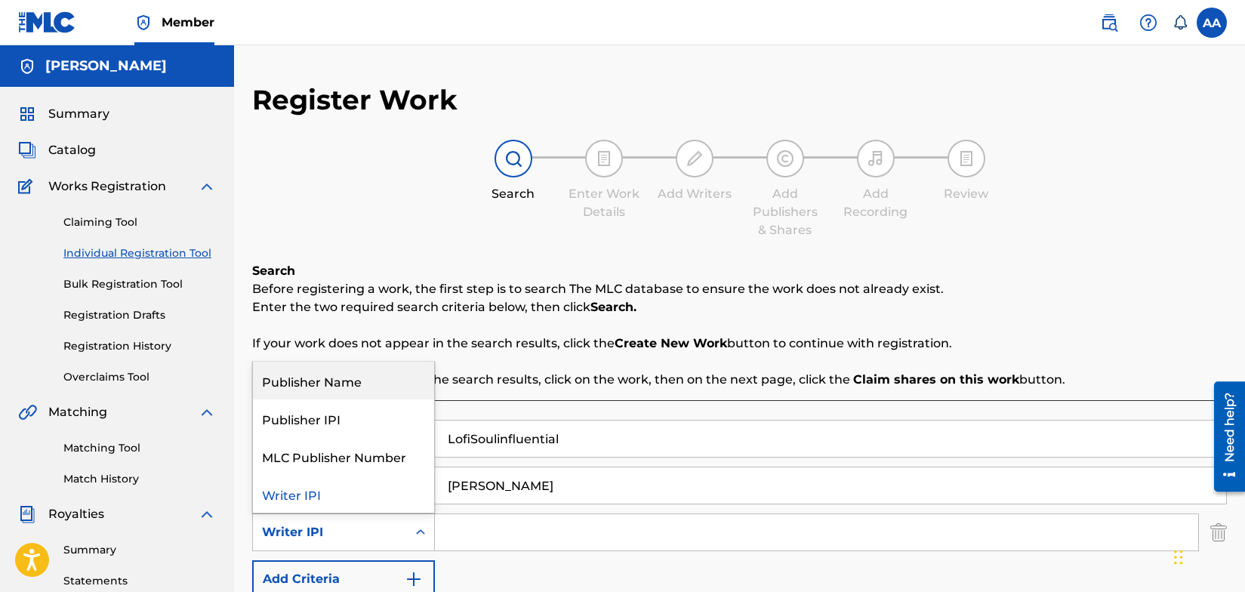
click at [366, 387] on div "Publisher Name" at bounding box center [343, 381] width 181 height 38
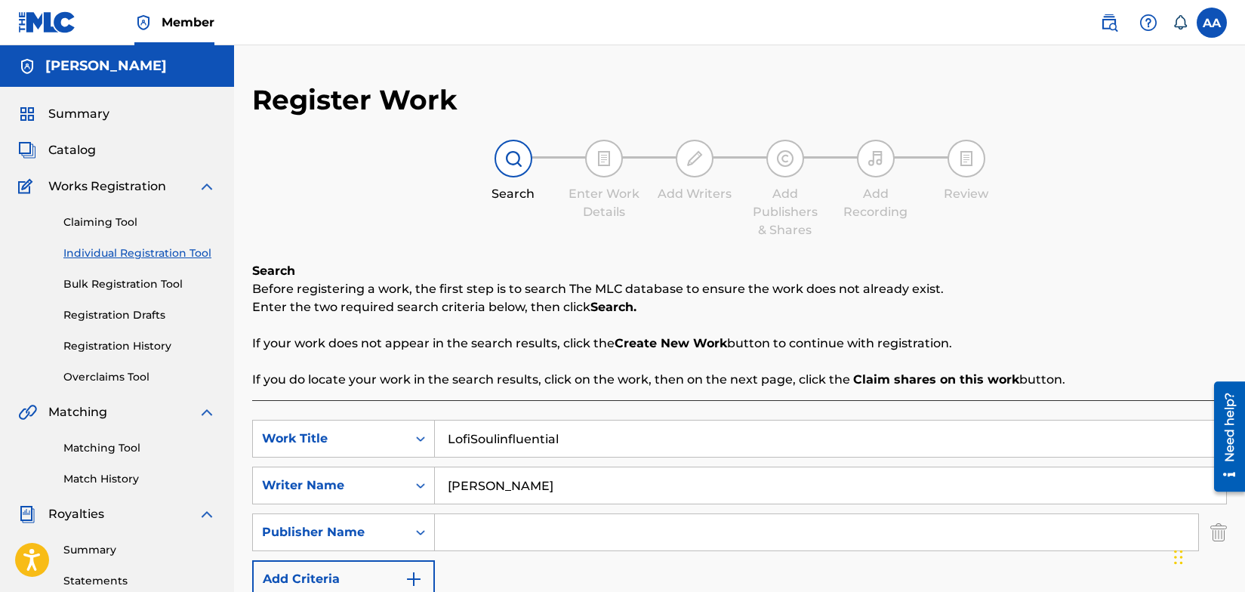
click at [464, 538] on input "Search Form" at bounding box center [817, 532] width 764 height 36
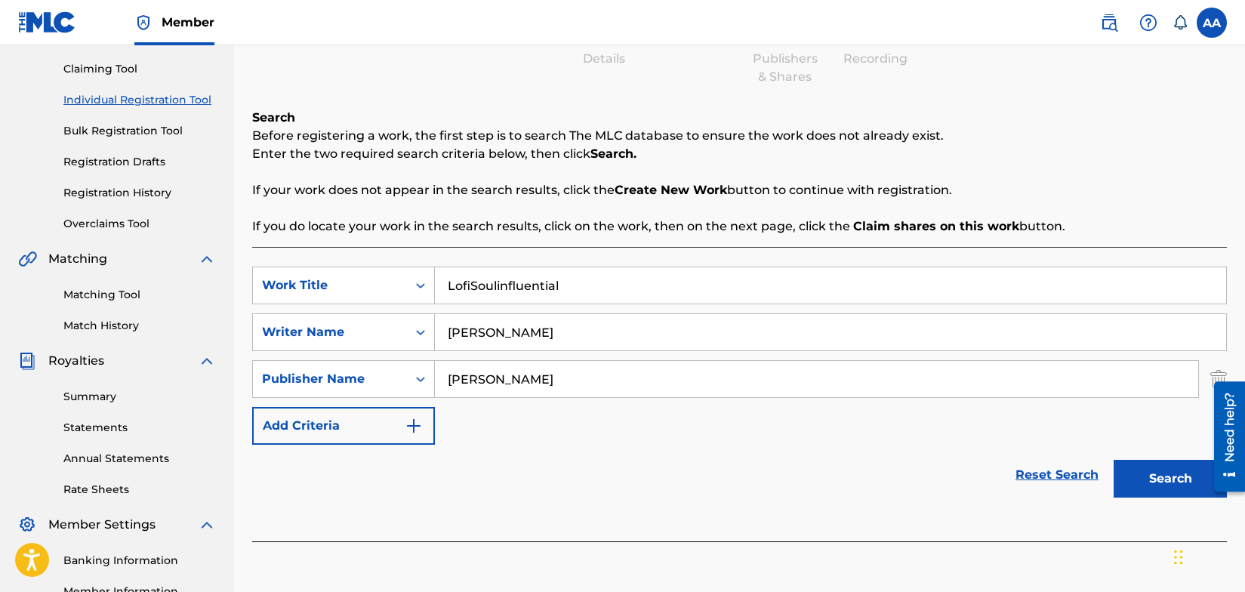
scroll to position [344, 0]
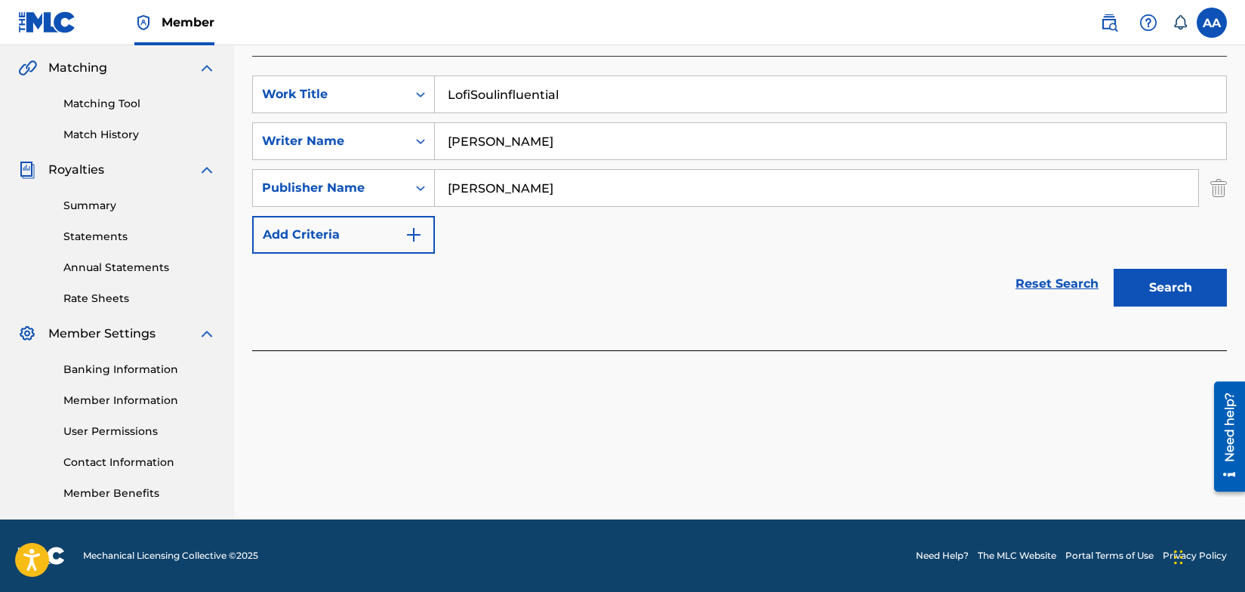
type input "[PERSON_NAME]"
click at [1174, 288] on button "Search" at bounding box center [1170, 288] width 113 height 38
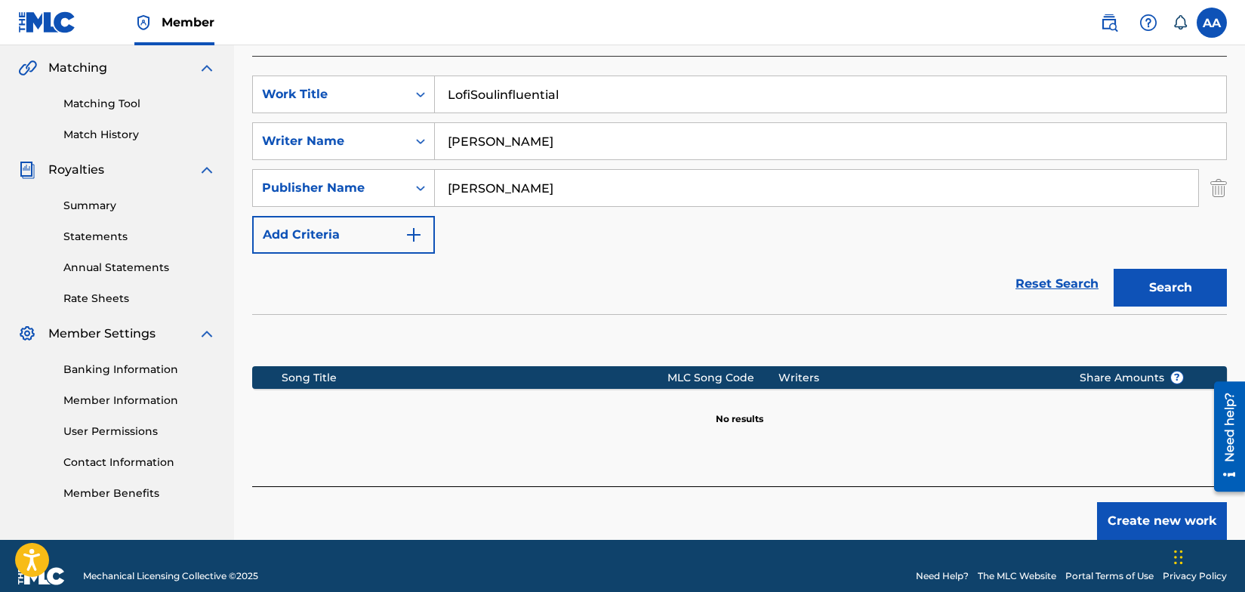
click at [1132, 521] on button "Create new work" at bounding box center [1162, 521] width 130 height 38
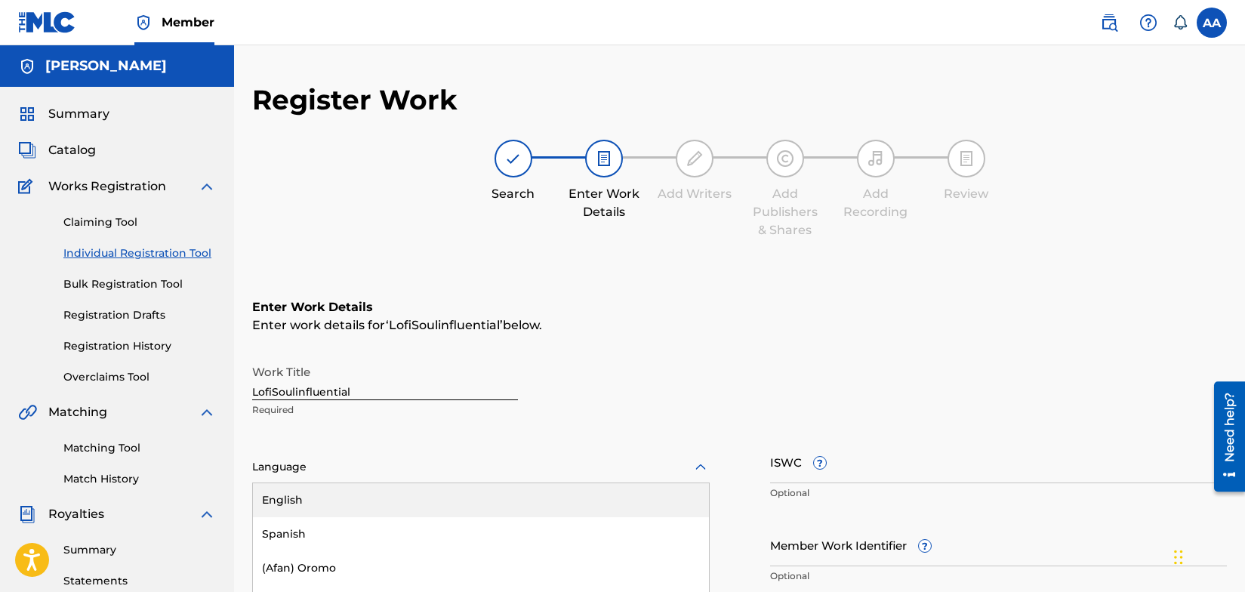
scroll to position [119, 0]
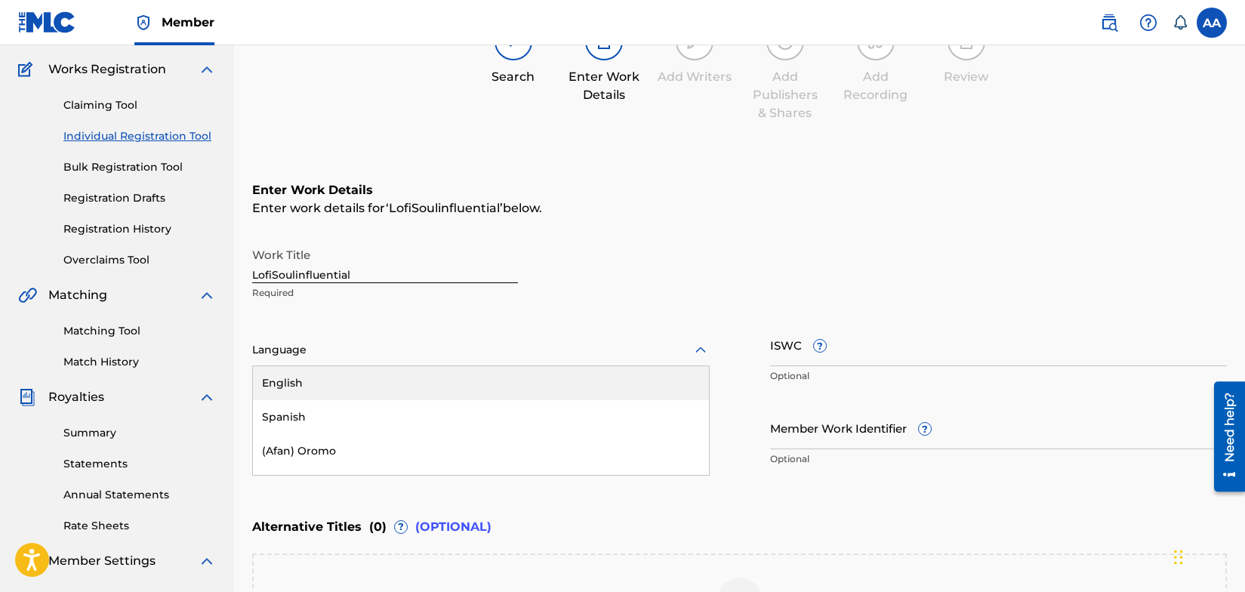
click at [700, 366] on div "English, 1 of 153. 153 results available. Use Up and Down to choose options, pr…" at bounding box center [481, 351] width 458 height 32
click at [371, 385] on div "English" at bounding box center [481, 382] width 456 height 34
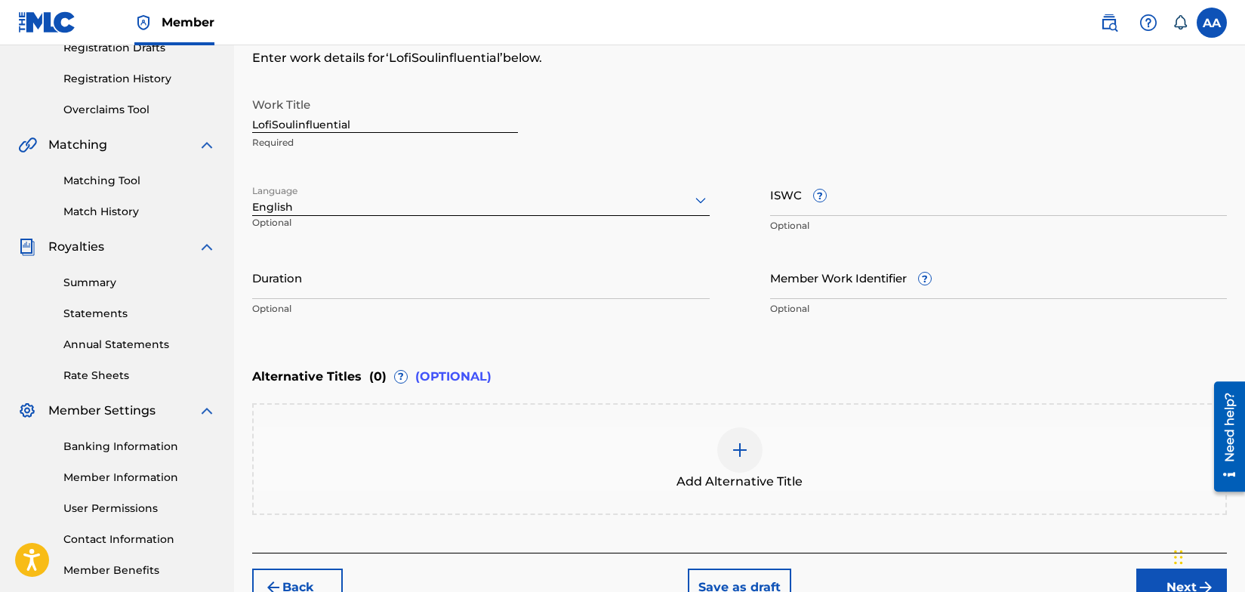
scroll to position [353, 0]
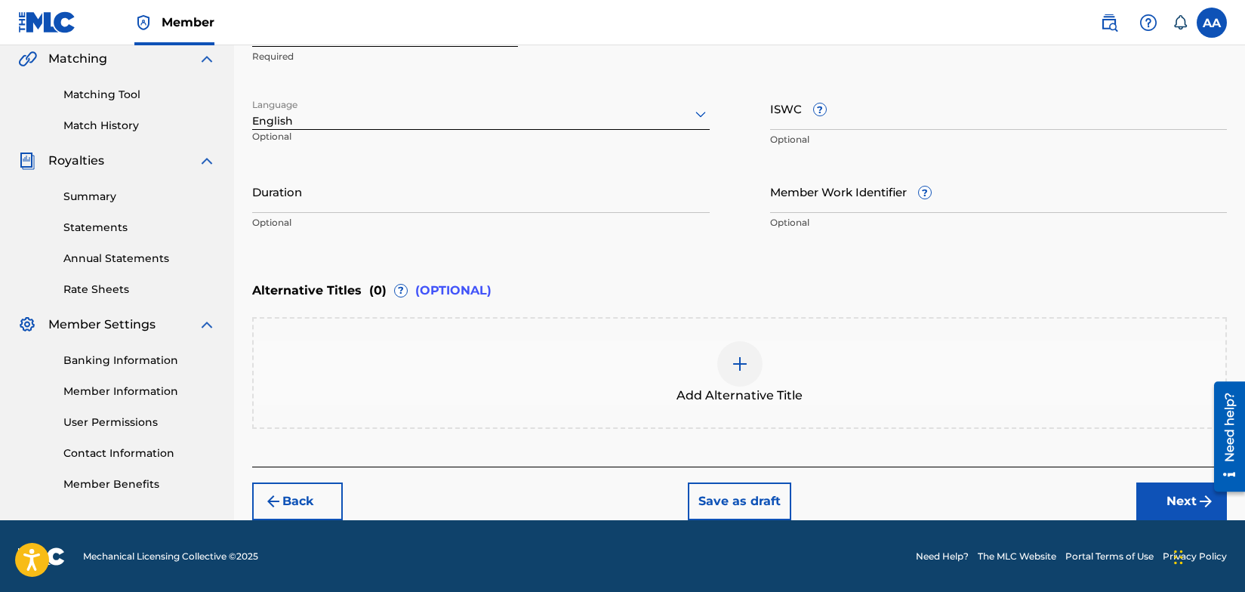
click at [1178, 500] on button "Next" at bounding box center [1182, 502] width 91 height 38
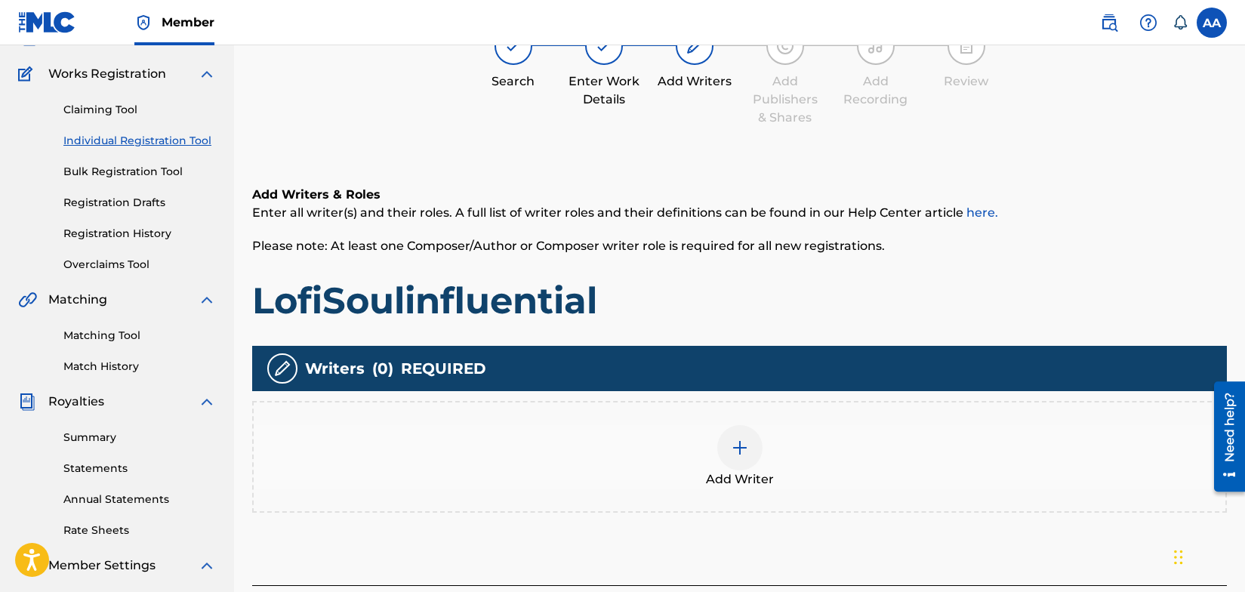
scroll to position [68, 0]
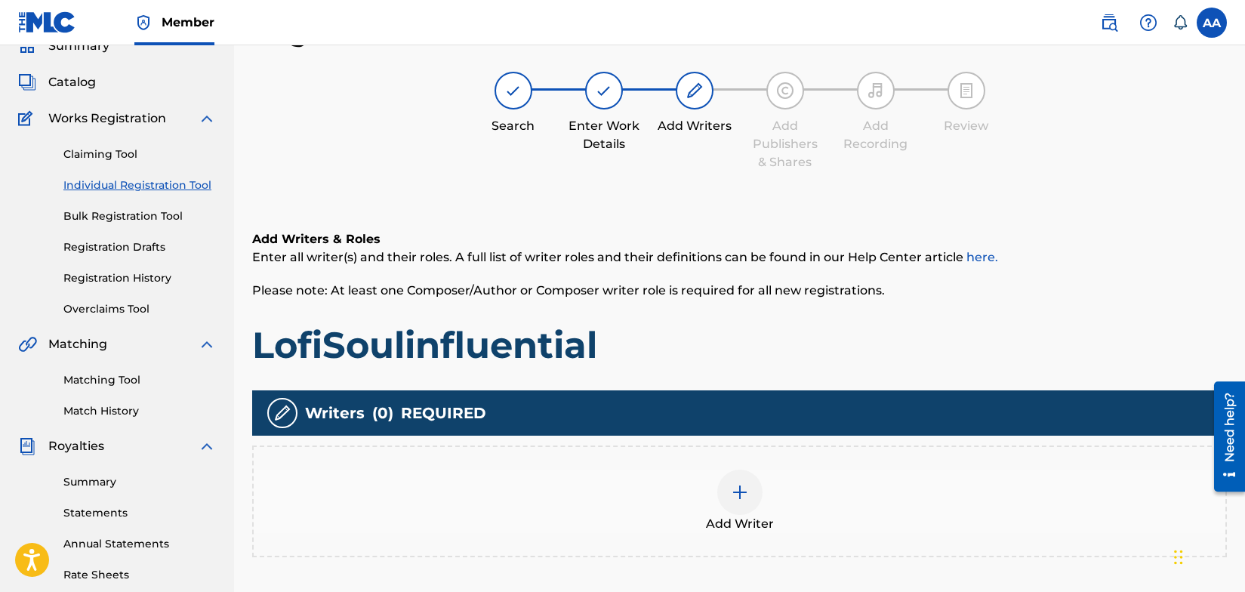
click at [740, 491] on img at bounding box center [740, 492] width 18 height 18
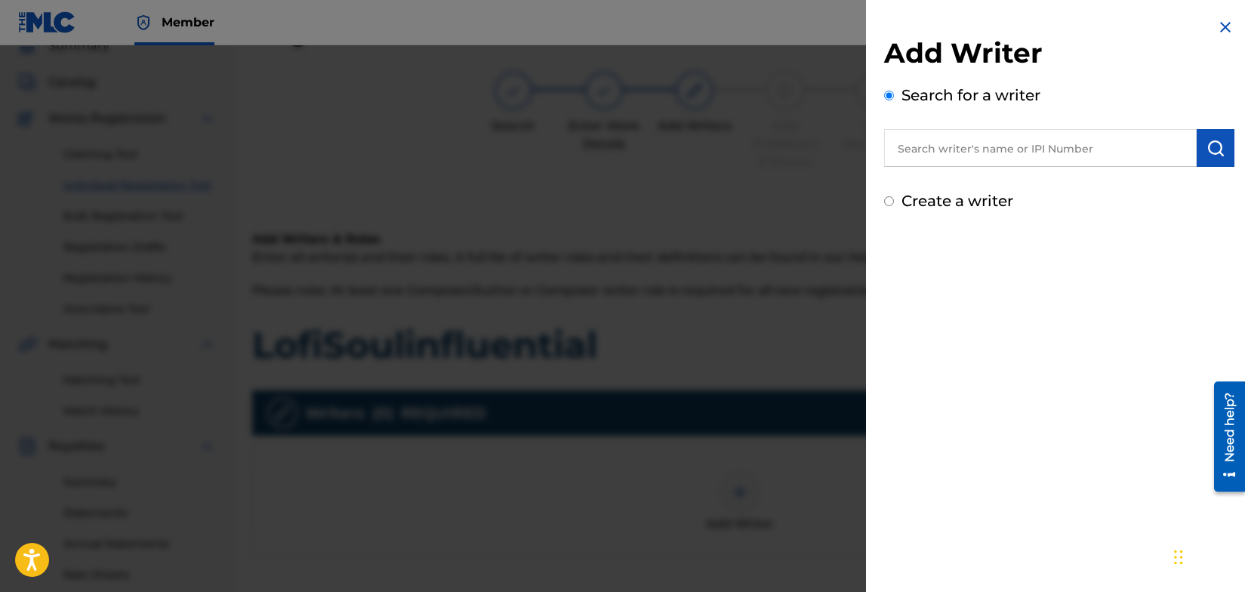
click at [997, 149] on input "text" at bounding box center [1040, 148] width 313 height 38
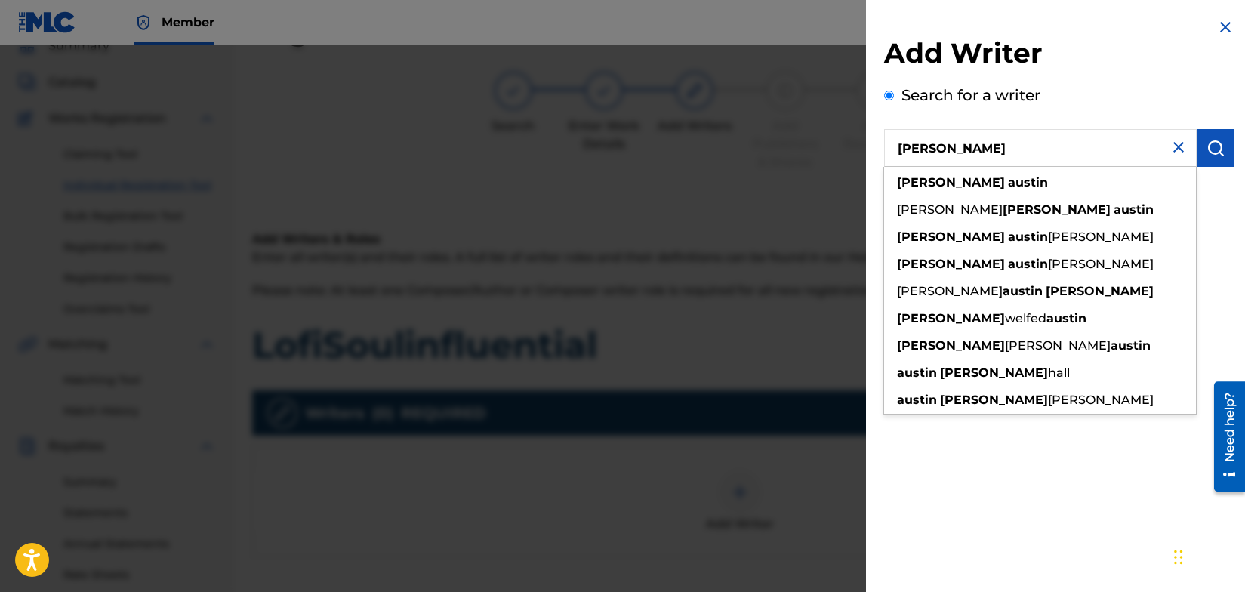
type input "[PERSON_NAME]"
click at [1209, 147] on img "submit" at bounding box center [1216, 148] width 18 height 18
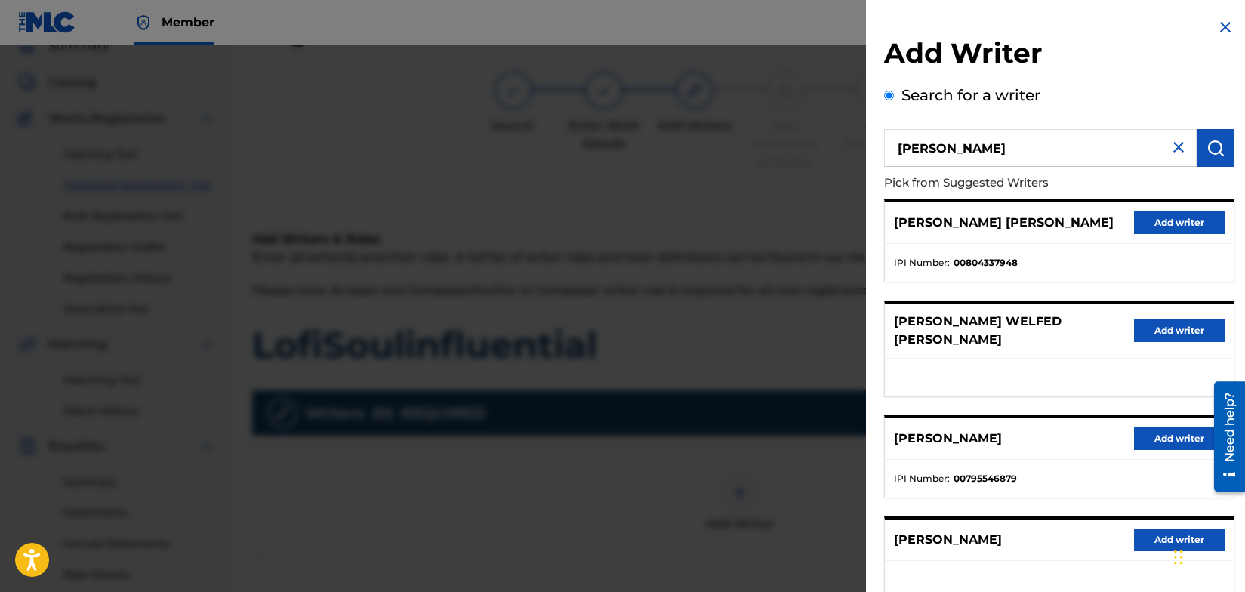
click at [1159, 427] on button "Add writer" at bounding box center [1179, 438] width 91 height 23
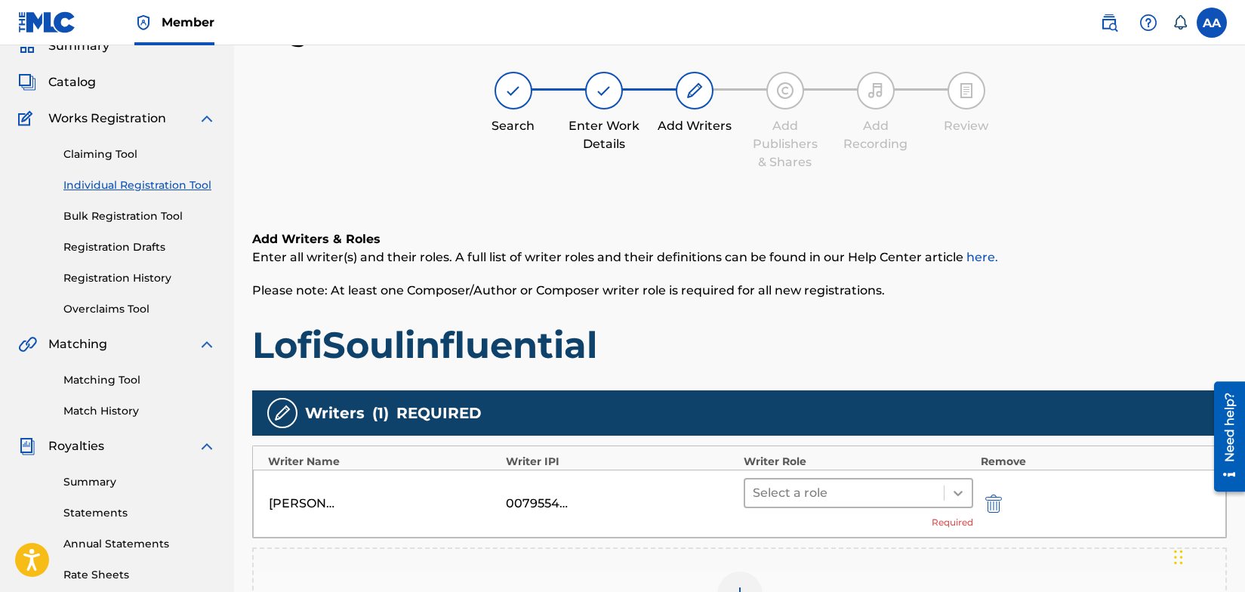
click at [957, 497] on icon at bounding box center [958, 493] width 15 height 15
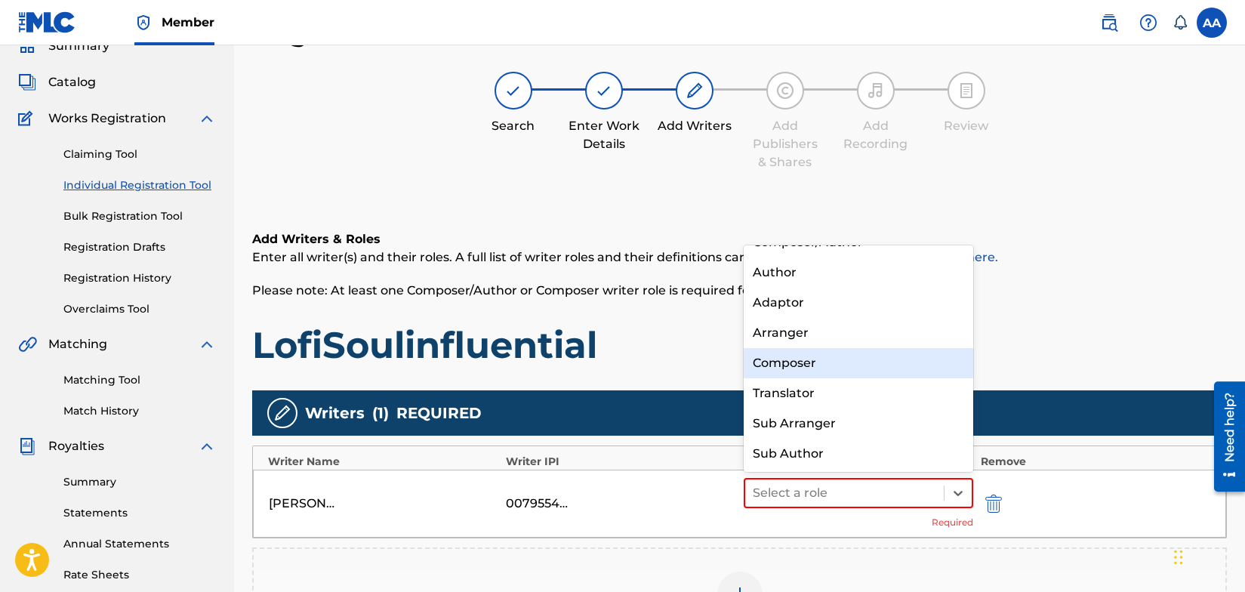
scroll to position [0, 0]
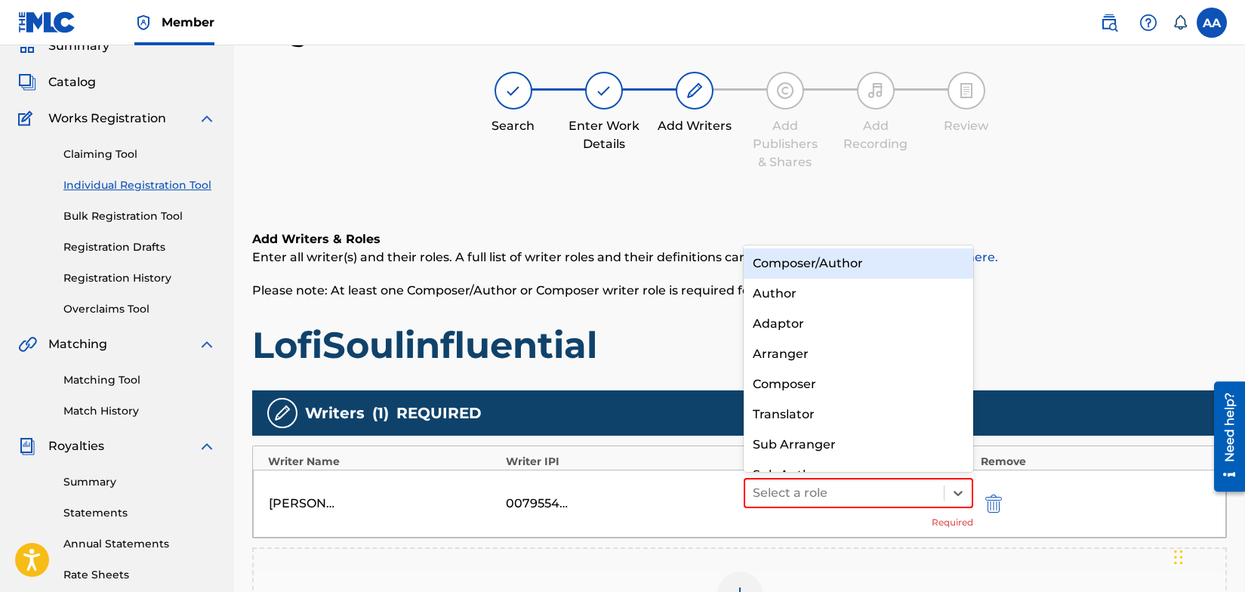
click at [877, 258] on div "Composer/Author" at bounding box center [859, 263] width 230 height 30
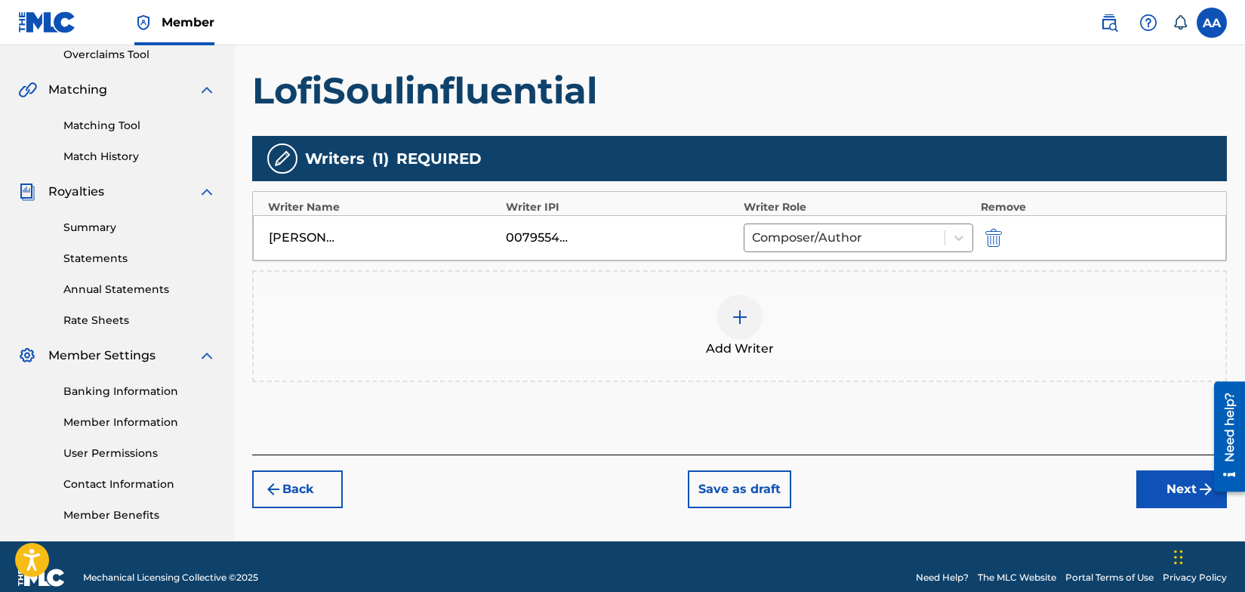
scroll to position [344, 0]
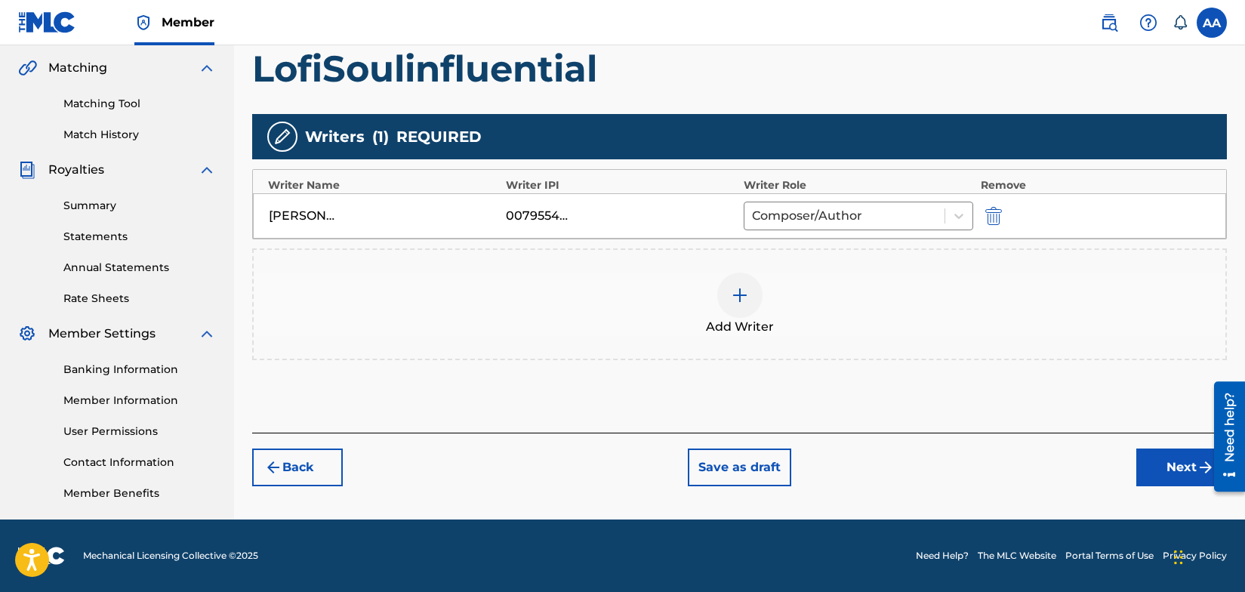
click at [1178, 470] on button "Next" at bounding box center [1182, 468] width 91 height 38
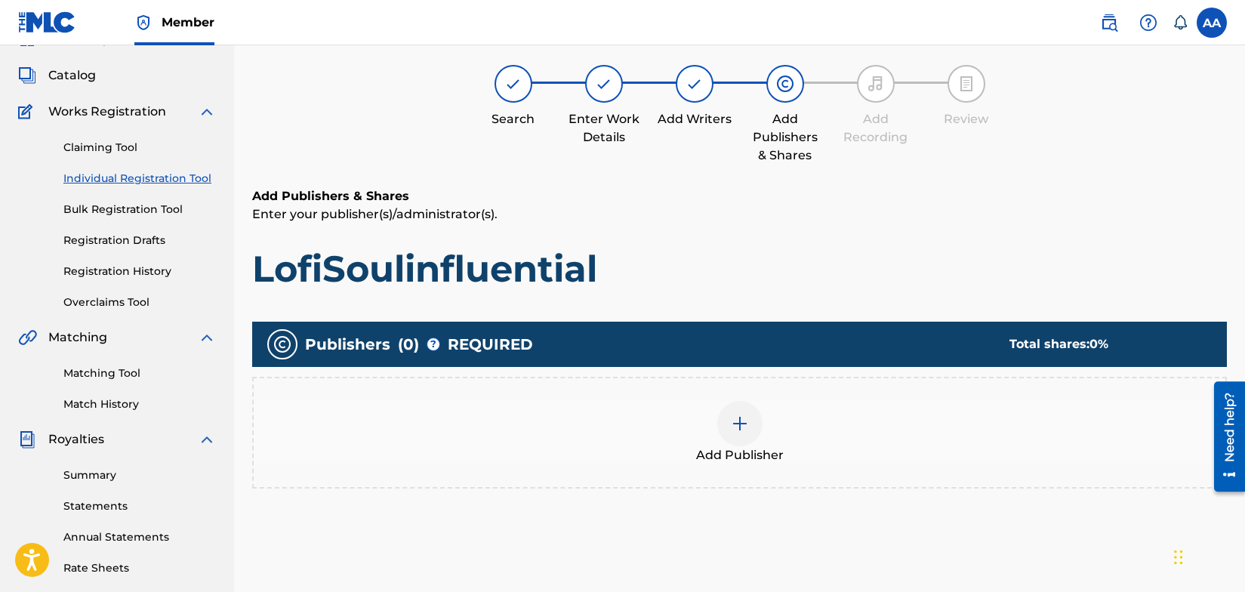
scroll to position [68, 0]
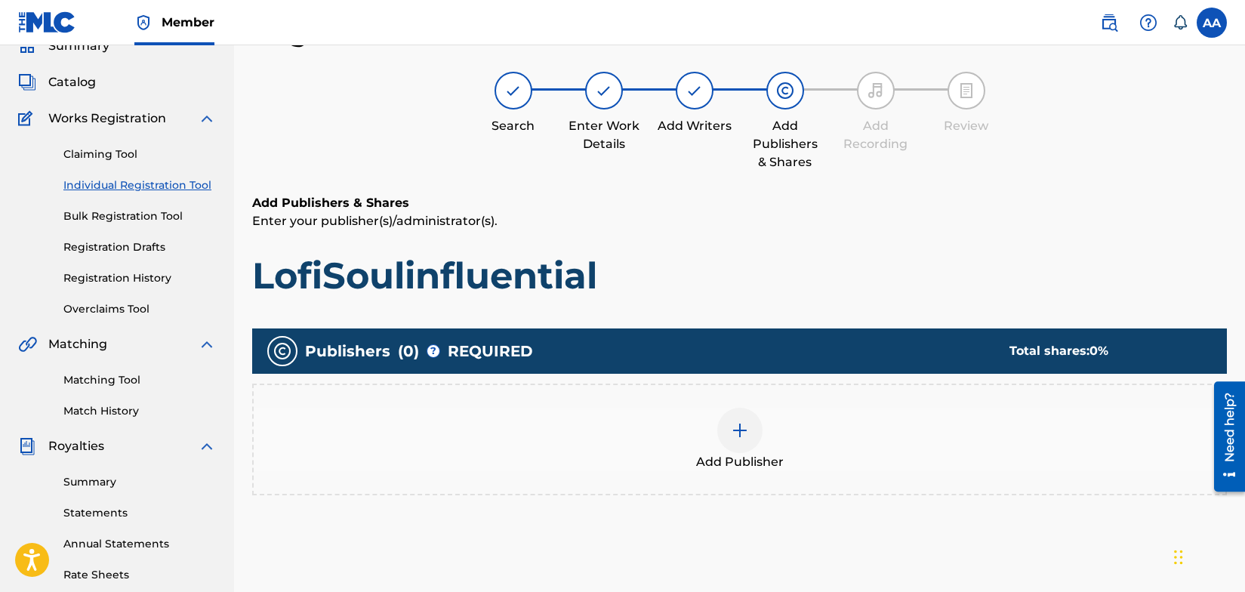
click at [738, 431] on img at bounding box center [740, 430] width 18 height 18
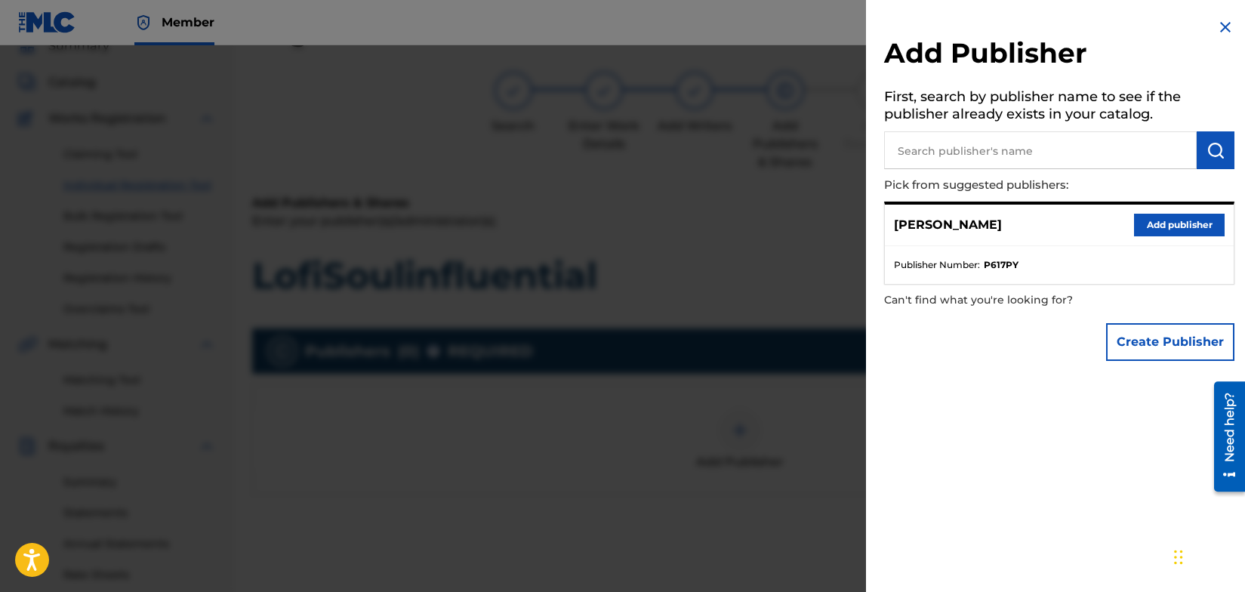
click at [1158, 227] on button "Add publisher" at bounding box center [1179, 225] width 91 height 23
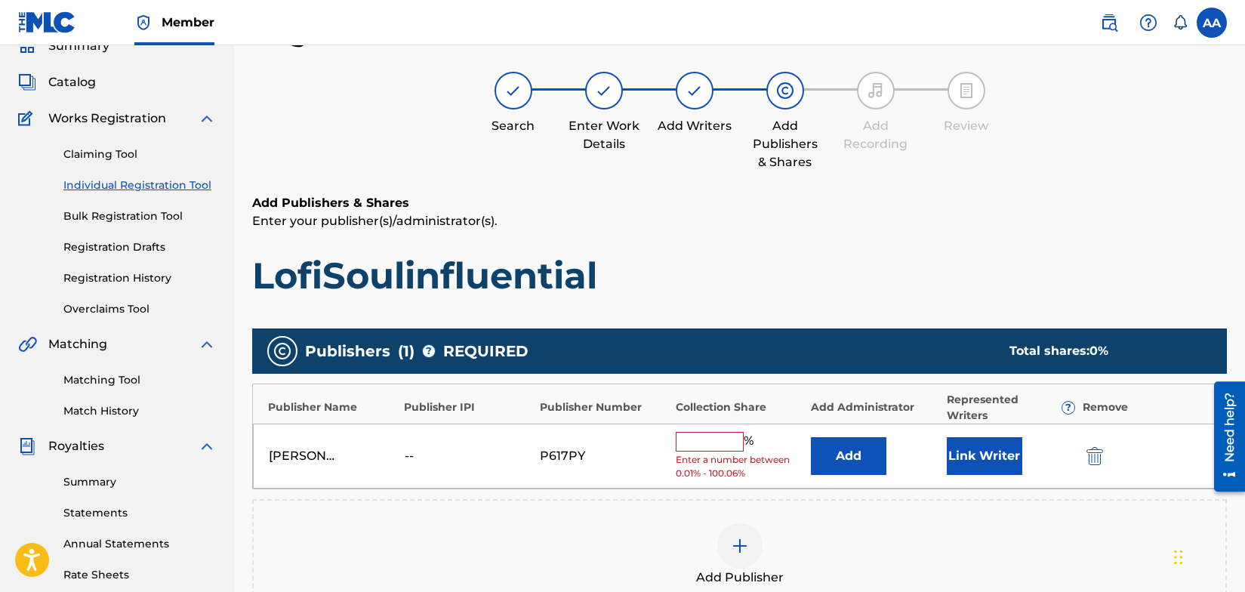
click at [714, 443] on input "text" at bounding box center [710, 442] width 68 height 20
type input "100"
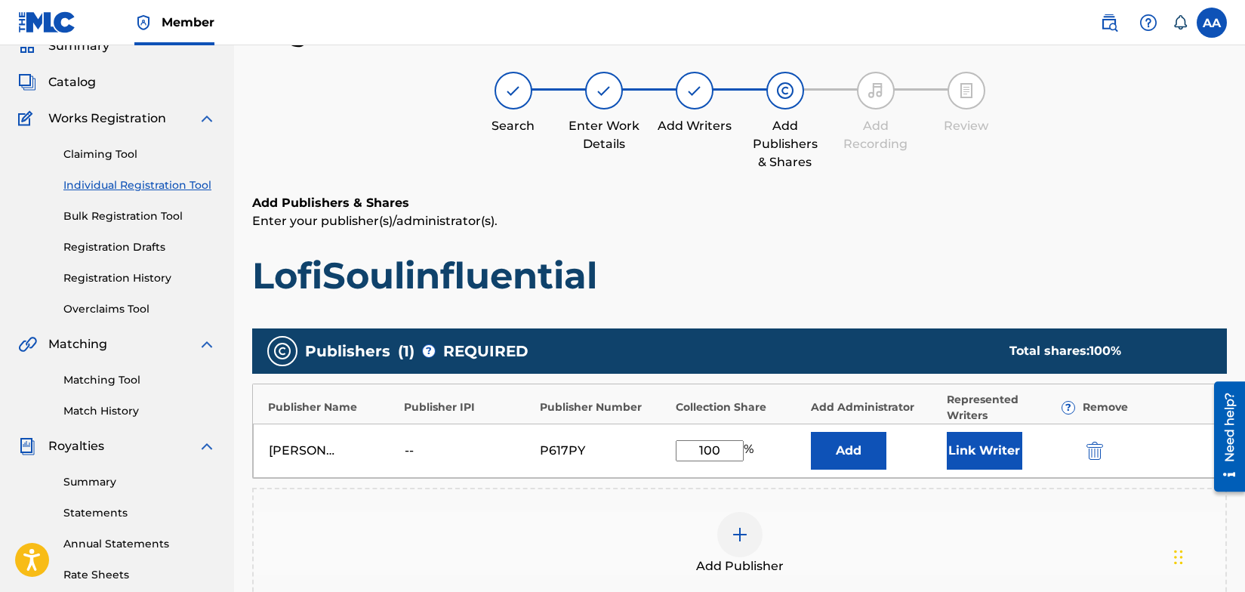
click at [984, 452] on button "Link Writer" at bounding box center [985, 451] width 76 height 38
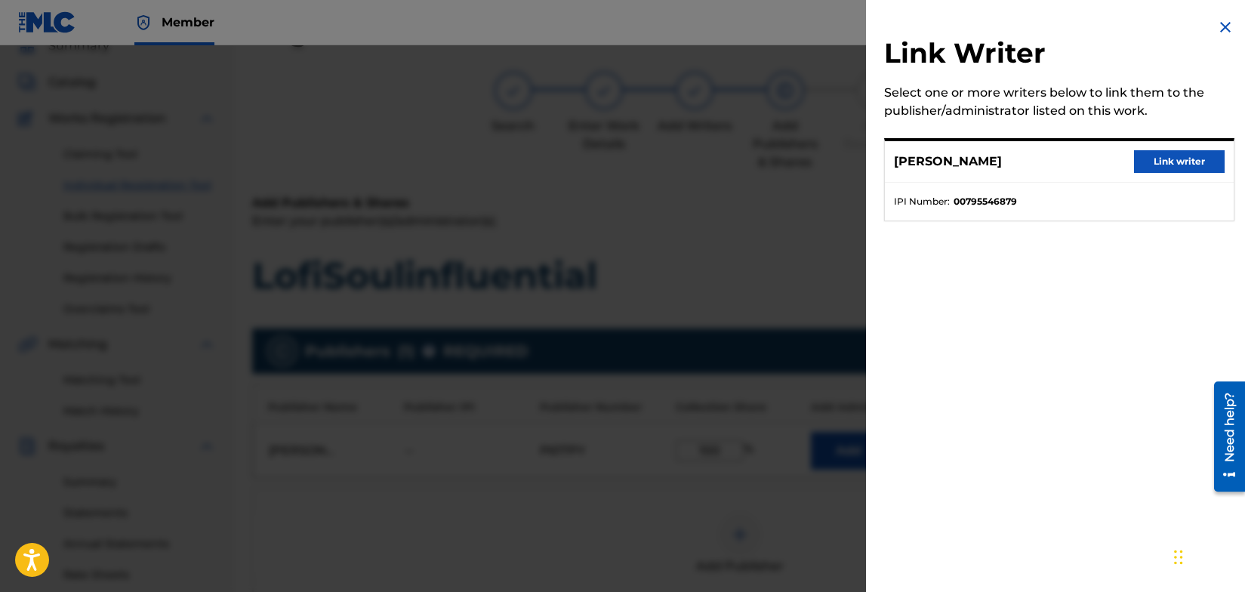
click at [1194, 165] on button "Link writer" at bounding box center [1179, 161] width 91 height 23
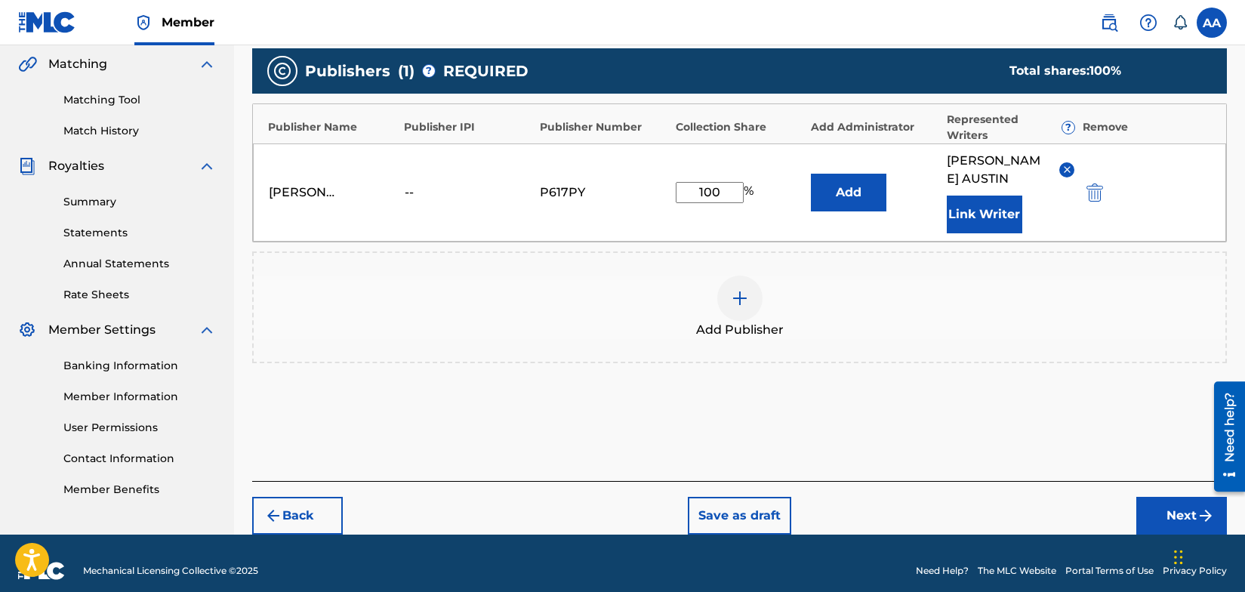
scroll to position [363, 0]
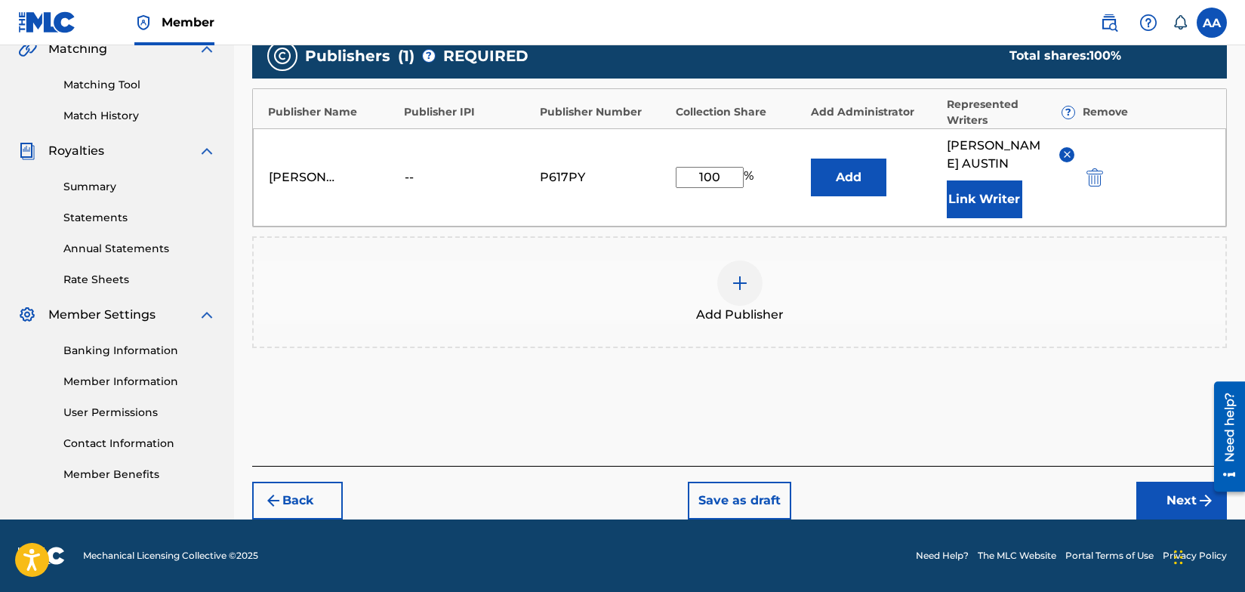
click at [1190, 499] on button "Next" at bounding box center [1182, 501] width 91 height 38
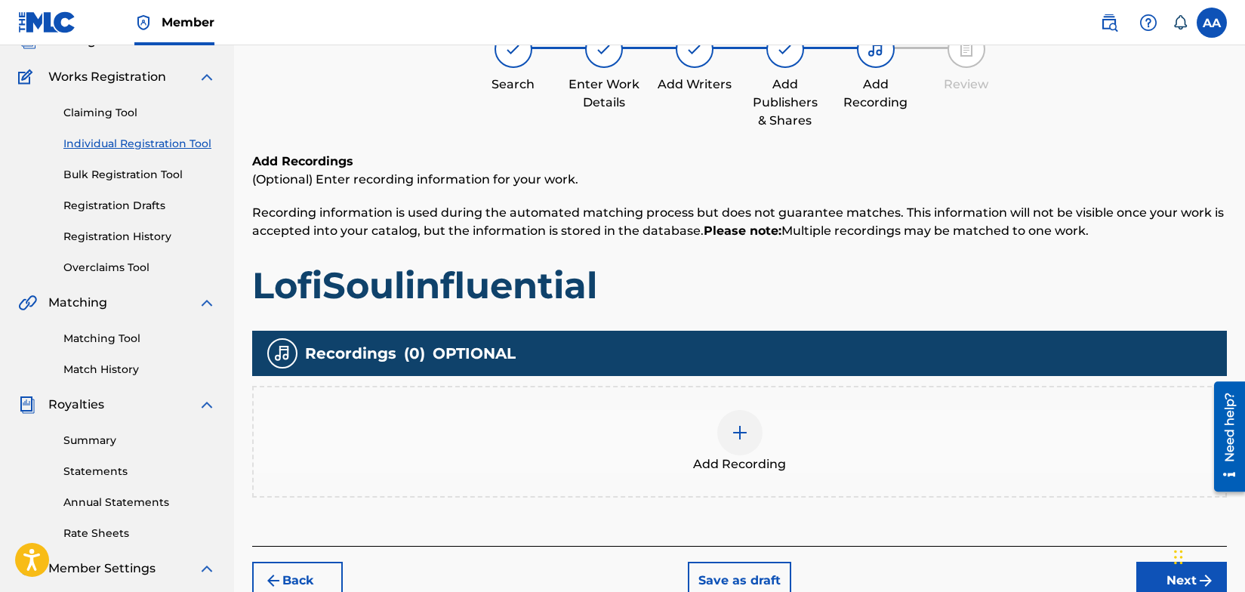
scroll to position [68, 0]
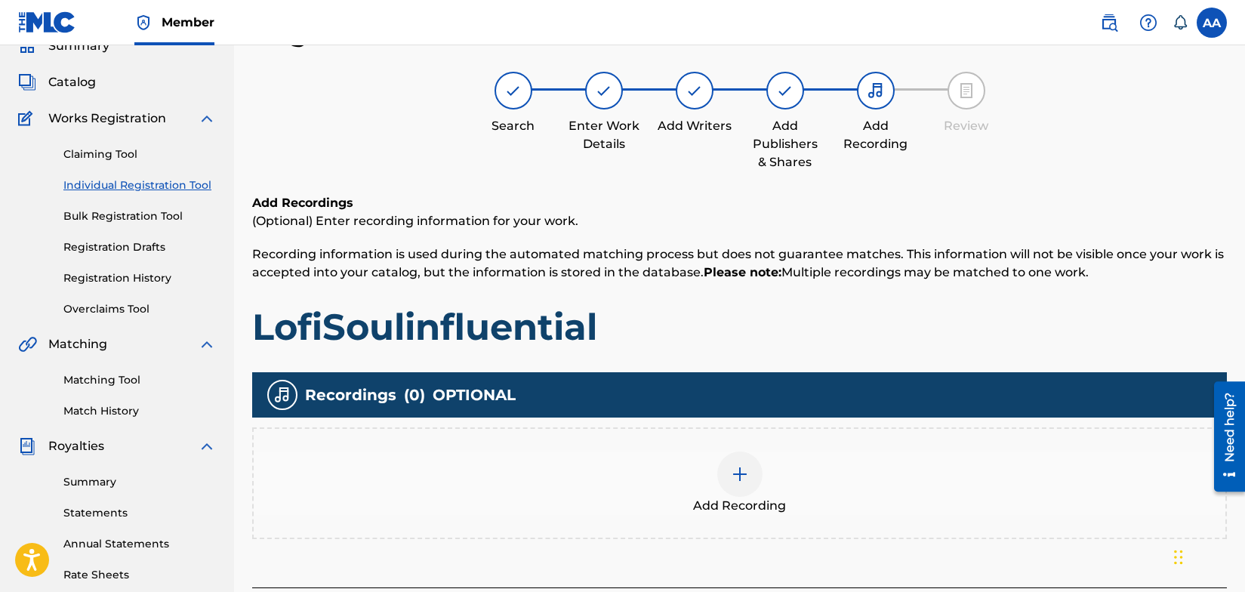
click at [741, 475] on img at bounding box center [740, 474] width 18 height 18
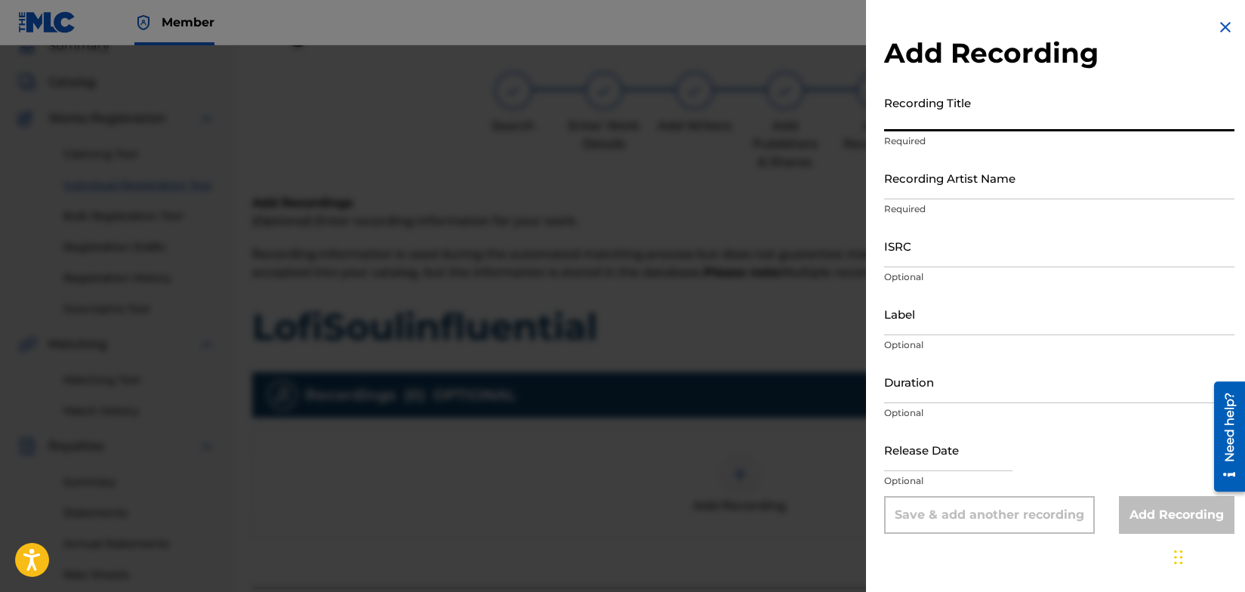
click at [977, 115] on input "Recording Title" at bounding box center [1059, 109] width 350 height 43
type input "[DEMOGRAPHIC_DATA]"
click at [1026, 168] on input "Recording Artist Name" at bounding box center [1059, 177] width 350 height 43
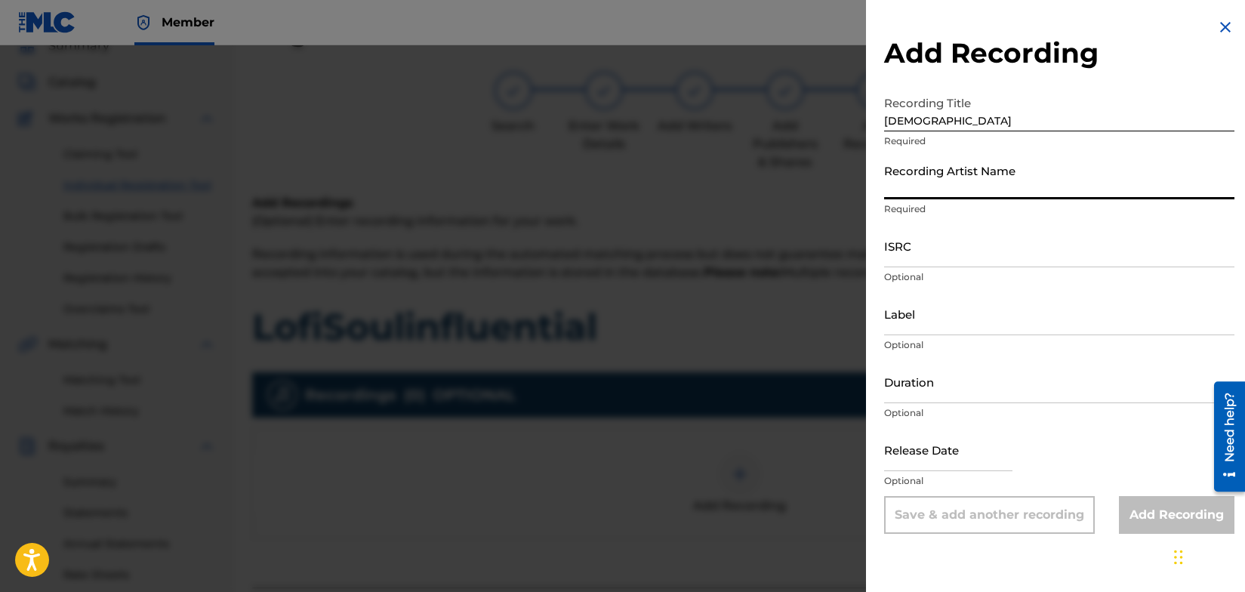
type input "Welfed"
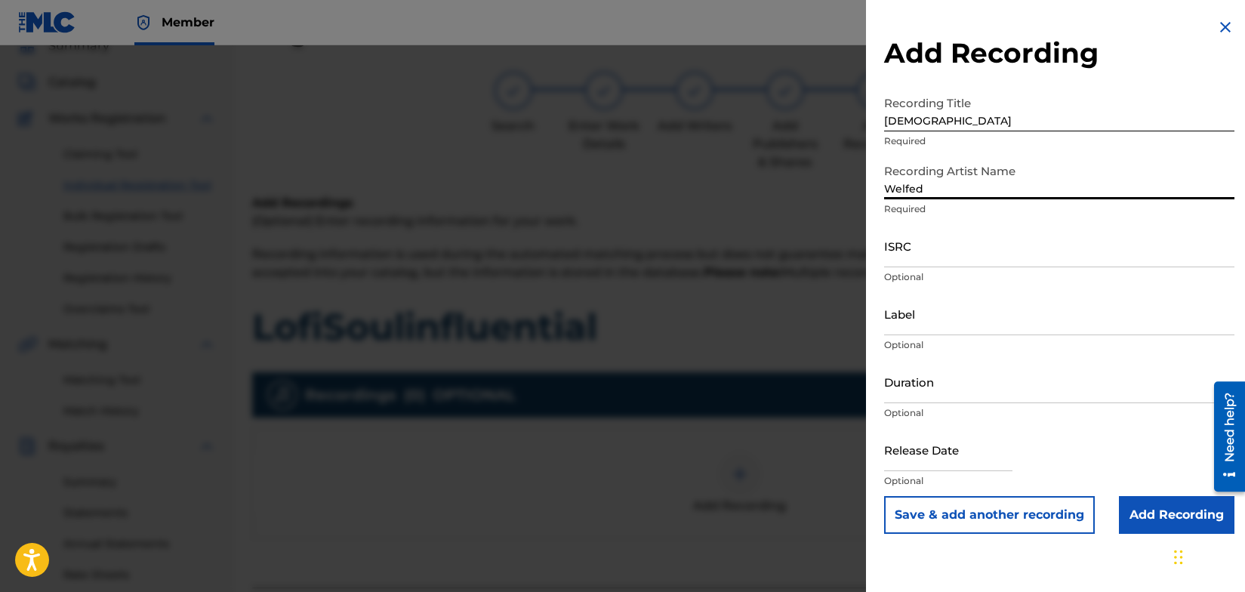
click at [925, 260] on input "ISRC" at bounding box center [1059, 245] width 350 height 43
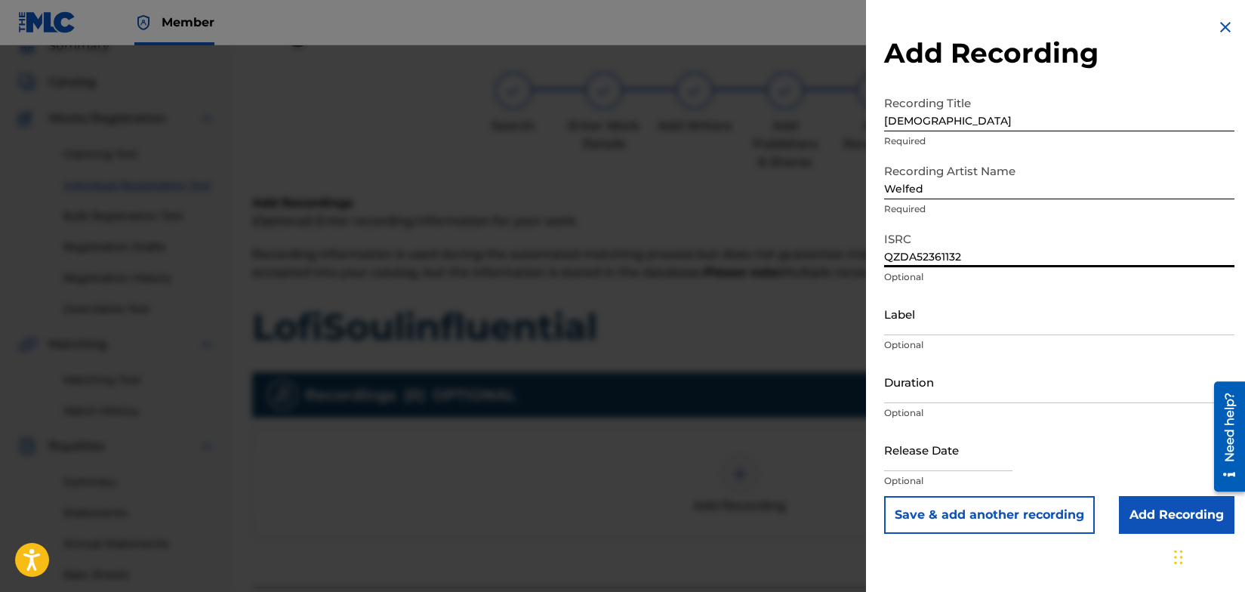
type input "QZDA52361132"
click at [949, 322] on input "Label" at bounding box center [1059, 313] width 350 height 43
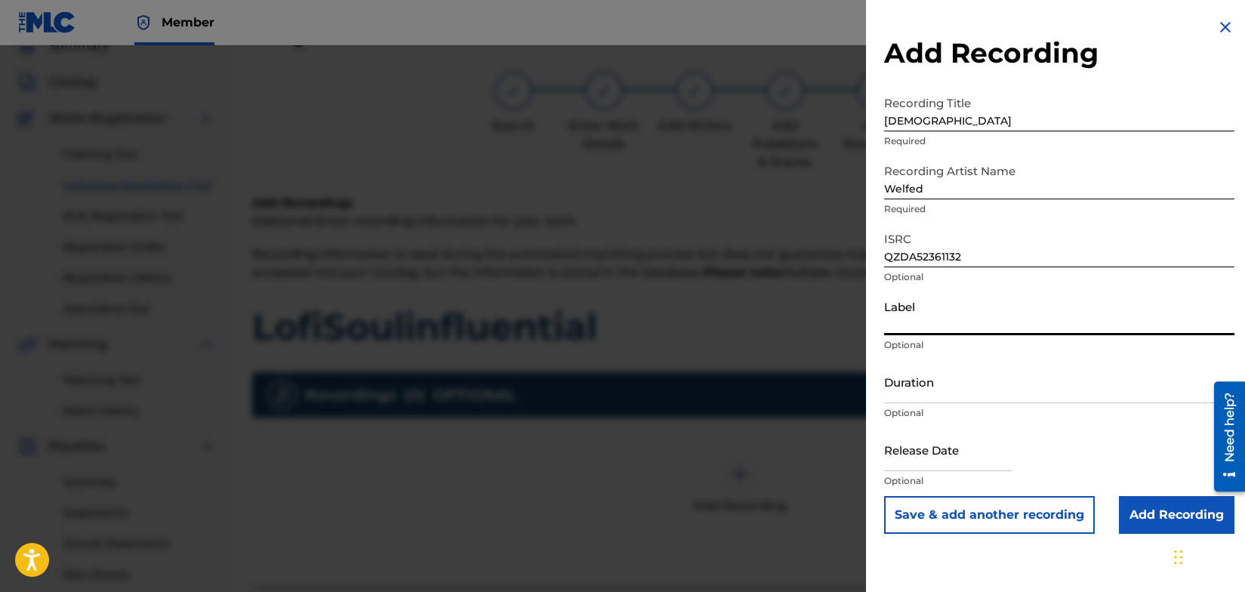
type input "SIDEWALK CAFÈ RECORDS"
click at [1156, 515] on input "Add Recording" at bounding box center [1177, 515] width 116 height 38
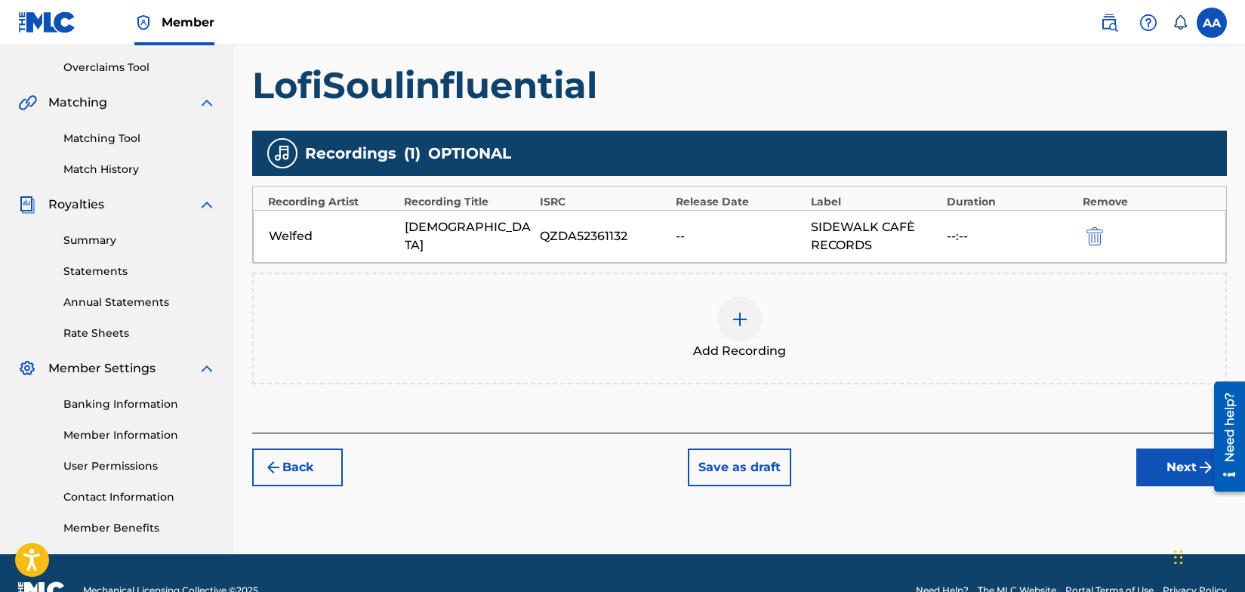
scroll to position [310, 0]
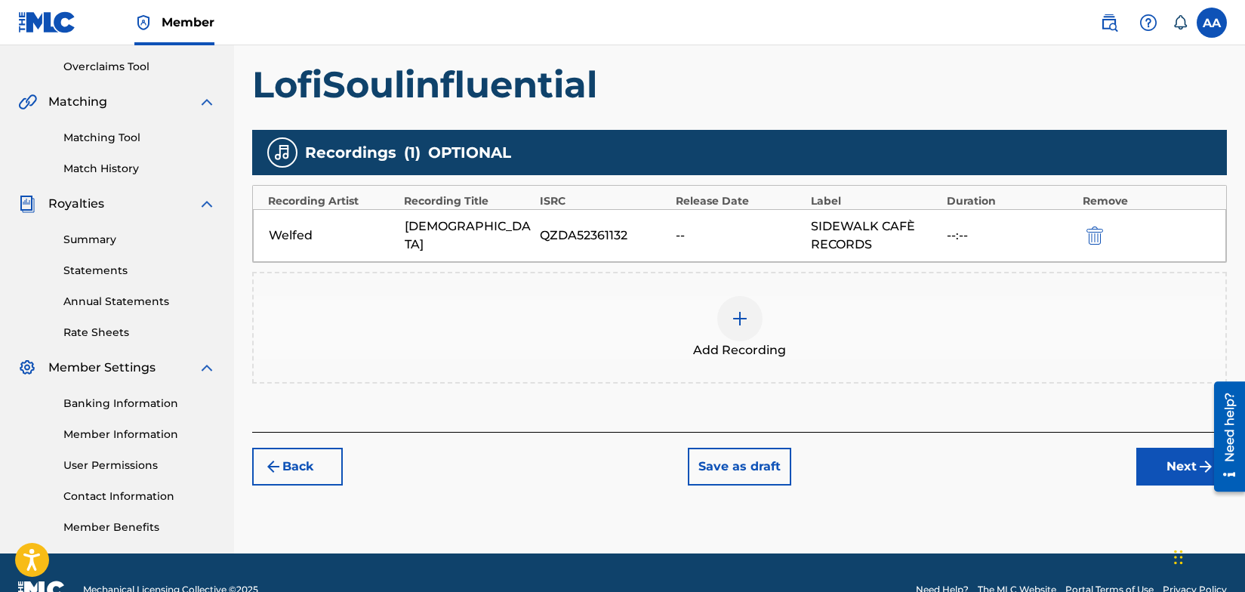
click at [1181, 465] on button "Next" at bounding box center [1182, 467] width 91 height 38
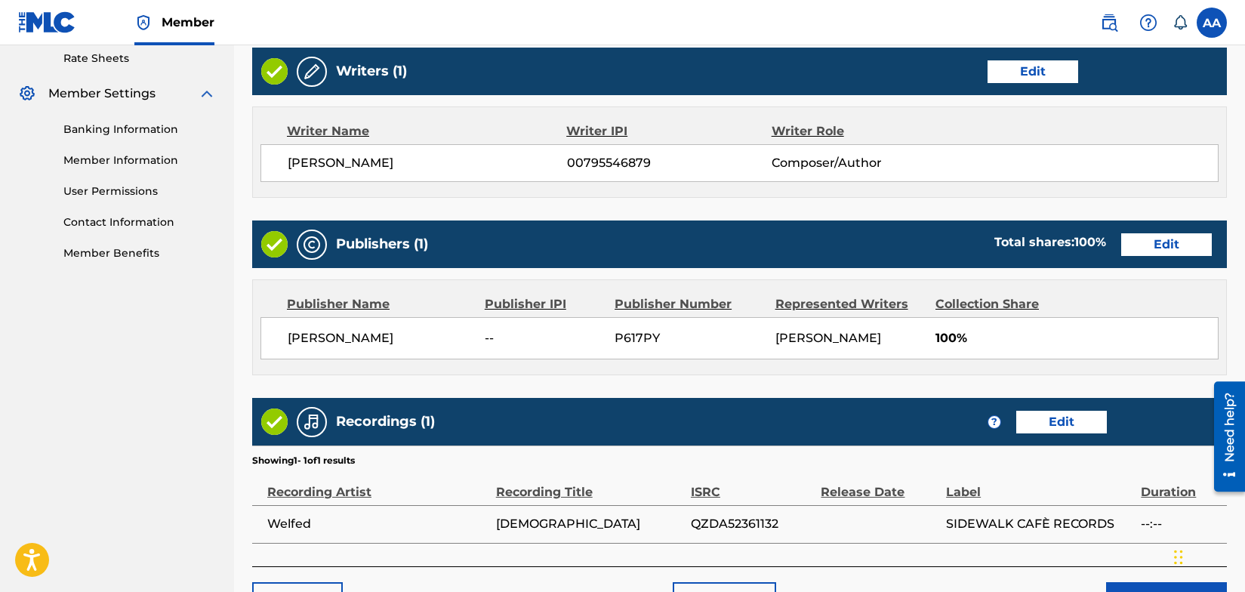
scroll to position [684, 0]
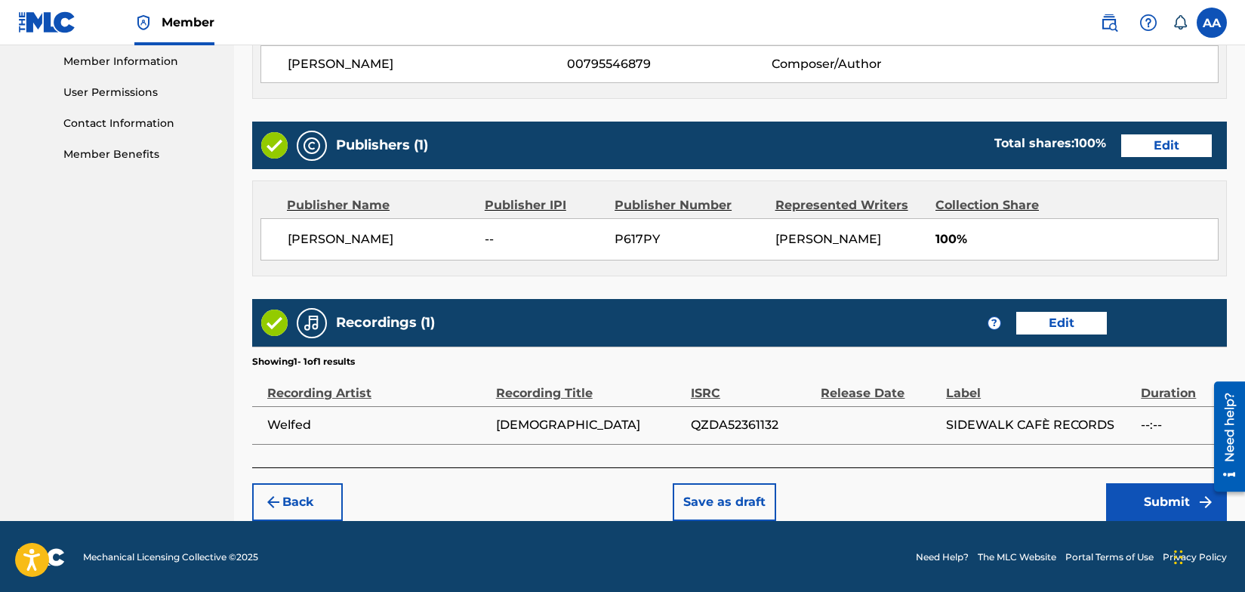
click at [1166, 502] on button "Submit" at bounding box center [1166, 502] width 121 height 38
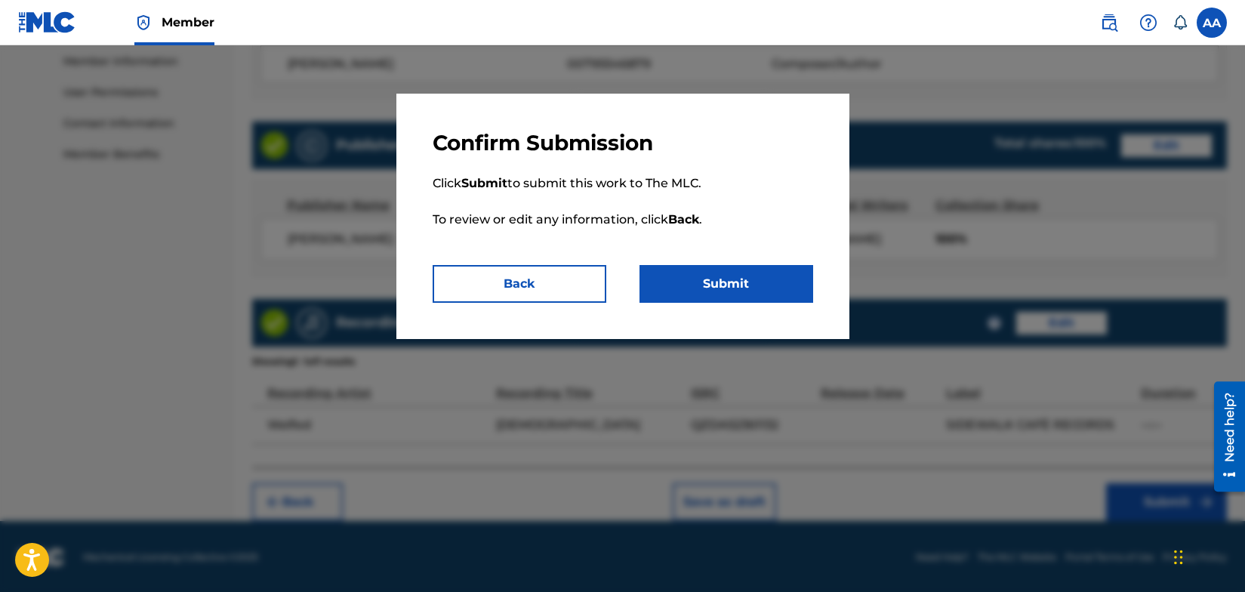
click at [713, 284] on button "Submit" at bounding box center [727, 284] width 174 height 38
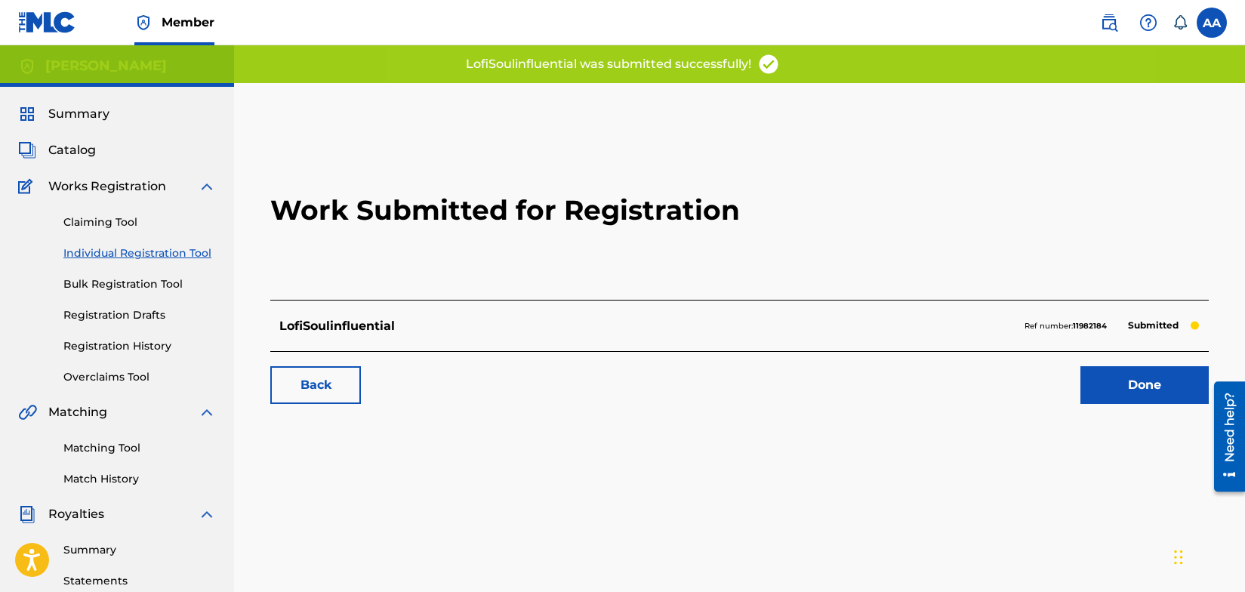
click at [137, 253] on link "Individual Registration Tool" at bounding box center [139, 253] width 153 height 16
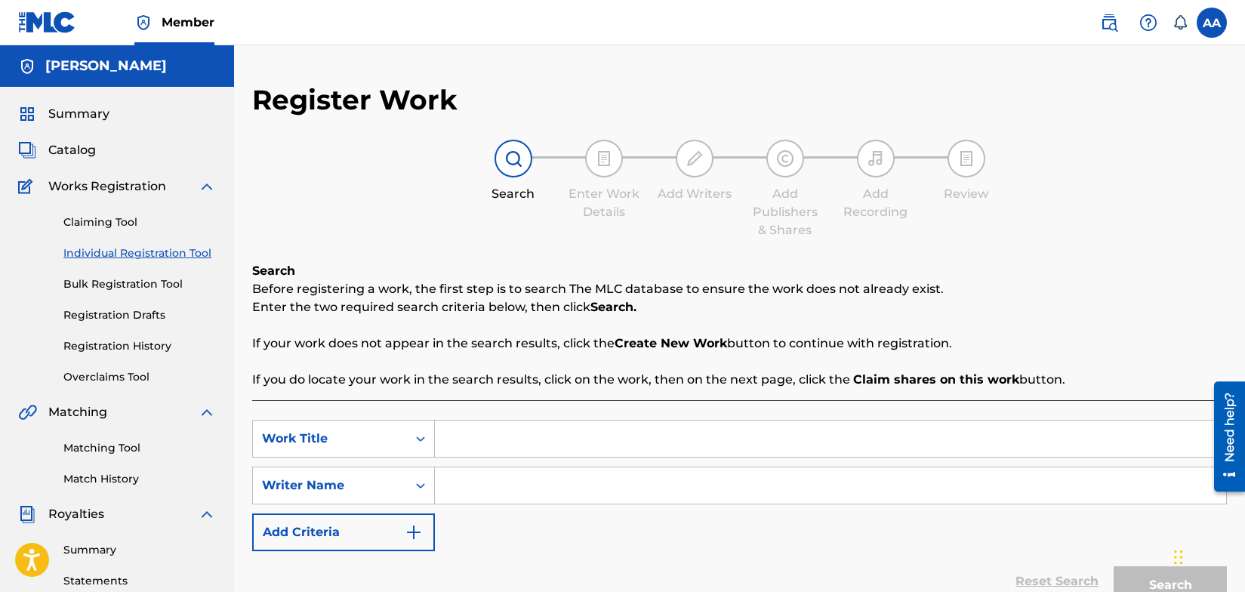
click at [457, 440] on input "Search Form" at bounding box center [831, 439] width 792 height 36
type input "LofiSoulinfluential"
click at [455, 488] on input "Search Form" at bounding box center [831, 486] width 792 height 36
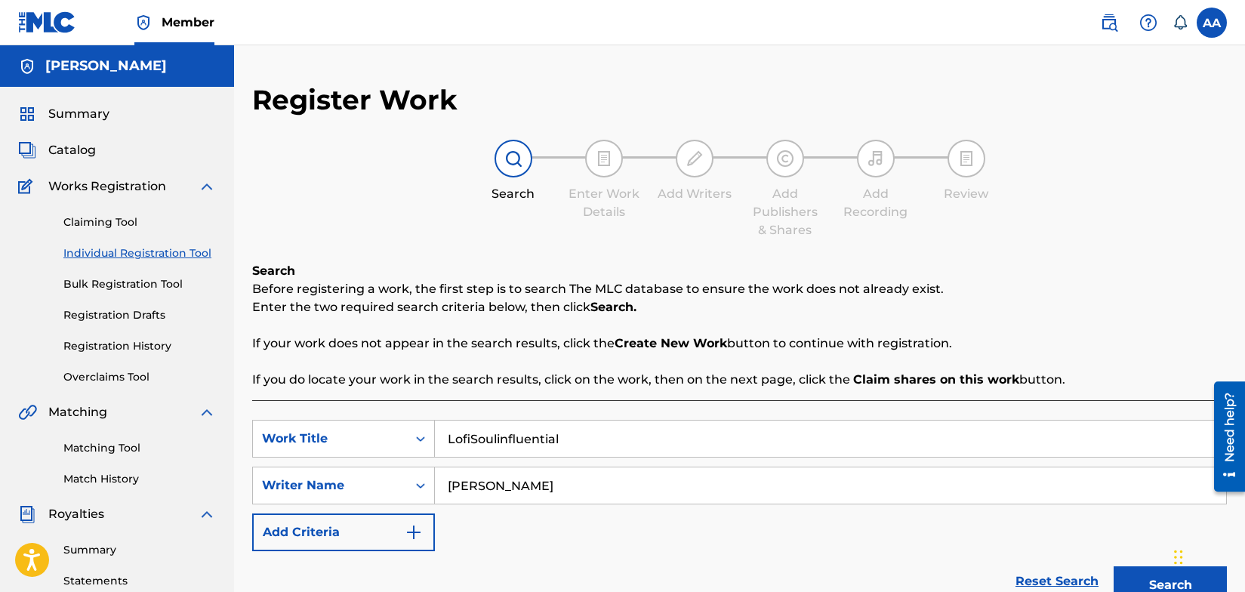
type input "[PERSON_NAME]"
click at [417, 536] on img "Search Form" at bounding box center [414, 532] width 18 height 18
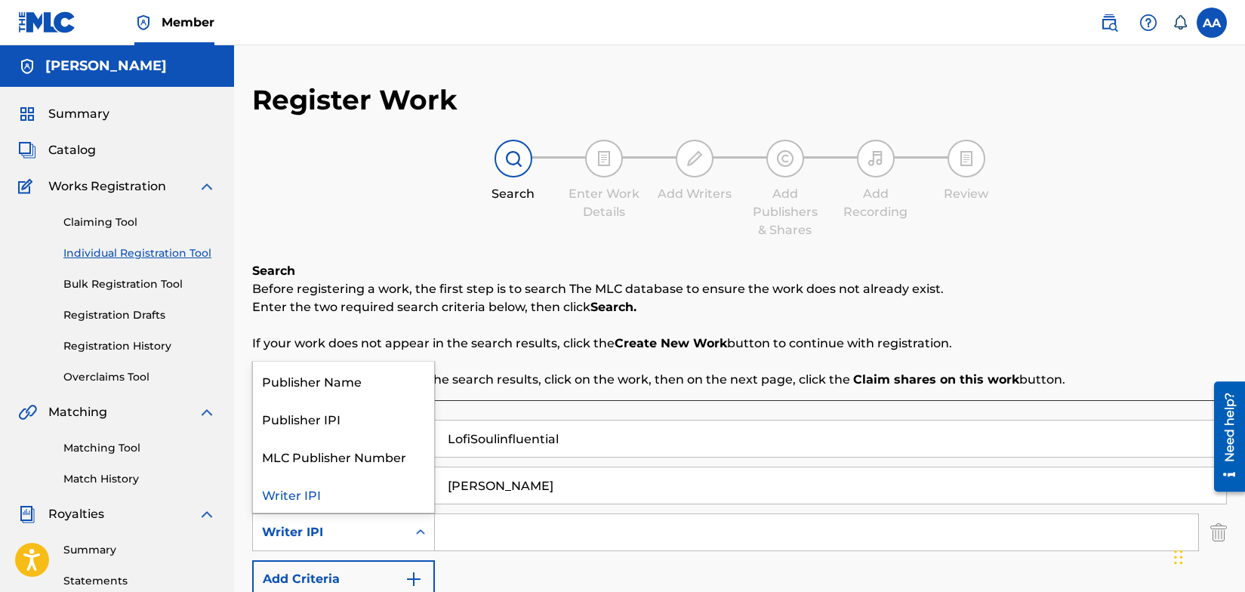
click at [417, 535] on icon "Search Form" at bounding box center [420, 532] width 15 height 15
click at [369, 380] on div "Publisher Name" at bounding box center [343, 381] width 181 height 38
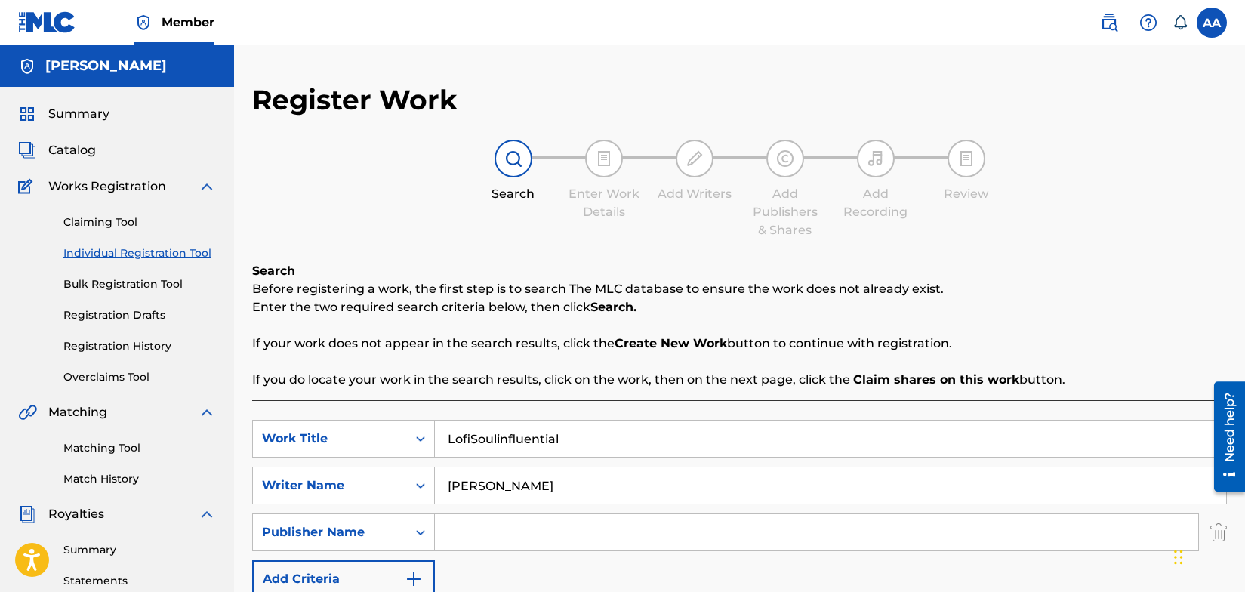
click at [468, 538] on input "Search Form" at bounding box center [817, 532] width 764 height 36
type input "a"
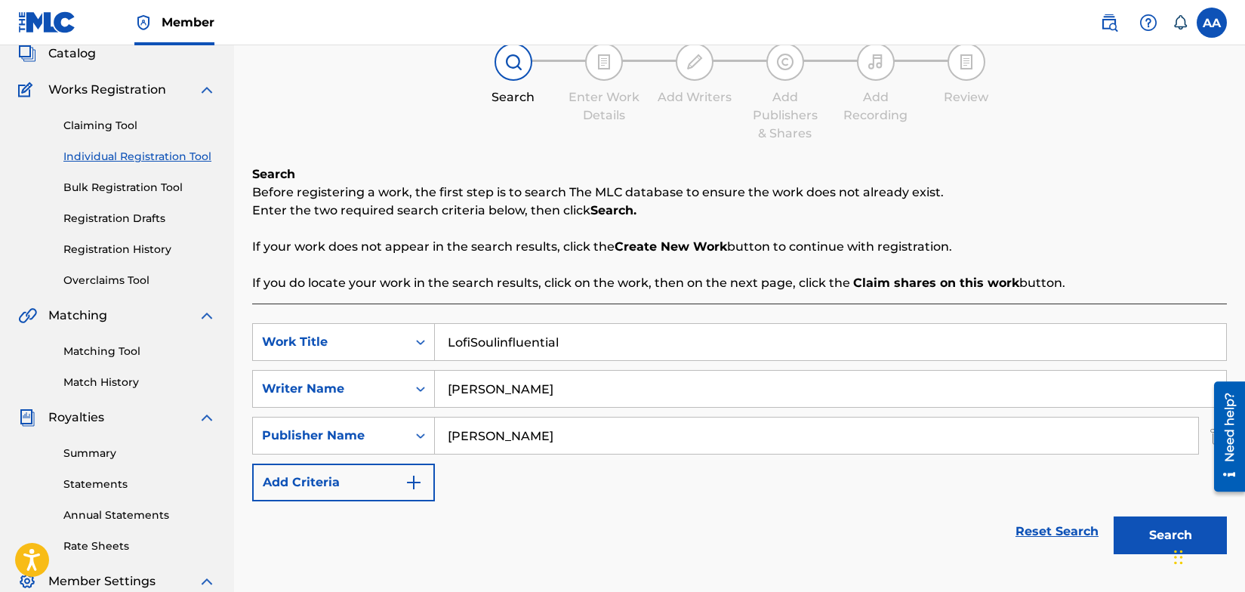
scroll to position [103, 0]
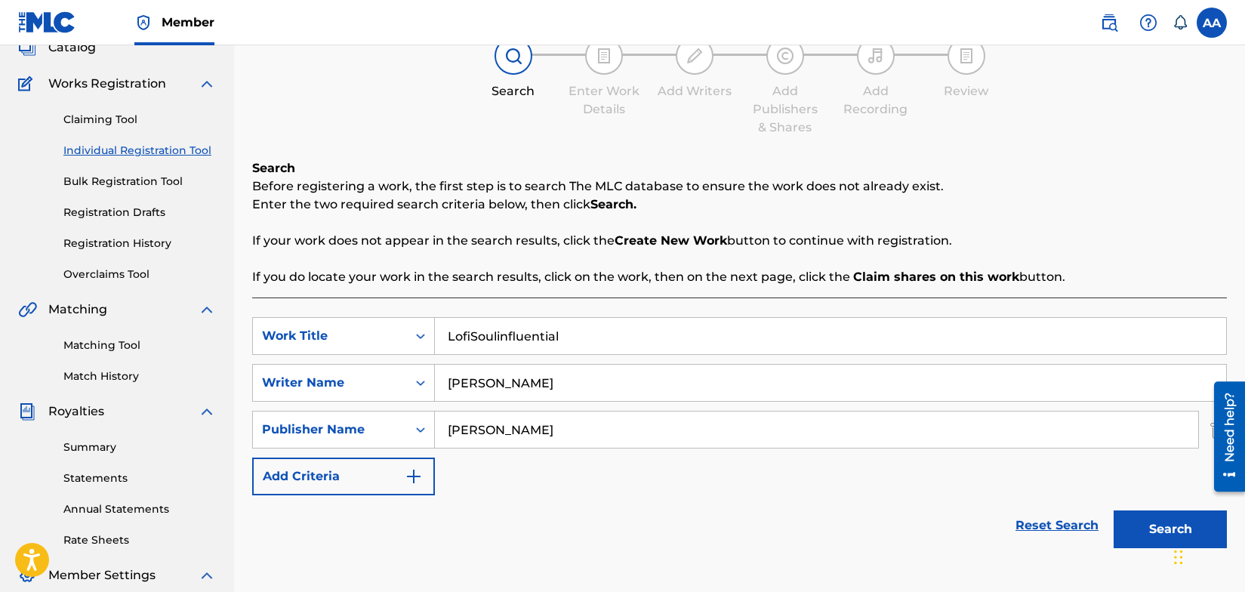
type input "[PERSON_NAME]"
click at [1154, 527] on button "Search" at bounding box center [1170, 530] width 113 height 38
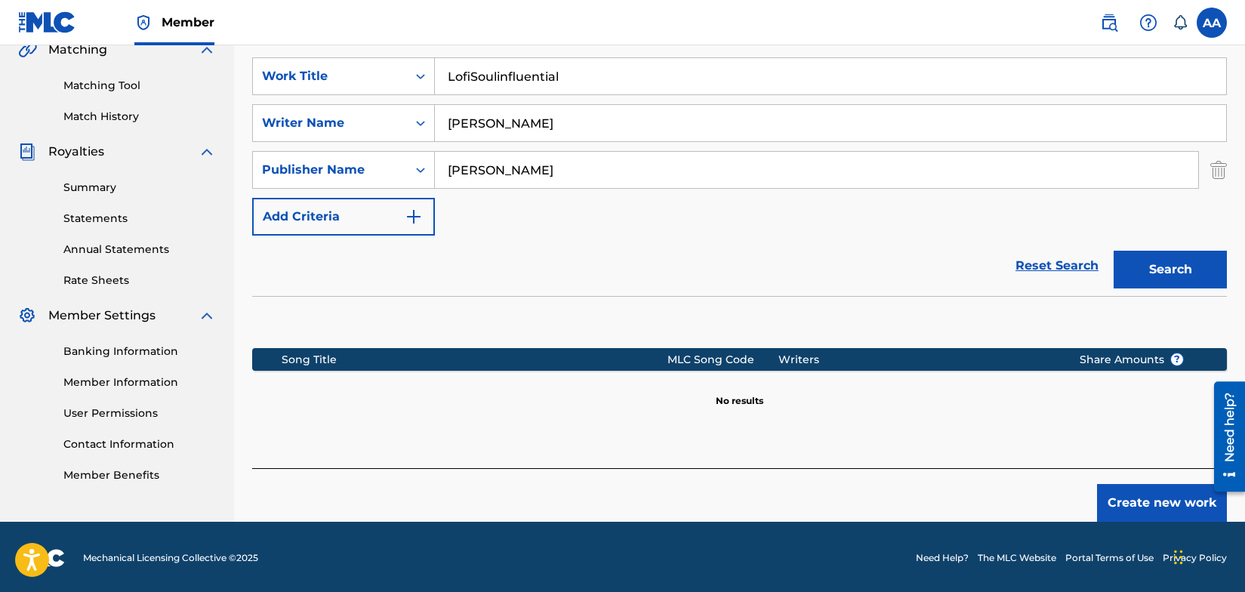
scroll to position [365, 0]
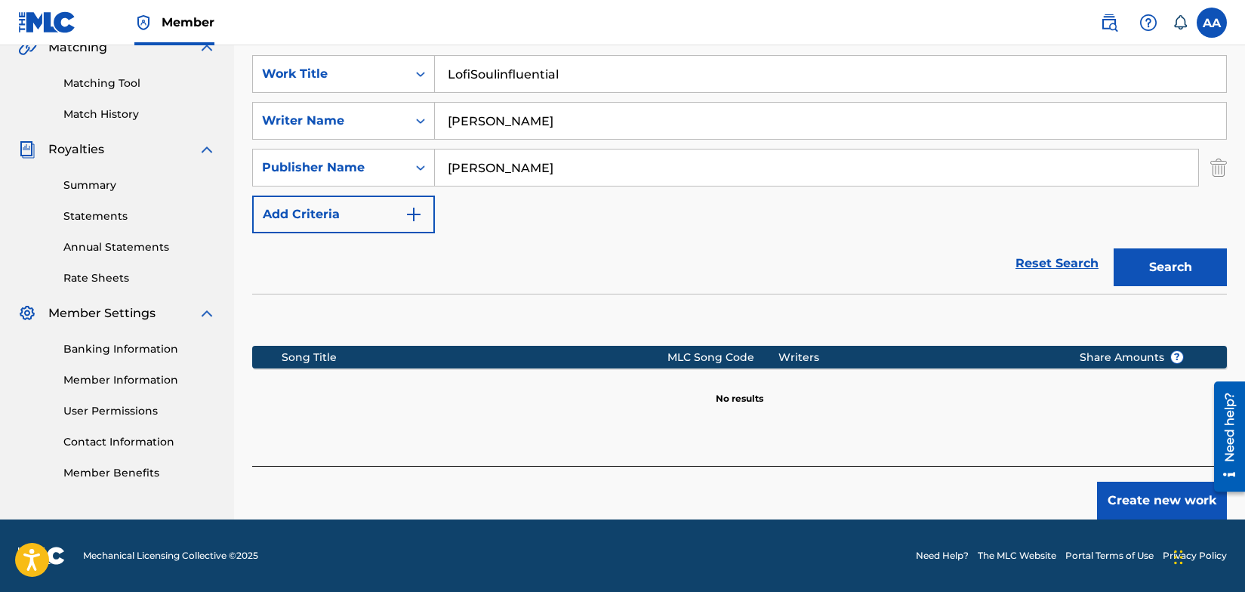
click at [1151, 502] on button "Create new work" at bounding box center [1162, 501] width 130 height 38
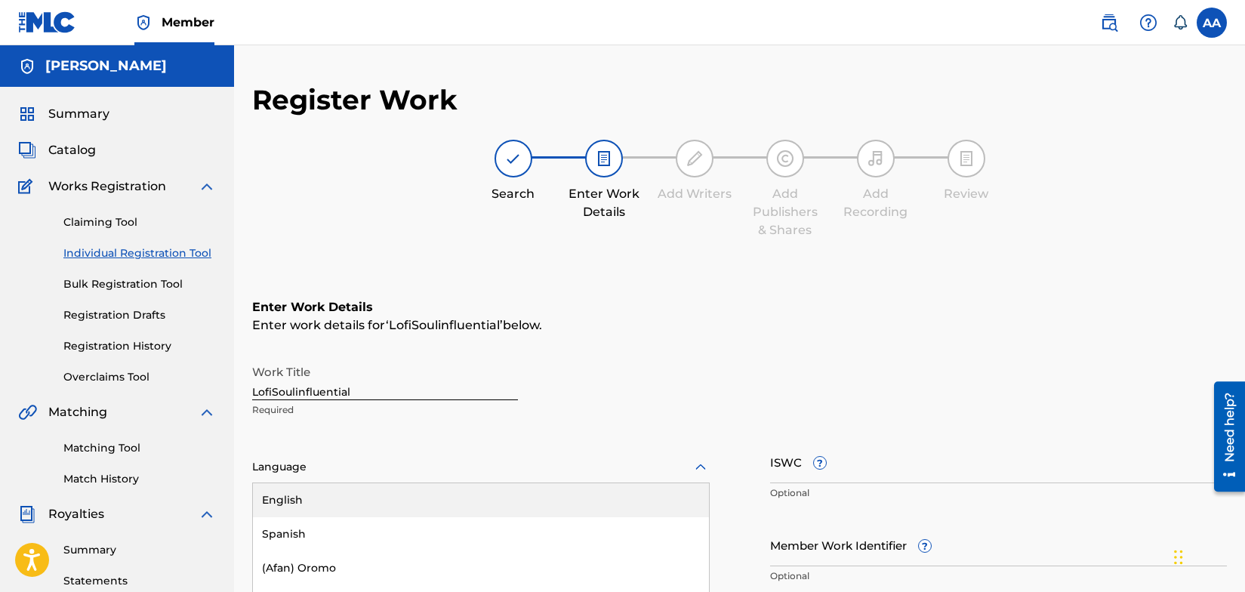
scroll to position [119, 0]
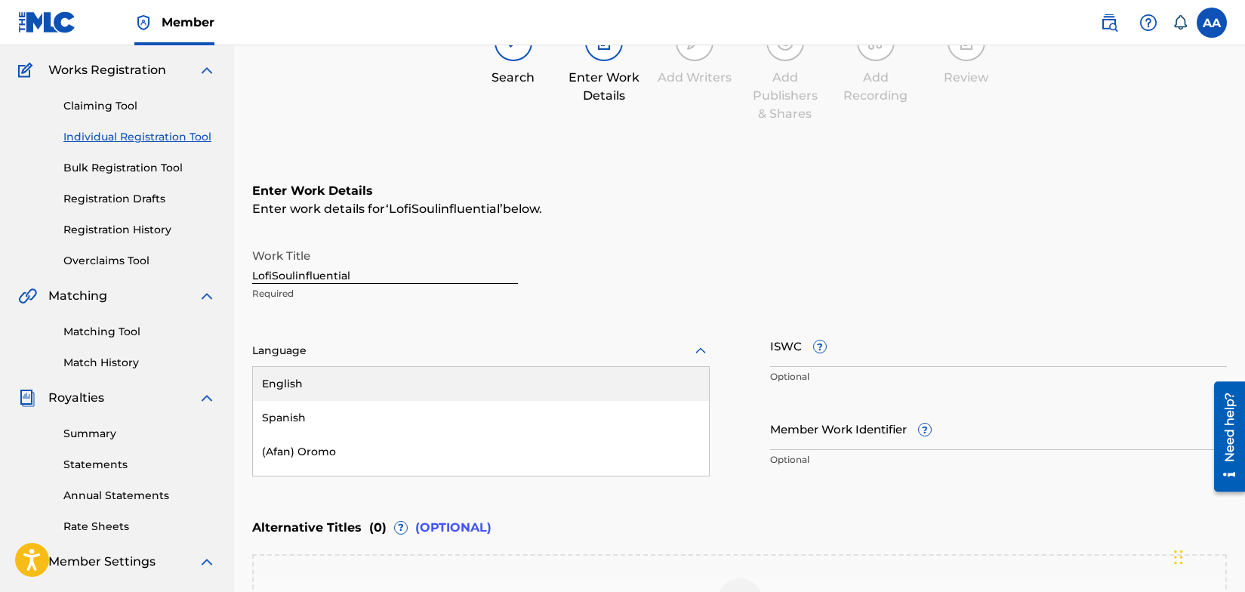
click at [701, 367] on div "English, 1 of 153. 153 results available. Use Up and Down to choose options, pr…" at bounding box center [481, 351] width 458 height 32
click at [373, 389] on div "English" at bounding box center [481, 382] width 456 height 34
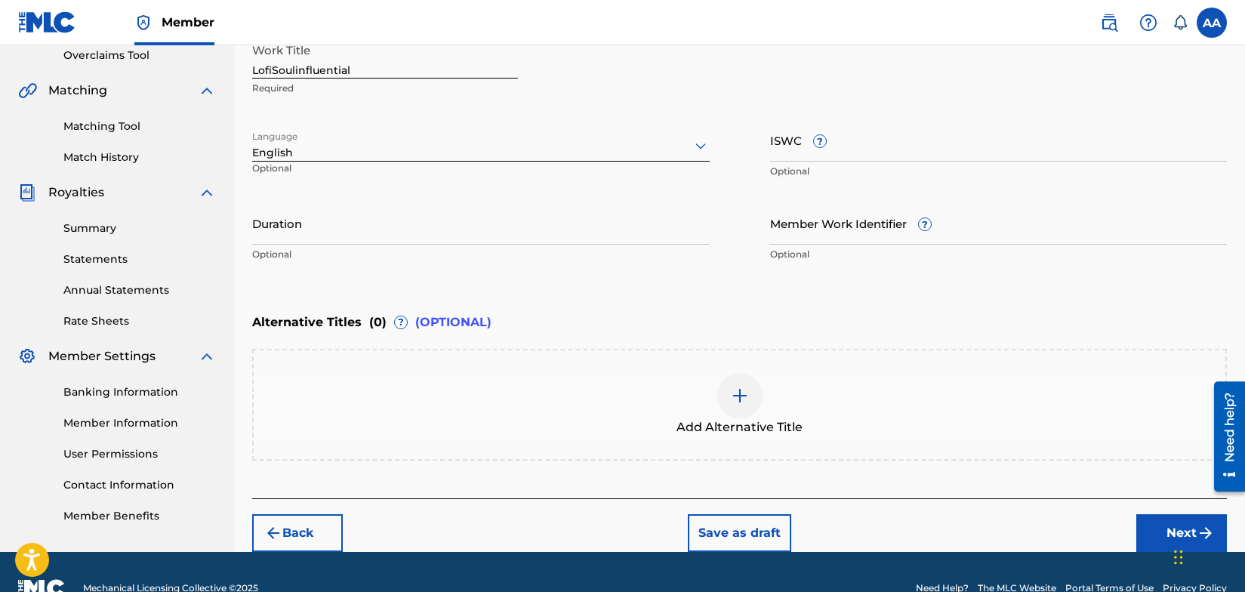
scroll to position [353, 0]
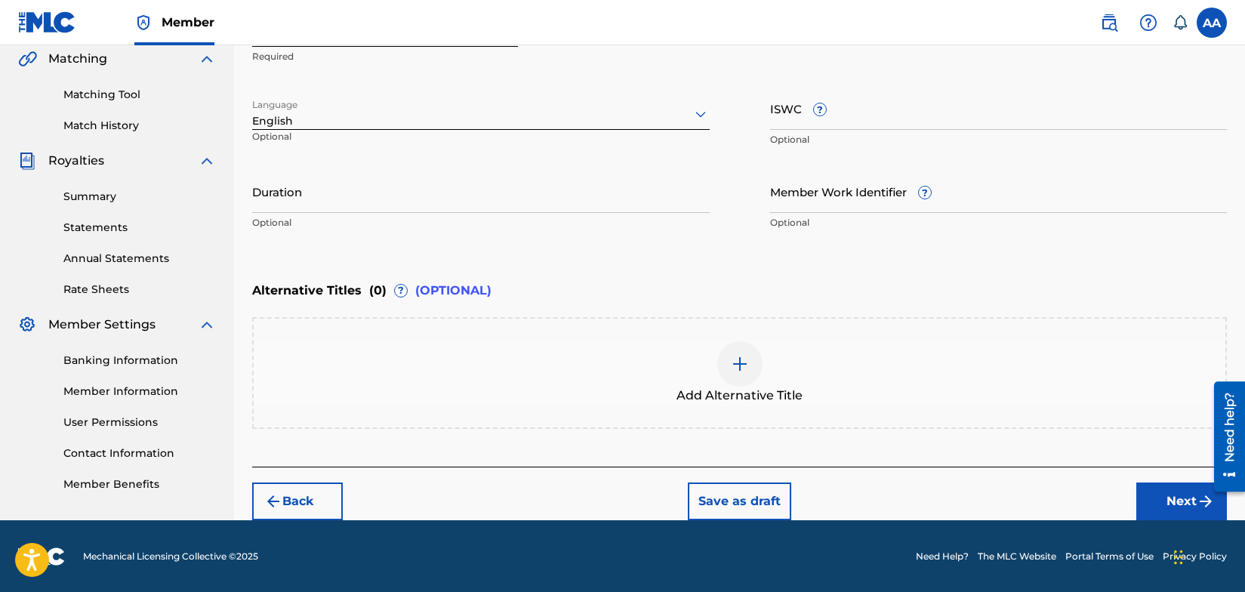
click at [1173, 495] on button "Next" at bounding box center [1182, 502] width 91 height 38
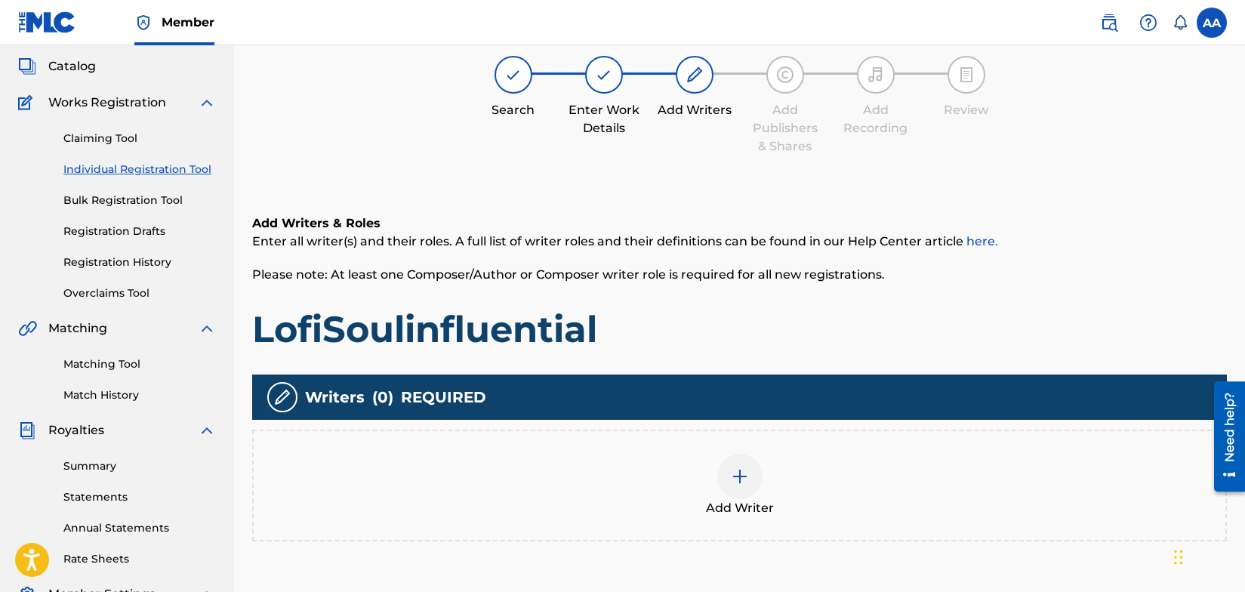
scroll to position [68, 0]
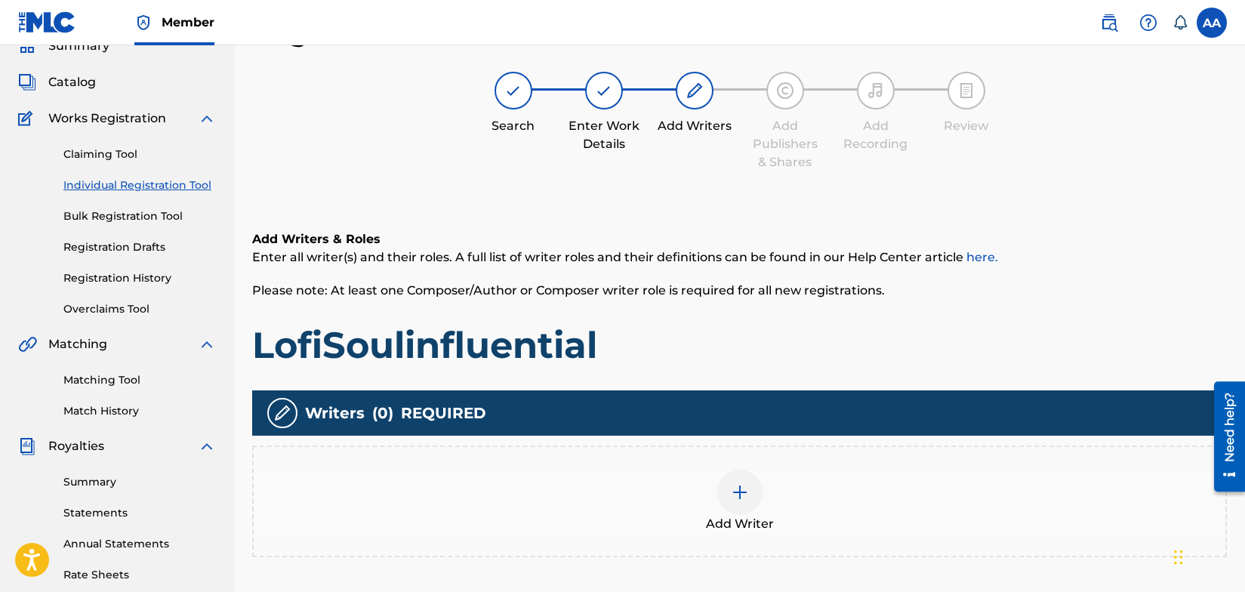
click at [736, 495] on img at bounding box center [740, 492] width 18 height 18
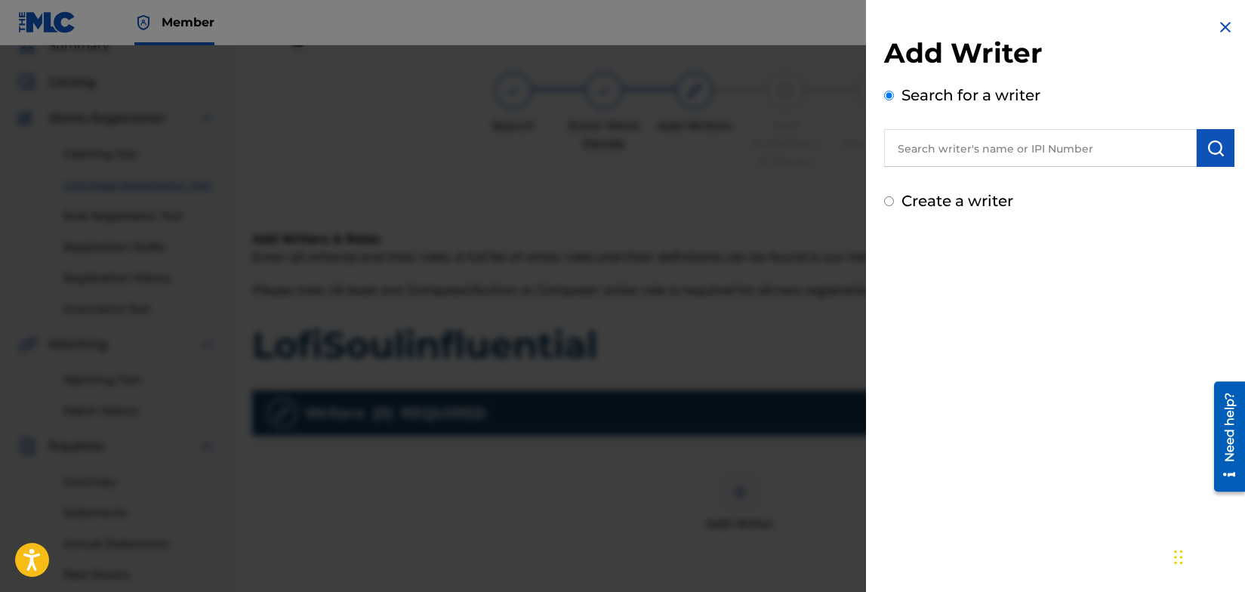
click at [958, 150] on input "text" at bounding box center [1040, 148] width 313 height 38
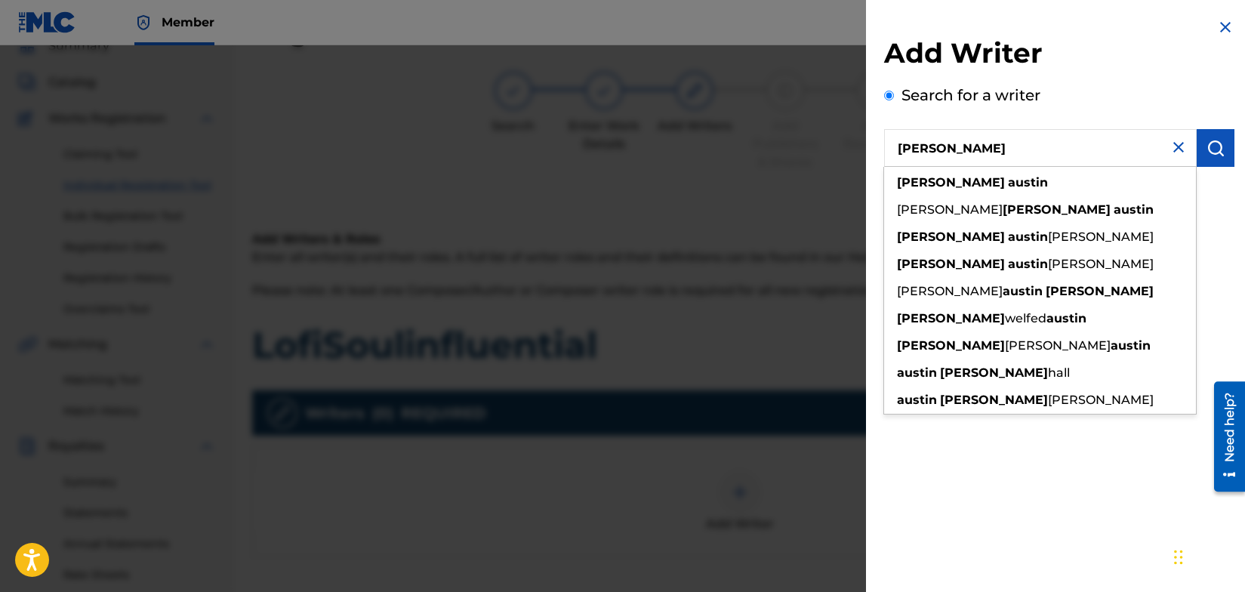
type input "[PERSON_NAME]"
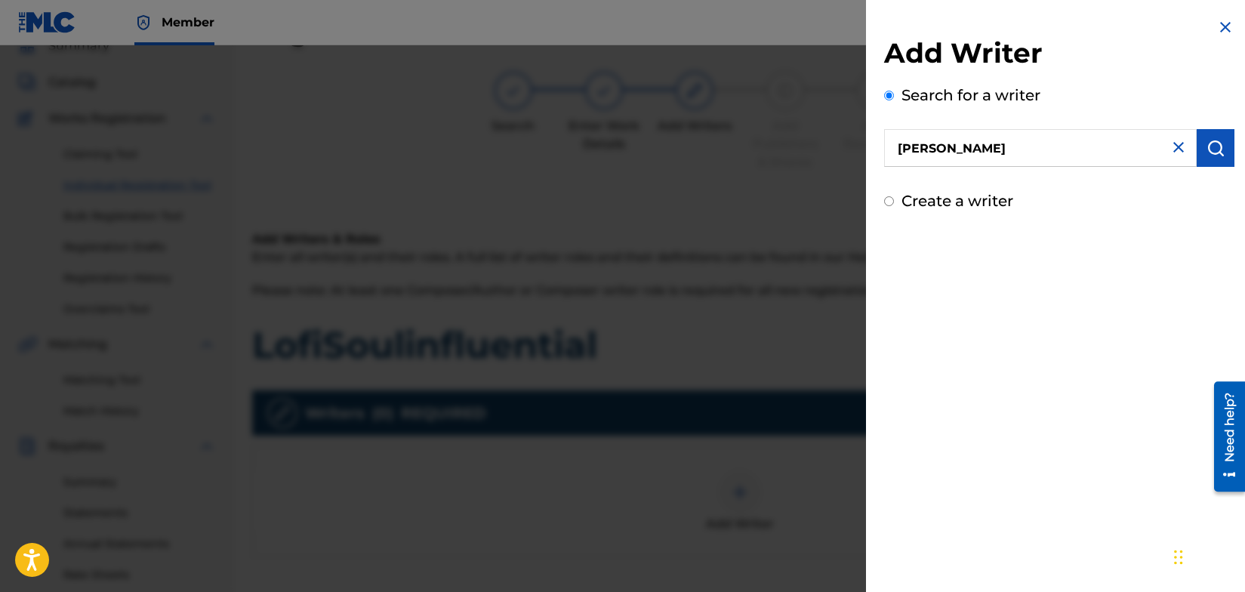
click at [1208, 149] on img "submit" at bounding box center [1216, 148] width 18 height 18
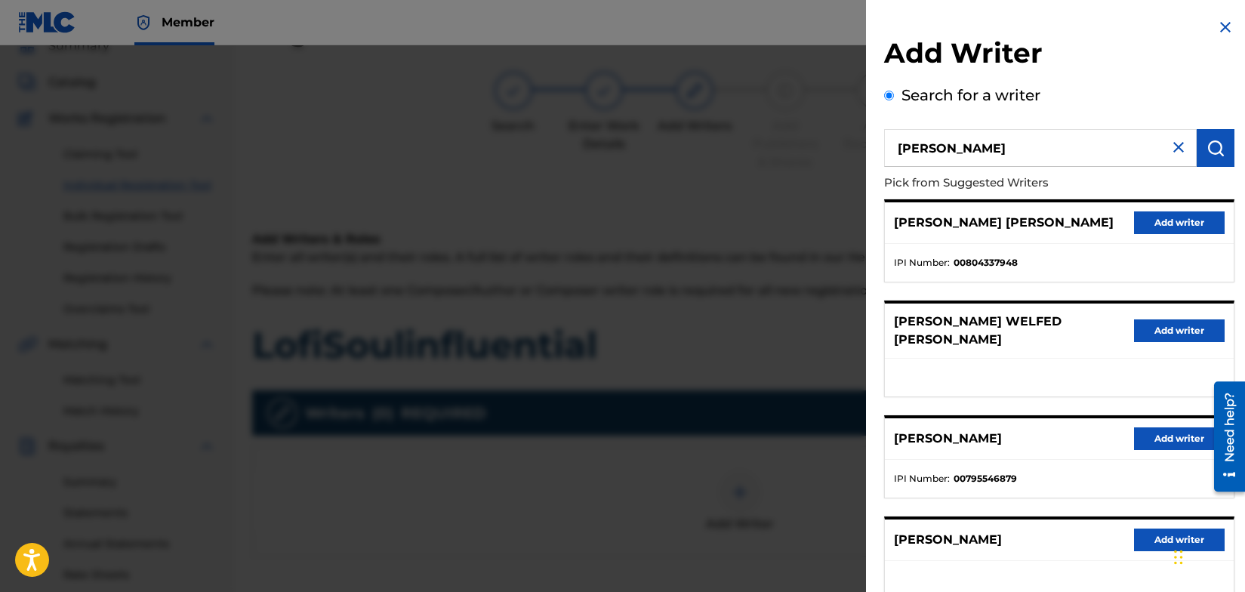
click at [1165, 427] on button "Add writer" at bounding box center [1179, 438] width 91 height 23
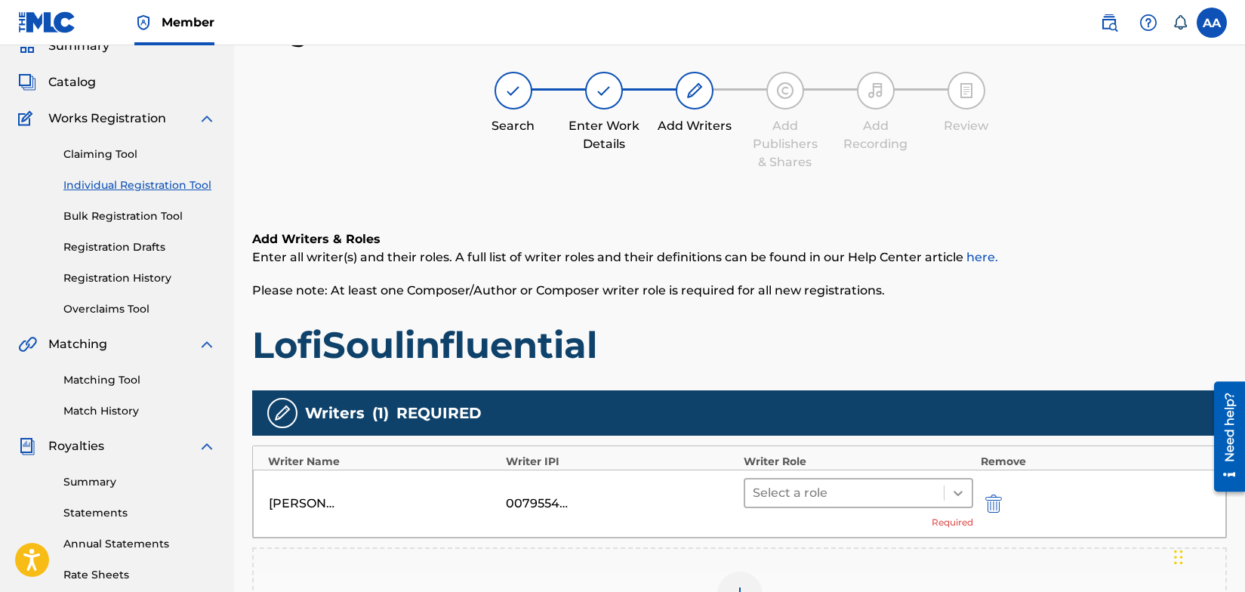
click at [953, 492] on icon at bounding box center [958, 493] width 15 height 15
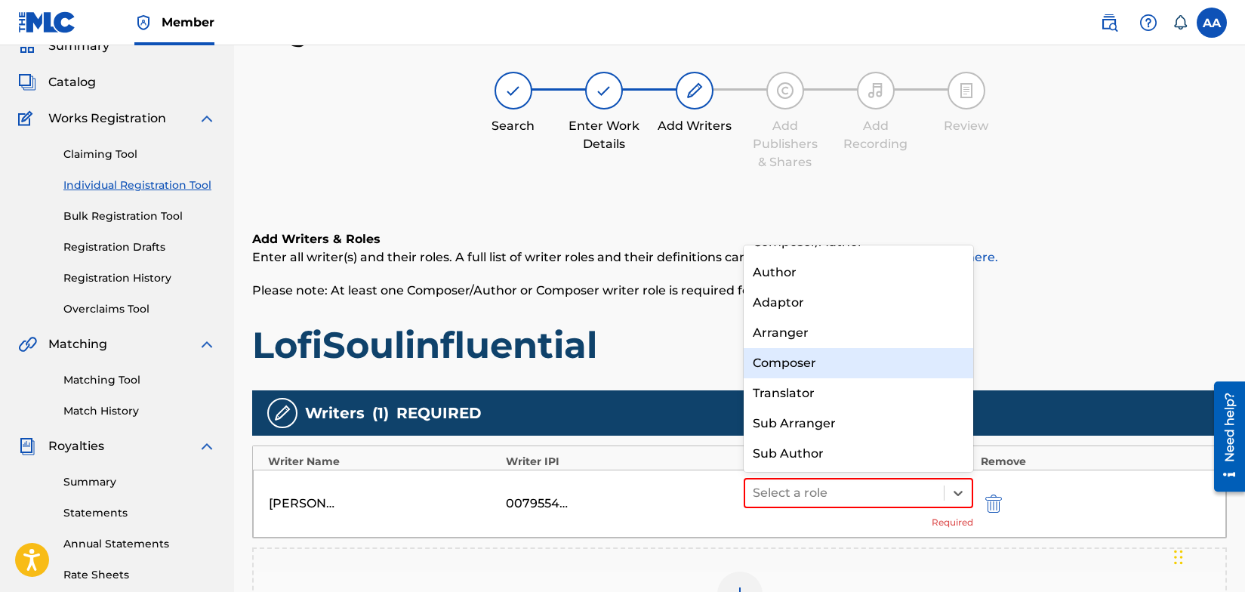
scroll to position [0, 0]
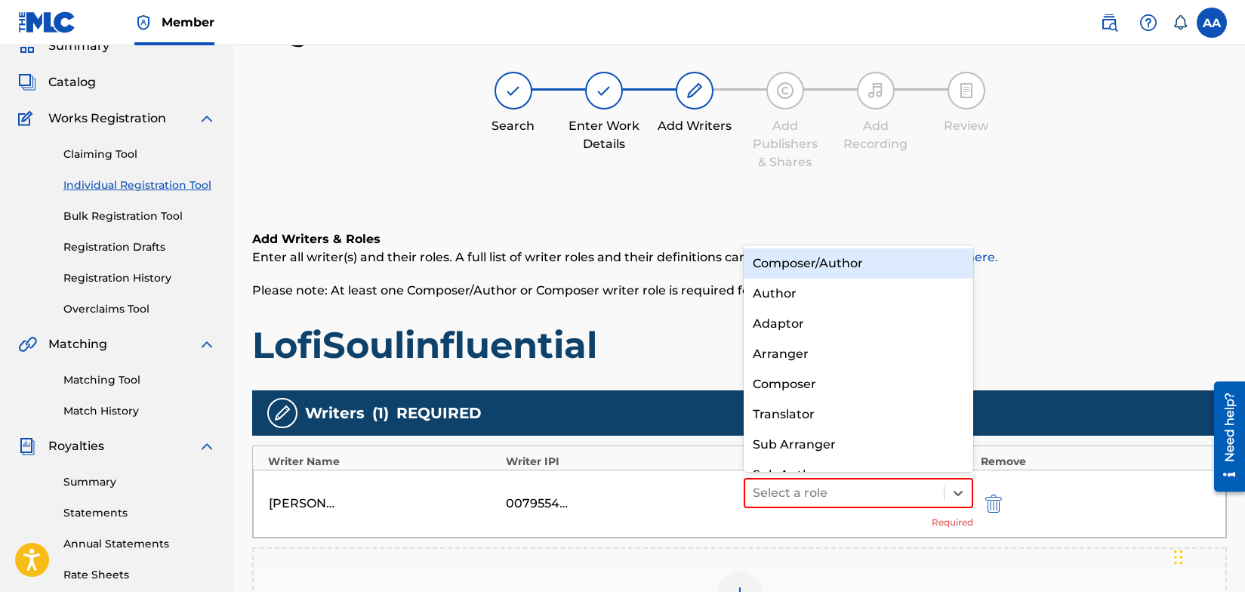
click at [856, 260] on div "Composer/Author" at bounding box center [859, 263] width 230 height 30
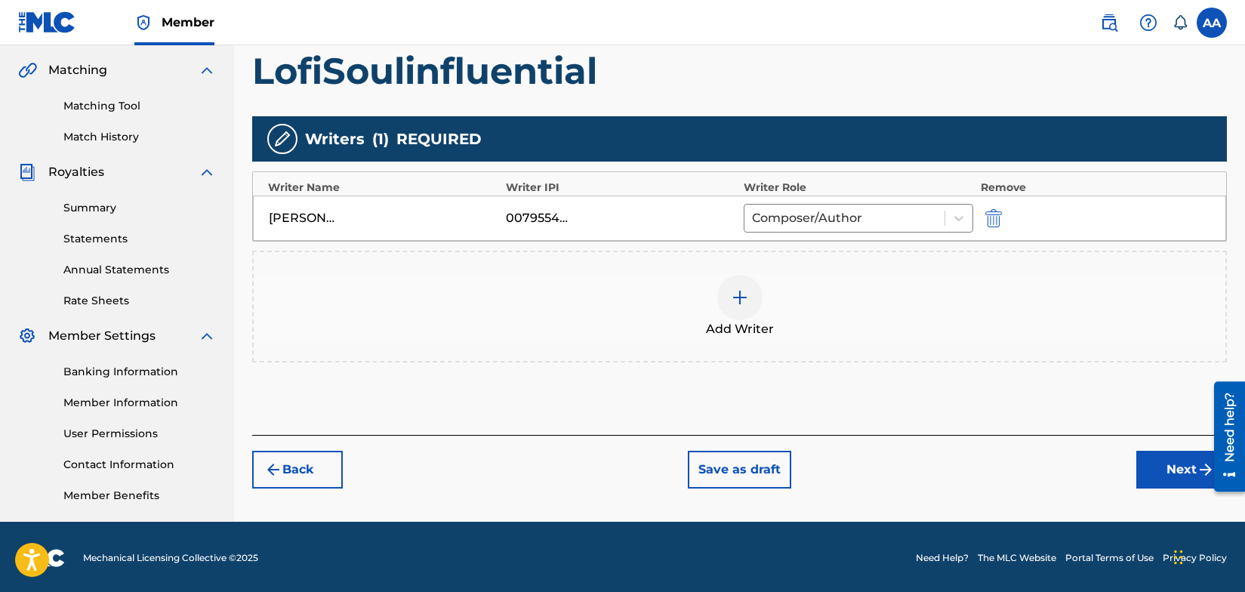
scroll to position [343, 0]
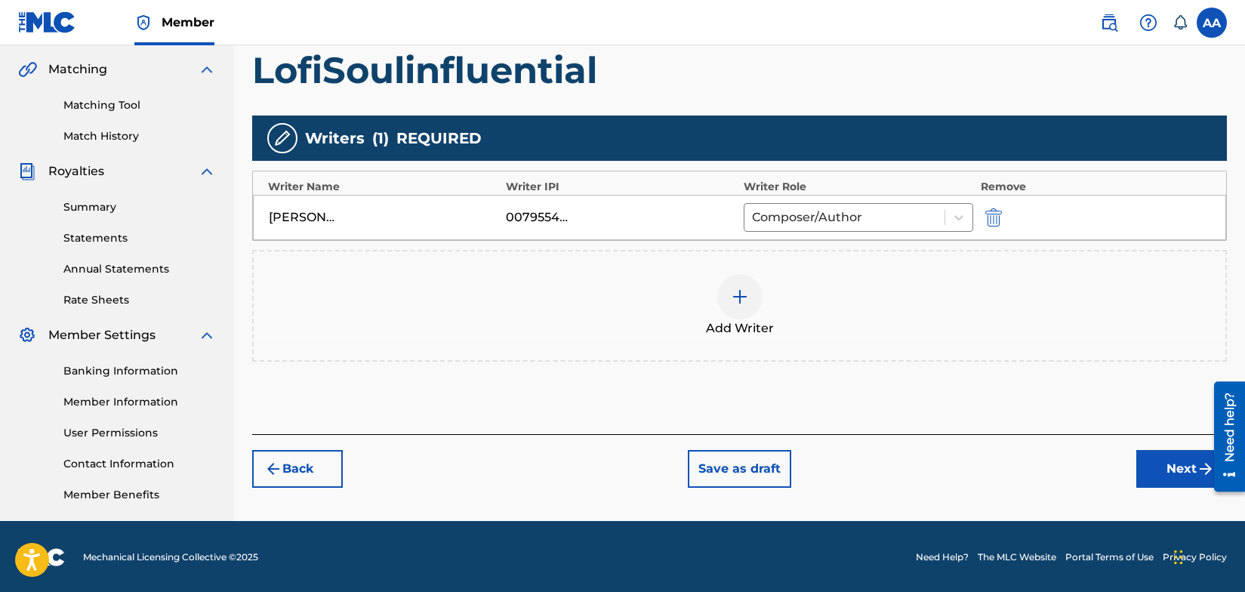
click at [1175, 466] on button "Next" at bounding box center [1182, 469] width 91 height 38
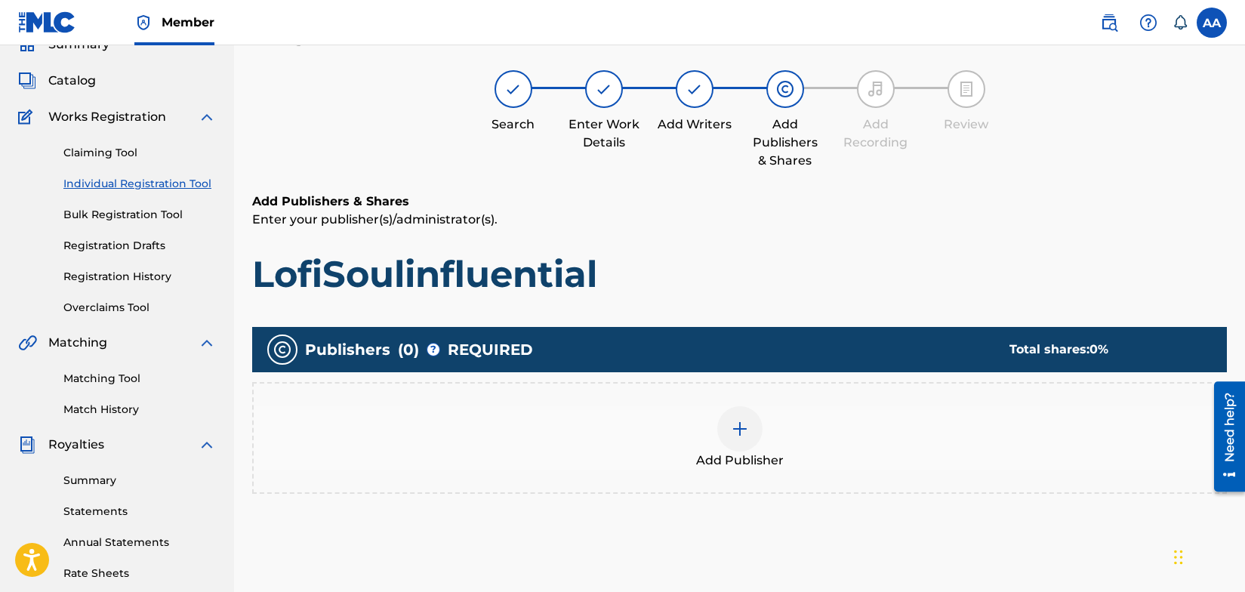
scroll to position [68, 0]
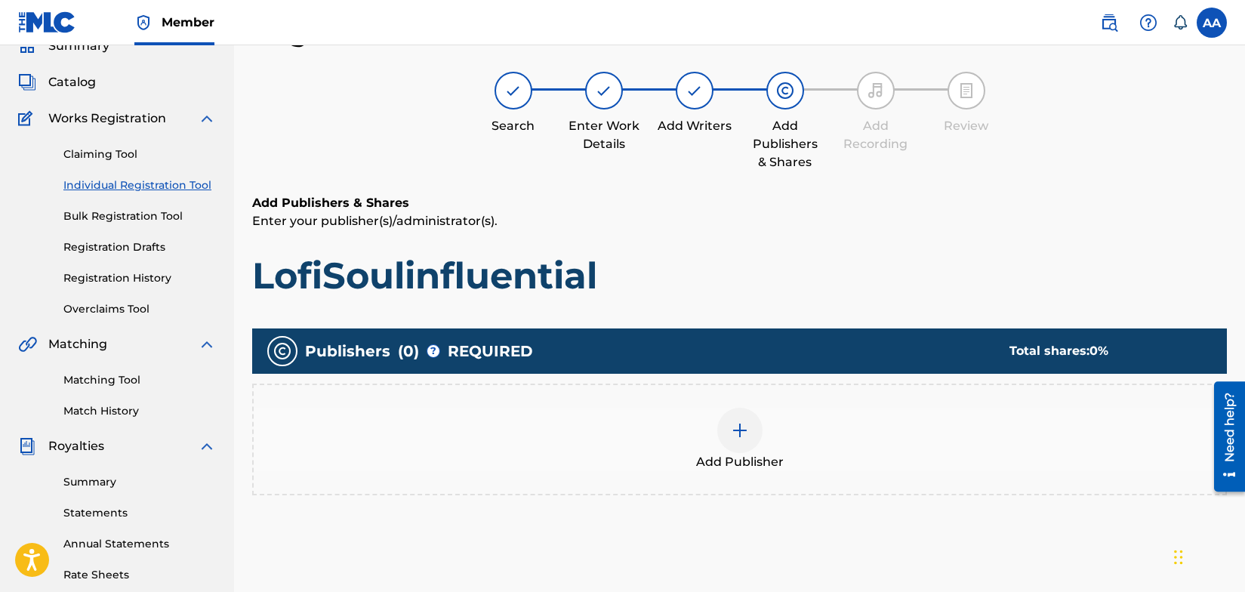
click at [739, 425] on img at bounding box center [740, 430] width 18 height 18
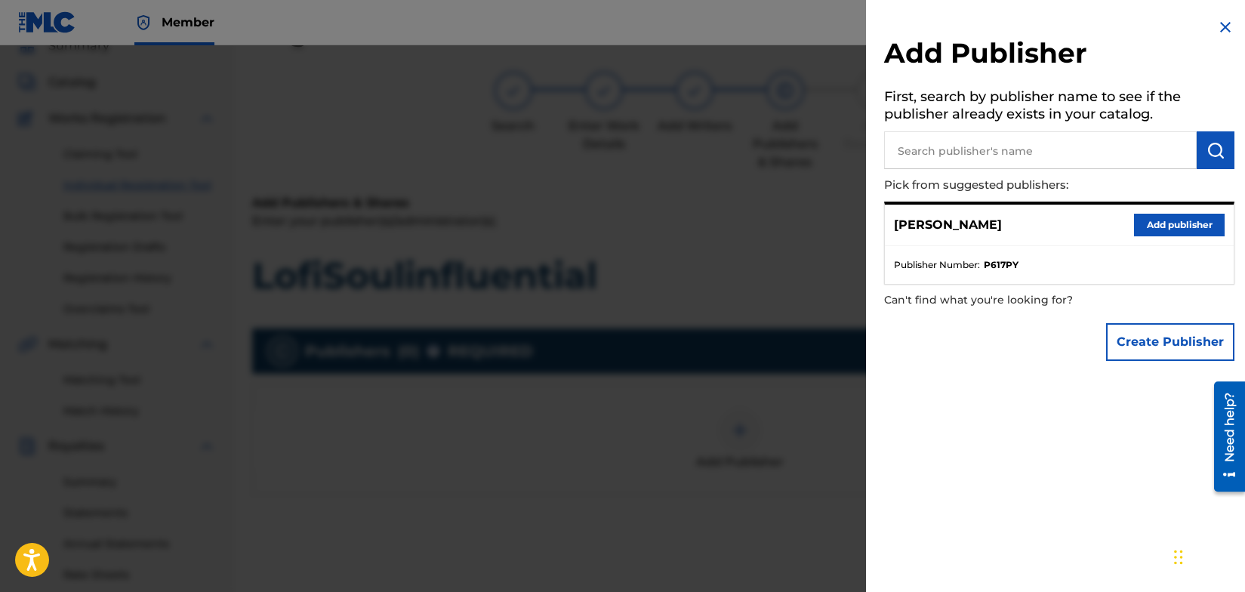
click at [1159, 225] on button "Add publisher" at bounding box center [1179, 225] width 91 height 23
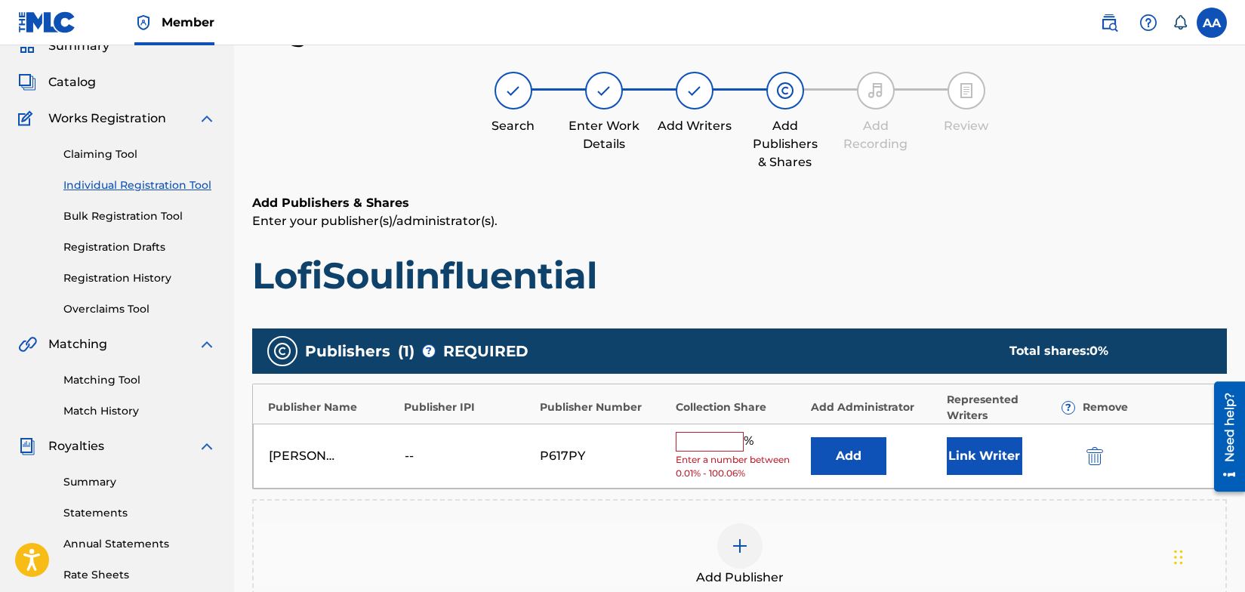
click at [716, 441] on input "text" at bounding box center [710, 442] width 68 height 20
type input "100"
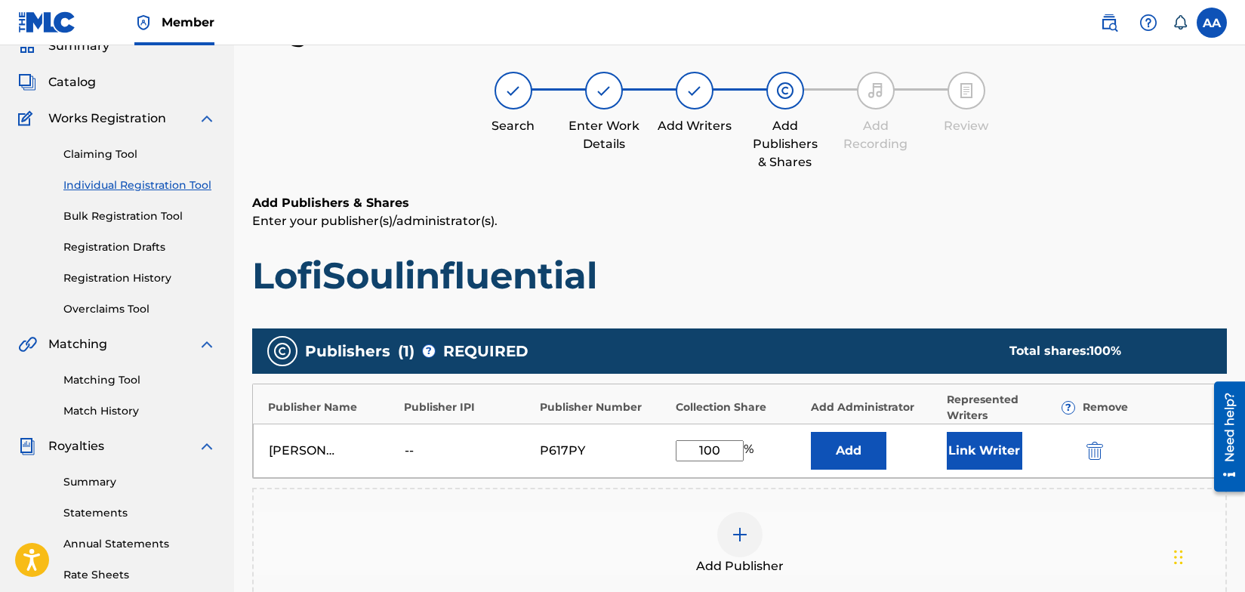
click at [995, 451] on button "Link Writer" at bounding box center [985, 451] width 76 height 38
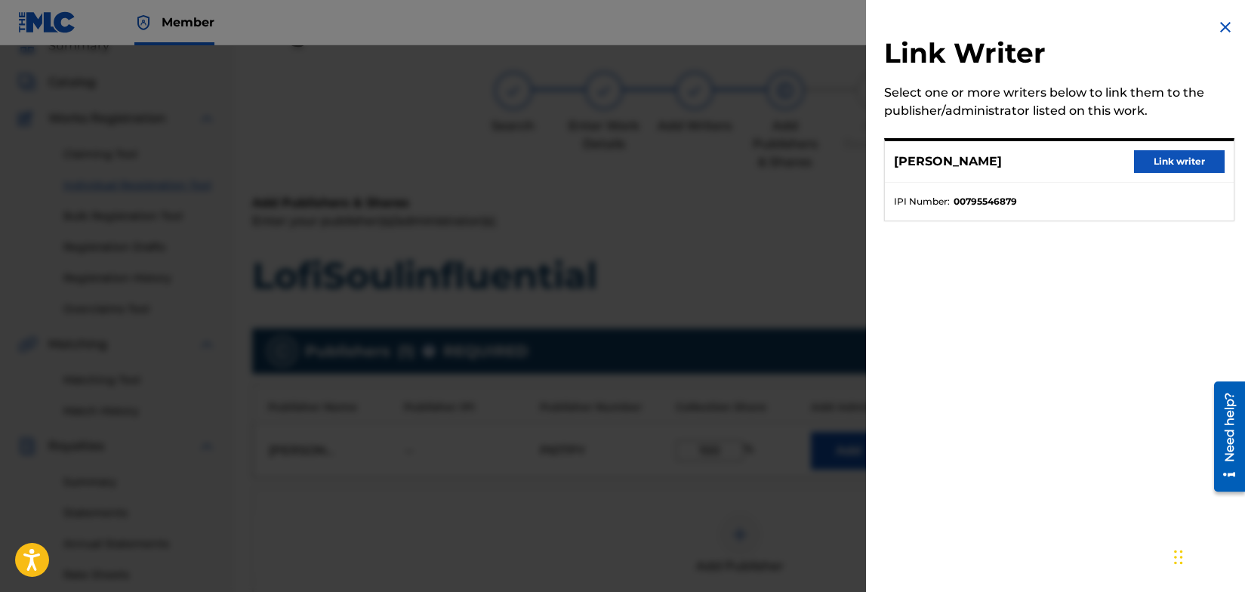
click at [1177, 157] on button "Link writer" at bounding box center [1179, 161] width 91 height 23
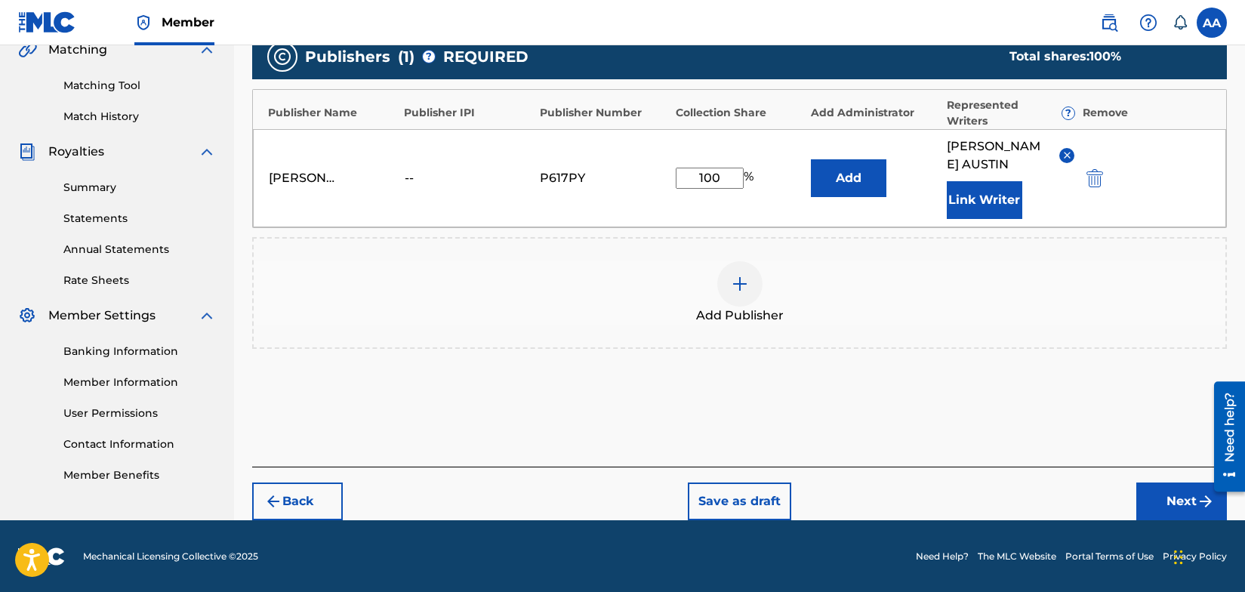
scroll to position [363, 0]
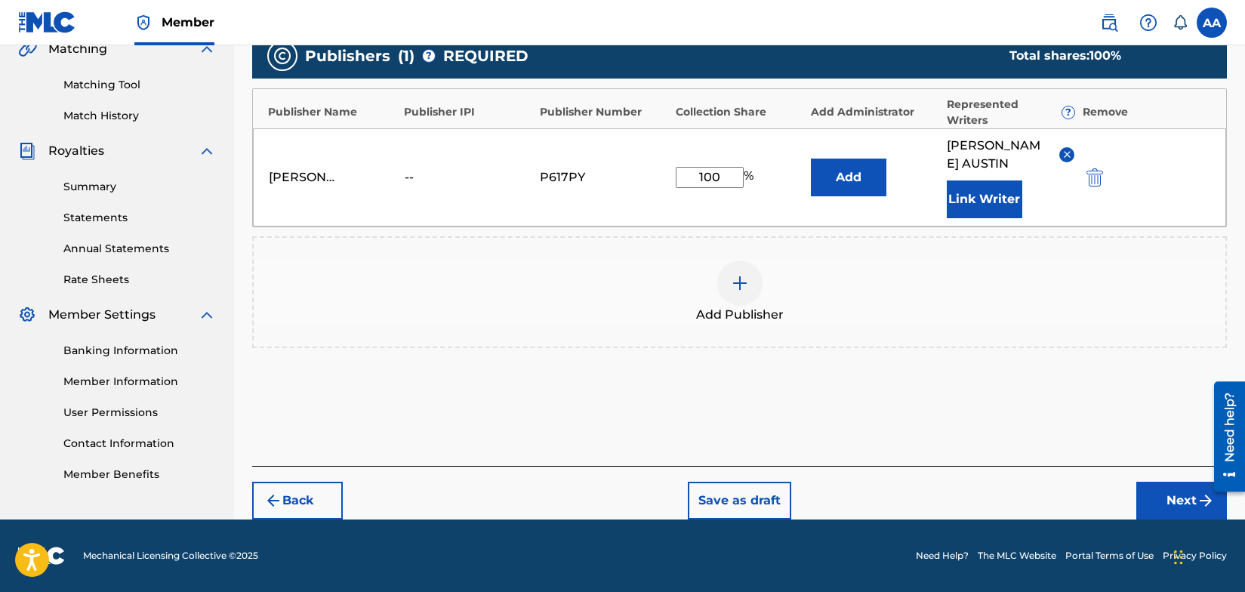
click at [1173, 500] on button "Next" at bounding box center [1182, 501] width 91 height 38
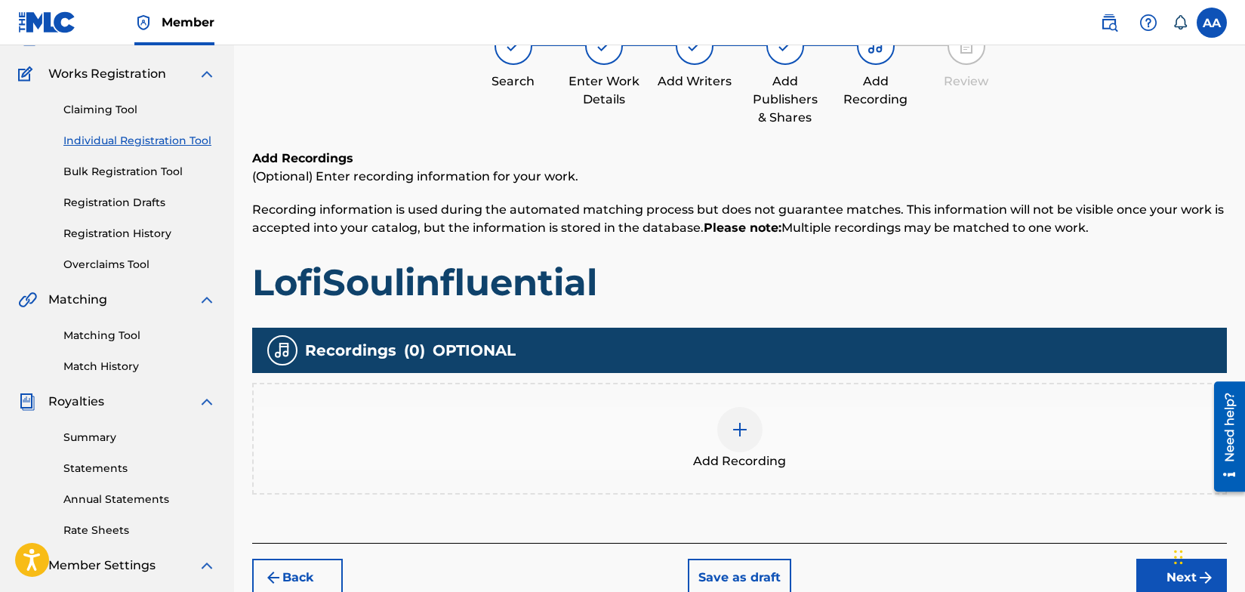
scroll to position [68, 0]
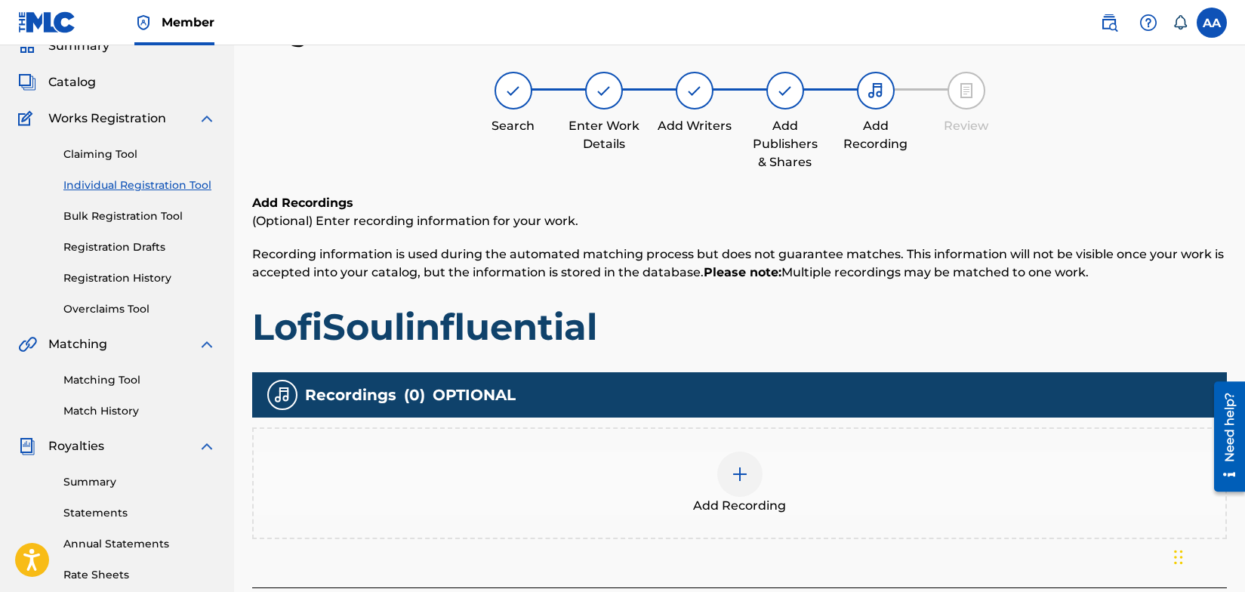
click at [739, 474] on img at bounding box center [740, 474] width 18 height 18
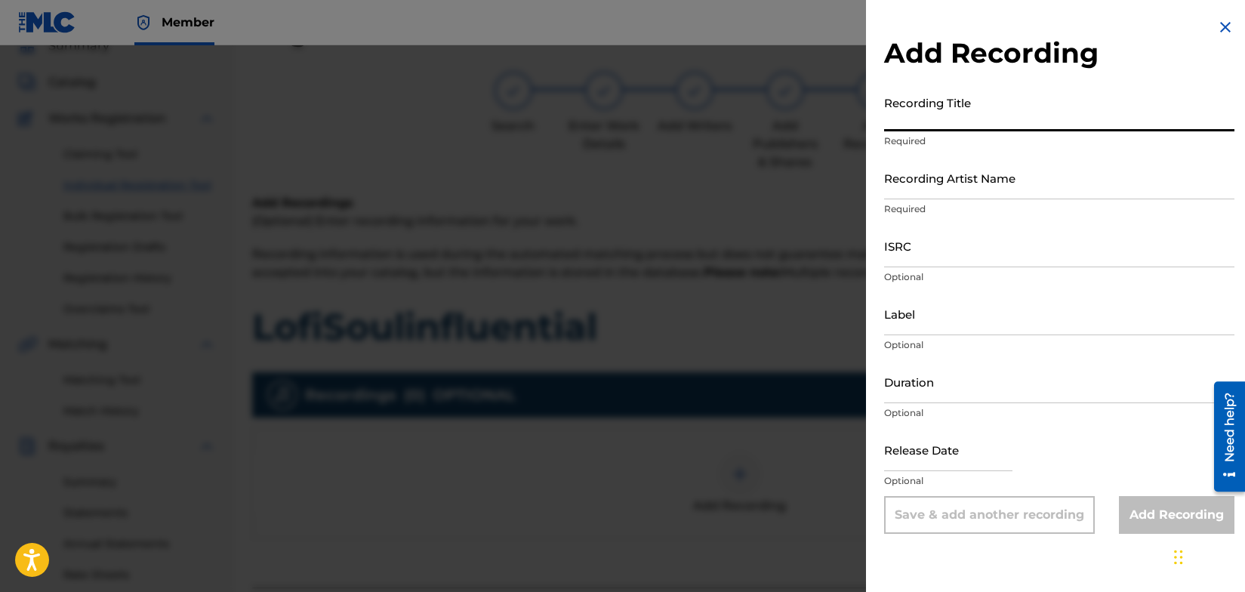
click at [993, 113] on input "Recording Title" at bounding box center [1059, 109] width 350 height 43
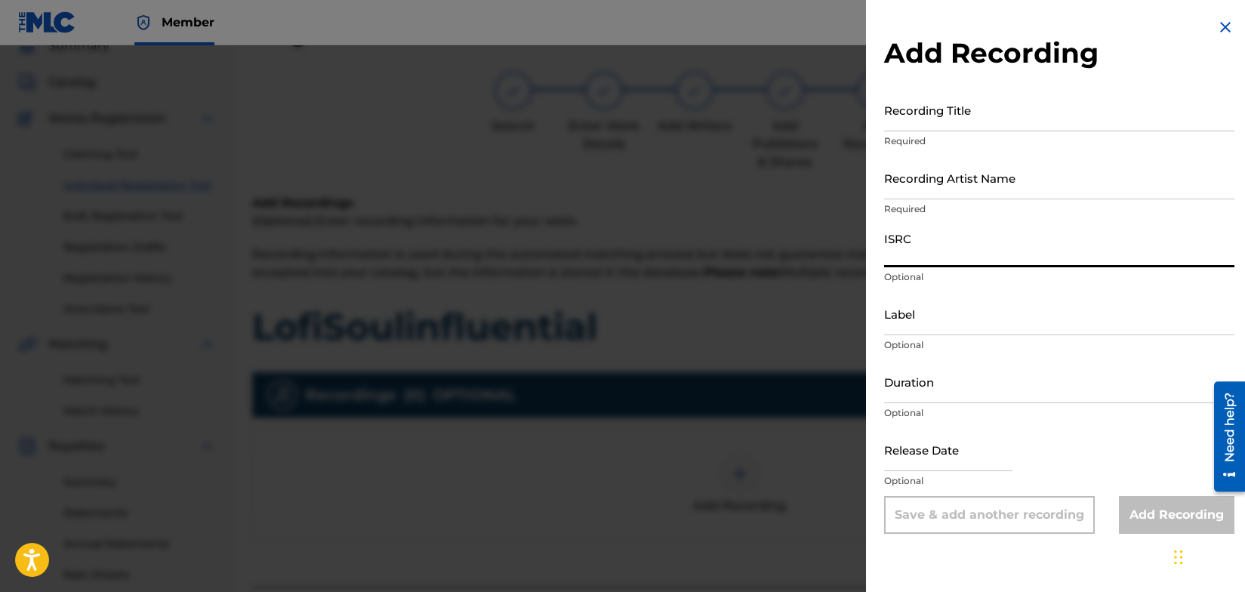
click at [958, 248] on input "ISRC" at bounding box center [1059, 245] width 350 height 43
type input "QZDA52361134"
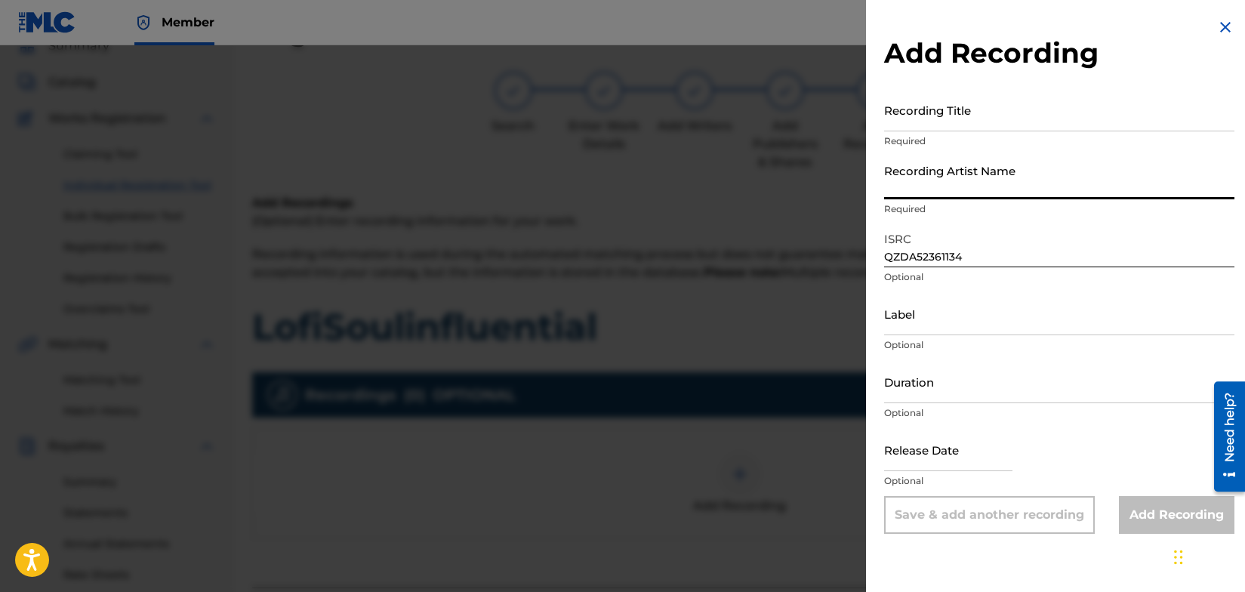
click at [1022, 181] on input "Recording Artist Name" at bounding box center [1059, 177] width 350 height 43
type input "Welfed"
click at [942, 119] on input "Recording Title" at bounding box center [1059, 109] width 350 height 43
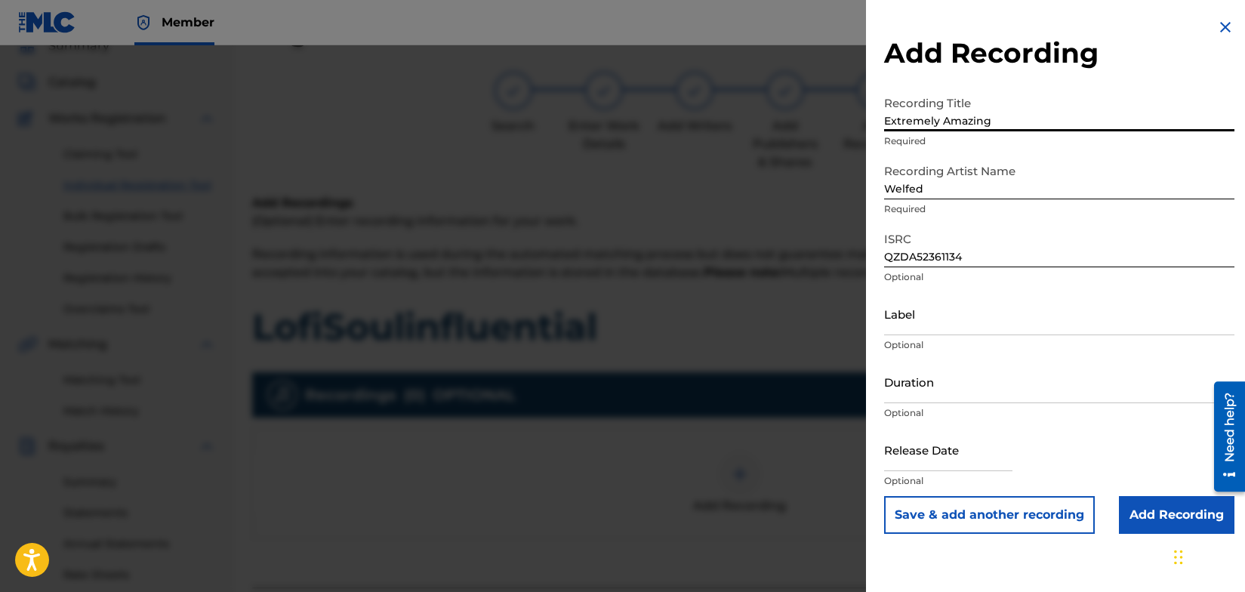
type input "Extremely Amazing"
click at [949, 325] on input "Label" at bounding box center [1059, 313] width 350 height 43
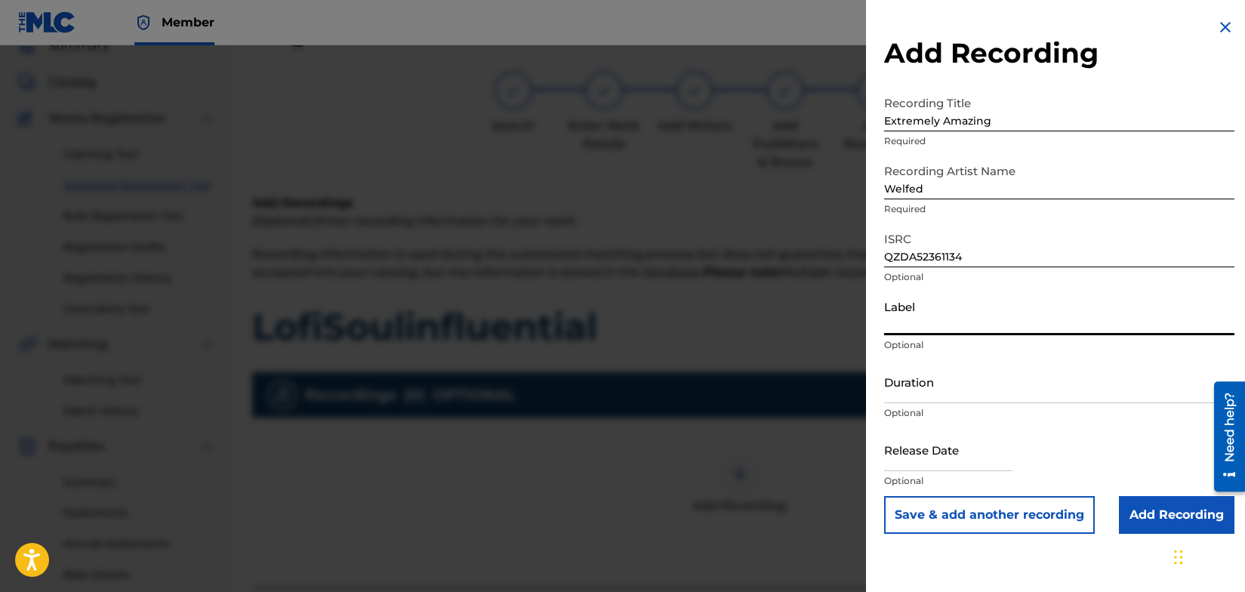
type input "SIDEWALK CAFÈ RECORDS"
click at [1143, 511] on input "Add Recording" at bounding box center [1177, 515] width 116 height 38
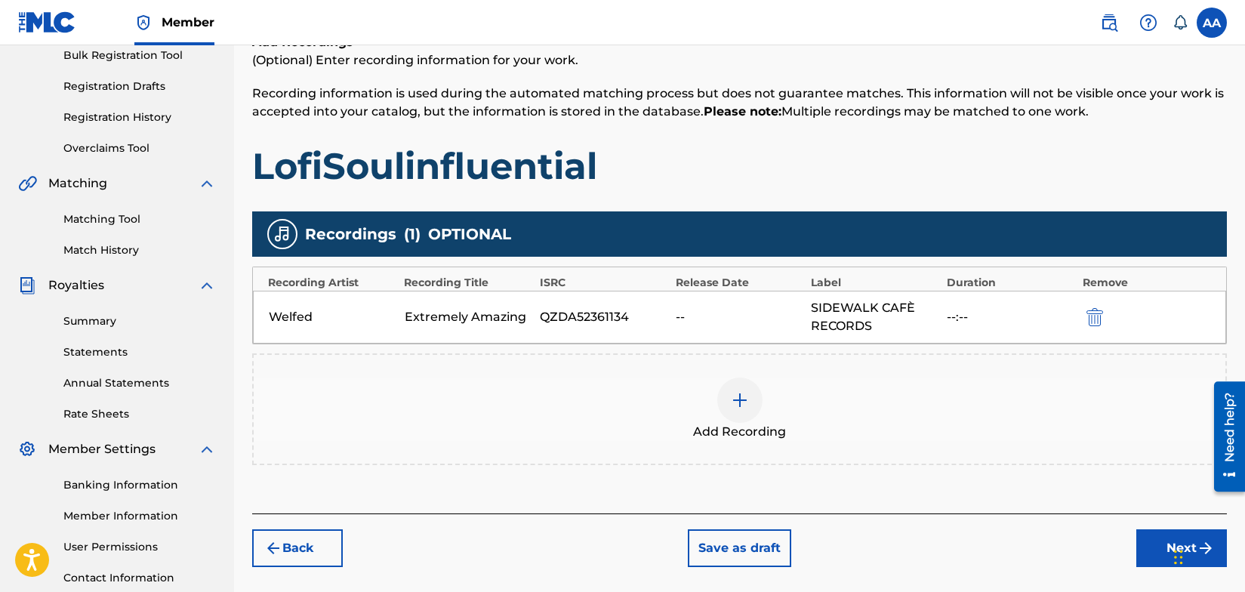
scroll to position [344, 0]
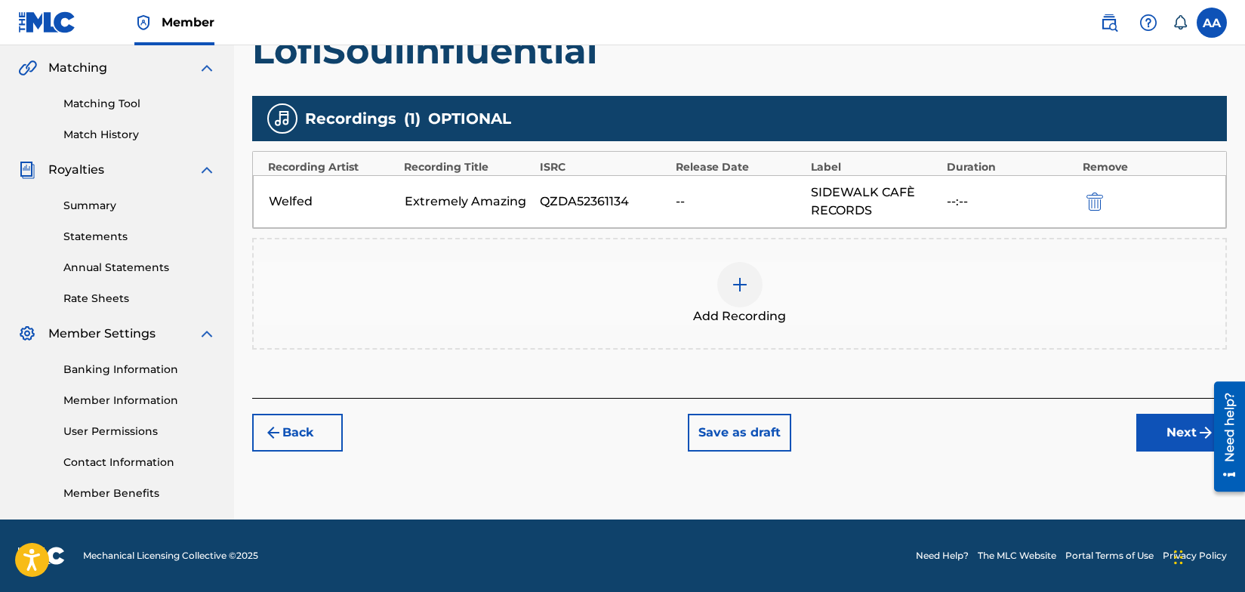
click at [1181, 431] on button "Next" at bounding box center [1182, 433] width 91 height 38
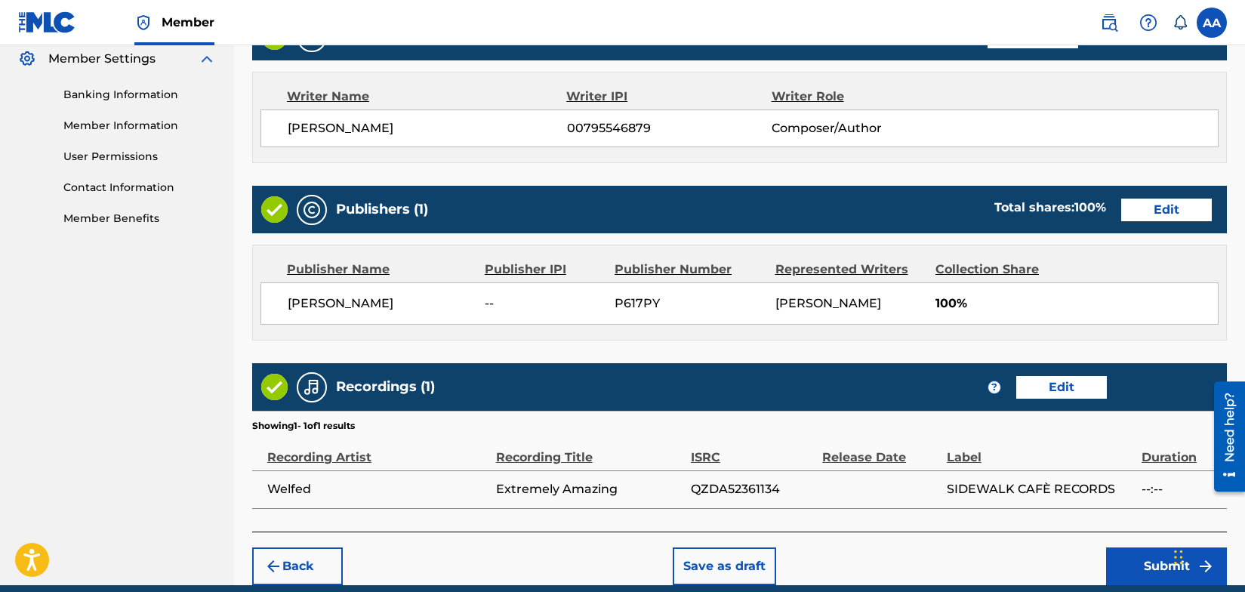
scroll to position [684, 0]
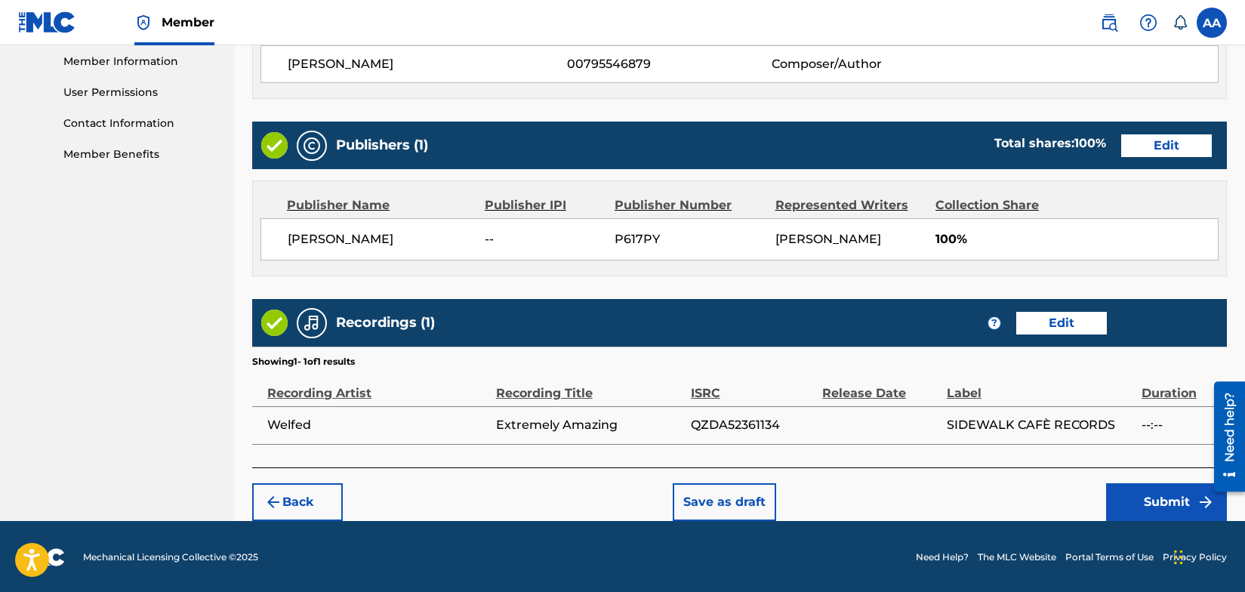
click at [1171, 498] on button "Submit" at bounding box center [1166, 502] width 121 height 38
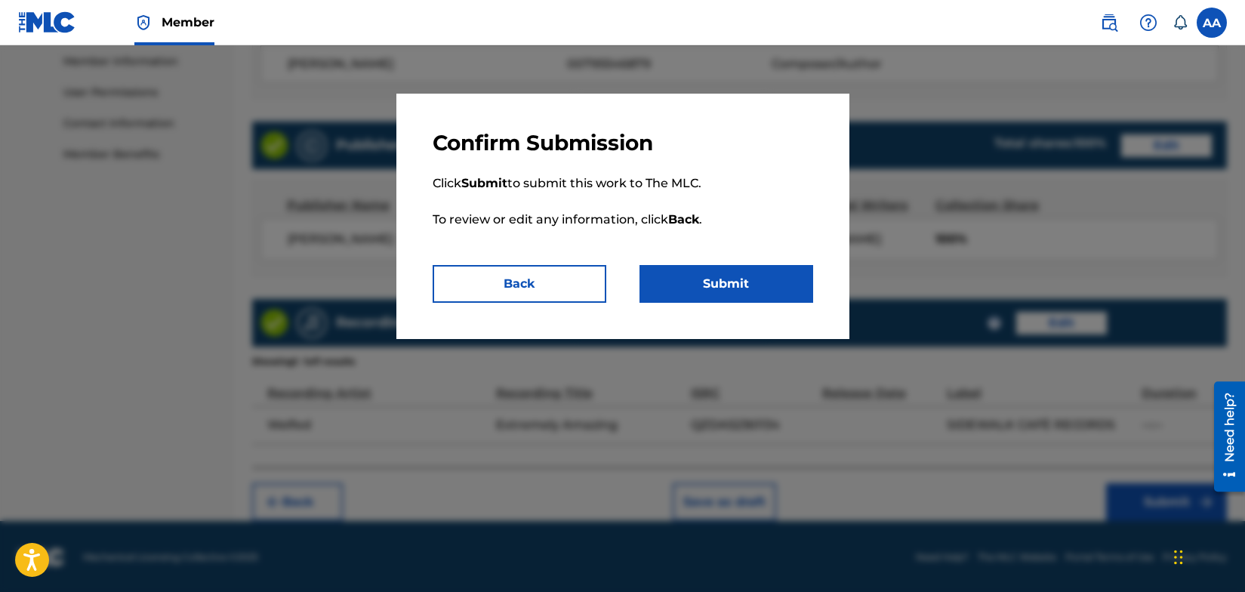
click at [719, 277] on button "Submit" at bounding box center [727, 284] width 174 height 38
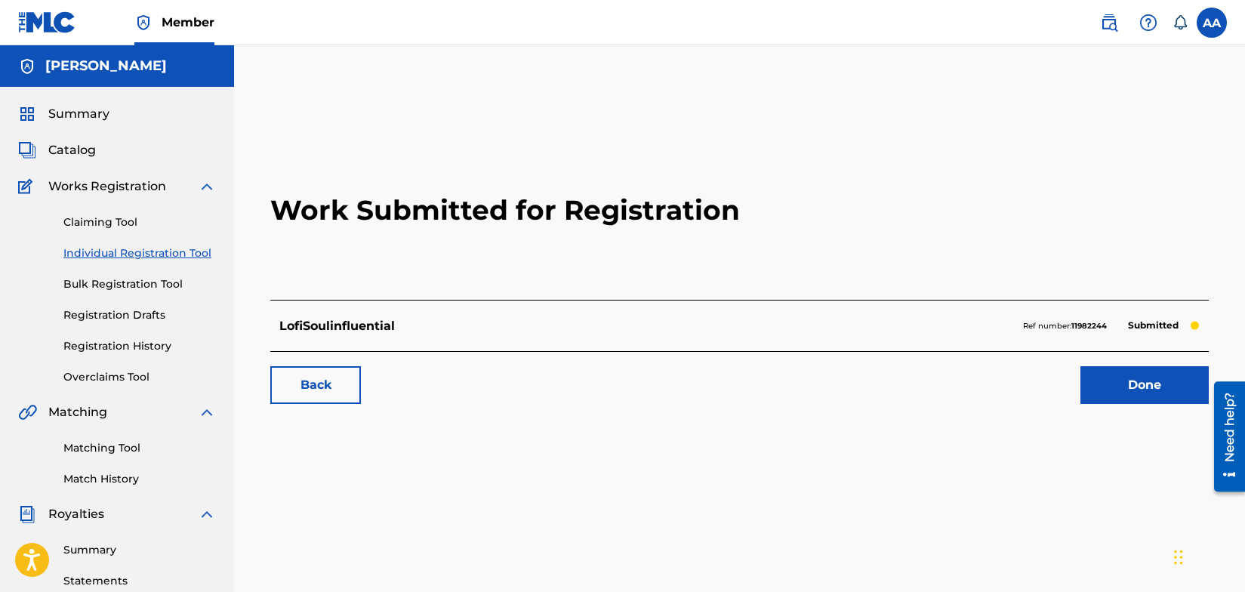
click at [1133, 384] on link "Done" at bounding box center [1145, 385] width 128 height 38
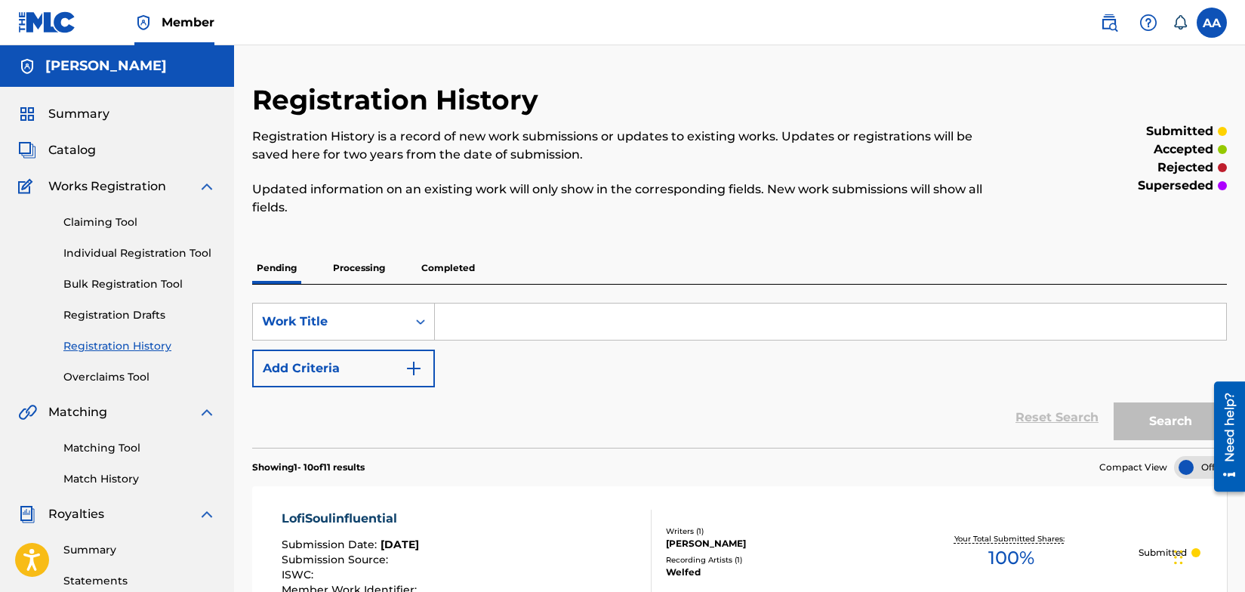
click at [138, 253] on link "Individual Registration Tool" at bounding box center [139, 253] width 153 height 16
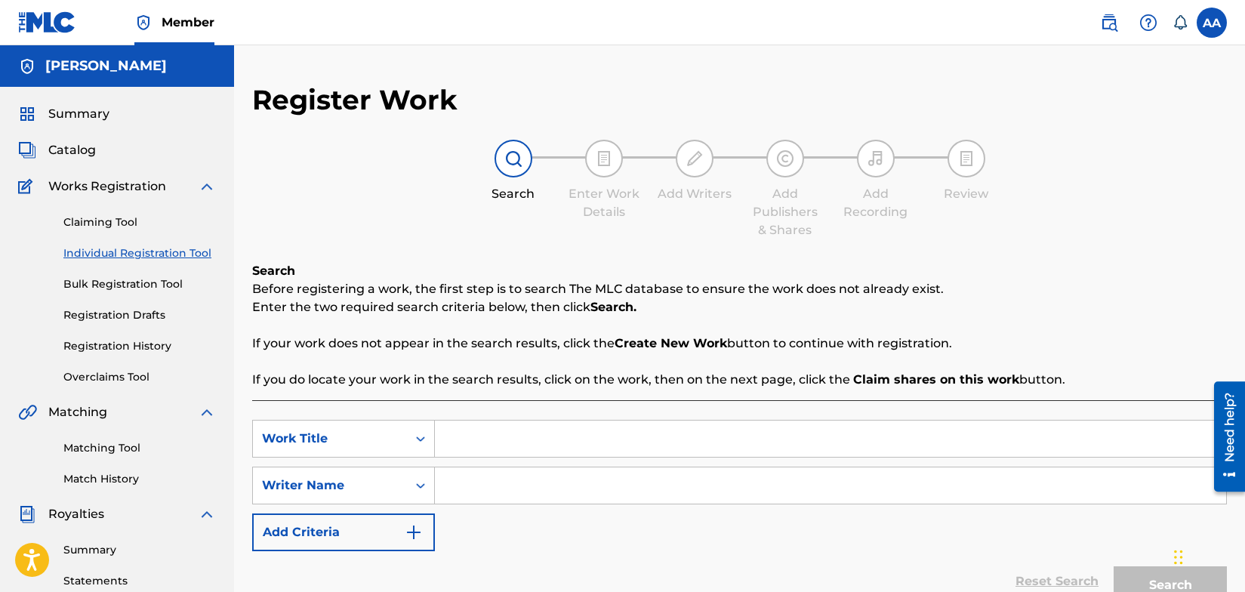
click at [458, 444] on input "Search Form" at bounding box center [831, 439] width 792 height 36
type input "LofiSoulinfluential"
click at [477, 489] on input "Search Form" at bounding box center [831, 486] width 792 height 36
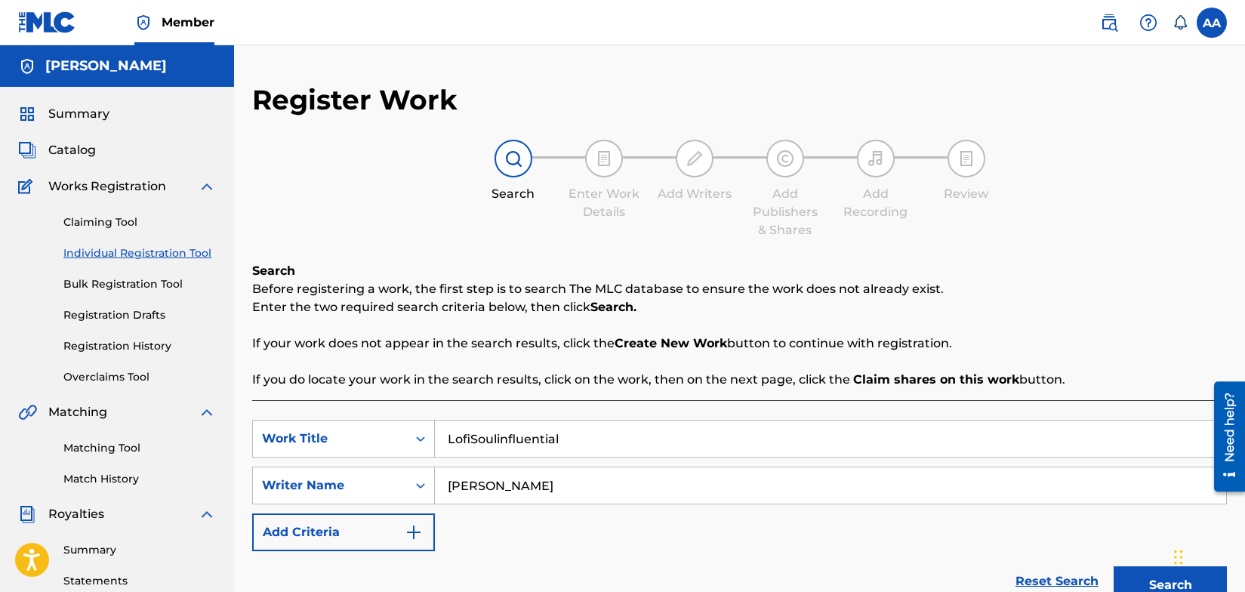
type input "[PERSON_NAME]"
click at [415, 528] on img "Search Form" at bounding box center [414, 532] width 18 height 18
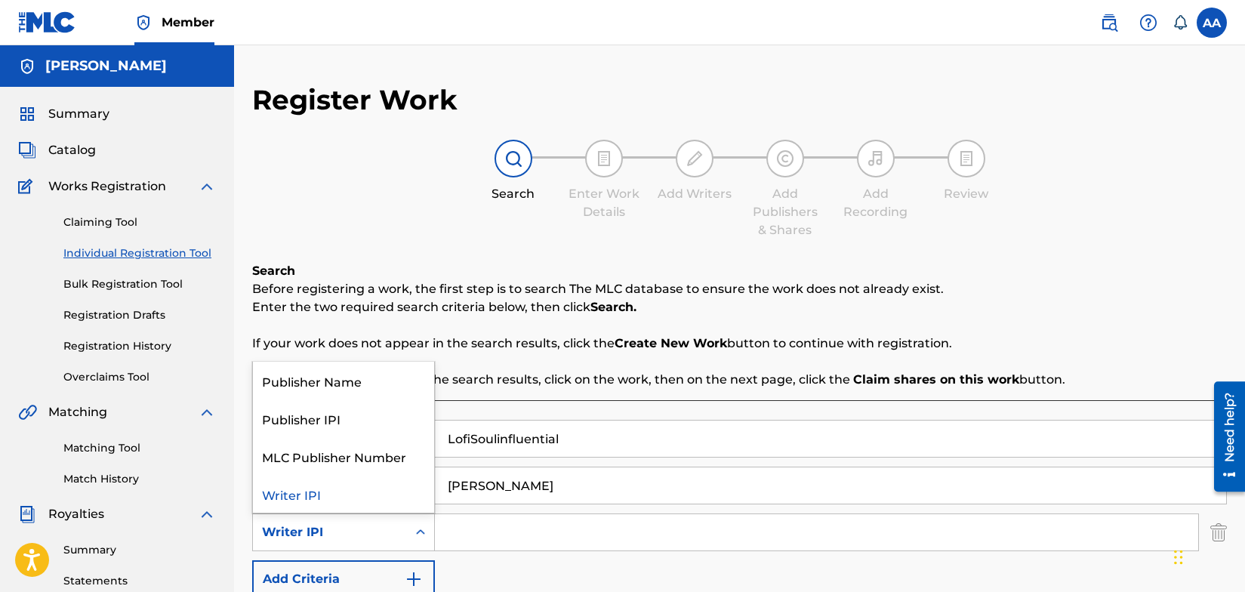
click at [422, 533] on icon "Search Form" at bounding box center [420, 531] width 9 height 5
click at [375, 381] on div "Publisher Name" at bounding box center [343, 381] width 181 height 38
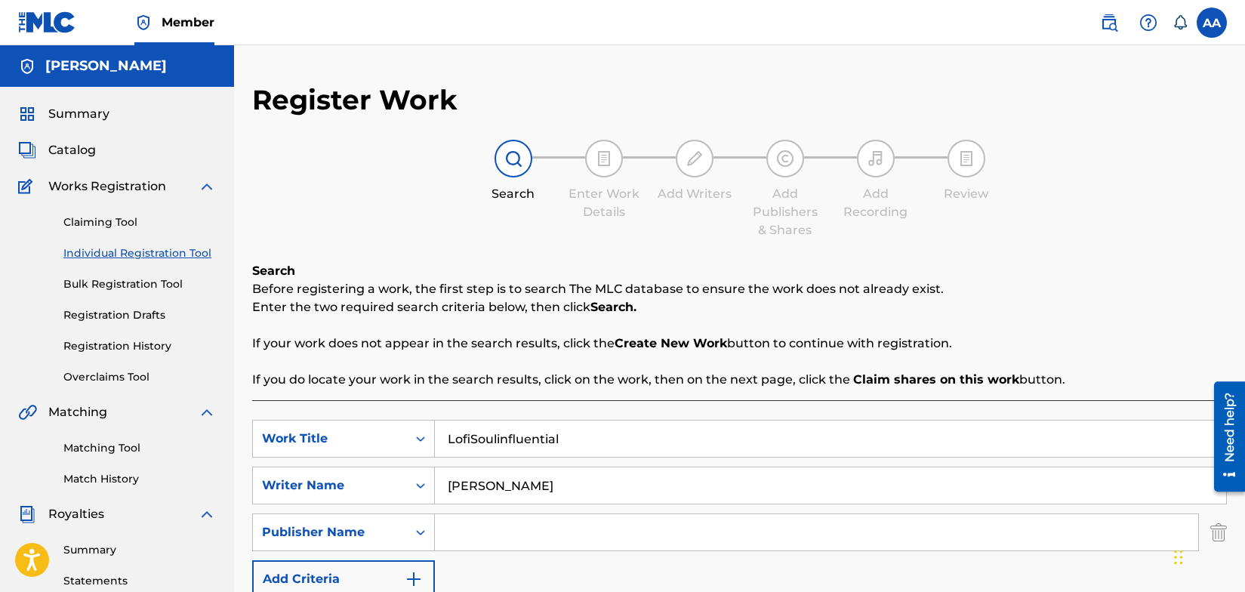
click at [474, 535] on input "Search Form" at bounding box center [817, 532] width 764 height 36
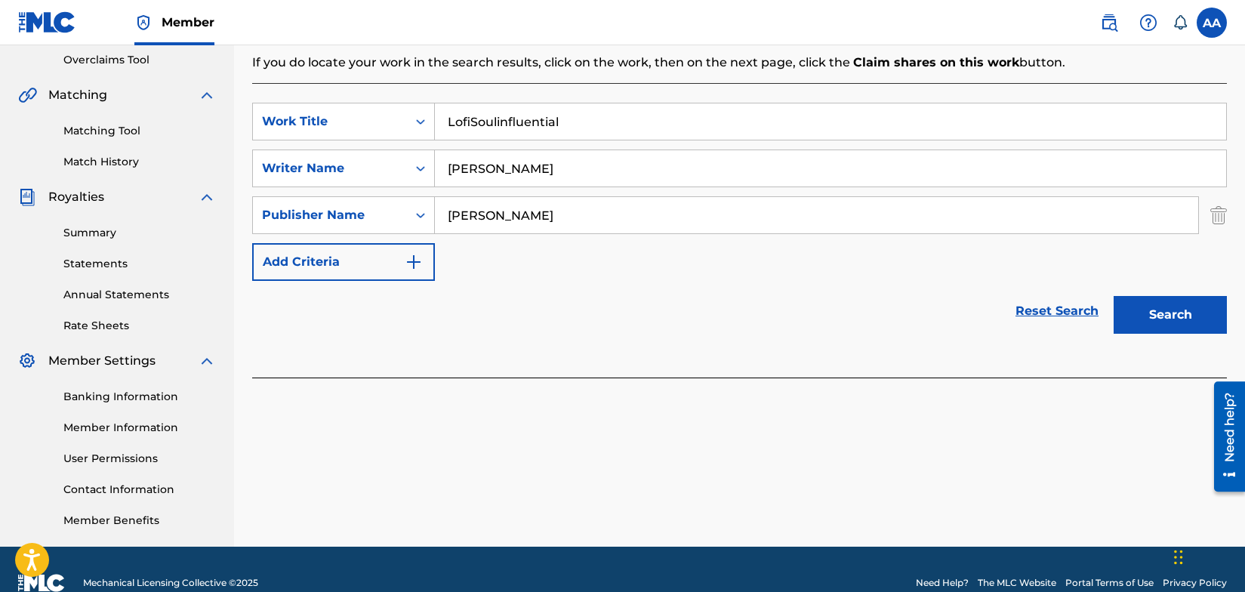
scroll to position [344, 0]
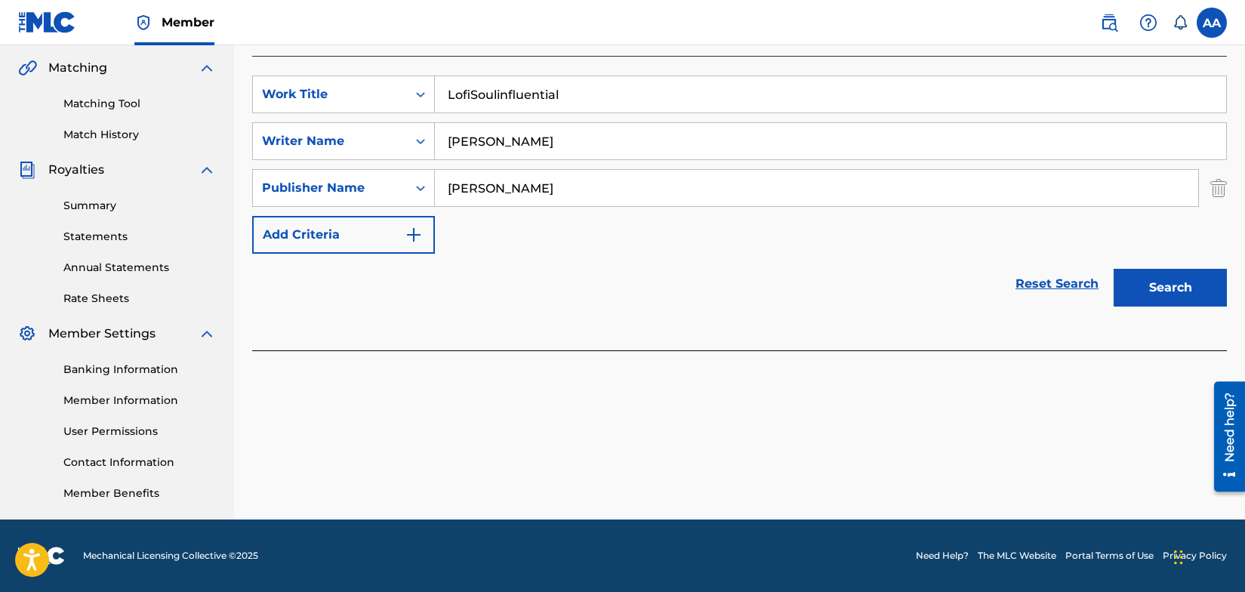
type input "[PERSON_NAME]"
click at [1181, 289] on button "Search" at bounding box center [1170, 288] width 113 height 38
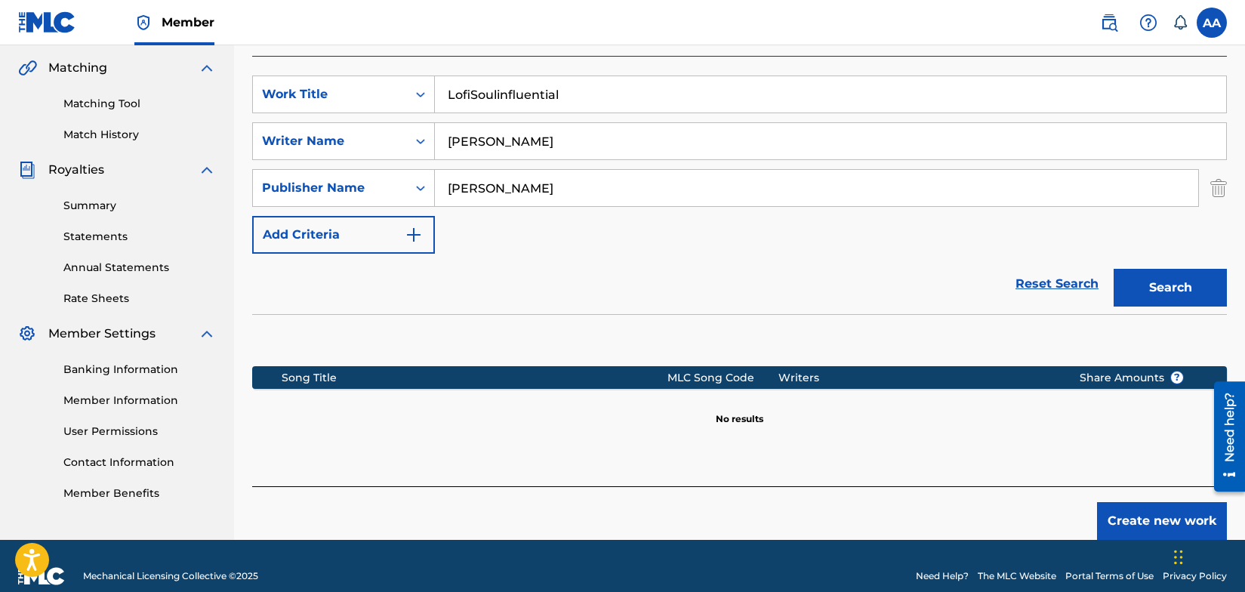
click at [1142, 518] on button "Create new work" at bounding box center [1162, 521] width 130 height 38
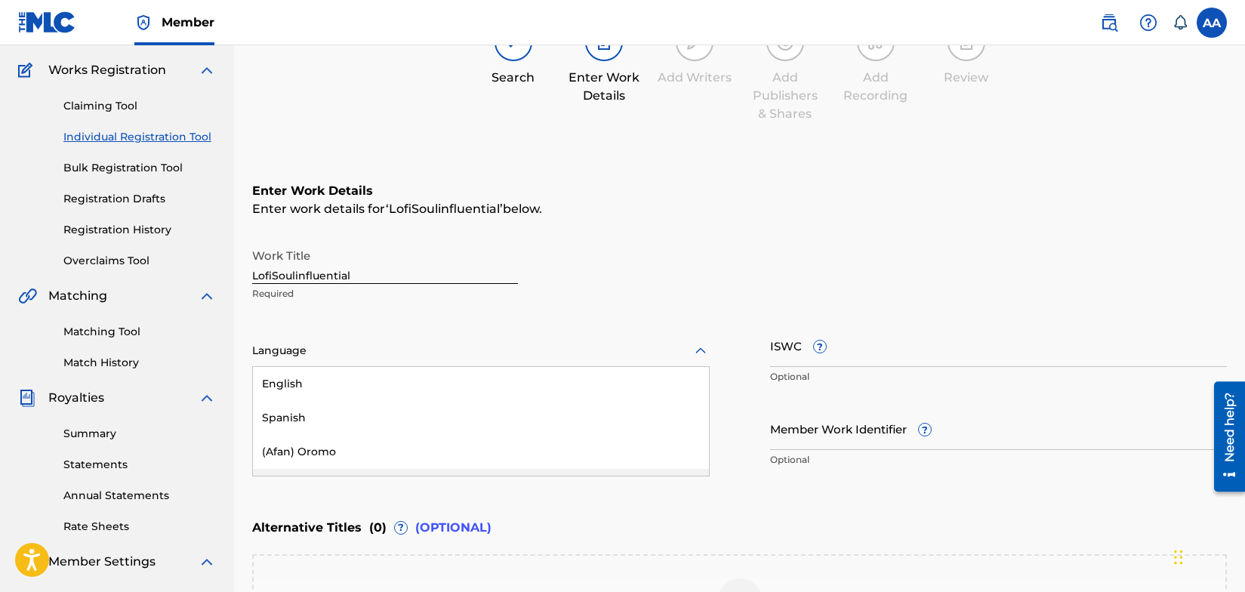
scroll to position [119, 0]
click at [690, 365] on div "[PERSON_NAME], 4 of 153. 153 results available. Use Up and Down to choose optio…" at bounding box center [481, 349] width 458 height 32
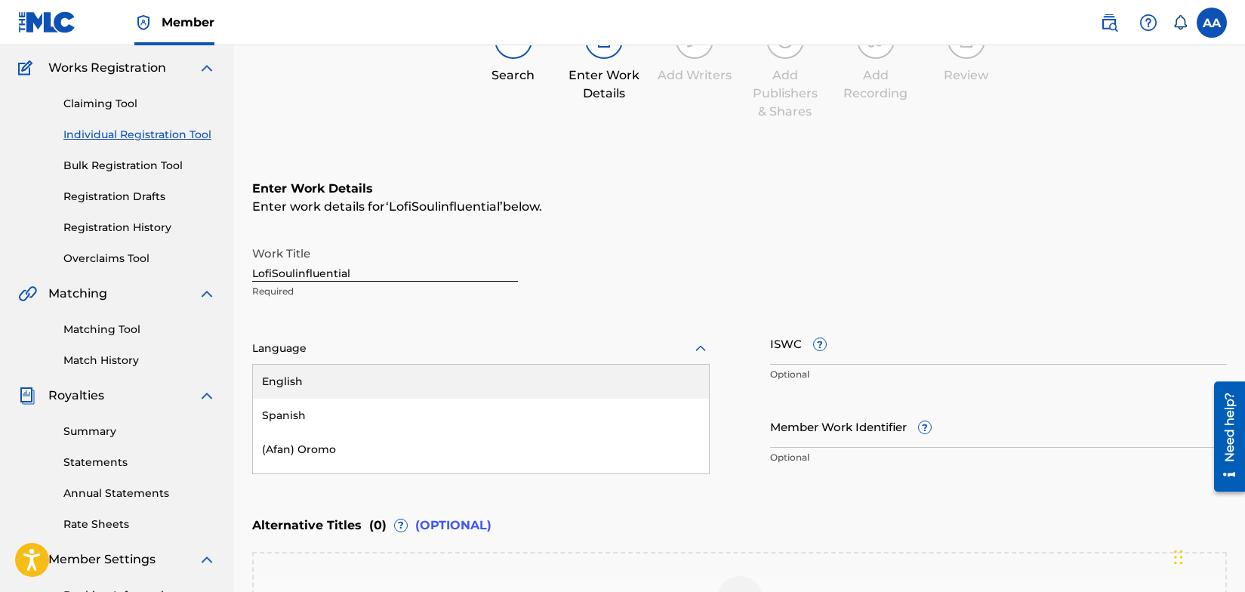
click at [282, 381] on div "English" at bounding box center [481, 382] width 456 height 34
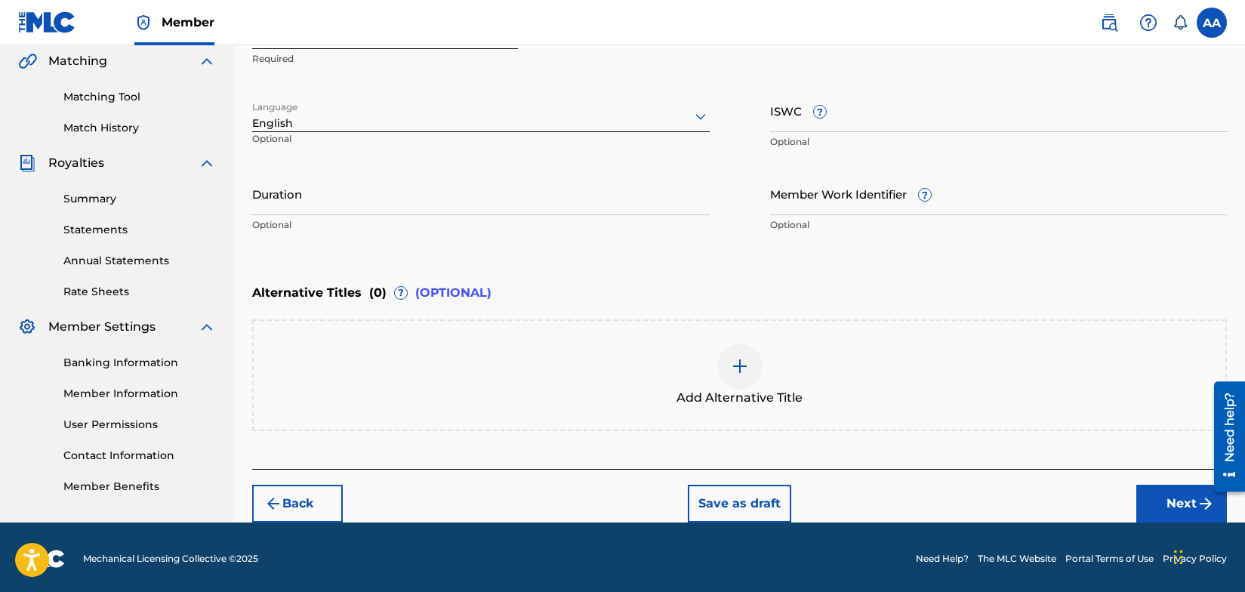
scroll to position [353, 0]
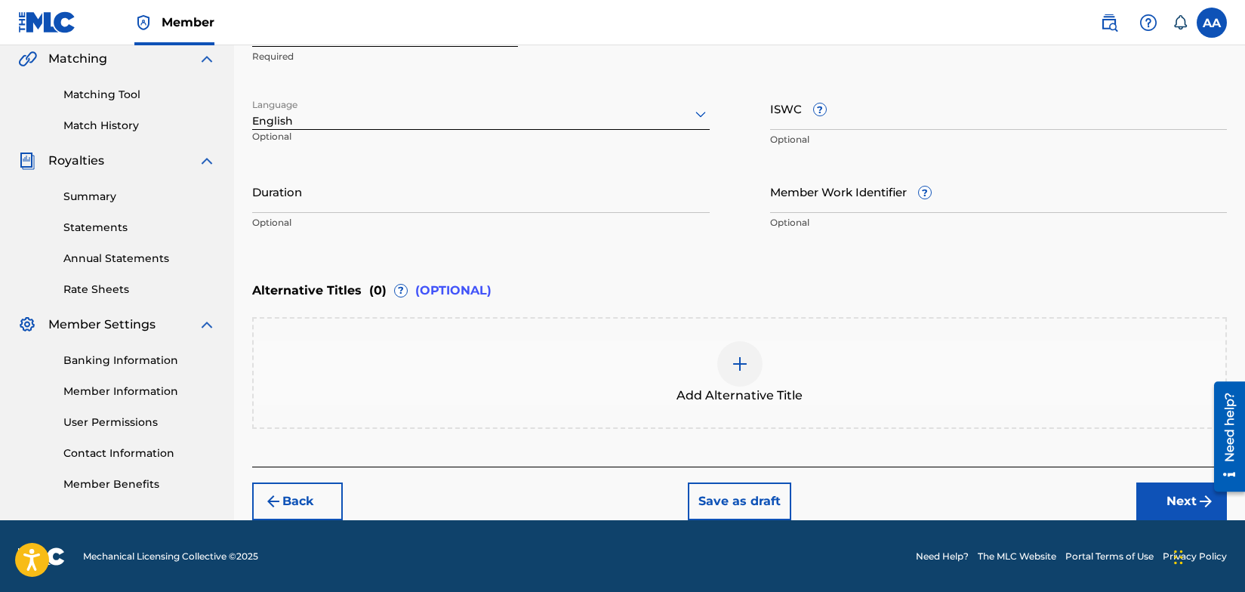
click at [1173, 500] on button "Next" at bounding box center [1182, 502] width 91 height 38
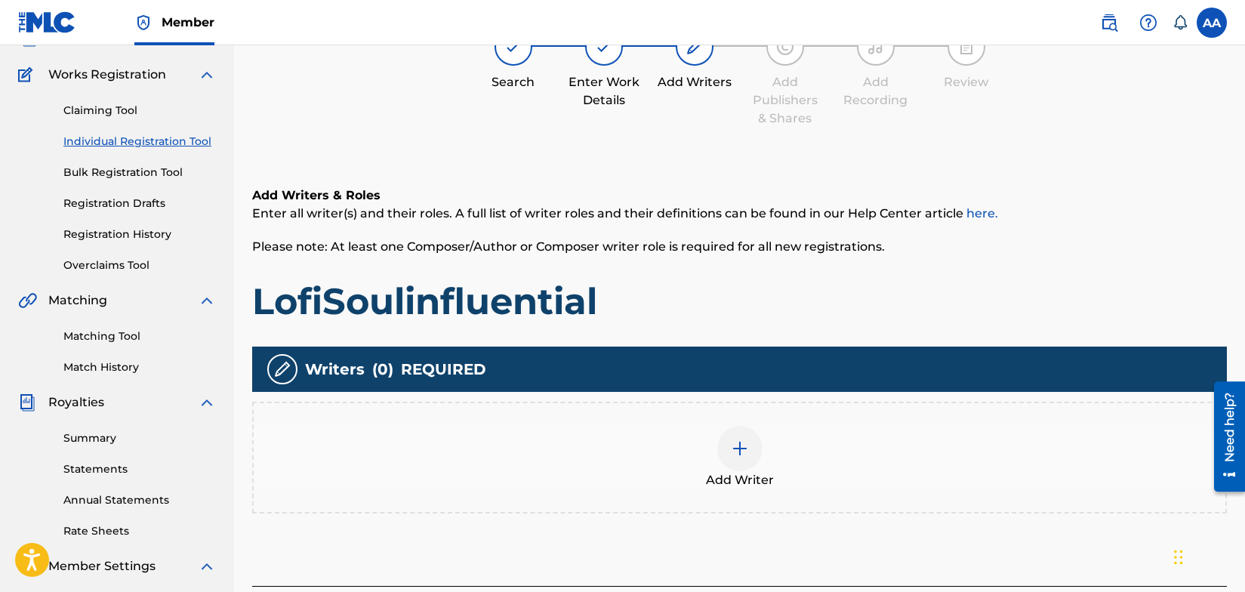
scroll to position [68, 0]
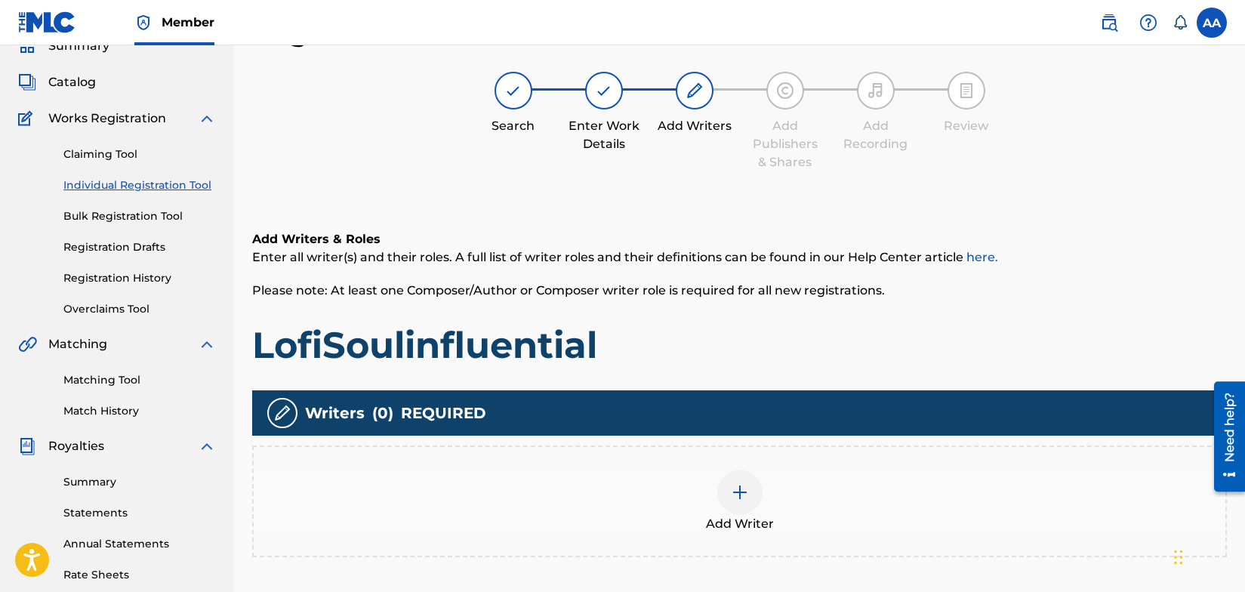
click at [741, 495] on img at bounding box center [740, 492] width 18 height 18
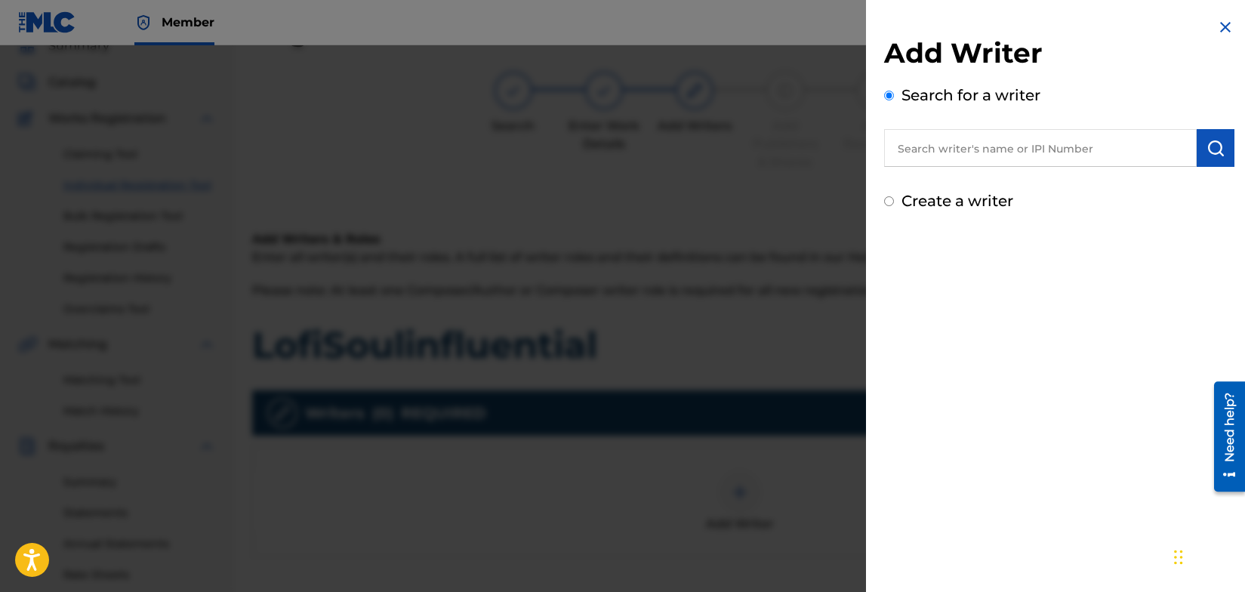
click at [980, 153] on input "text" at bounding box center [1040, 148] width 313 height 38
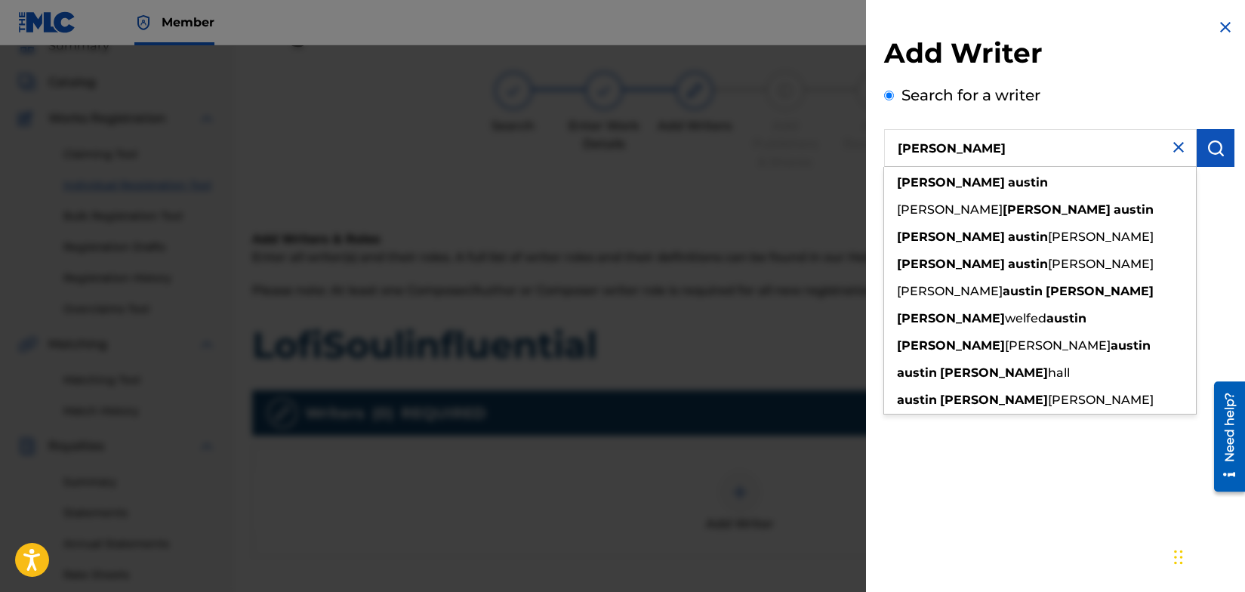
type input "[PERSON_NAME]"
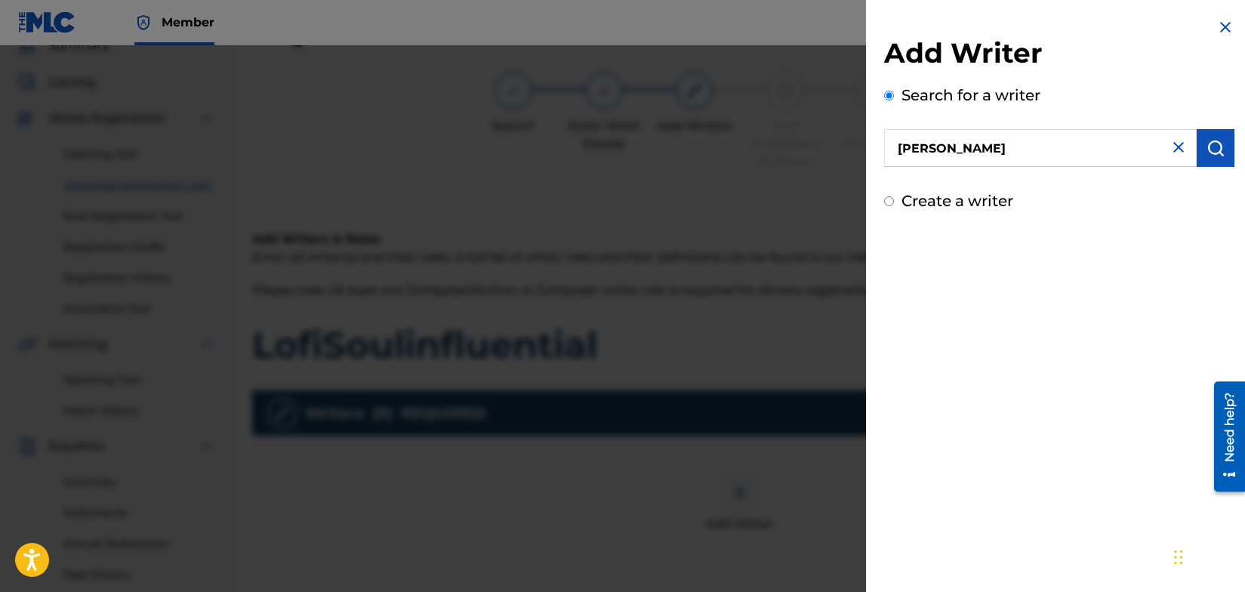
click at [1211, 152] on img "submit" at bounding box center [1216, 148] width 18 height 18
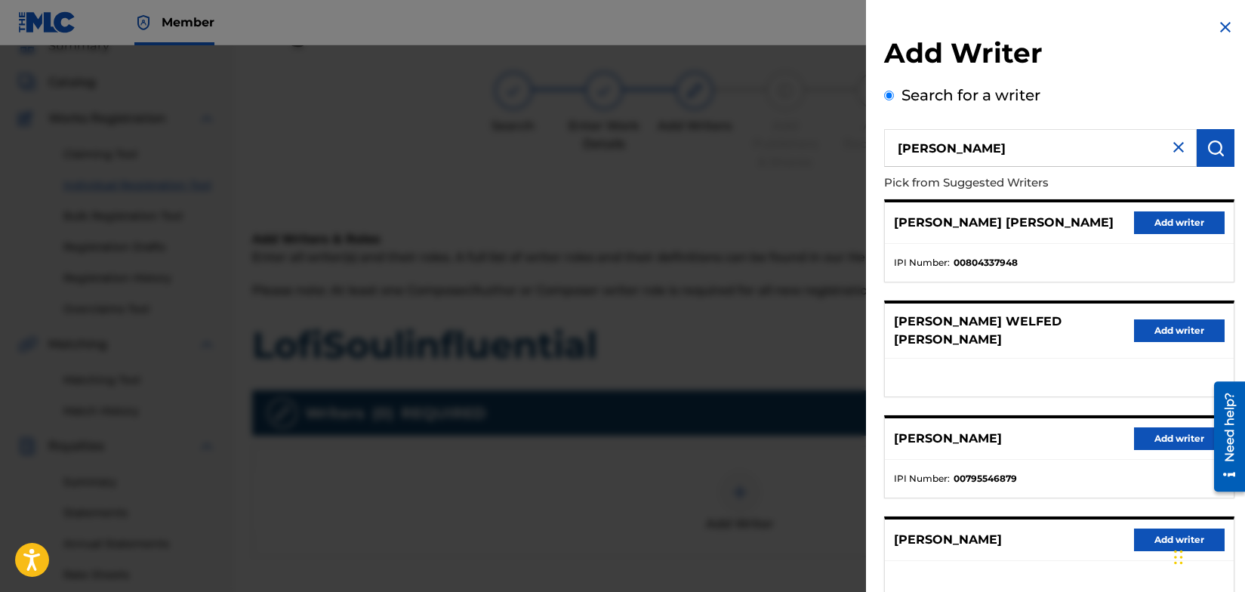
click at [1156, 427] on button "Add writer" at bounding box center [1179, 438] width 91 height 23
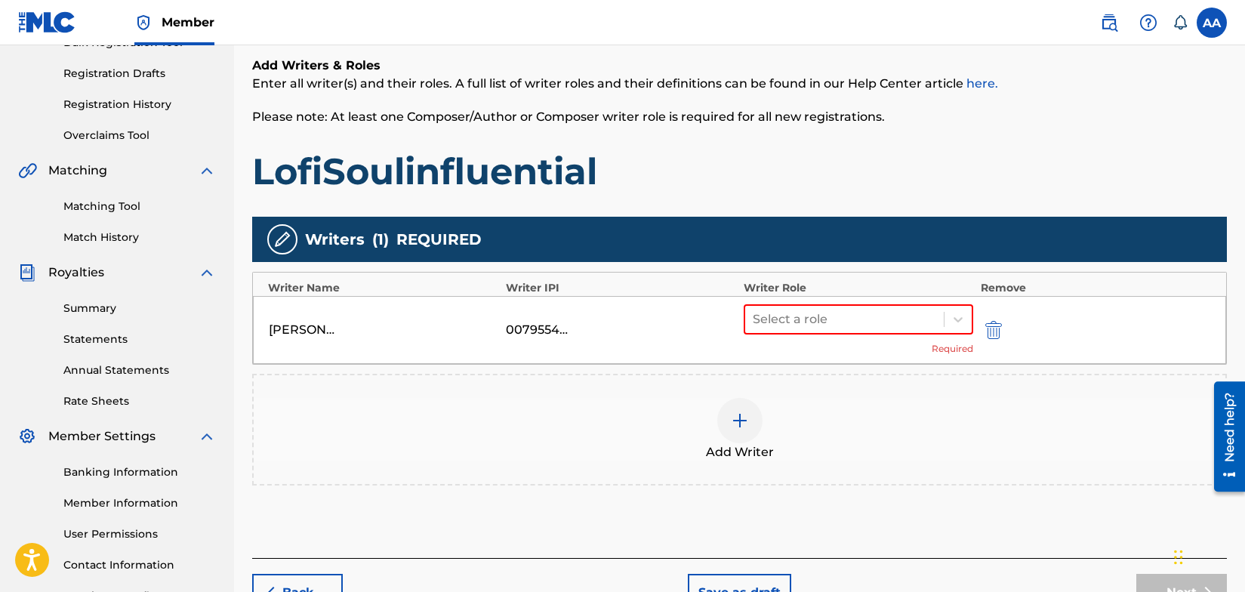
scroll to position [344, 0]
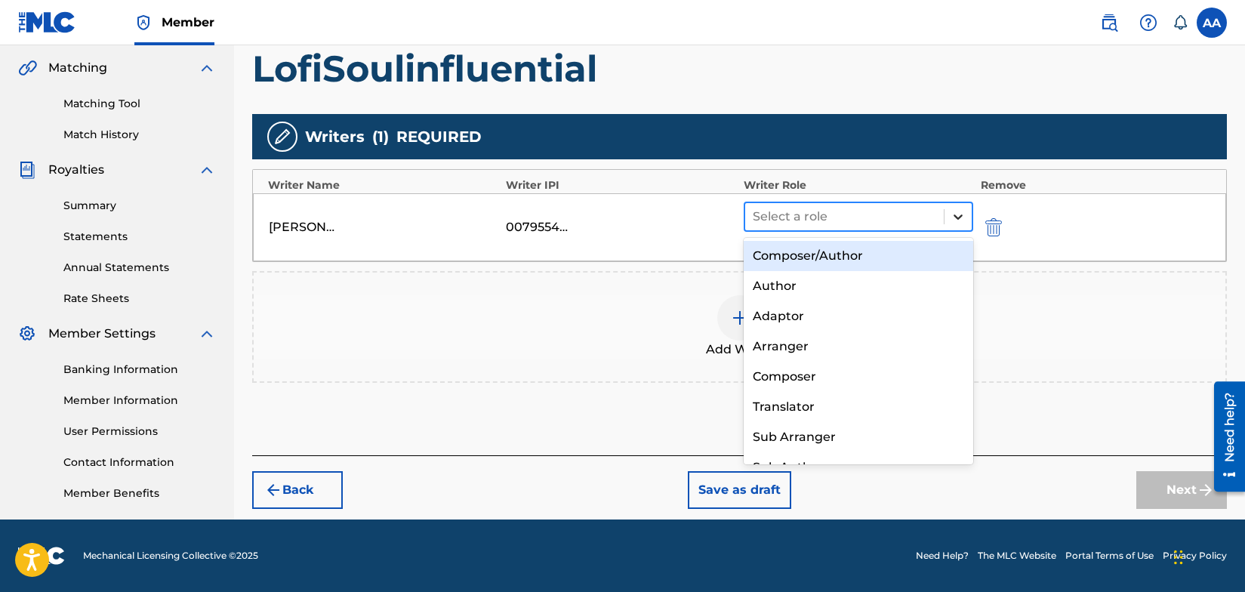
click at [958, 212] on icon at bounding box center [958, 216] width 15 height 15
click at [885, 254] on div "Composer/Author" at bounding box center [859, 256] width 230 height 30
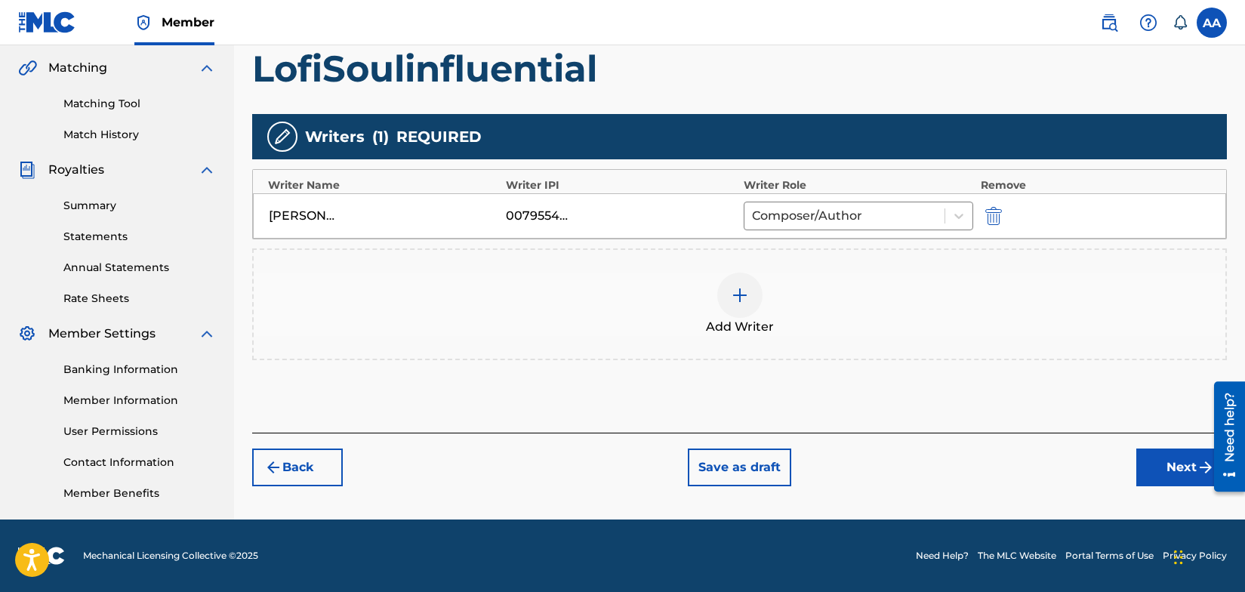
click at [1175, 467] on button "Next" at bounding box center [1182, 468] width 91 height 38
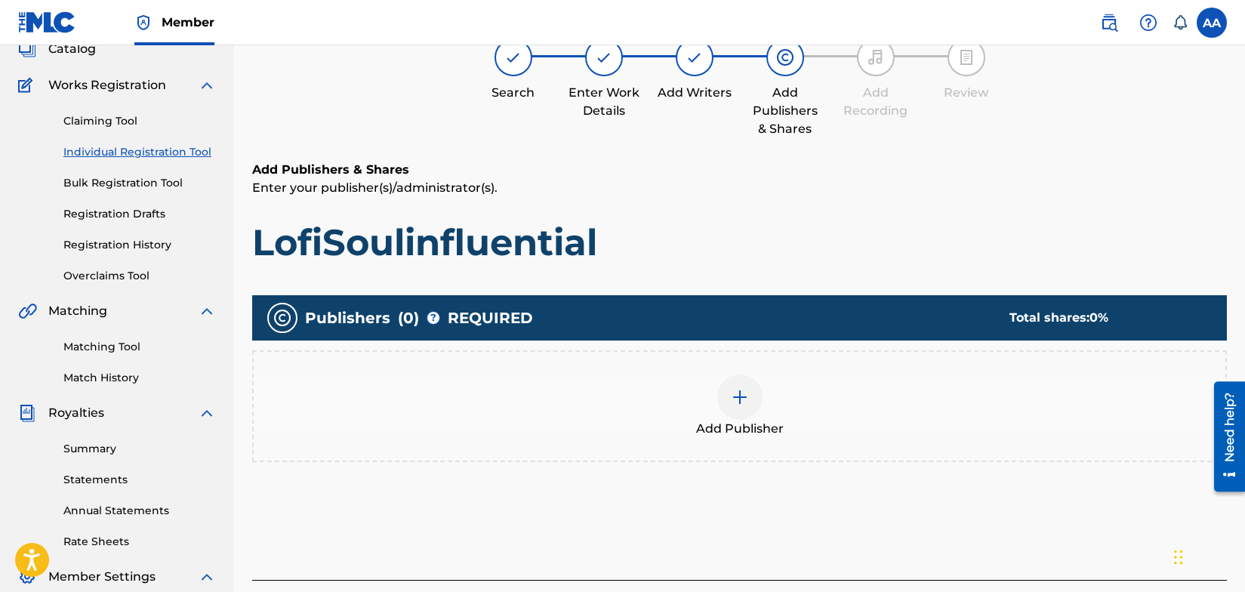
scroll to position [68, 0]
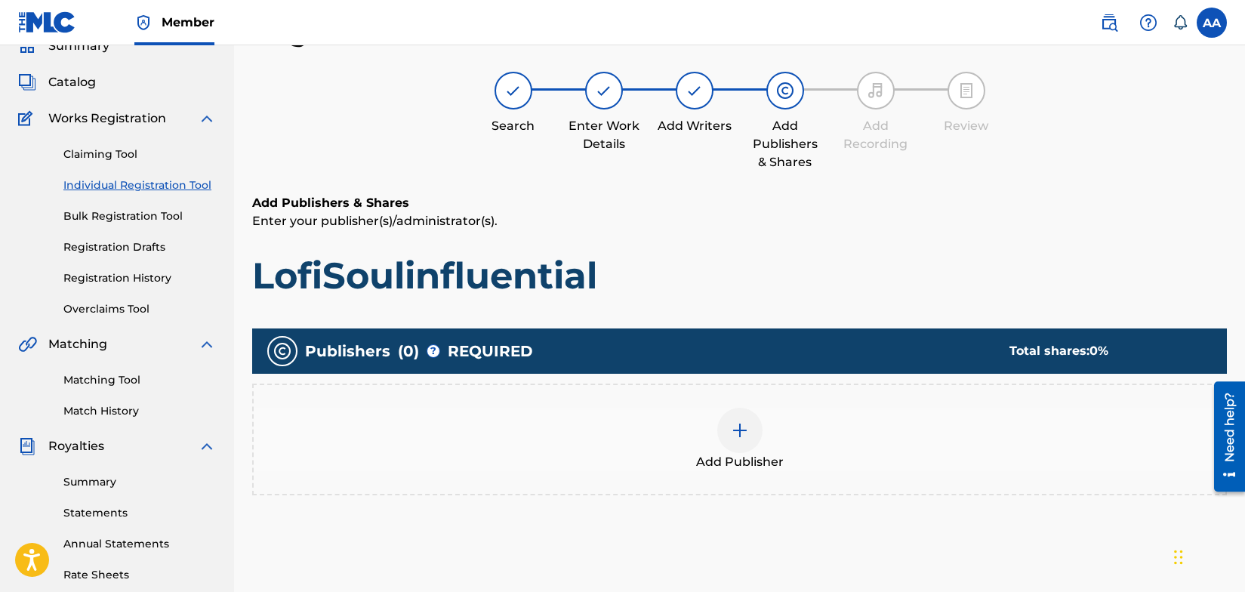
click at [742, 432] on img at bounding box center [740, 430] width 18 height 18
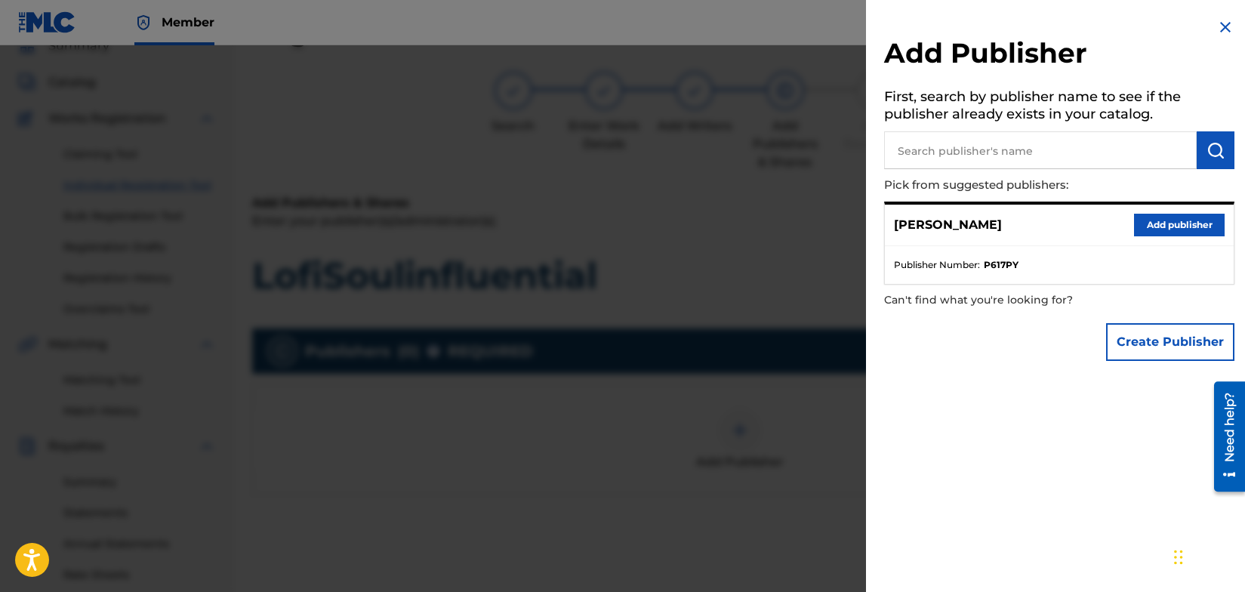
click at [1165, 225] on button "Add publisher" at bounding box center [1179, 225] width 91 height 23
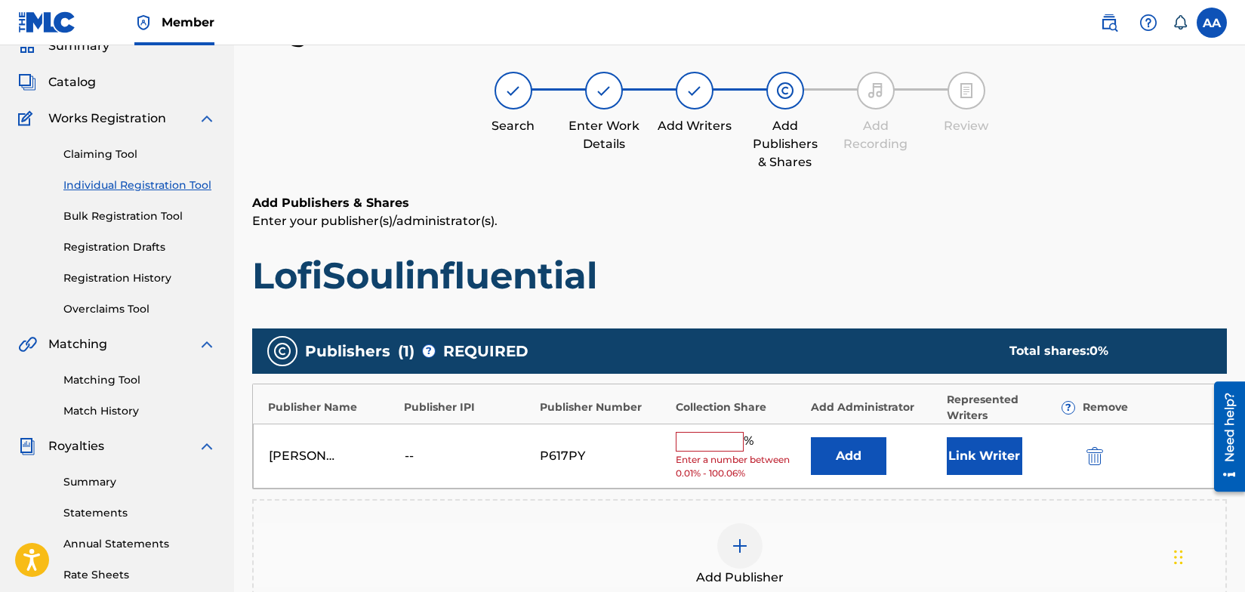
click at [704, 434] on input "text" at bounding box center [710, 442] width 68 height 20
type input "100"
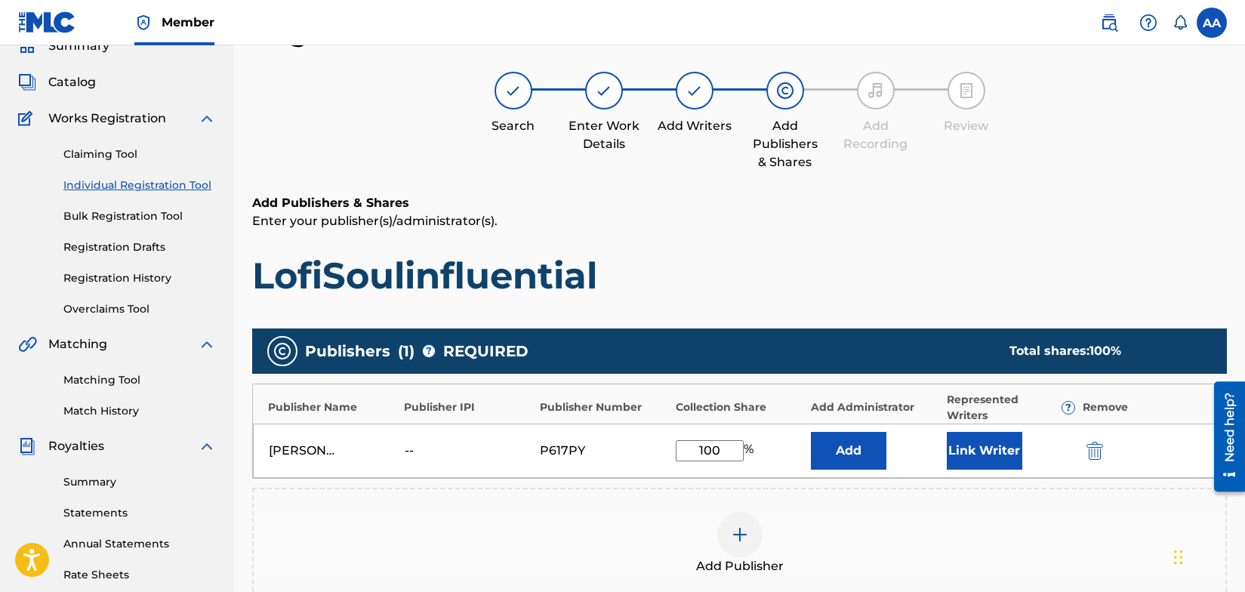
click at [976, 448] on button "Link Writer" at bounding box center [985, 451] width 76 height 38
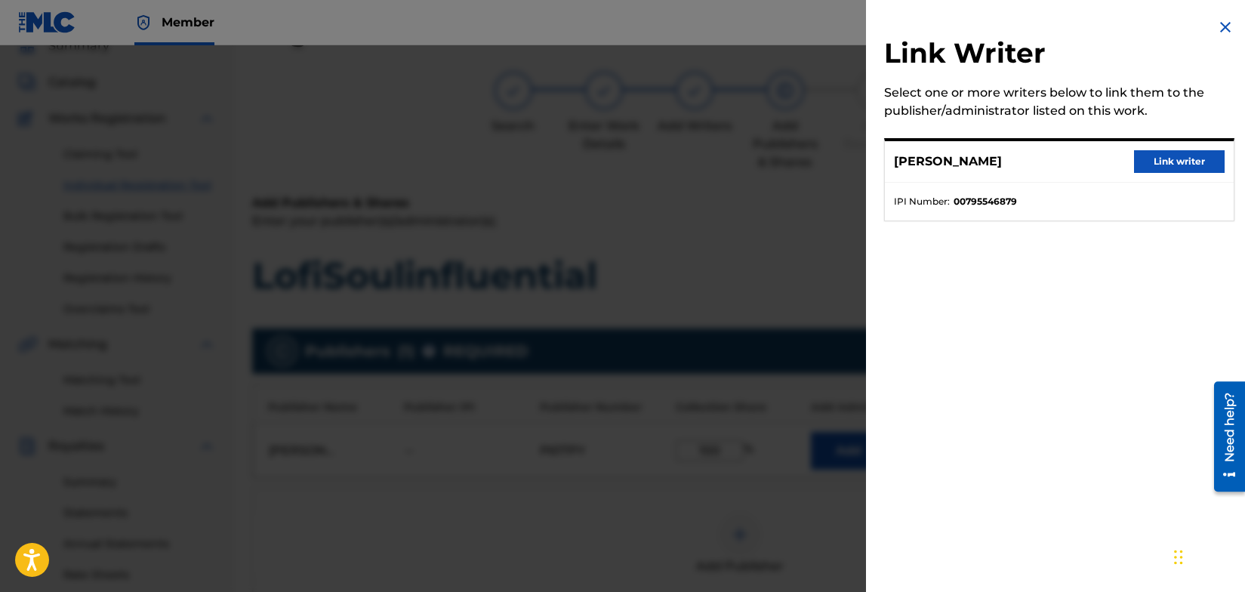
click at [1171, 161] on button "Link writer" at bounding box center [1179, 161] width 91 height 23
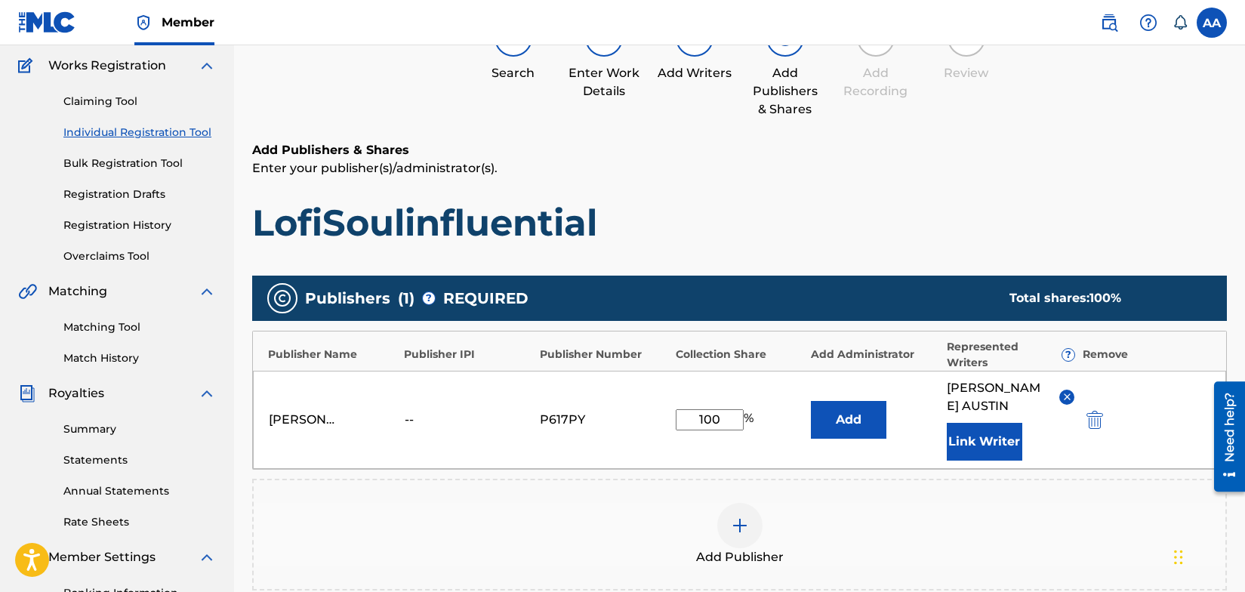
scroll to position [363, 0]
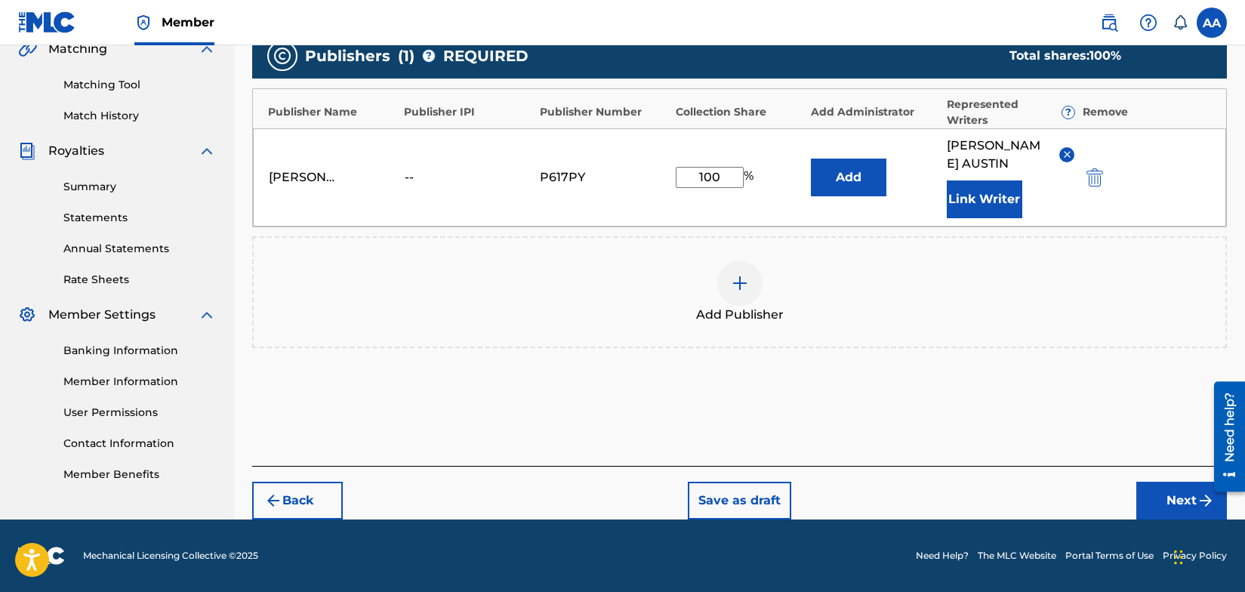
click at [1193, 499] on button "Next" at bounding box center [1182, 501] width 91 height 38
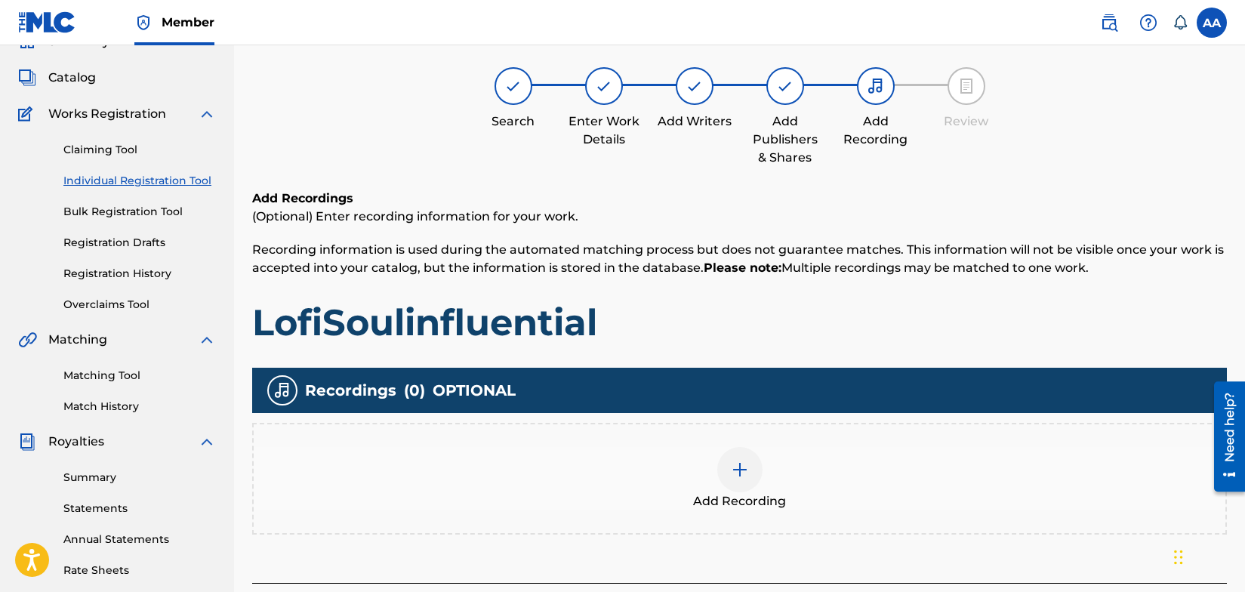
scroll to position [68, 0]
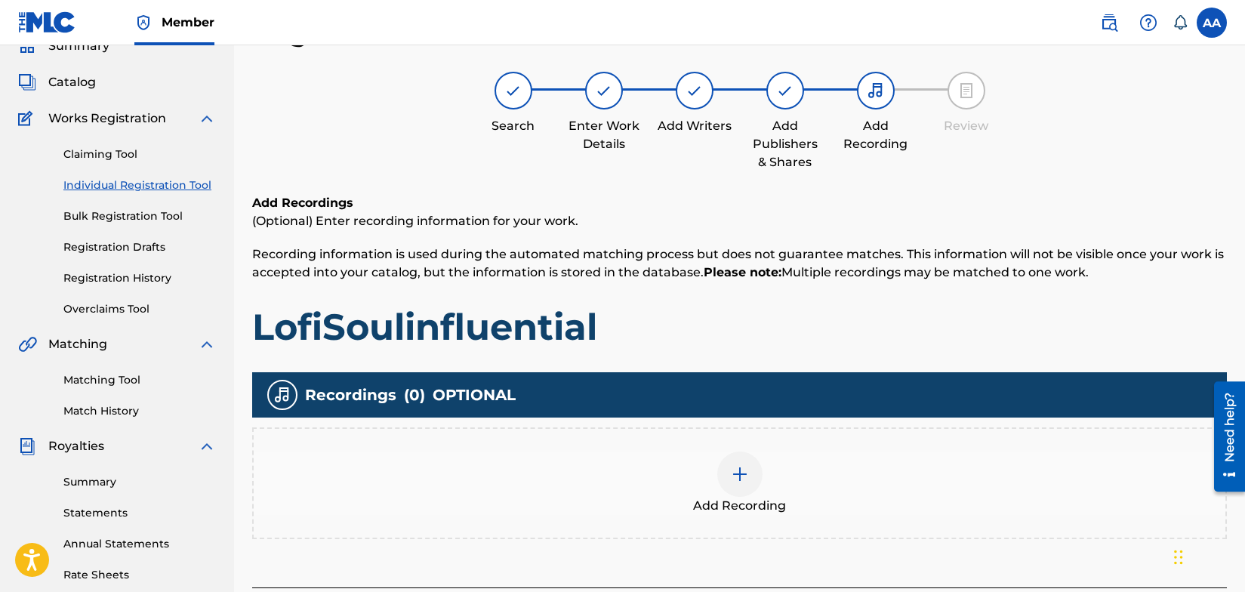
click at [738, 475] on img at bounding box center [740, 474] width 18 height 18
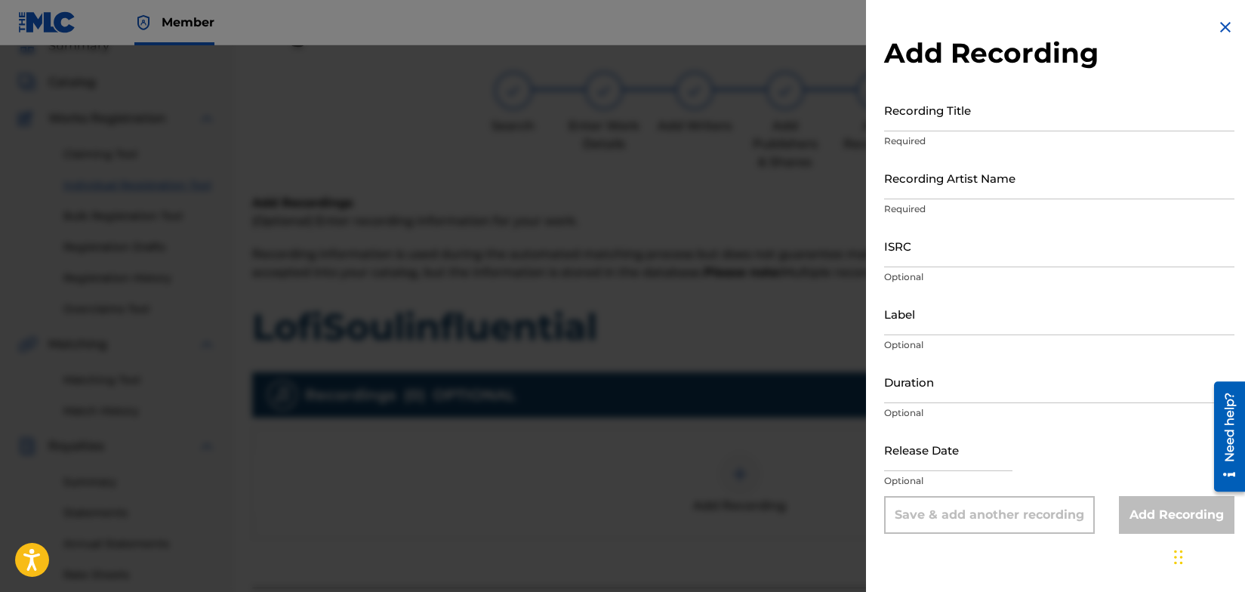
click at [986, 190] on input "Recording Artist Name" at bounding box center [1059, 177] width 350 height 43
type input "Welfed"
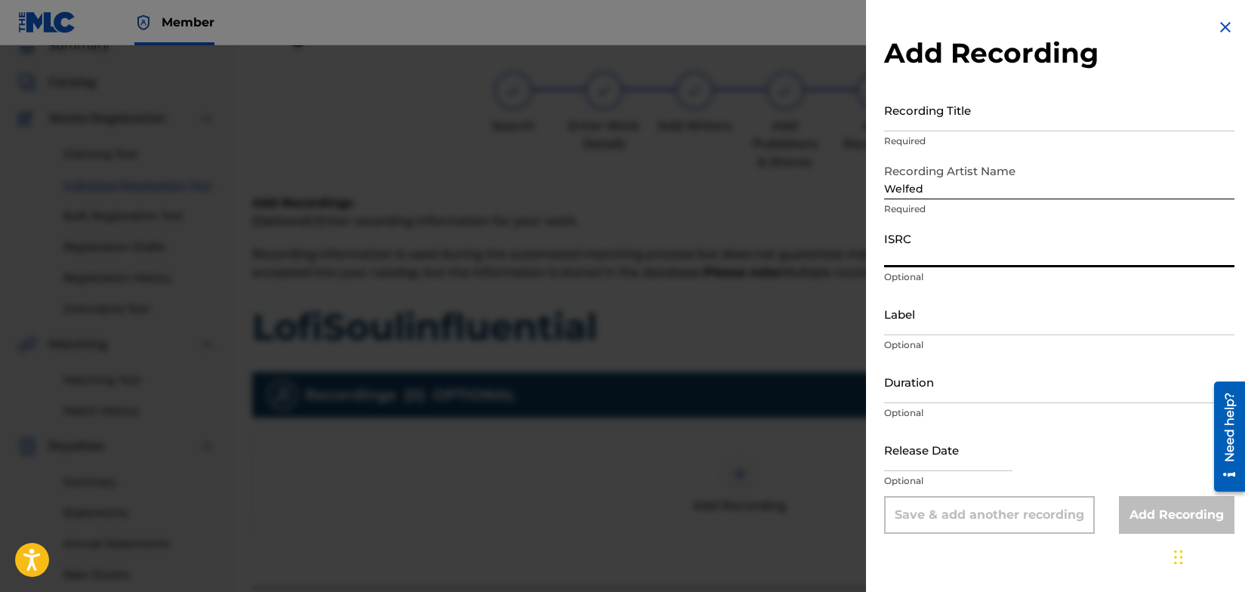
click at [943, 261] on input "ISRC" at bounding box center [1059, 245] width 350 height 43
type input "QZDA52361136"
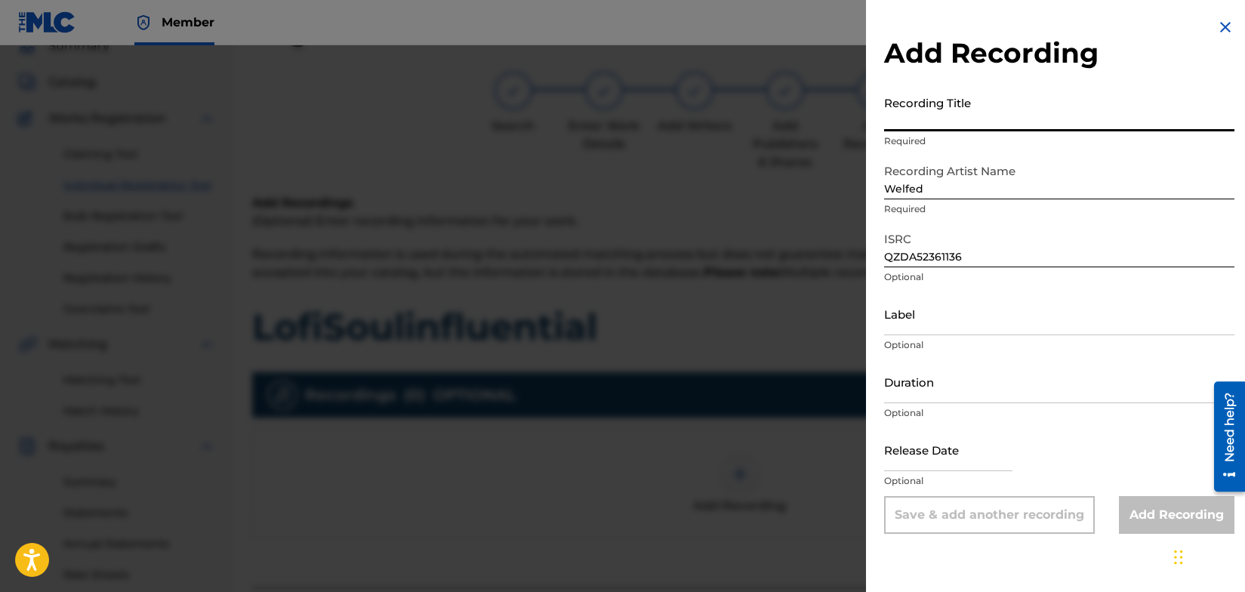
click at [968, 115] on input "Recording Title" at bounding box center [1059, 109] width 350 height 43
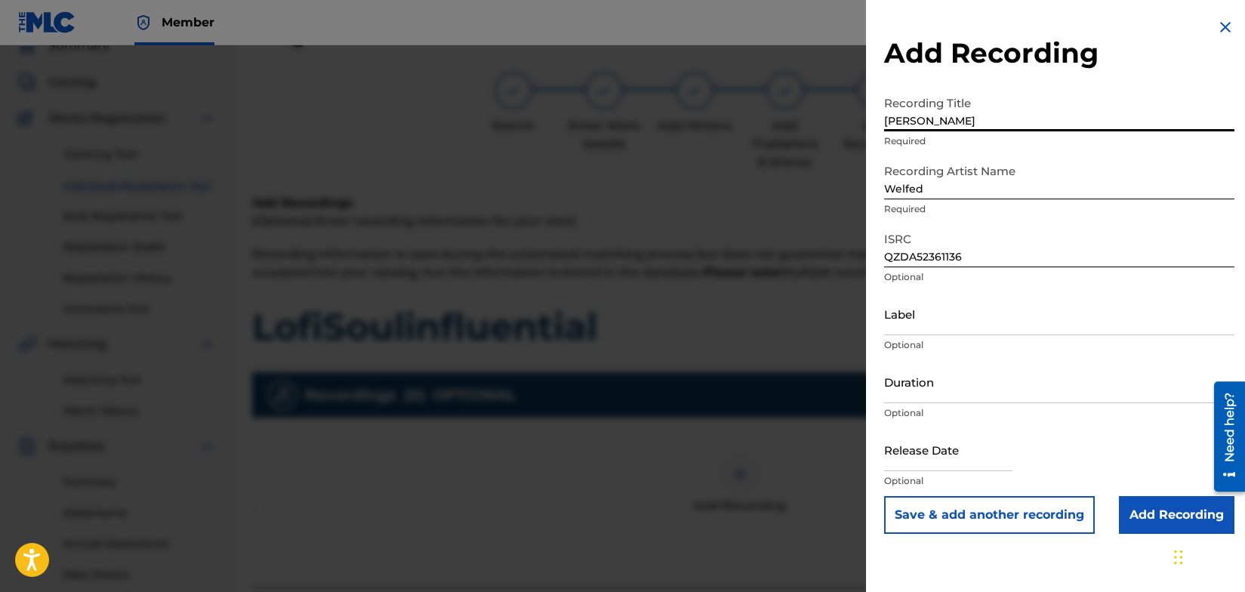
type input "[PERSON_NAME]"
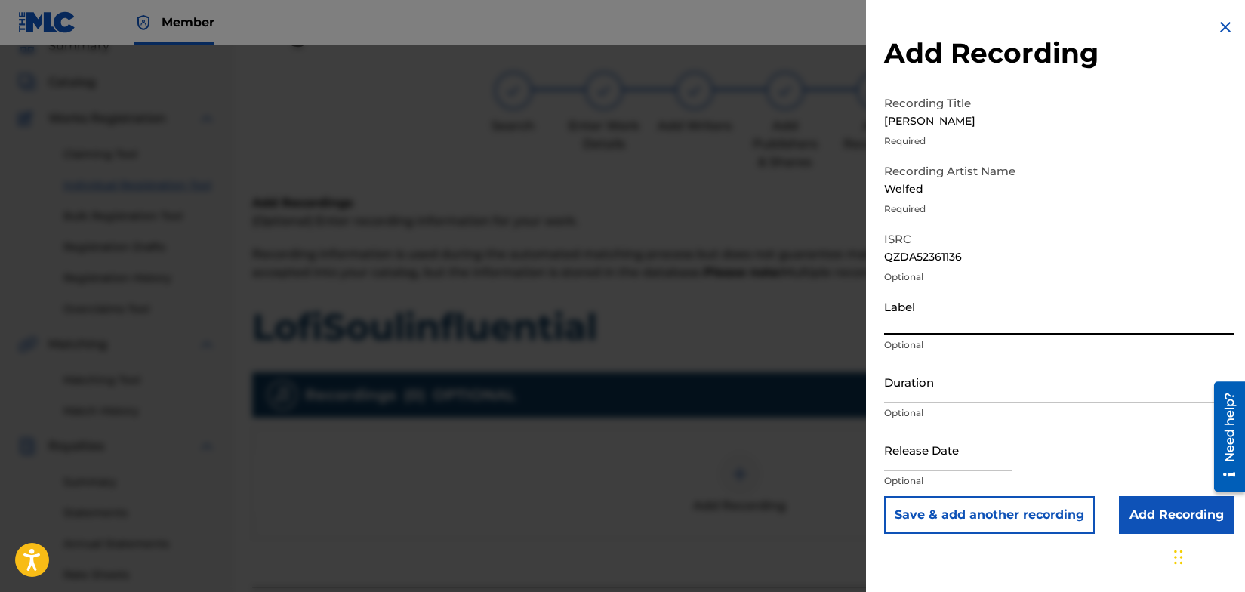
click at [953, 323] on input "Label" at bounding box center [1059, 313] width 350 height 43
type input "SIDEWALK CAFÈ RECORDS"
click at [1138, 511] on input "Add Recording" at bounding box center [1177, 515] width 116 height 38
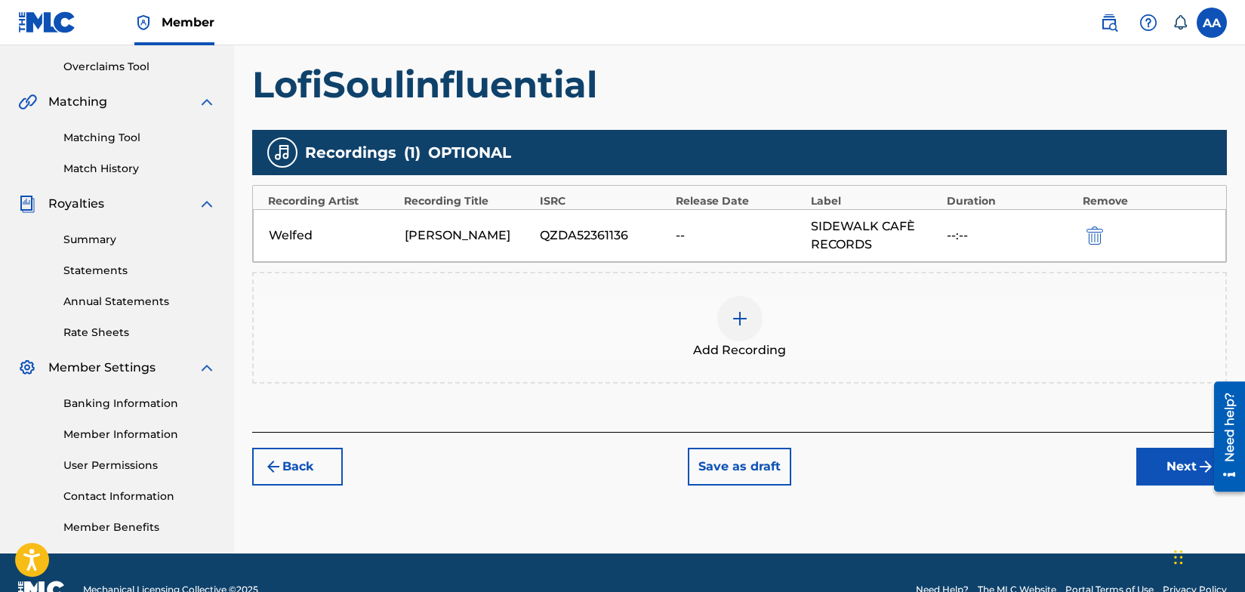
scroll to position [317, 0]
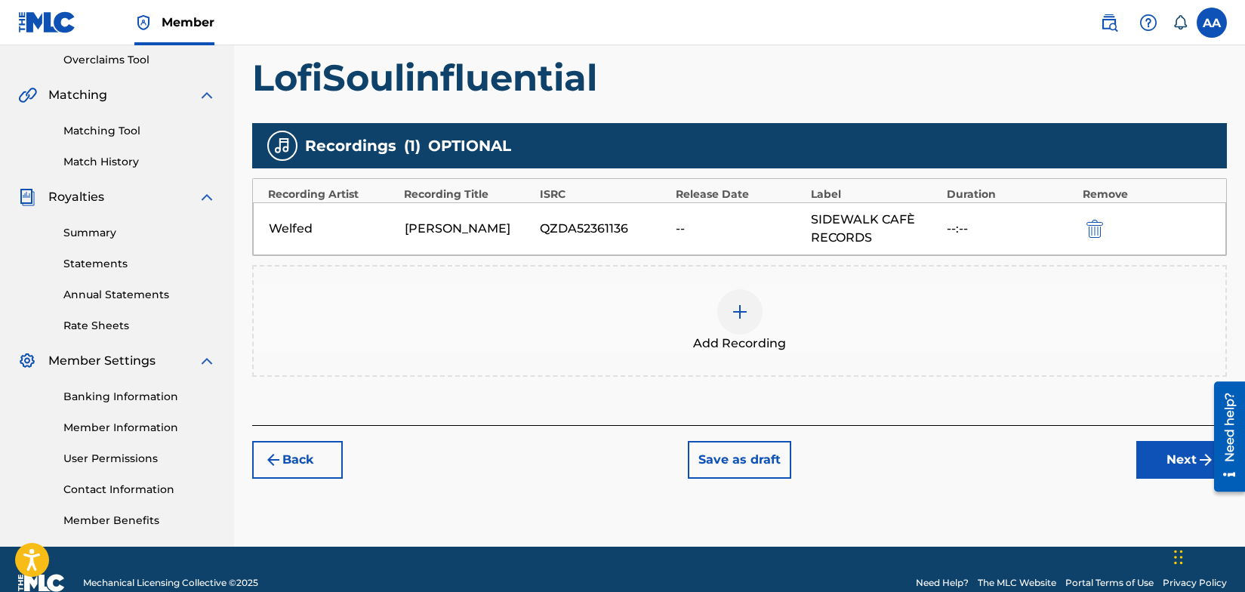
click at [1178, 457] on button "Next" at bounding box center [1182, 460] width 91 height 38
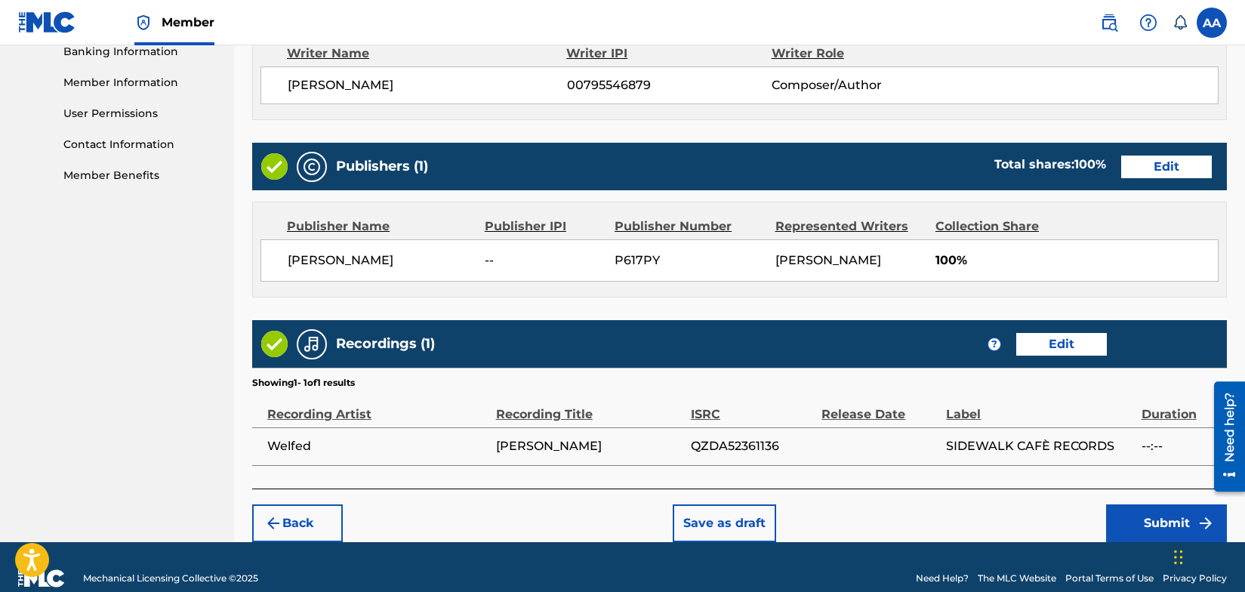
scroll to position [684, 0]
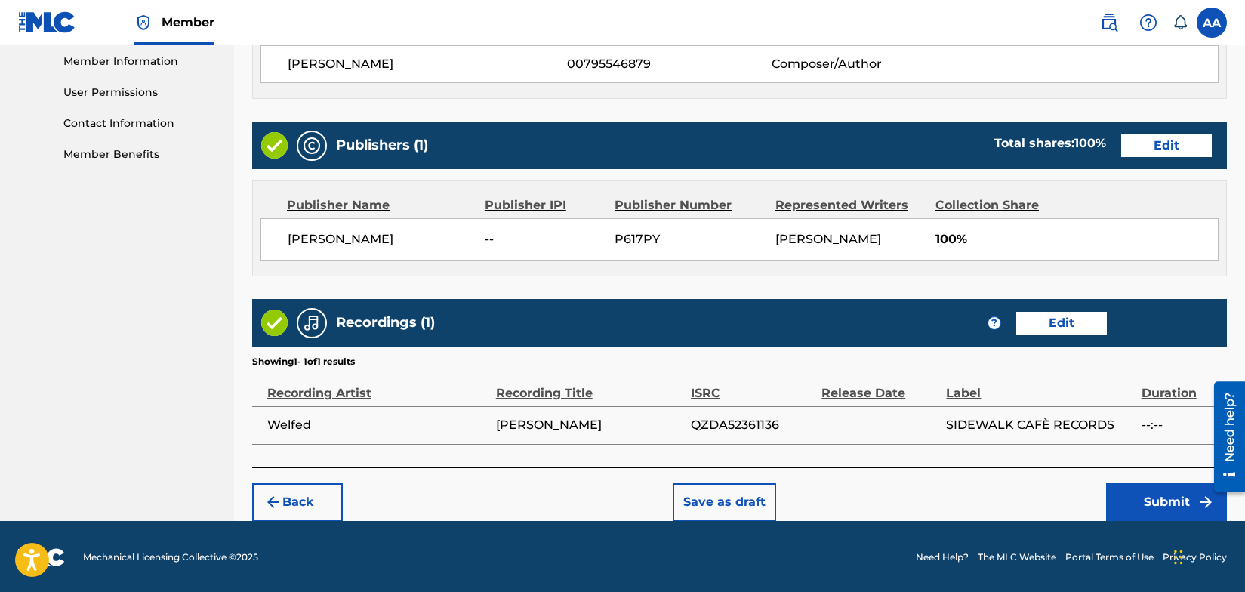
click at [1180, 502] on button "Submit" at bounding box center [1166, 502] width 121 height 38
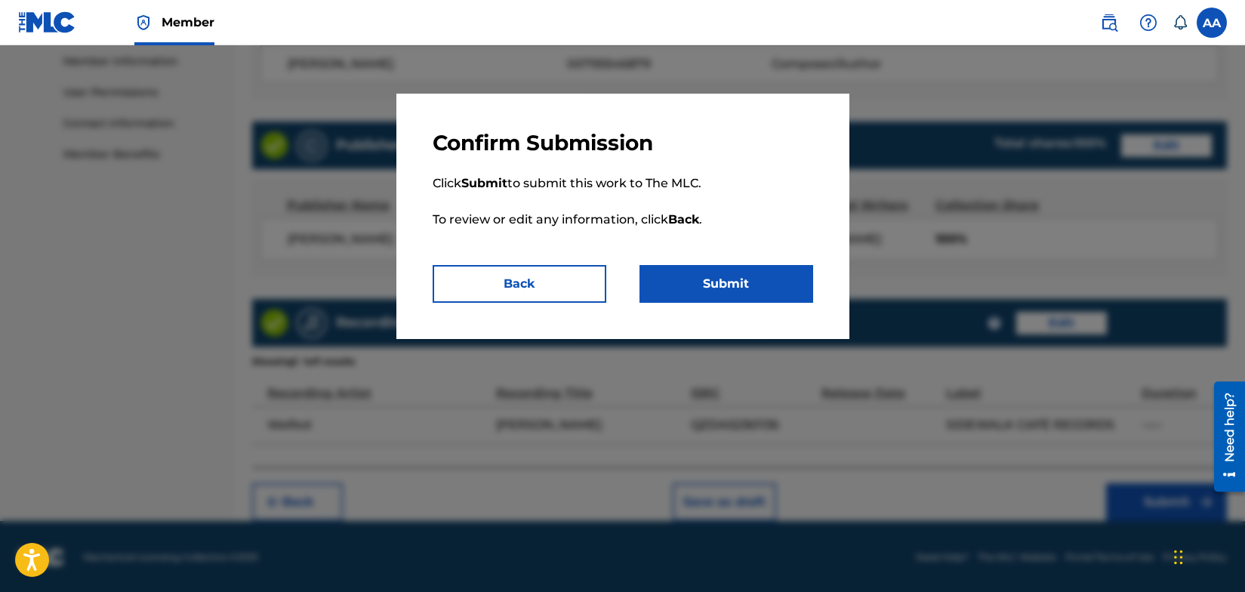
click at [708, 272] on button "Submit" at bounding box center [727, 284] width 174 height 38
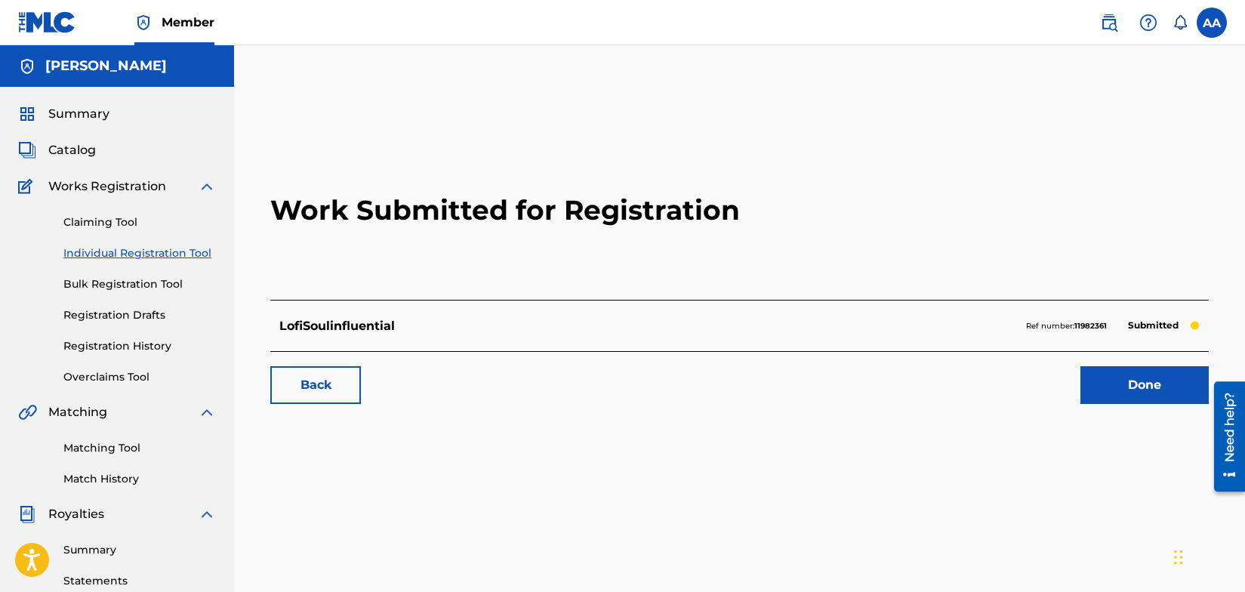
click at [1141, 386] on link "Done" at bounding box center [1145, 385] width 128 height 38
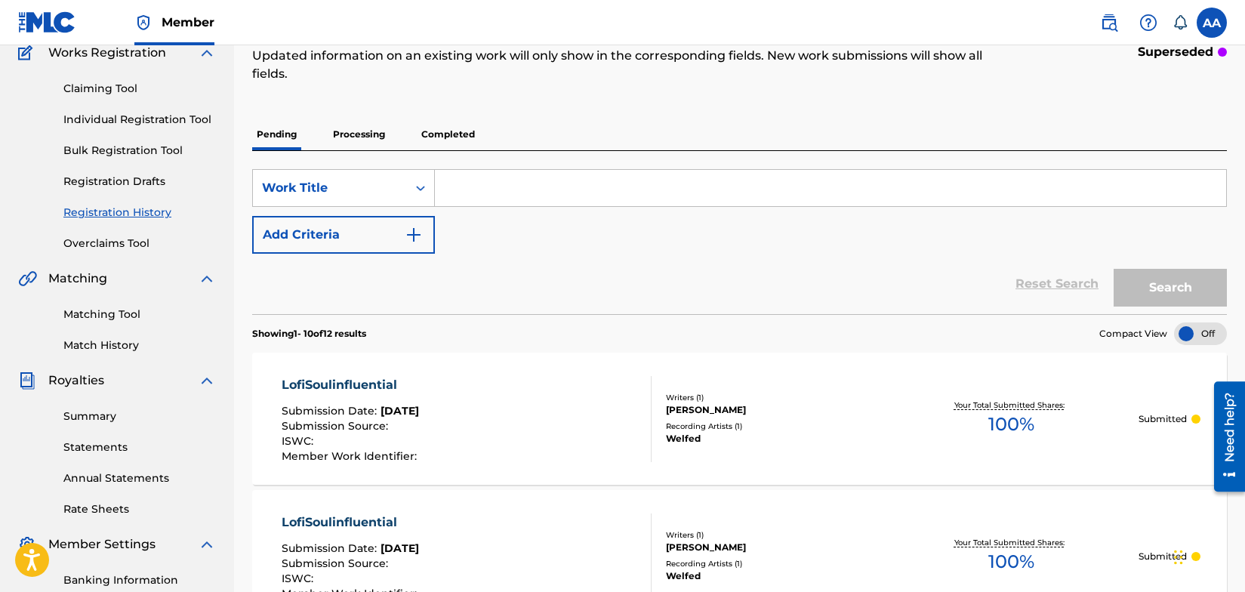
scroll to position [131, 0]
